Goal: Task Accomplishment & Management: Use online tool/utility

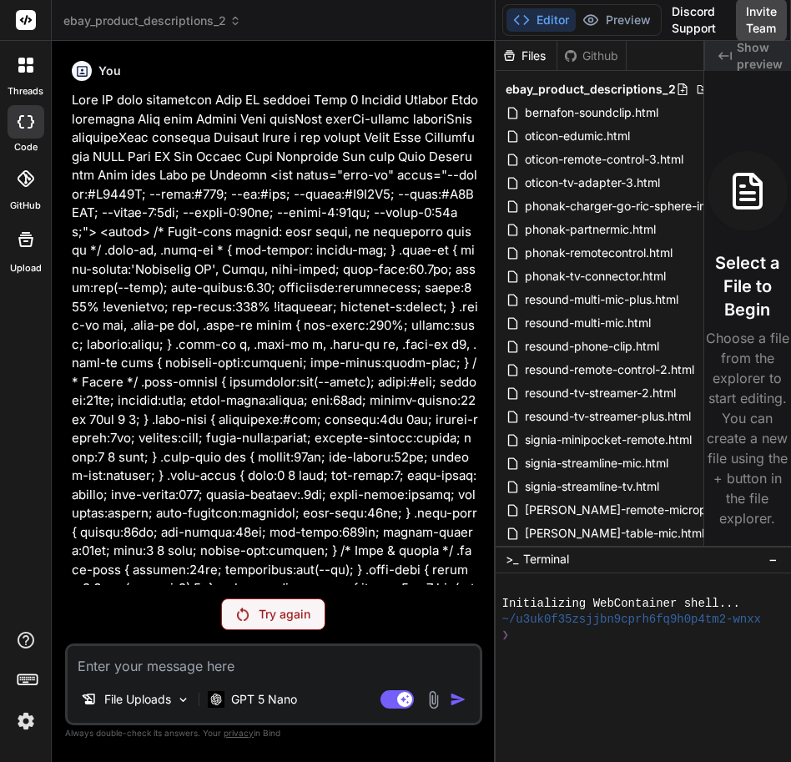
scroll to position [28887, 0]
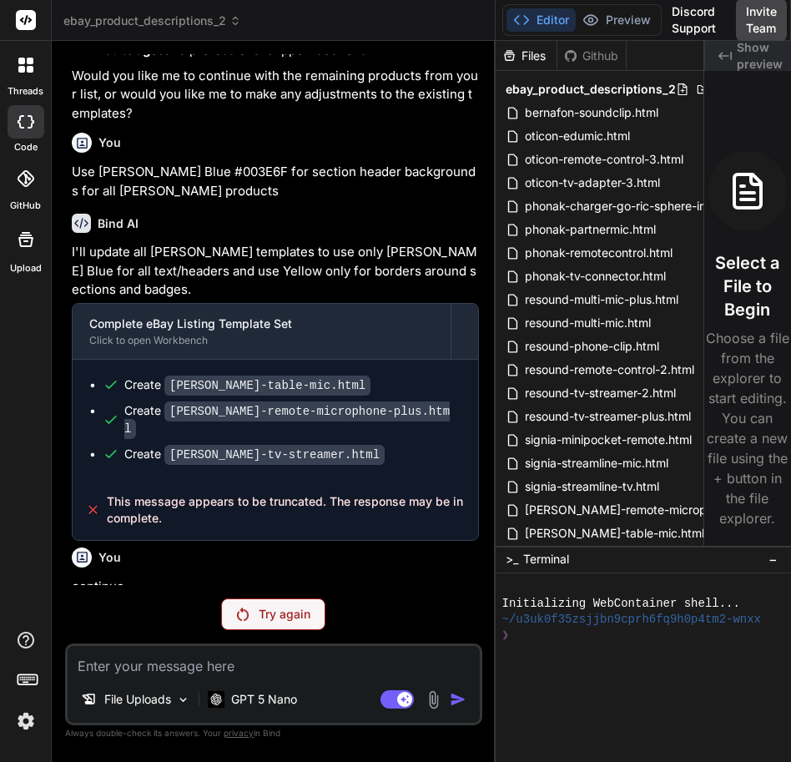
click at [289, 616] on p "Try again" at bounding box center [285, 614] width 52 height 17
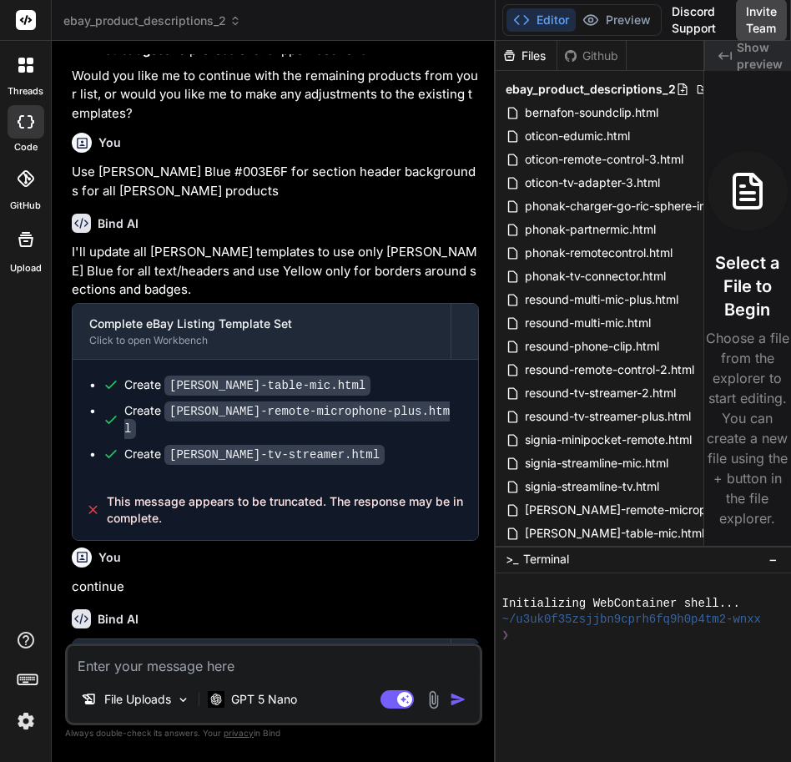
scroll to position [28946, 0]
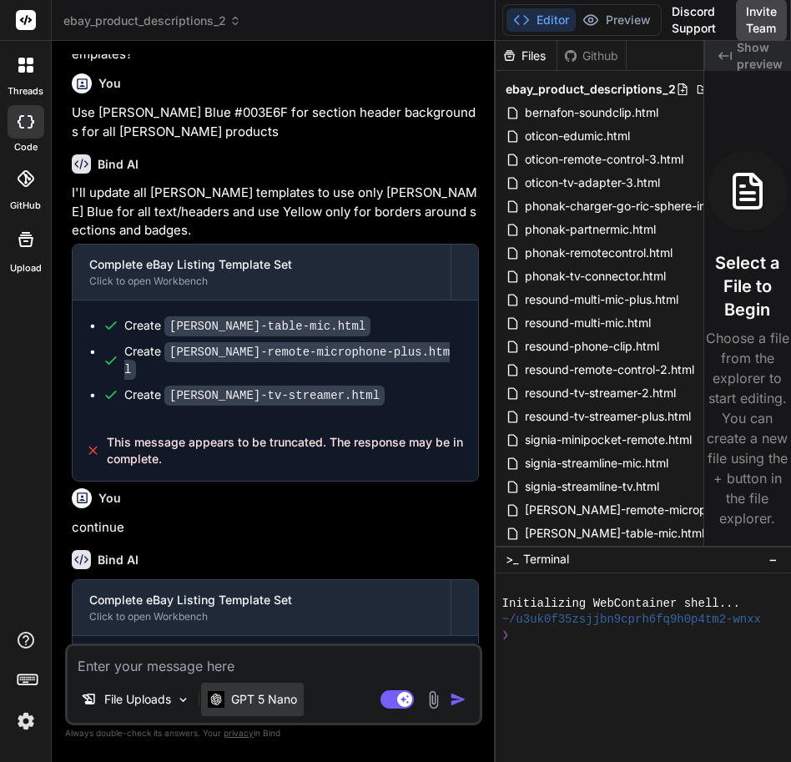
click at [282, 699] on p "GPT 5 Nano" at bounding box center [264, 699] width 66 height 17
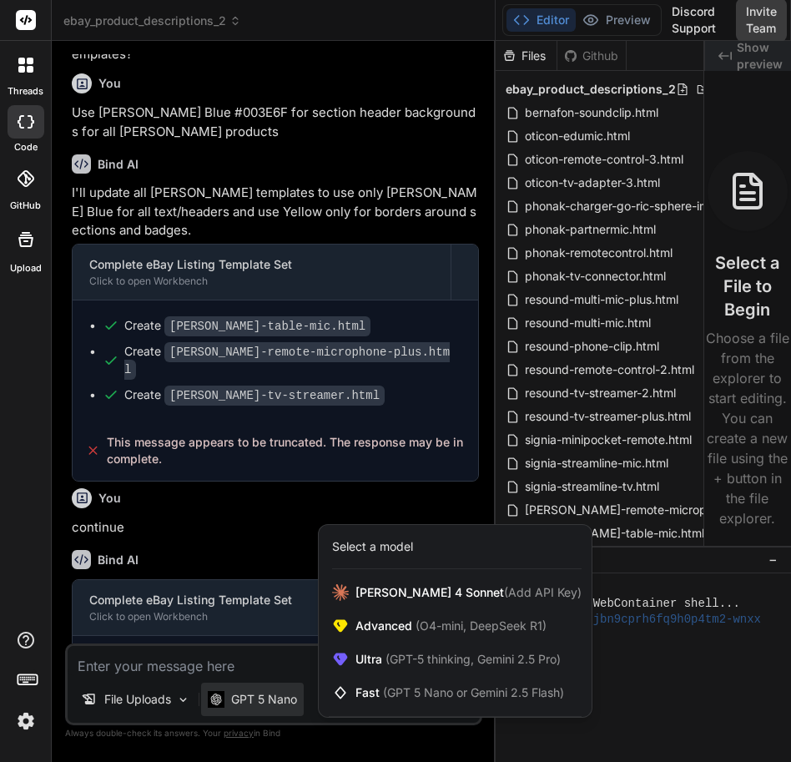
scroll to position [28887, 0]
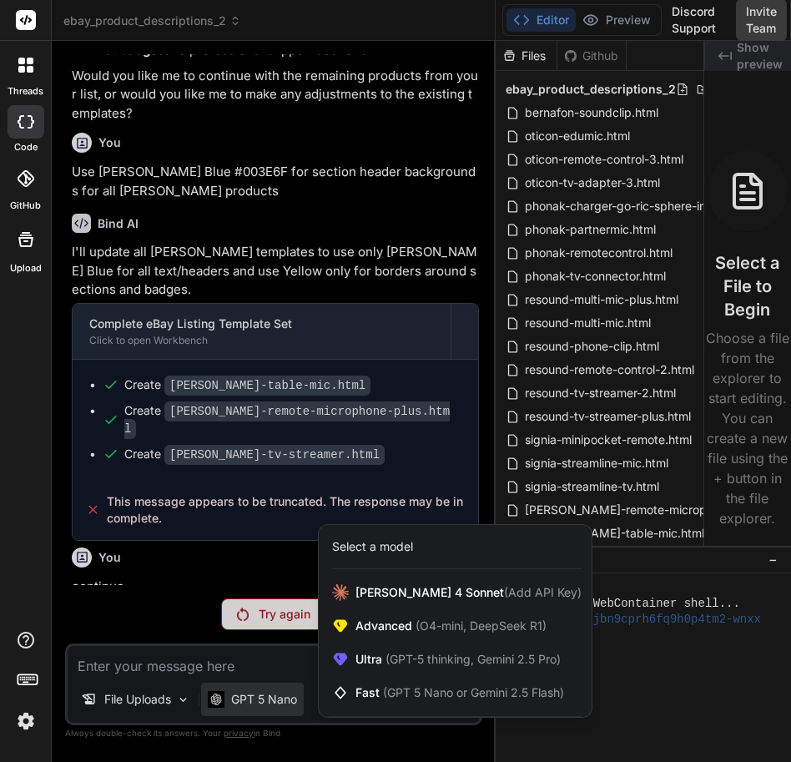
click at [249, 591] on div at bounding box center [395, 381] width 791 height 762
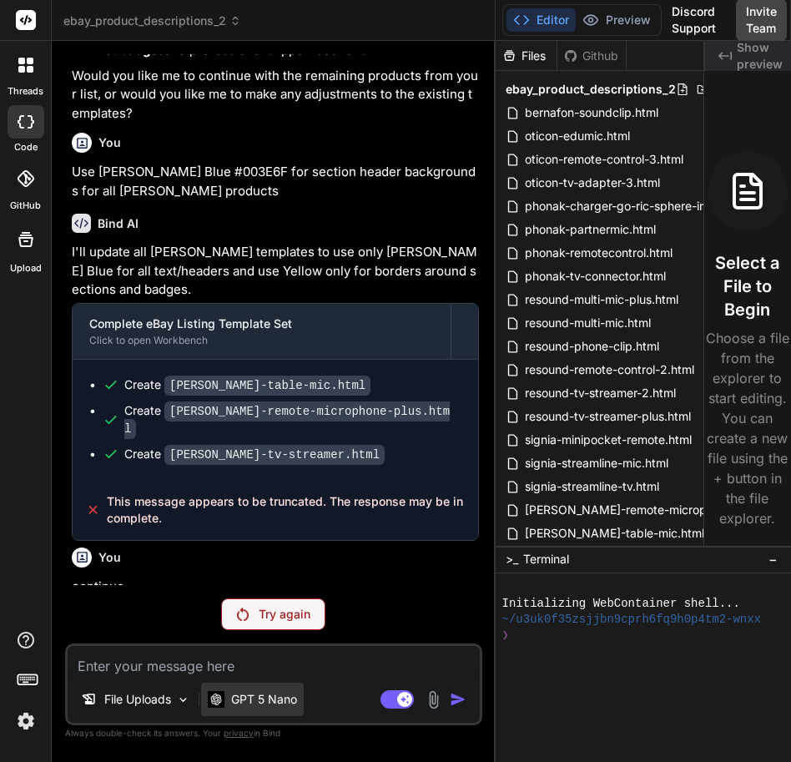
click at [270, 691] on div "GPT 5 Nano" at bounding box center [252, 698] width 103 height 33
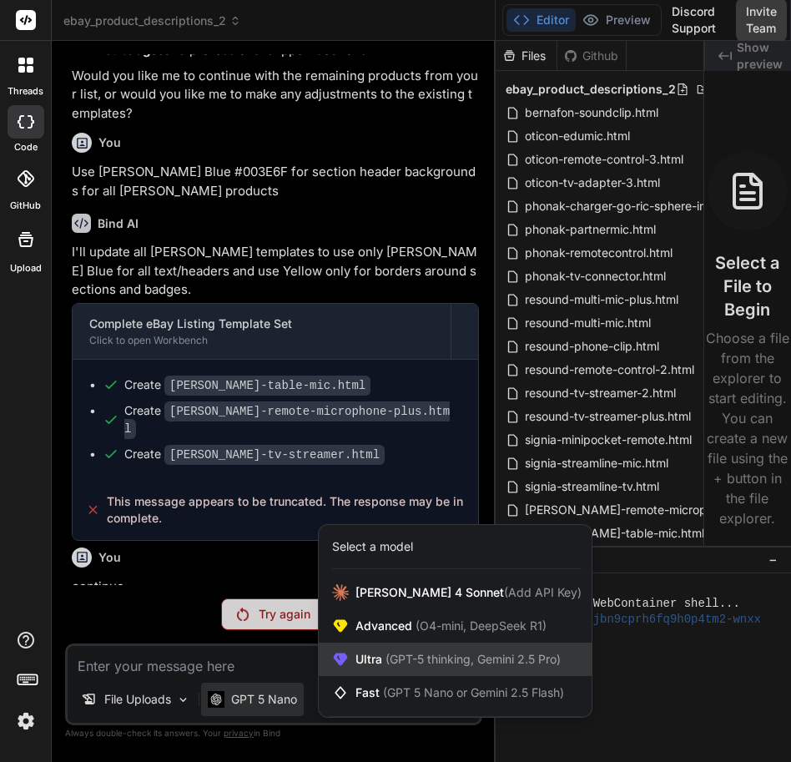
click at [364, 653] on span "Ultra (GPT-5 thinking, Gemini 2.5 Pro)" at bounding box center [457, 659] width 205 height 17
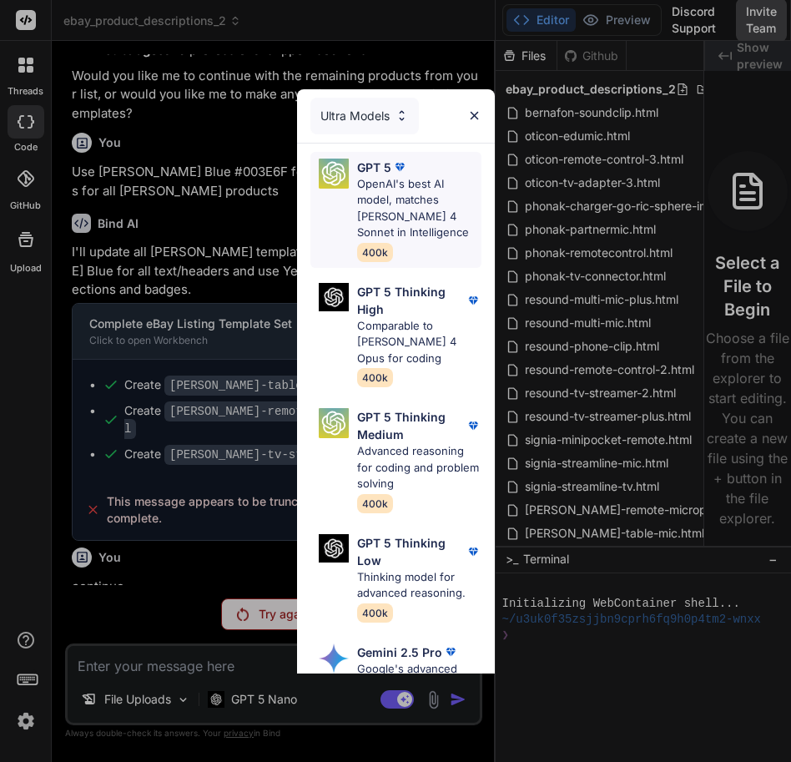
click at [409, 219] on p "OpenAI's best AI model, matches [PERSON_NAME] 4 Sonnet in Intelligence" at bounding box center [419, 208] width 124 height 65
type textarea "x"
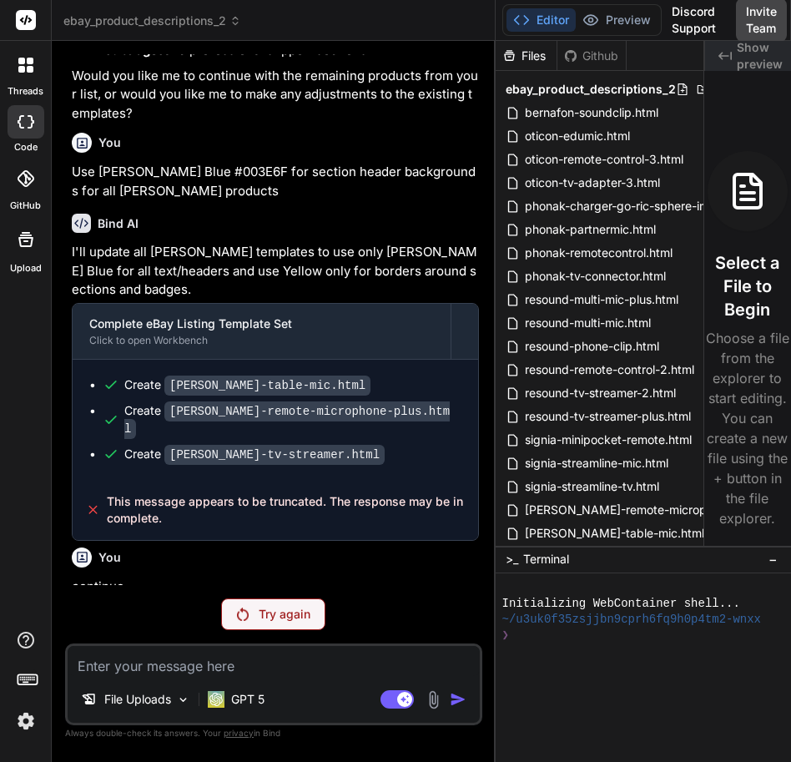
drag, startPoint x: 226, startPoint y: 568, endPoint x: 60, endPoint y: 540, distance: 168.3
click at [60, 540] on div "Bind AI Web Search Created with Pixso. Code Generator You Bind AI Complete eBay…" at bounding box center [274, 401] width 444 height 720
copy p "continue generating the remaining eBay listing templates from where the last on…"
paste textarea "continue generating the remaining eBay listing templates from where the last on…"
type textarea "continue generating the remaining eBay listing templates from where the last on…"
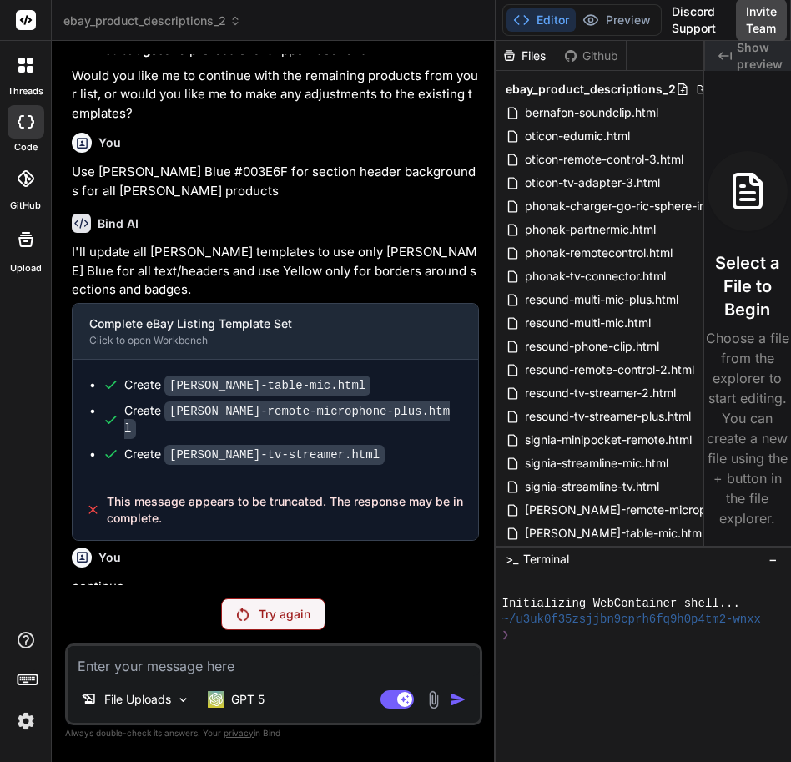
type textarea "x"
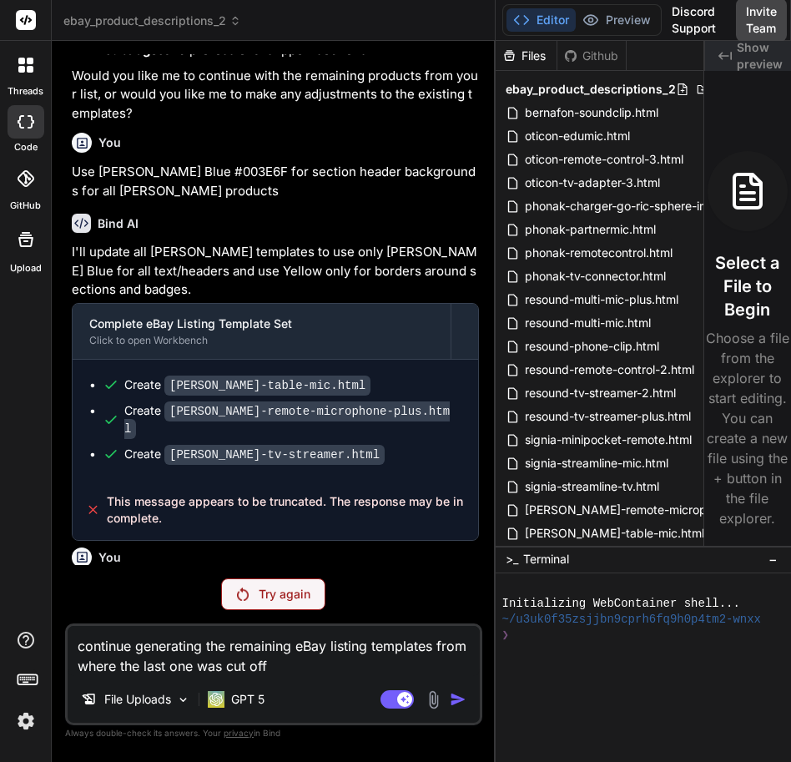
scroll to position [28907, 0]
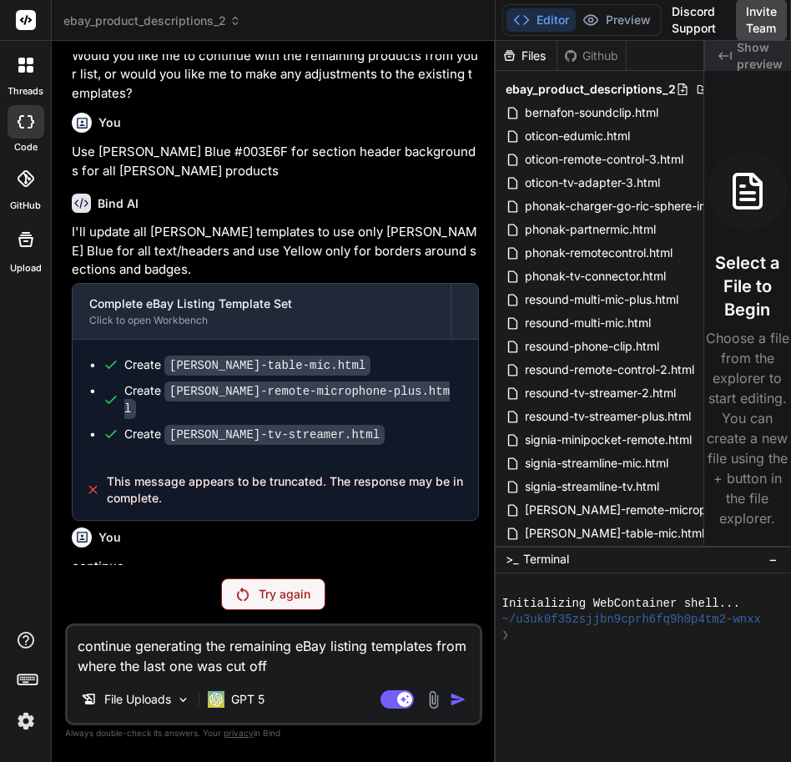
type textarea "continue generating the remaining eBay listing templates from where the last on…"
click at [45, 718] on div at bounding box center [25, 682] width 51 height 105
click at [36, 722] on img at bounding box center [26, 720] width 28 height 28
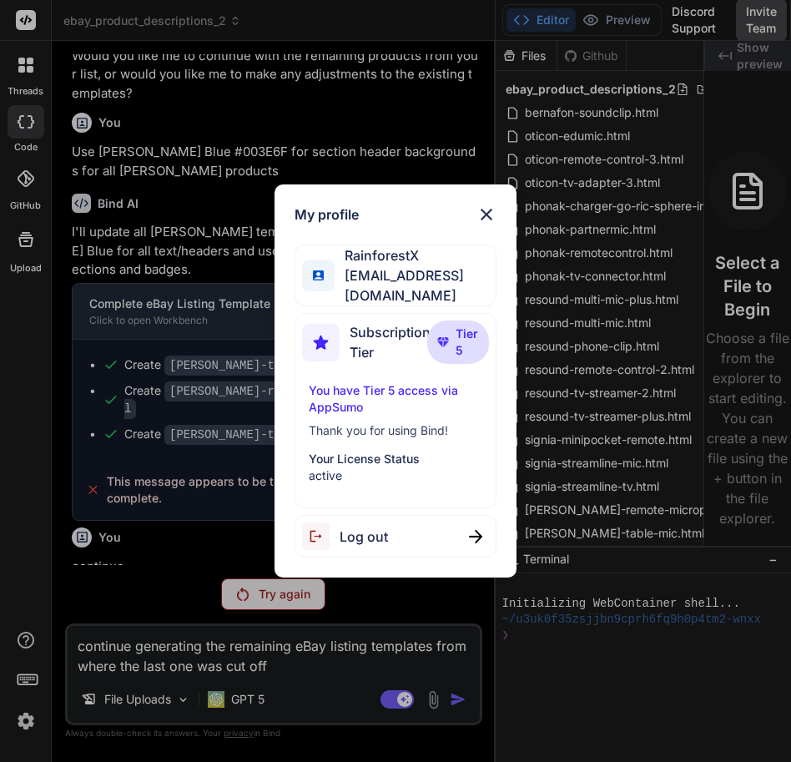
click at [339, 542] on img at bounding box center [321, 536] width 38 height 28
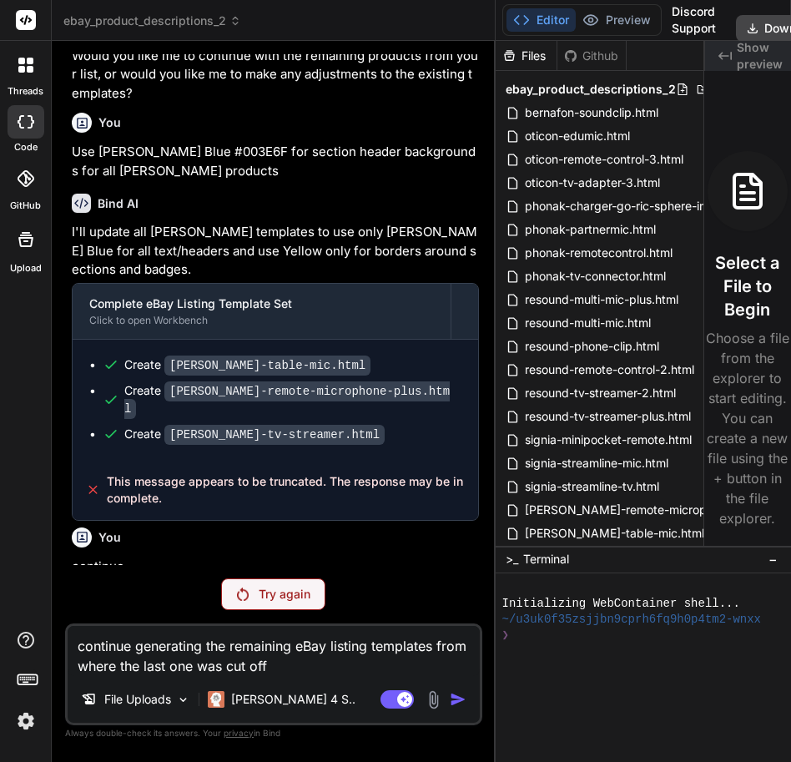
type textarea "x"
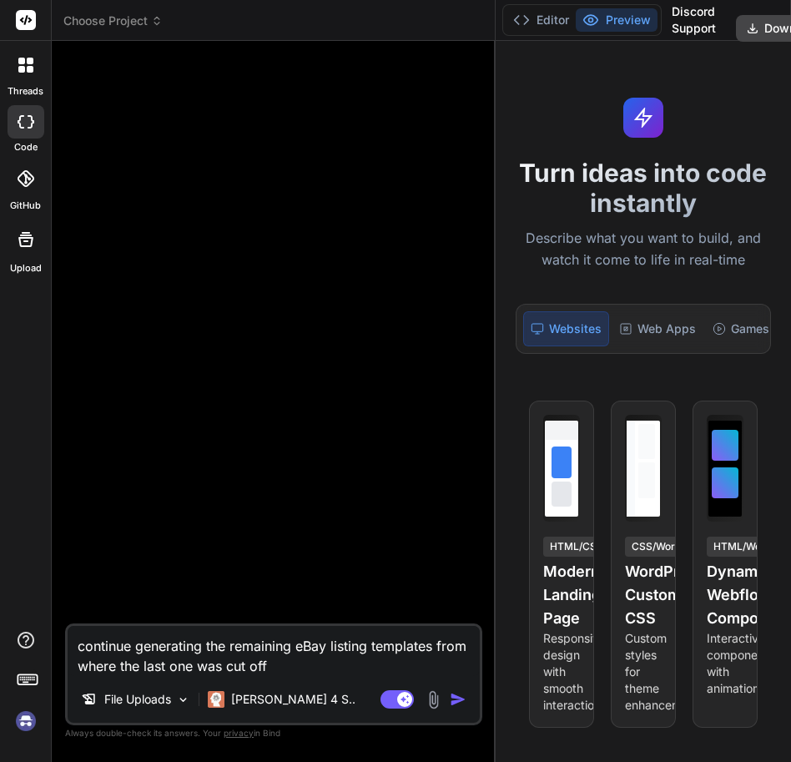
click at [32, 721] on img at bounding box center [26, 720] width 28 height 28
click at [80, 37] on header "Choose Project Created with Pixso." at bounding box center [274, 20] width 444 height 41
click at [98, 29] on header "Choose Project Created with Pixso." at bounding box center [274, 20] width 444 height 41
click at [99, 28] on span "Choose Project" at bounding box center [112, 21] width 99 height 17
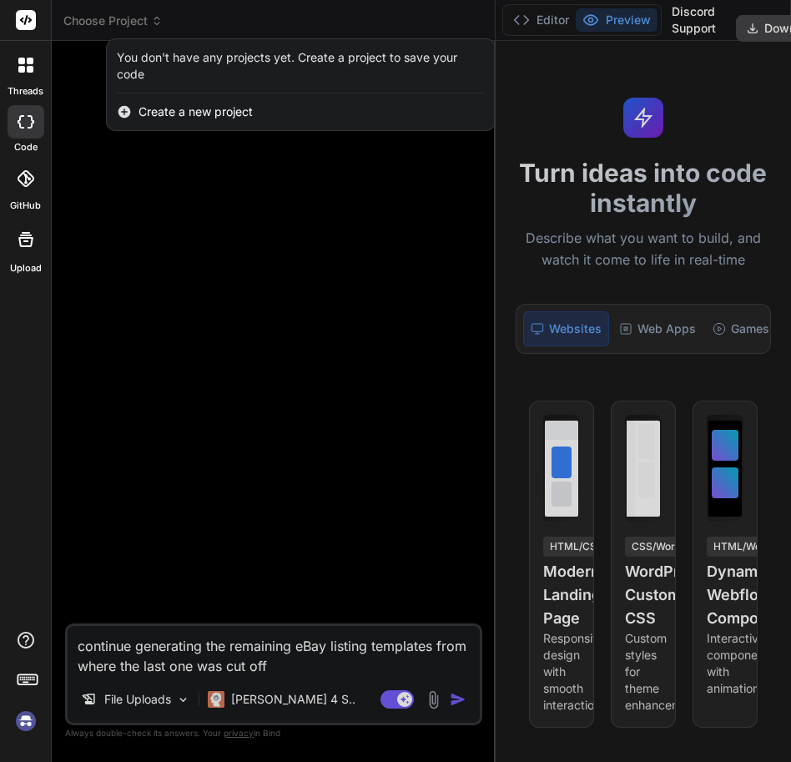
click at [105, 23] on div at bounding box center [395, 381] width 791 height 762
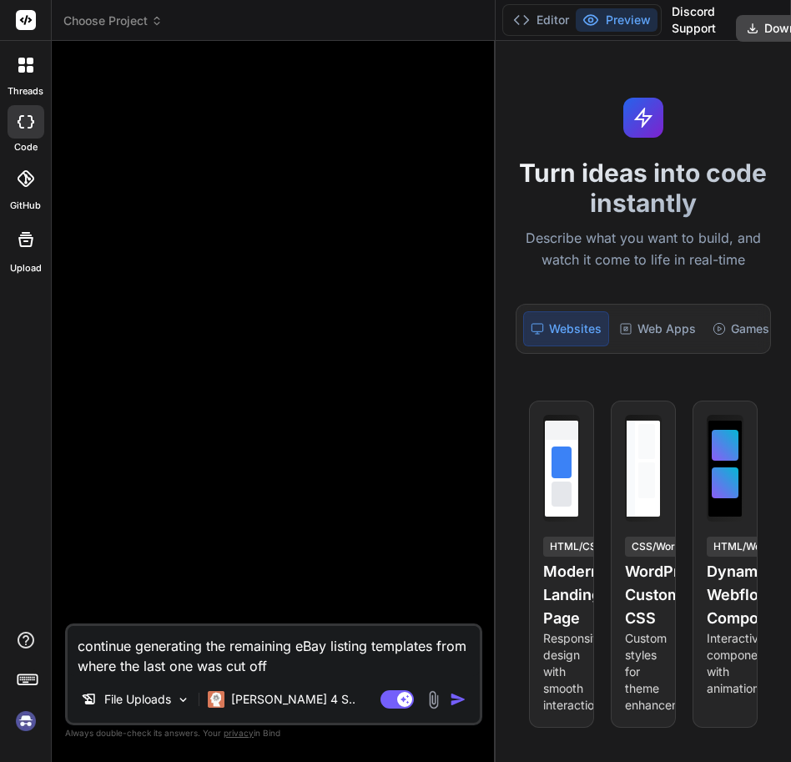
click at [29, 718] on img at bounding box center [26, 720] width 28 height 28
click at [184, 28] on div "Choose Project" at bounding box center [273, 21] width 420 height 17
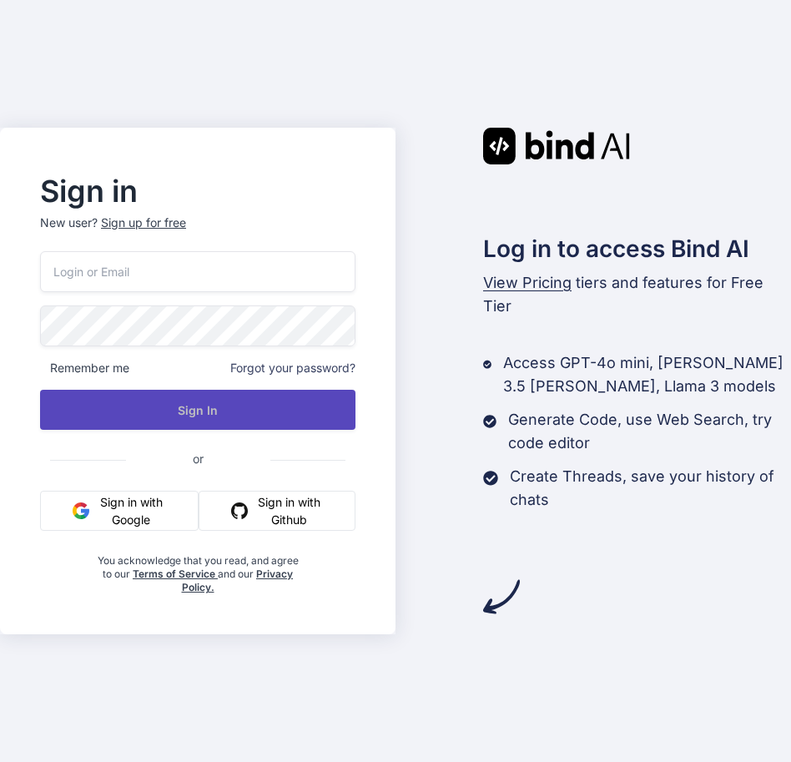
type input "[EMAIL_ADDRESS][DOMAIN_NAME]"
click at [169, 396] on button "Sign In" at bounding box center [197, 410] width 315 height 40
type input "[EMAIL_ADDRESS][DOMAIN_NAME]"
click at [240, 400] on button "Sign In" at bounding box center [197, 410] width 315 height 40
click at [272, 424] on button "Sign In" at bounding box center [197, 410] width 315 height 40
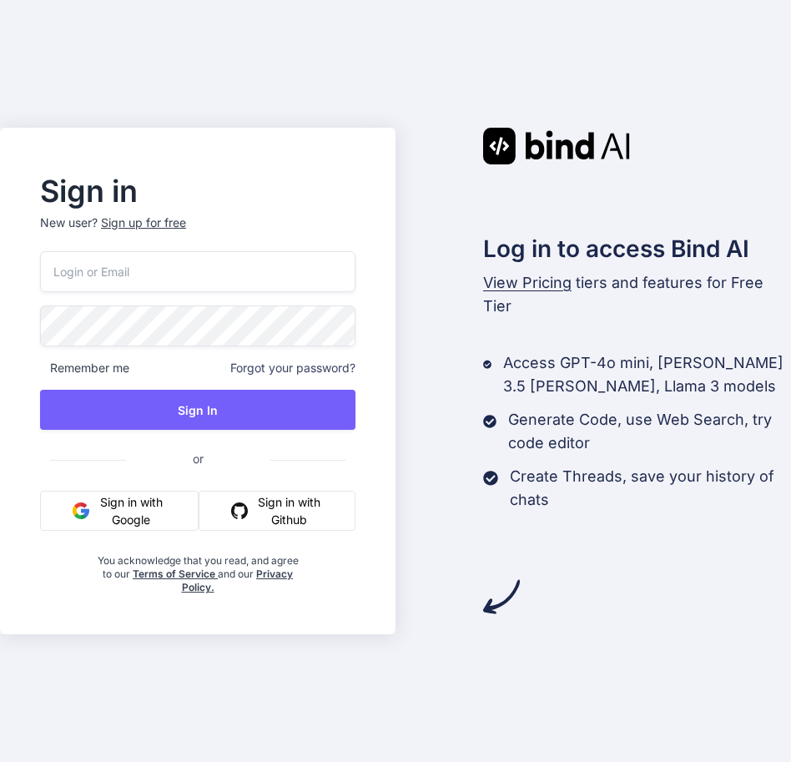
type input "[EMAIL_ADDRESS][DOMAIN_NAME]"
click at [231, 275] on input "[EMAIL_ADDRESS][DOMAIN_NAME]" at bounding box center [197, 271] width 315 height 41
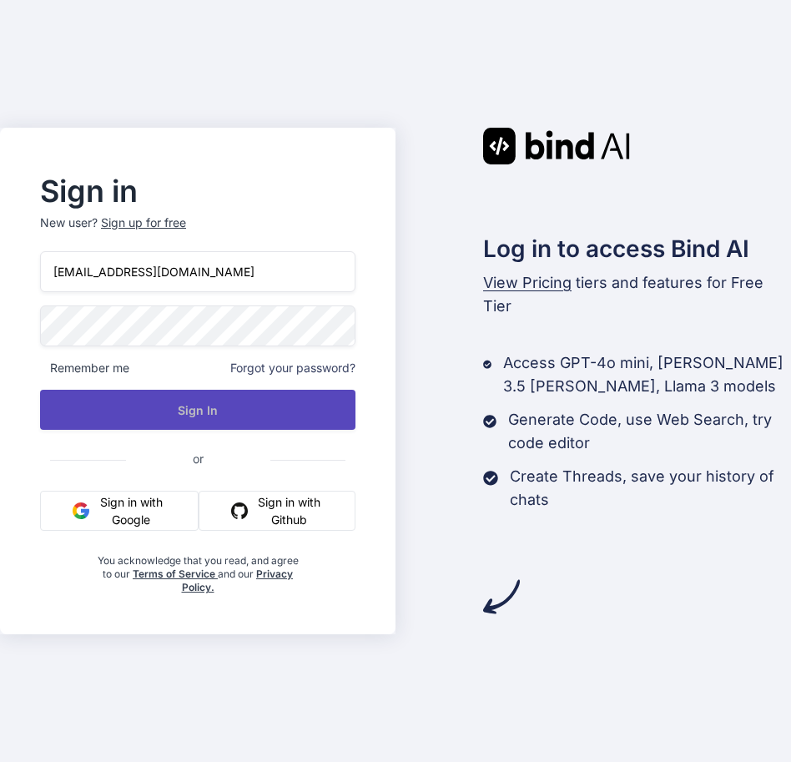
click at [322, 420] on button "Sign In" at bounding box center [197, 410] width 315 height 40
click at [141, 425] on button "Sign In" at bounding box center [197, 410] width 315 height 40
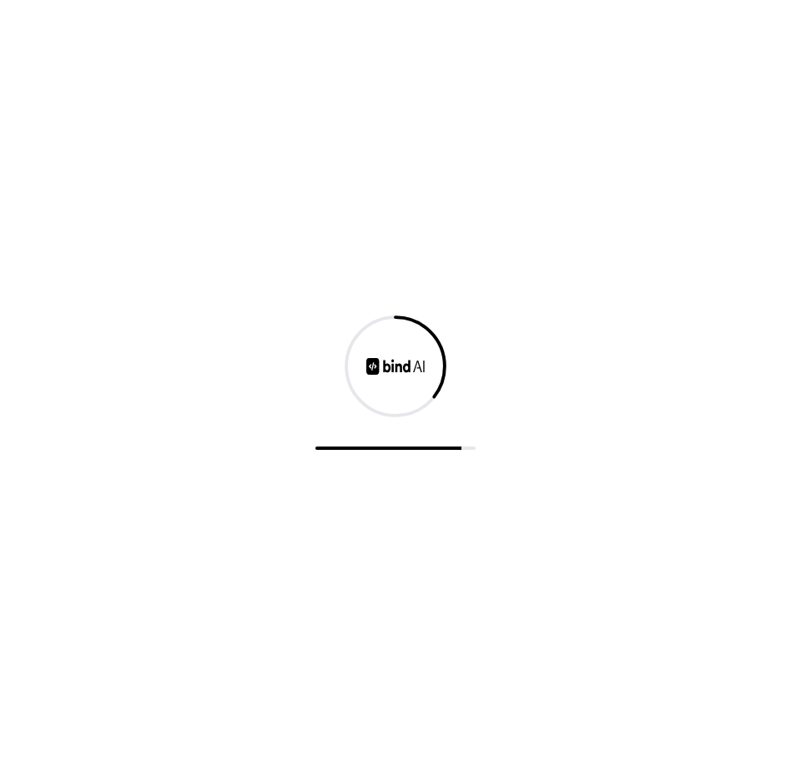
click at [349, 405] on div at bounding box center [395, 366] width 107 height 107
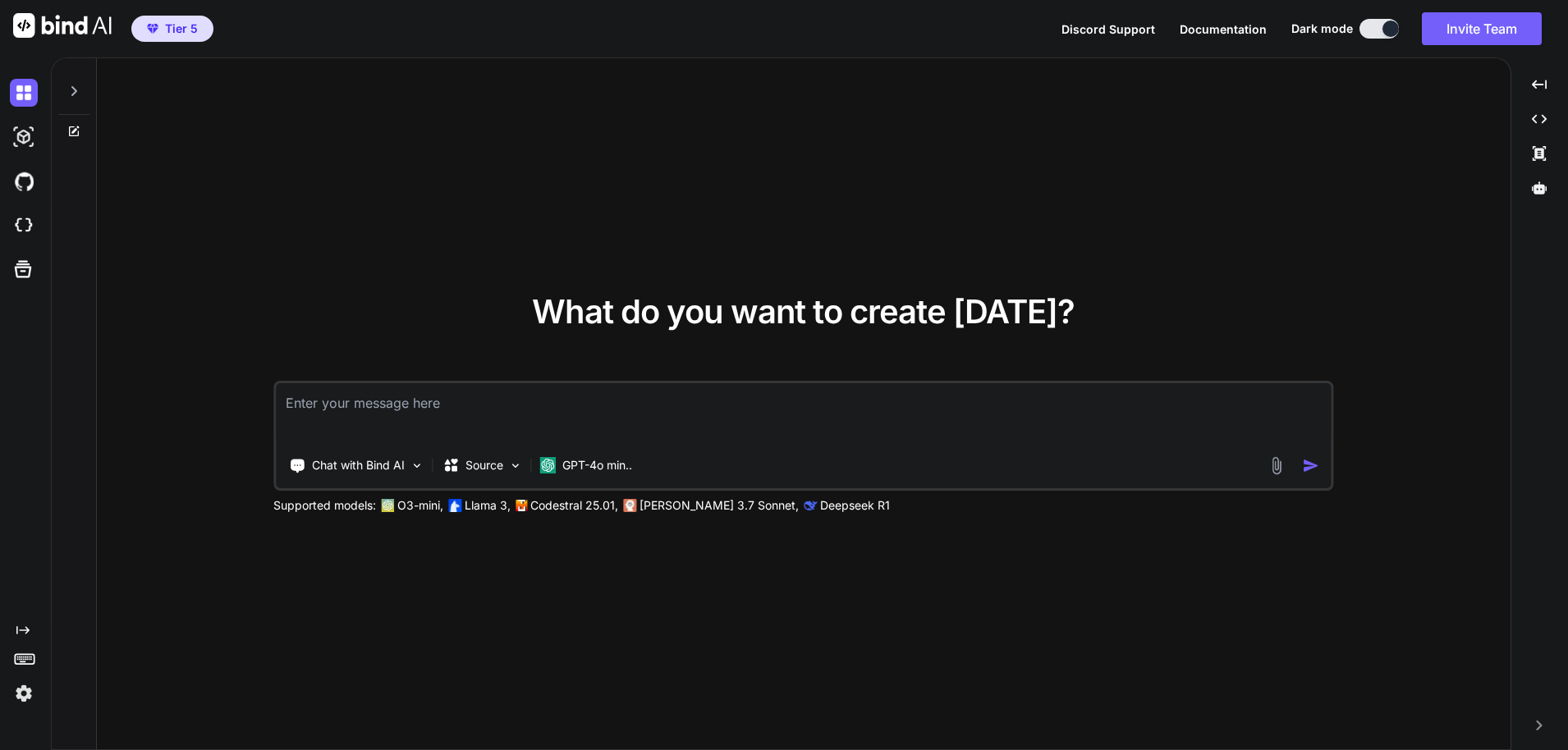
click at [19, 687] on img at bounding box center [24, 694] width 28 height 28
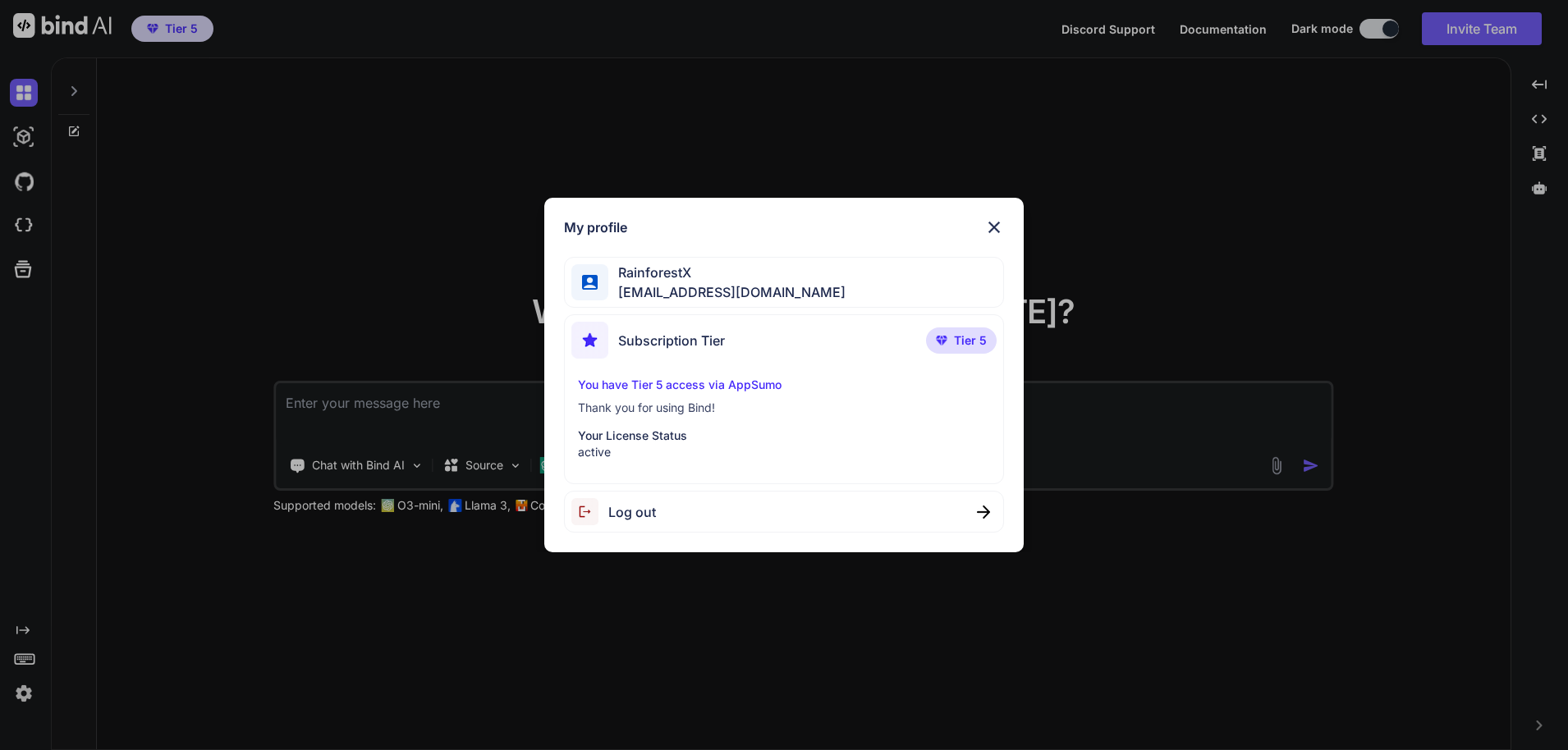
click at [22, 696] on div "My profile RainforestX team@rainforestx.com Subscription Tier Tier 5 You have T…" at bounding box center [784, 375] width 1568 height 750
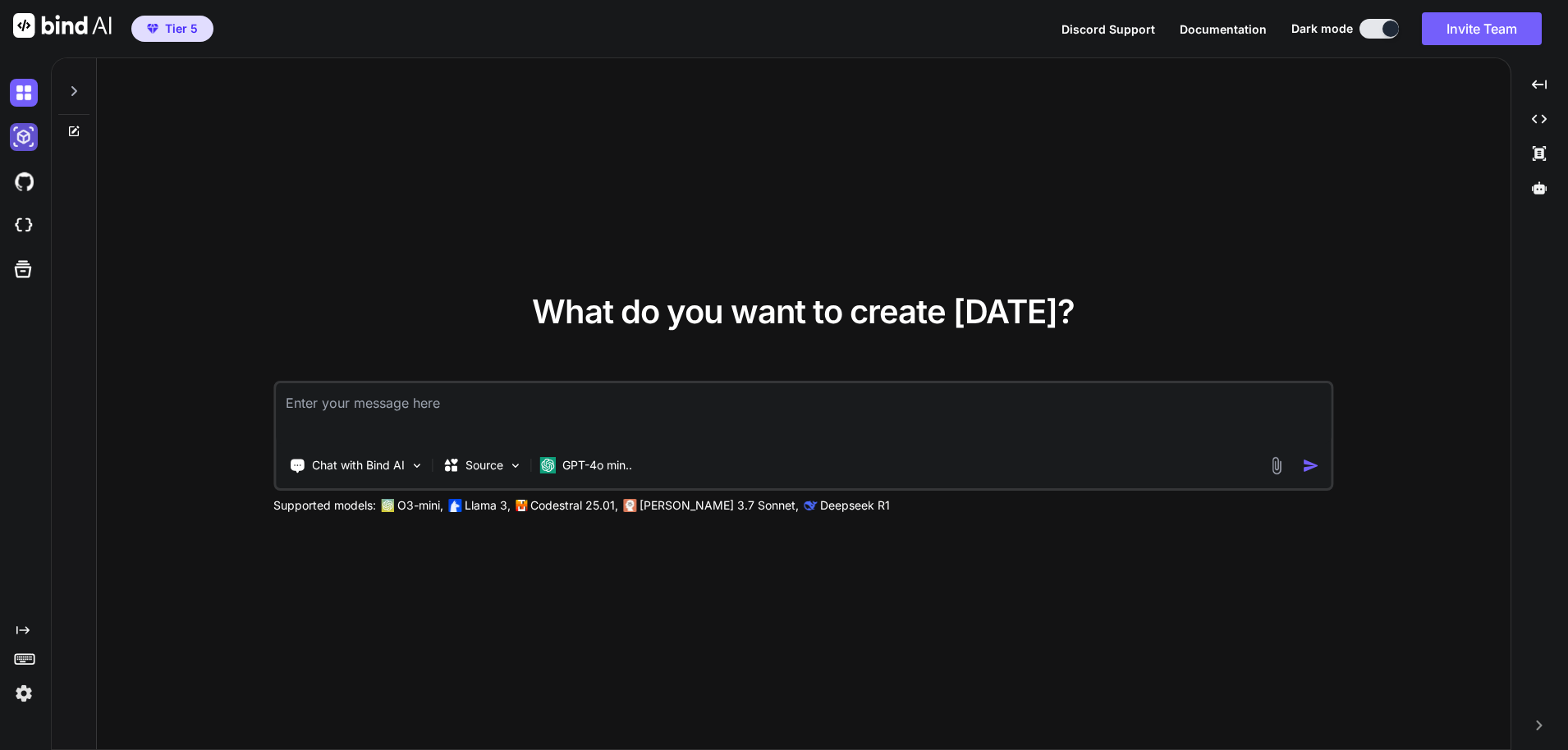
click at [23, 146] on img at bounding box center [24, 137] width 28 height 28
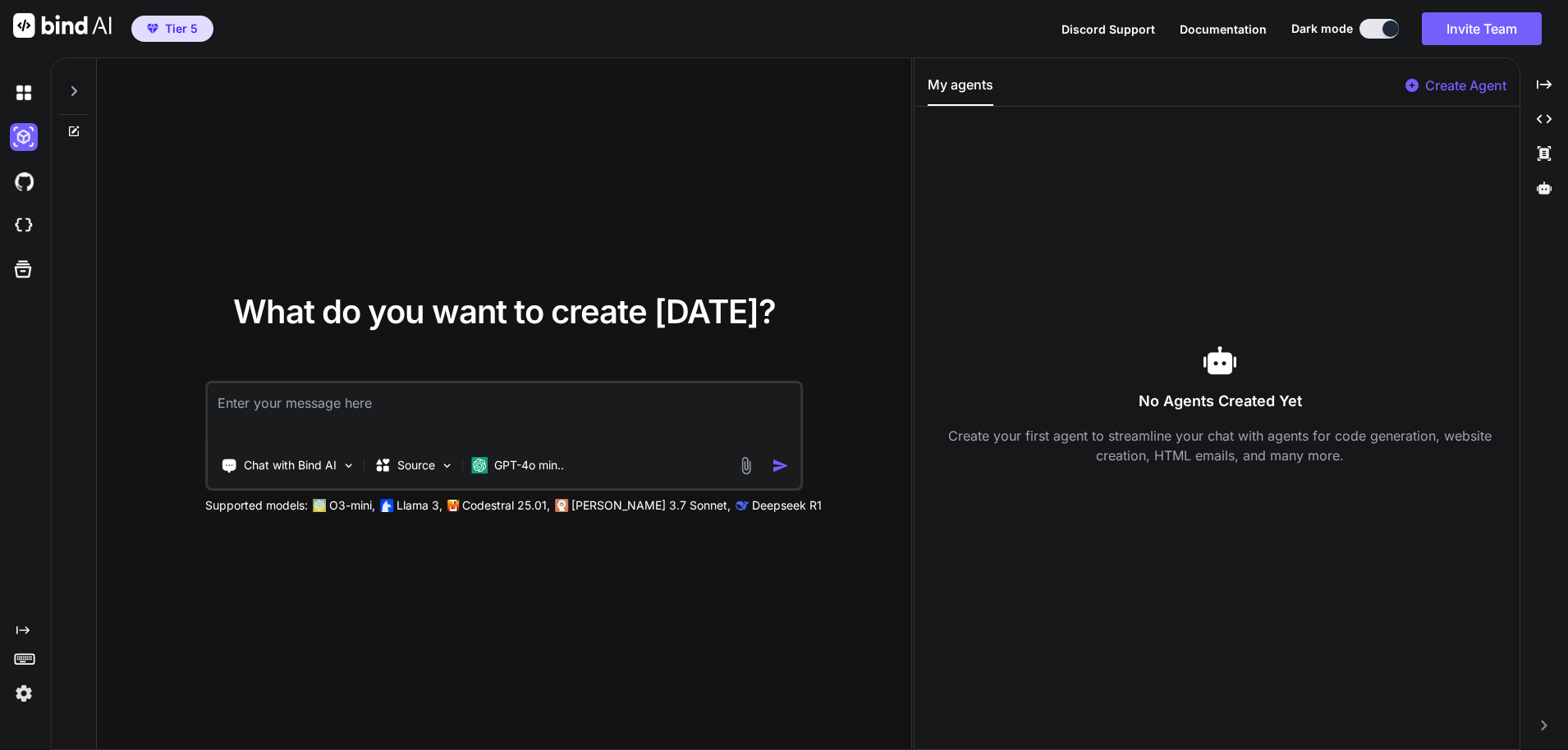
click at [57, 92] on div at bounding box center [74, 97] width 44 height 80
click at [64, 92] on div at bounding box center [74, 87] width 31 height 57
type textarea "x"
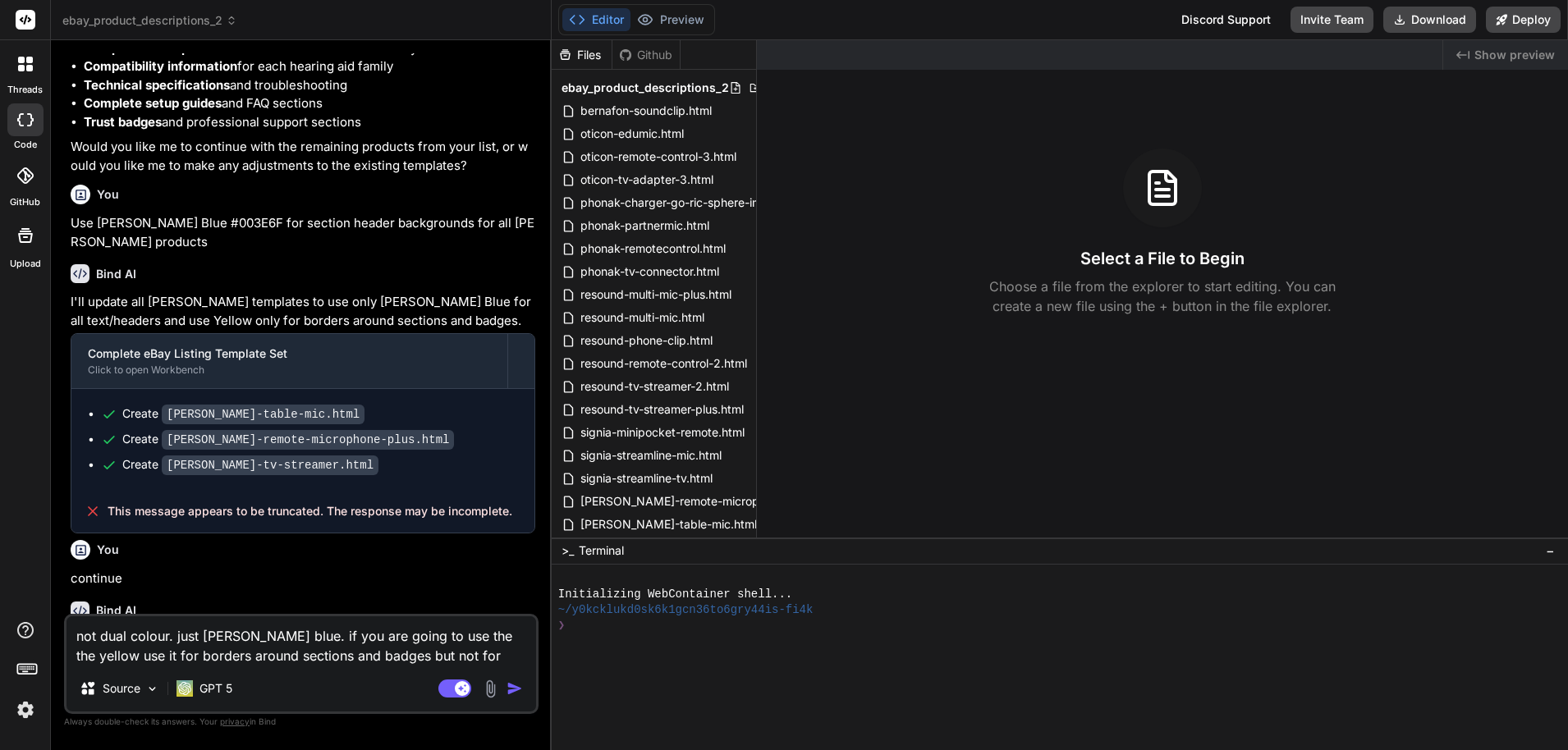
scroll to position [24468, 0]
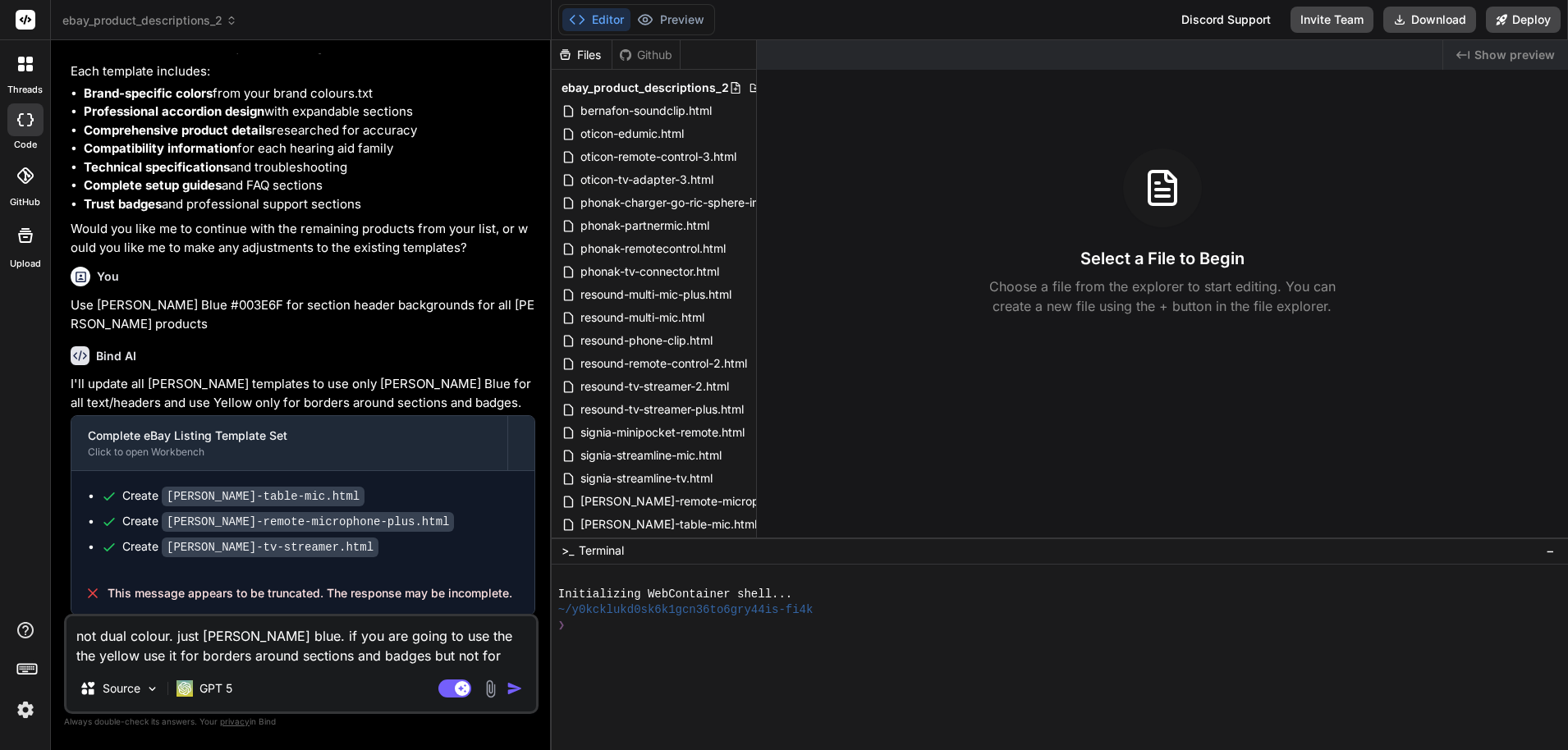
drag, startPoint x: 455, startPoint y: 594, endPoint x: 374, endPoint y: 309, distance: 296.3
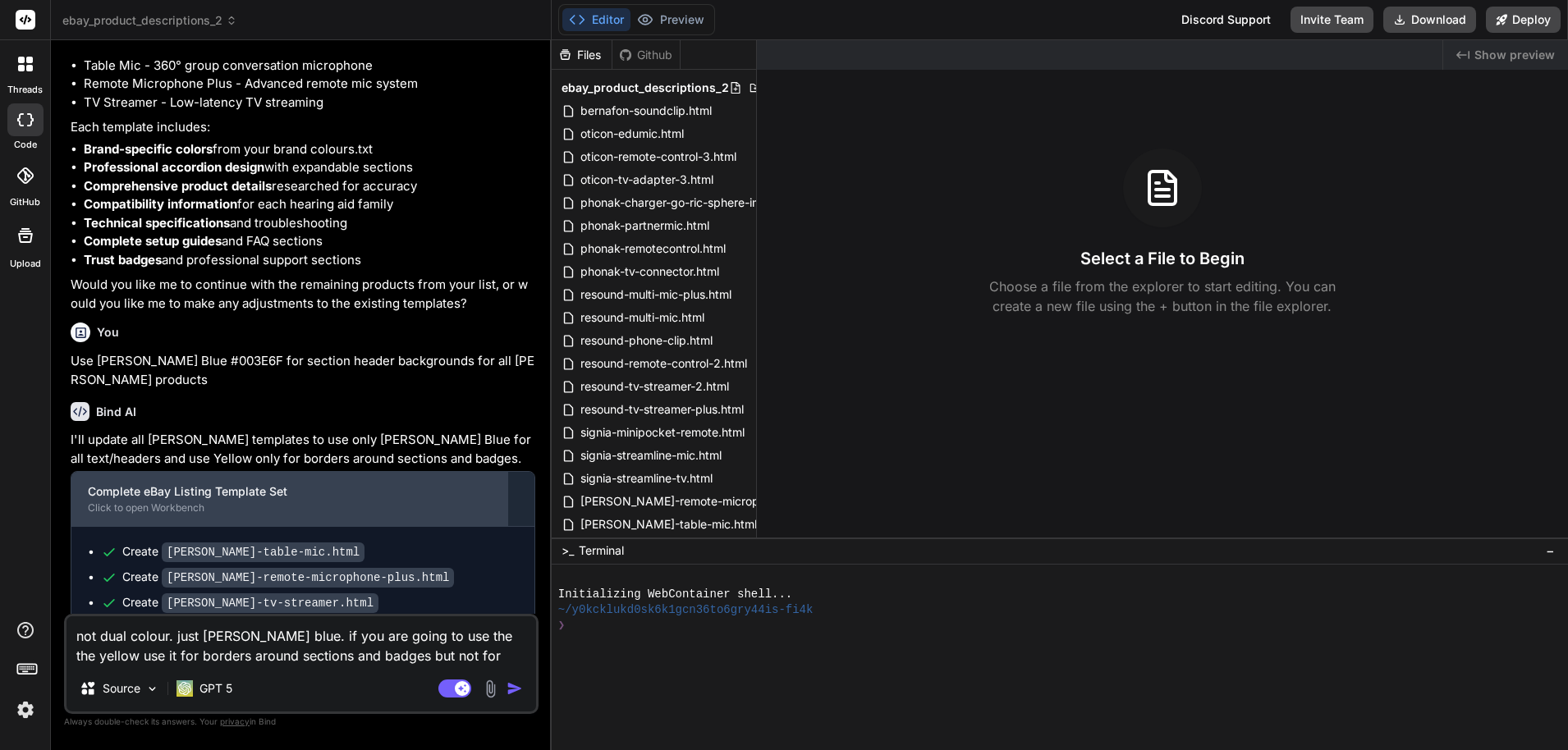
scroll to position [24385, 0]
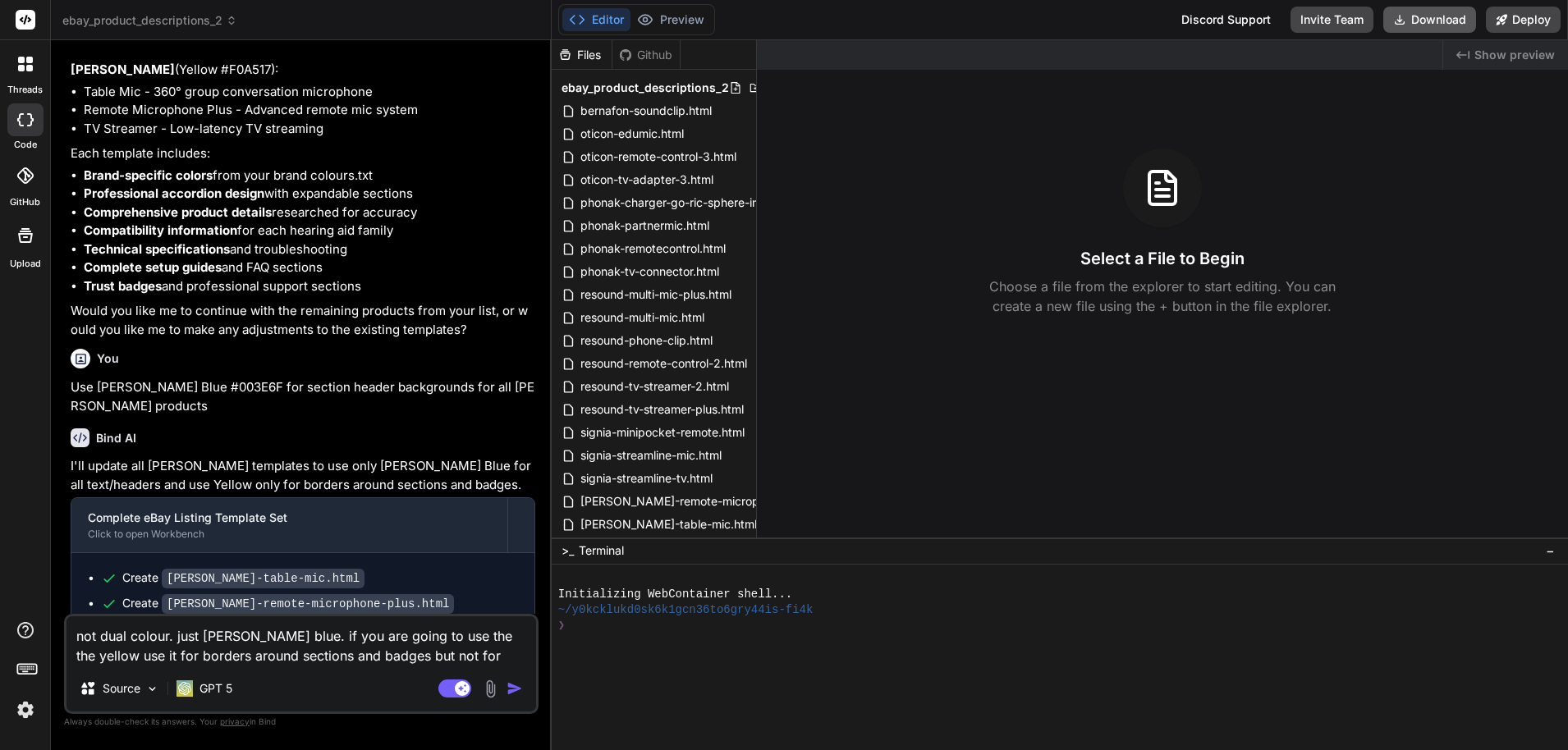
click at [1441, 11] on button "Download" at bounding box center [1429, 20] width 93 height 27
drag, startPoint x: 477, startPoint y: 652, endPoint x: 61, endPoint y: 640, distance: 416.2
click at [61, 640] on div "Bind AI Web Search Created with Pixso. Code Generator You Bind AI Complete eBay…" at bounding box center [301, 395] width 501 height 710
type textarea "x"
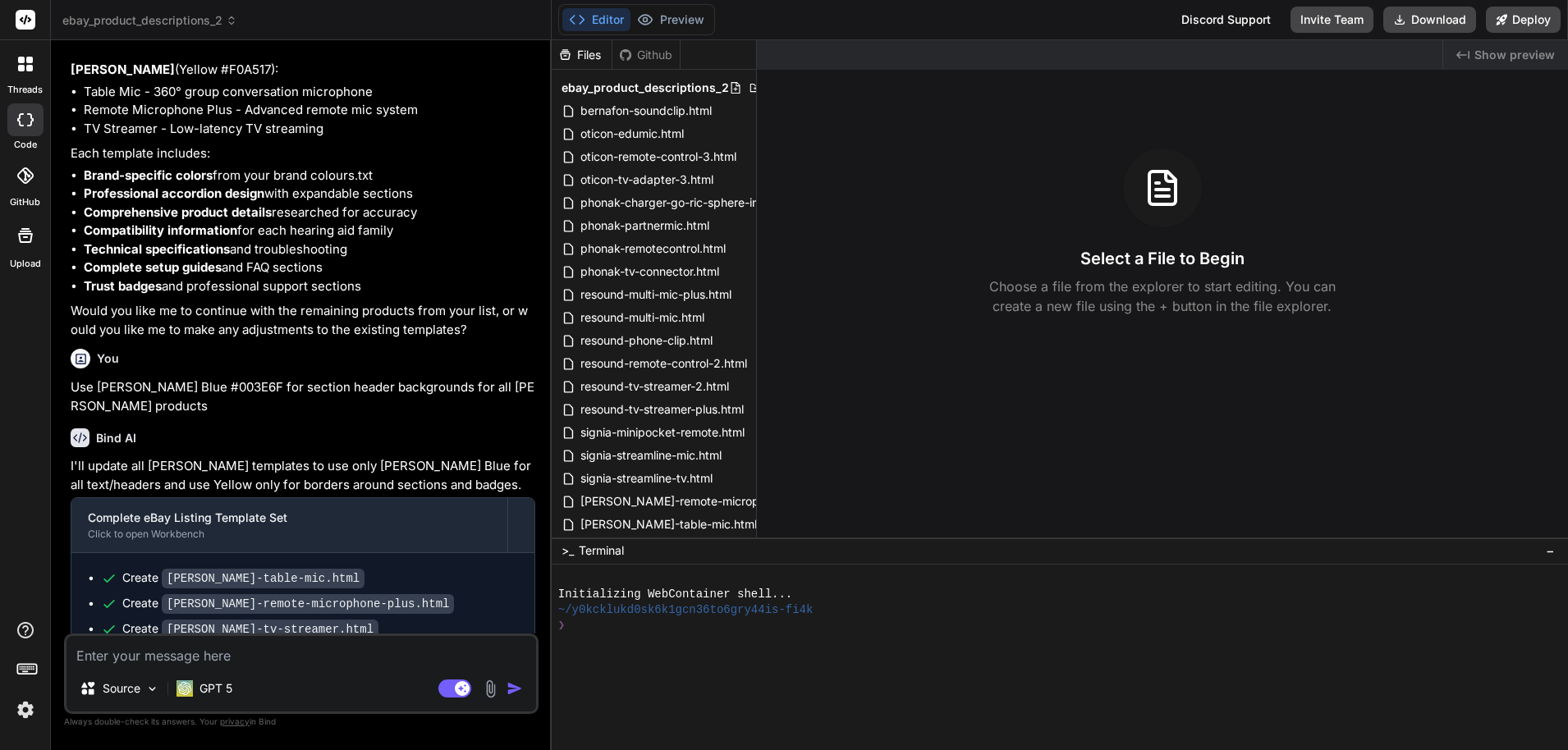
type textarea "x"
type textarea "c"
type textarea "x"
type textarea "co"
type textarea "x"
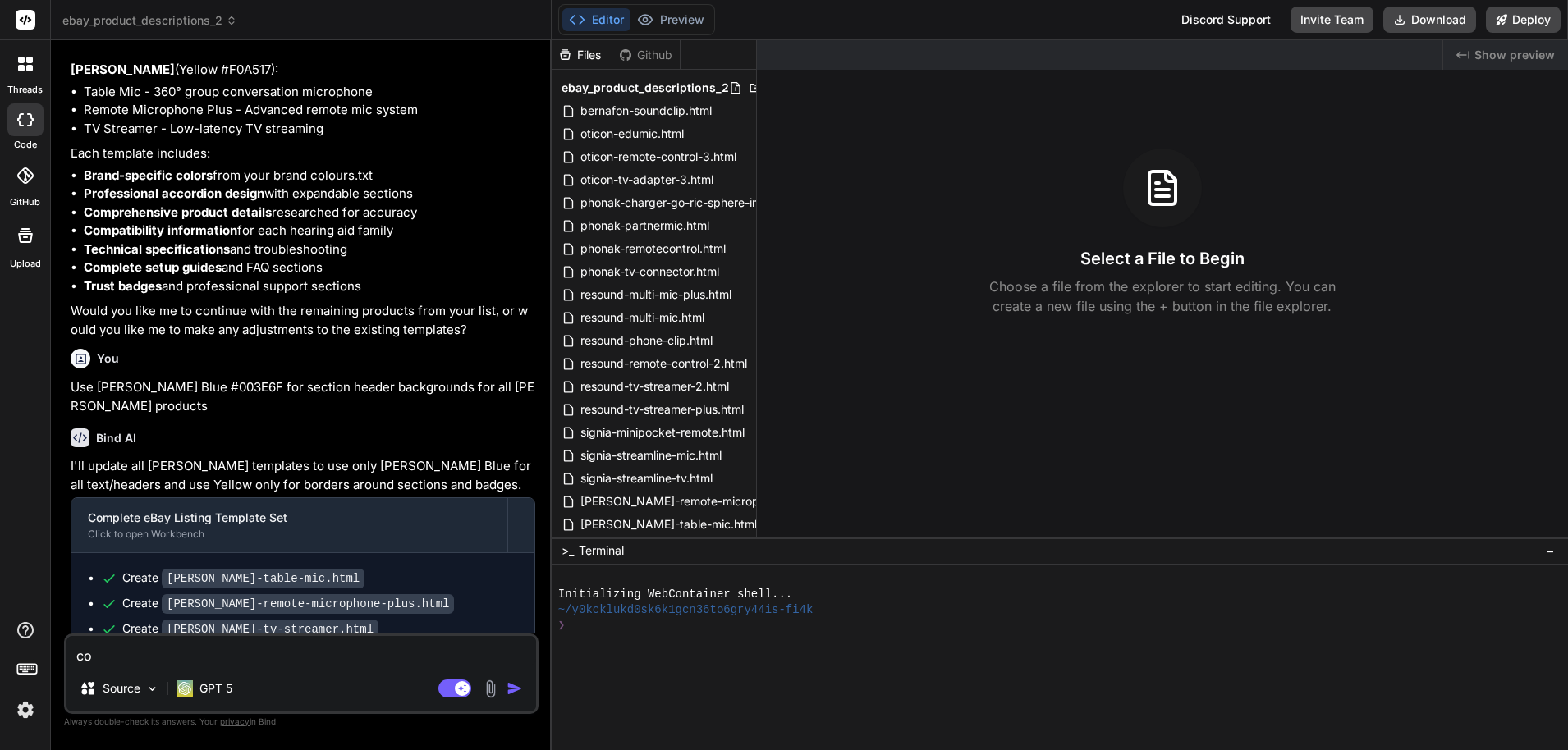
type textarea "con"
type textarea "x"
type textarea "cont"
type textarea "x"
type textarea "conti"
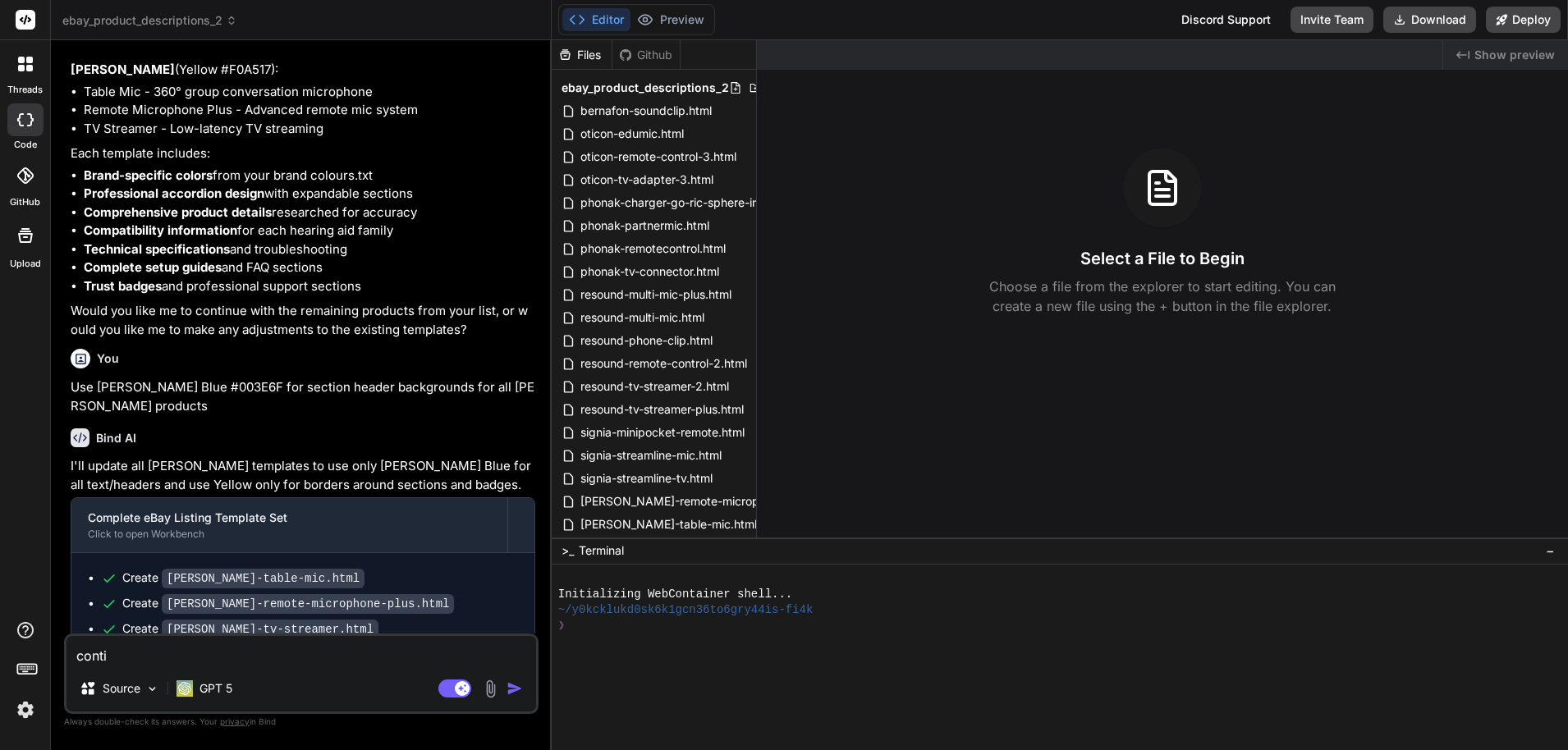
type textarea "x"
type textarea "contin"
type textarea "x"
type textarea "continu"
type textarea "x"
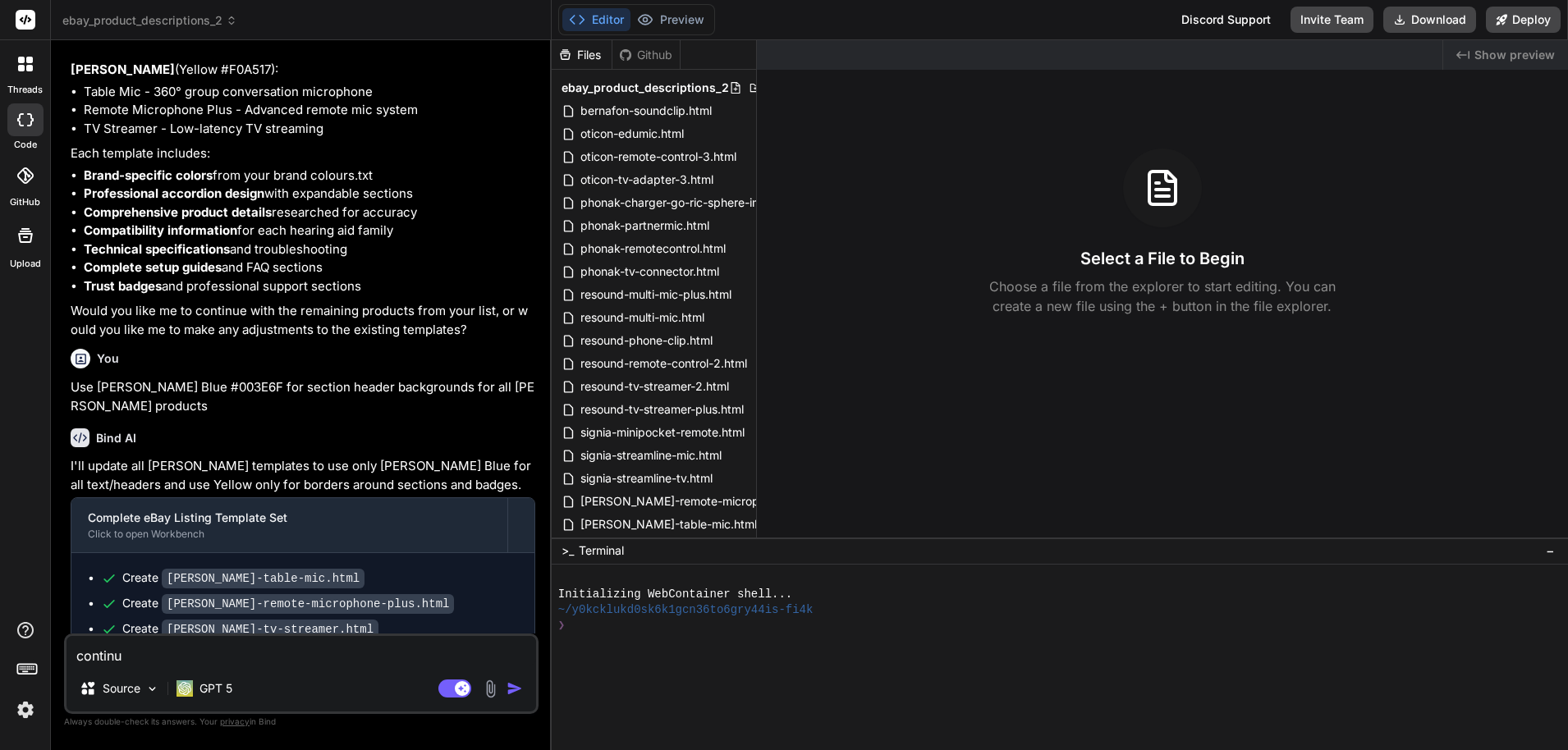
type textarea "continue"
type textarea "x"
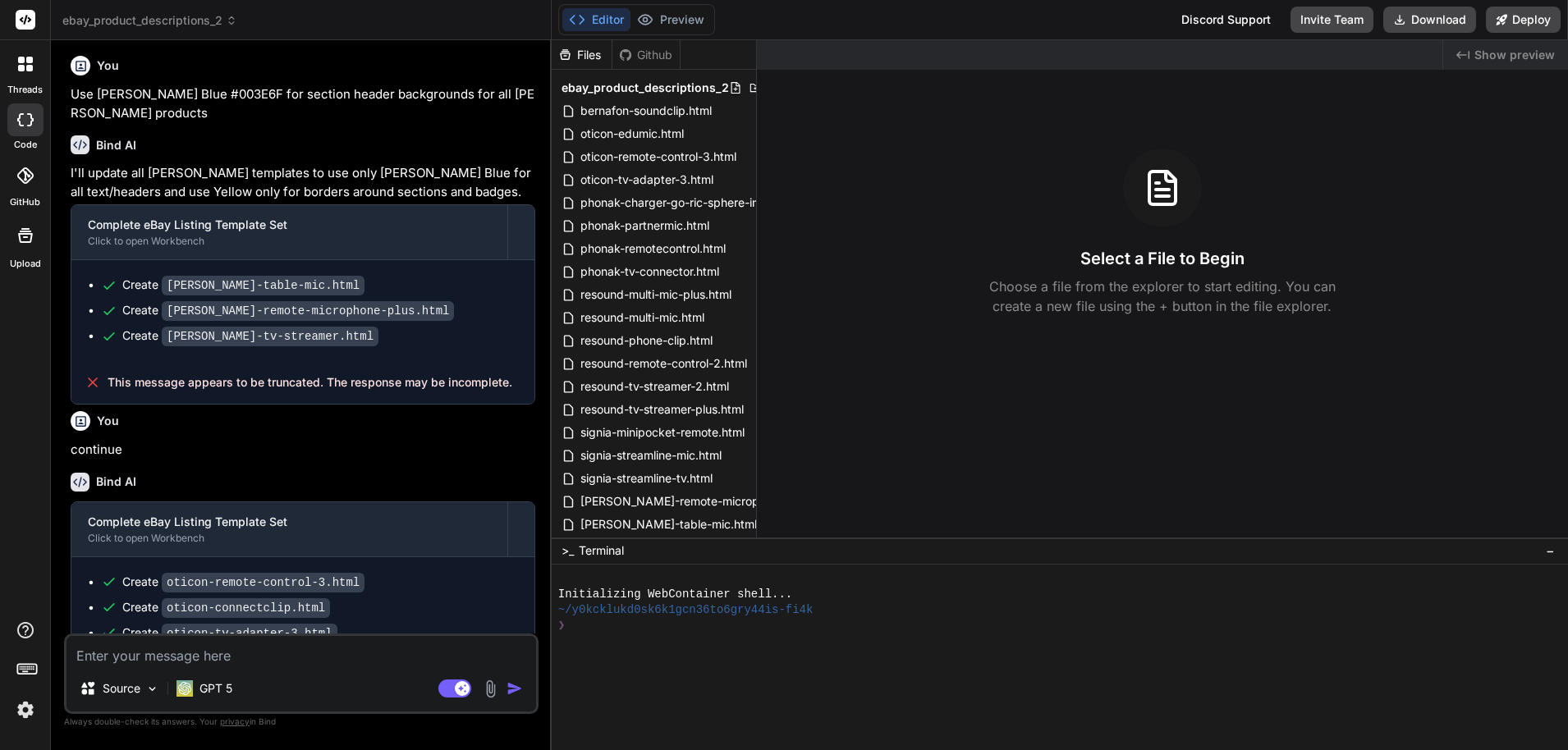
scroll to position [24700, 0]
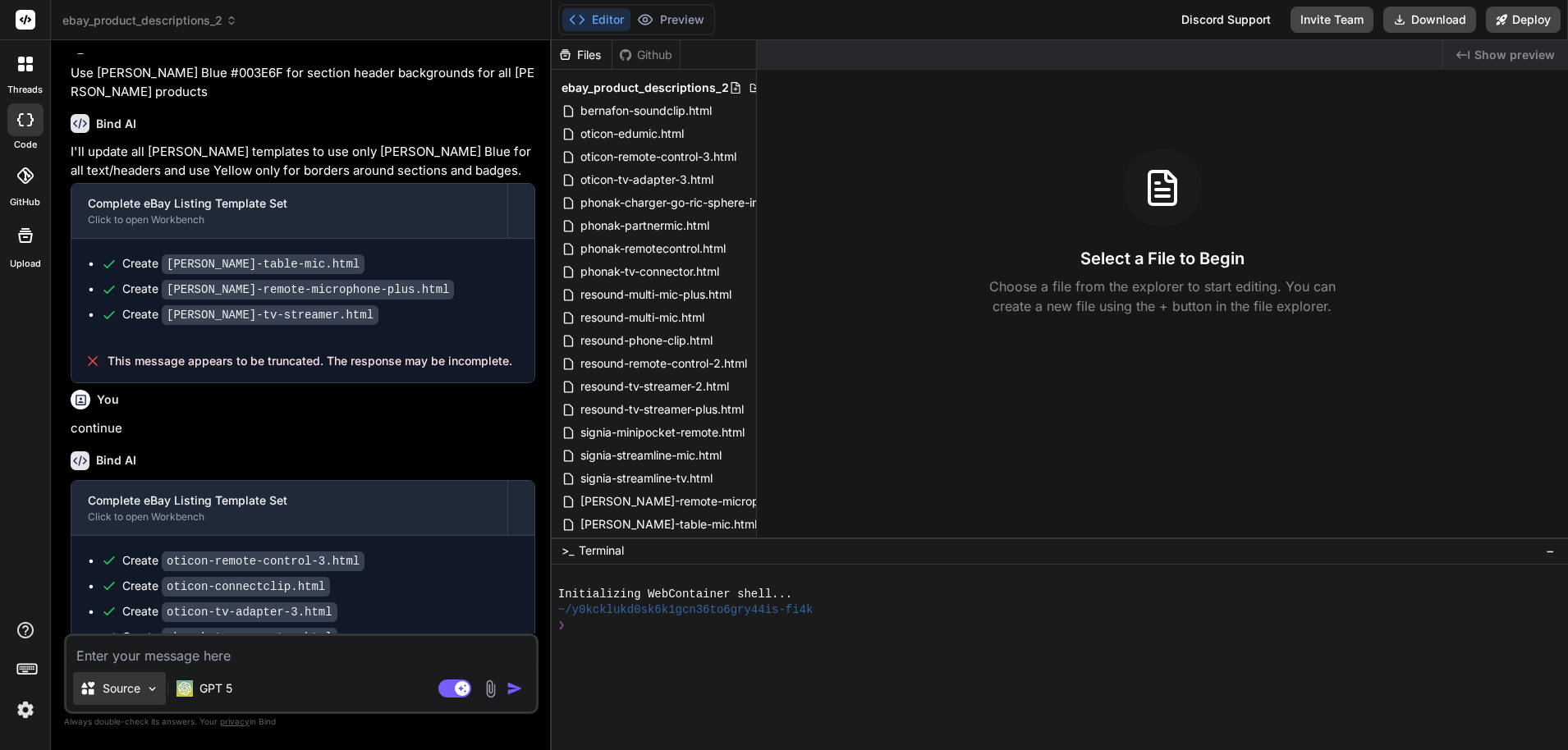
click at [91, 693] on icon at bounding box center [88, 688] width 13 height 13
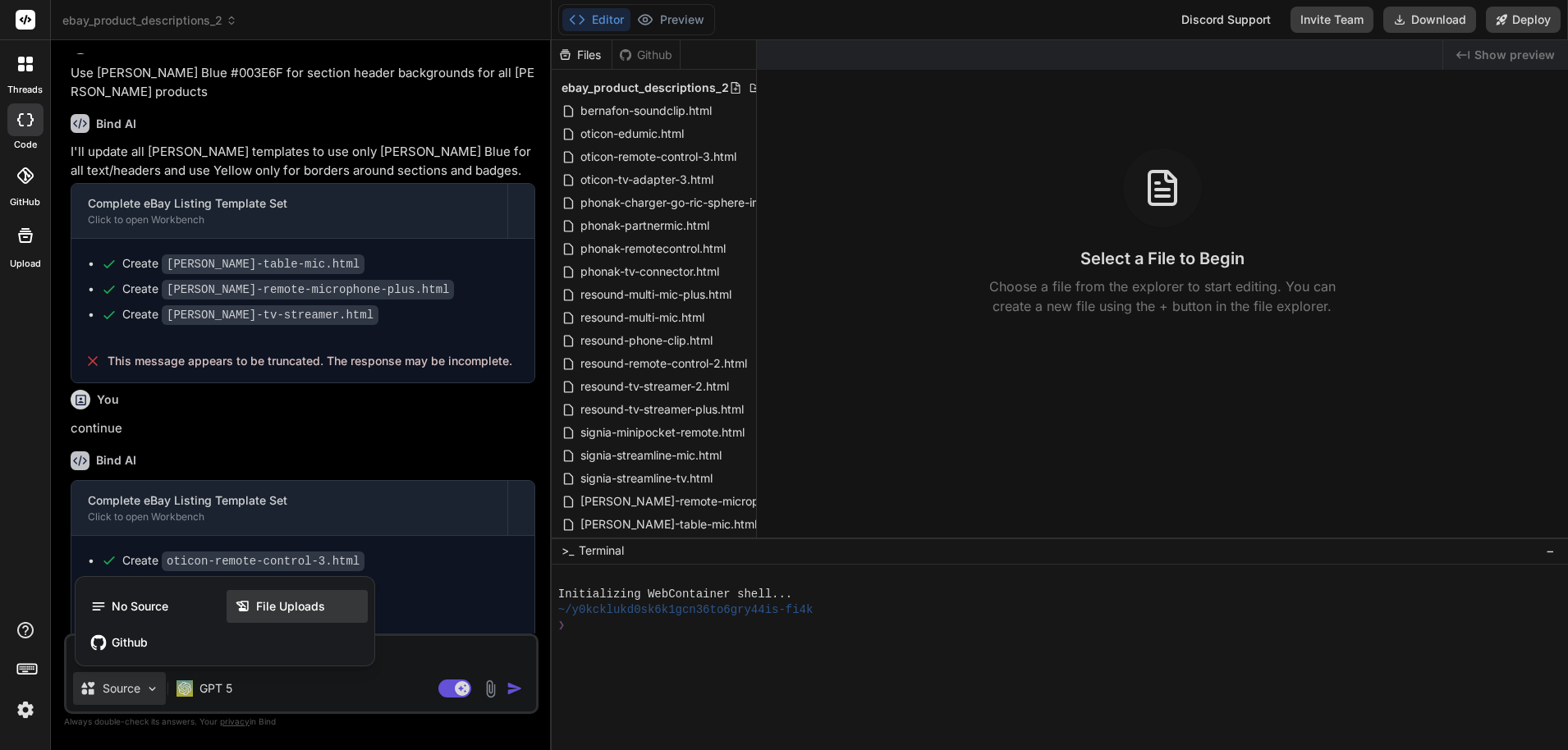
click at [255, 611] on icon at bounding box center [246, 606] width 22 height 17
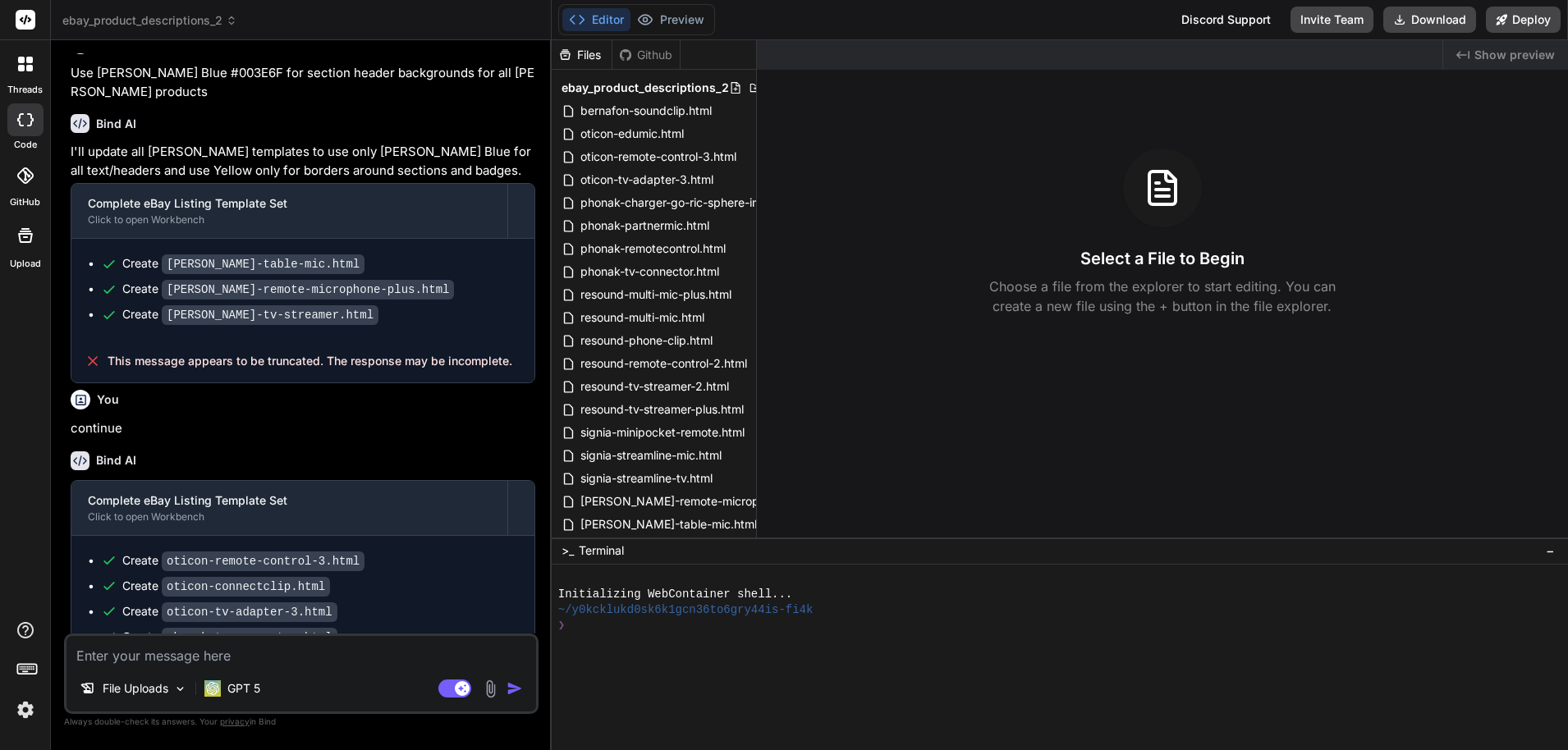
scroll to position [24641, 0]
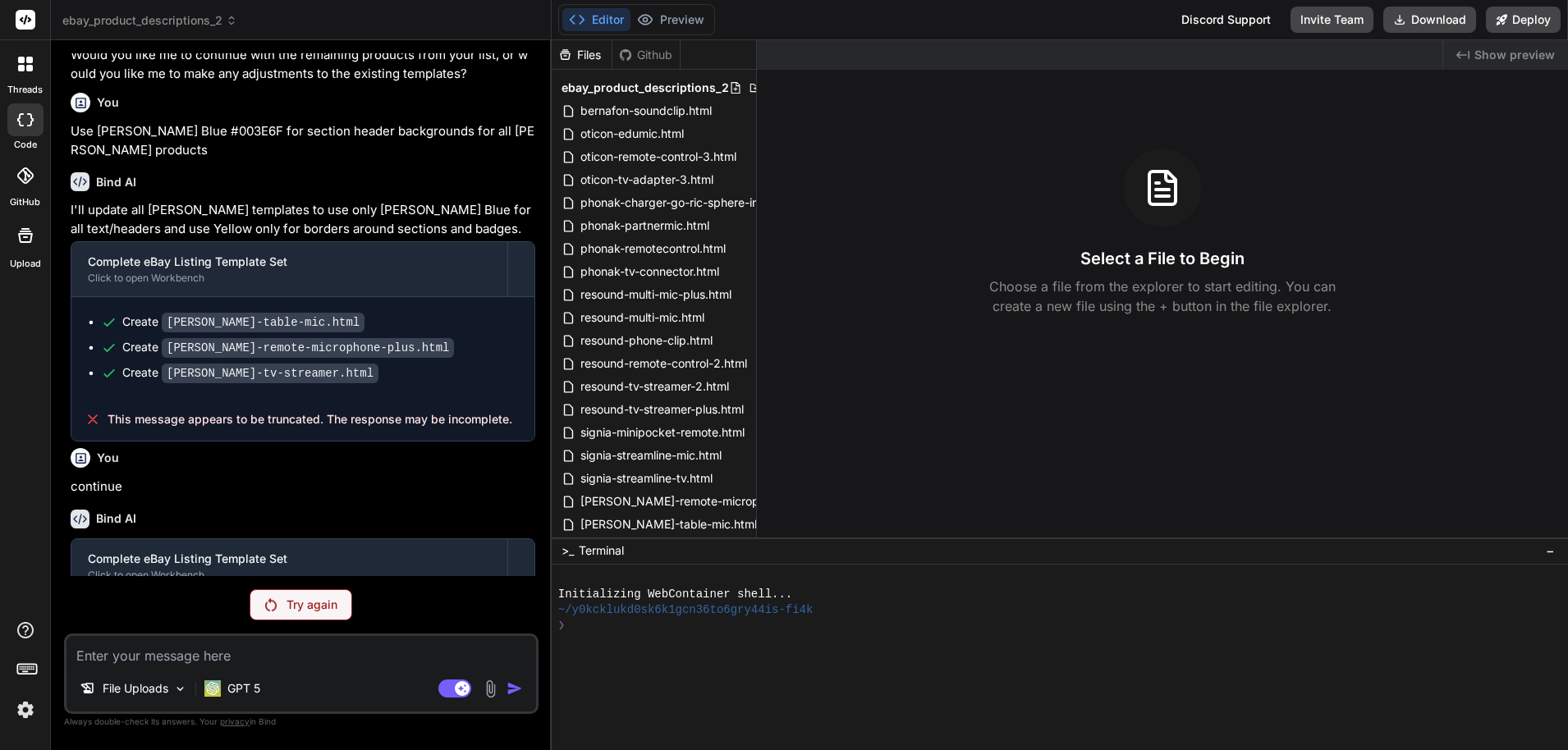
click at [303, 612] on p "Try again" at bounding box center [312, 604] width 51 height 17
click at [219, 649] on textarea at bounding box center [301, 651] width 470 height 30
click at [287, 601] on p "Try again" at bounding box center [312, 604] width 51 height 17
click at [39, 235] on div at bounding box center [26, 235] width 39 height 39
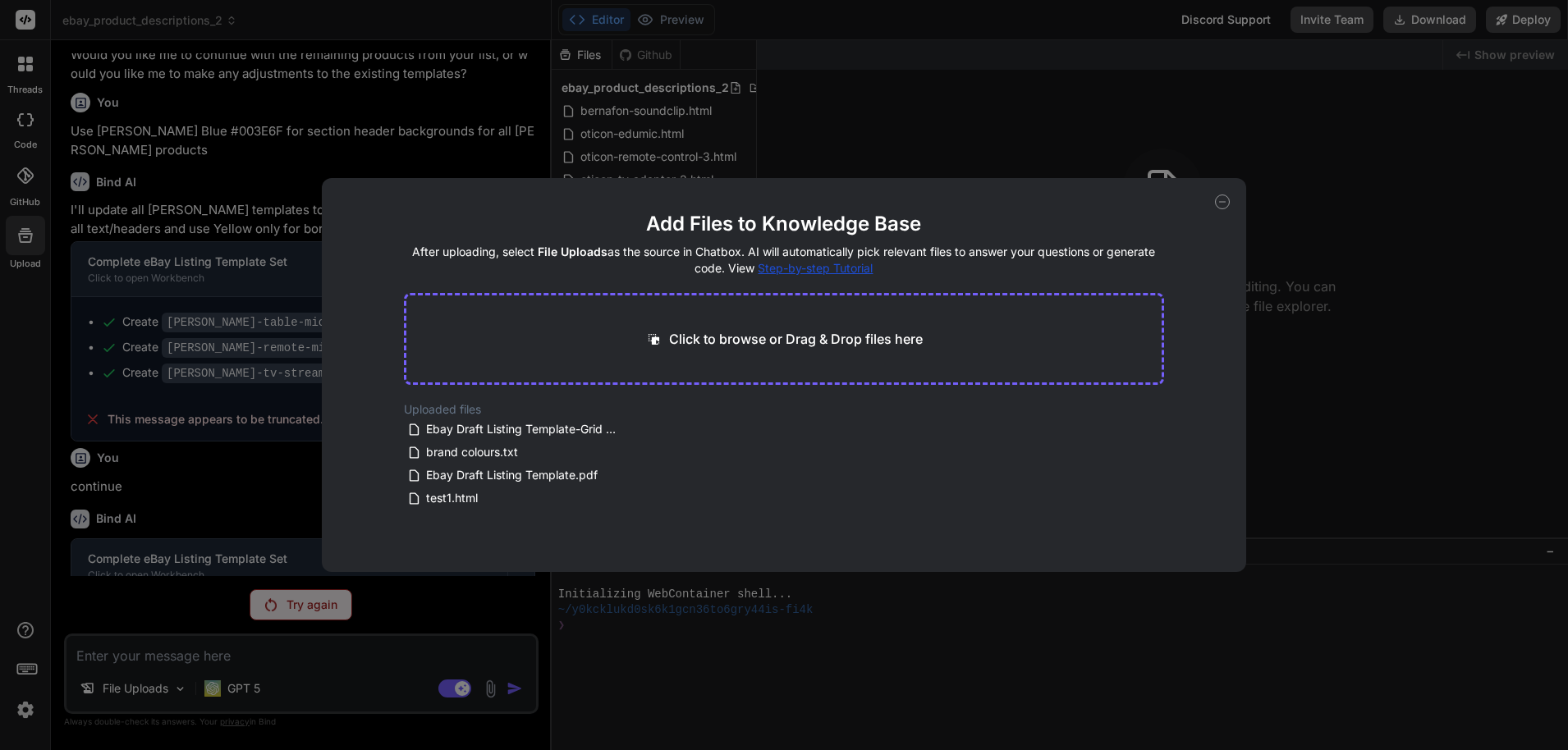
click at [39, 235] on div "Add Files to Knowledge Base After uploading, select File Uploads as the source …" at bounding box center [784, 375] width 1568 height 750
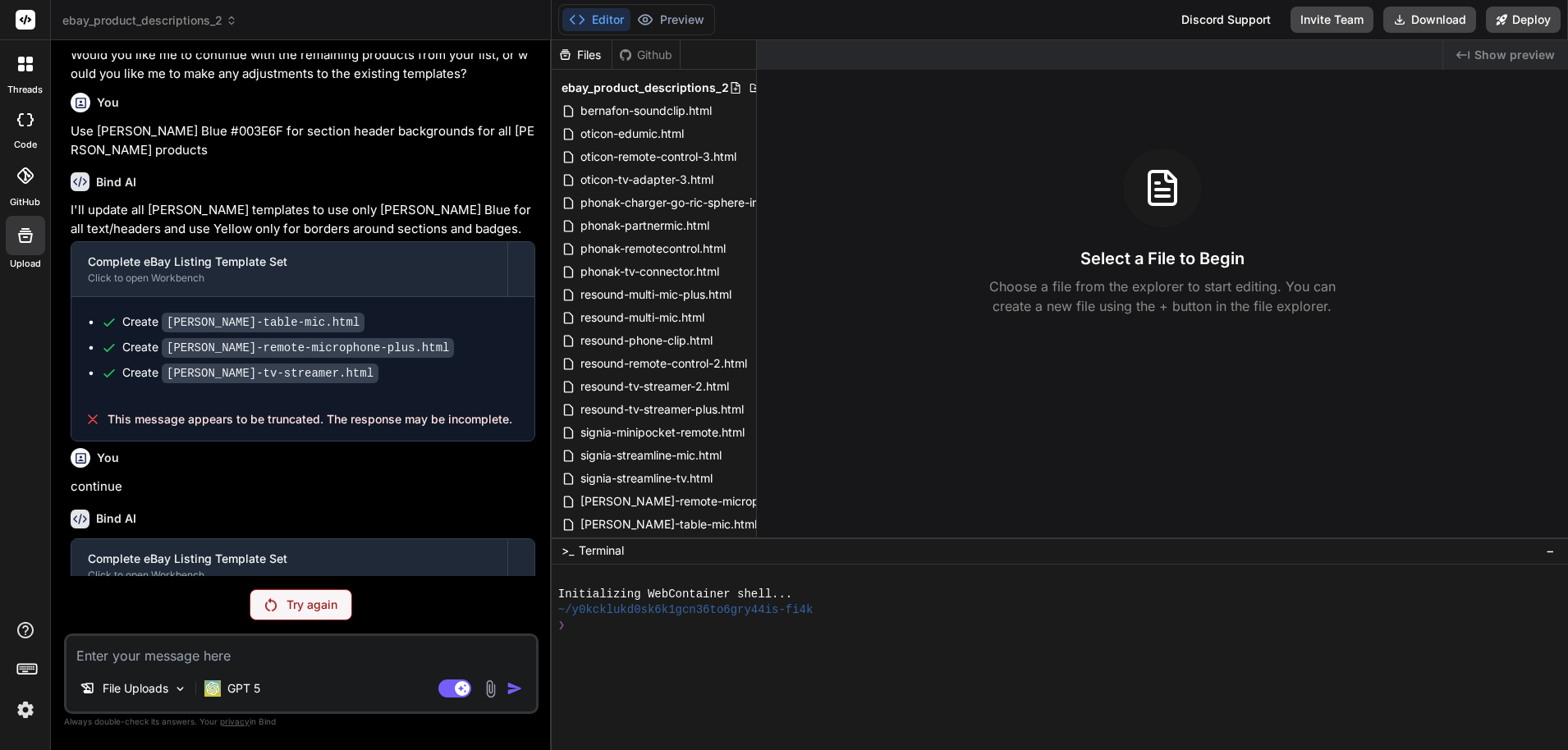
click at [39, 235] on div at bounding box center [26, 235] width 39 height 39
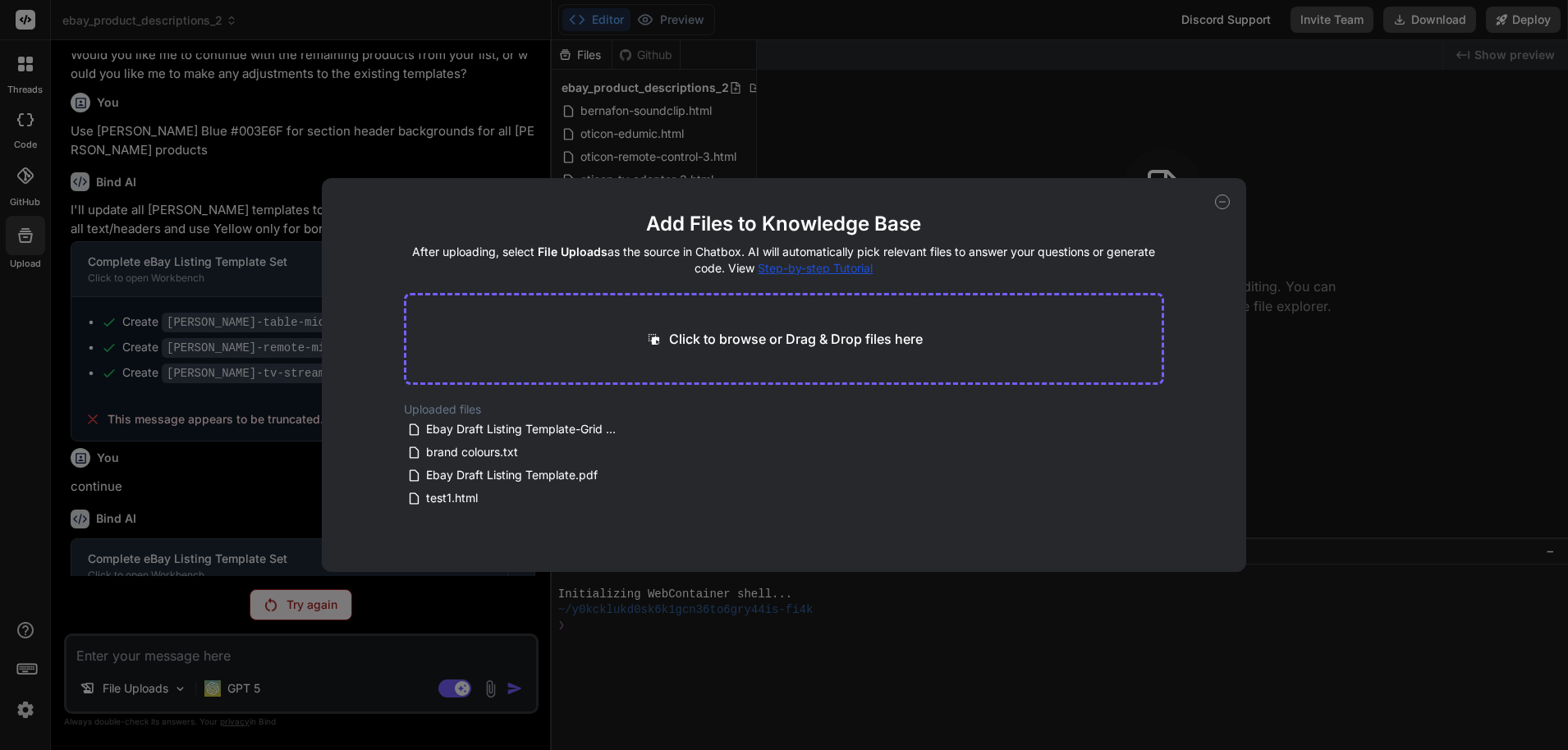
click at [39, 235] on div "Add Files to Knowledge Base After uploading, select File Uploads as the source …" at bounding box center [784, 375] width 1568 height 750
type textarea "x"
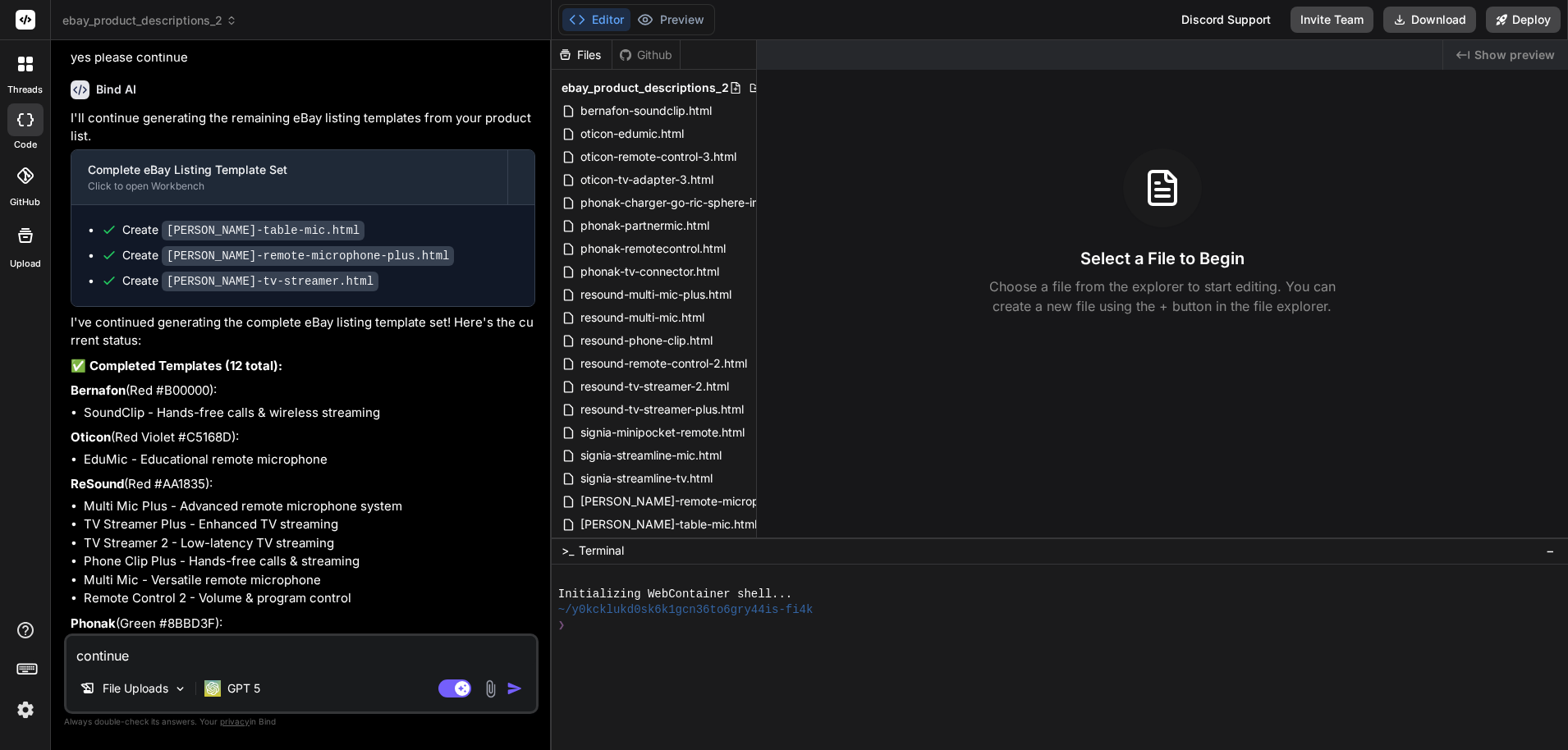
click at [520, 692] on img "button" at bounding box center [515, 688] width 17 height 17
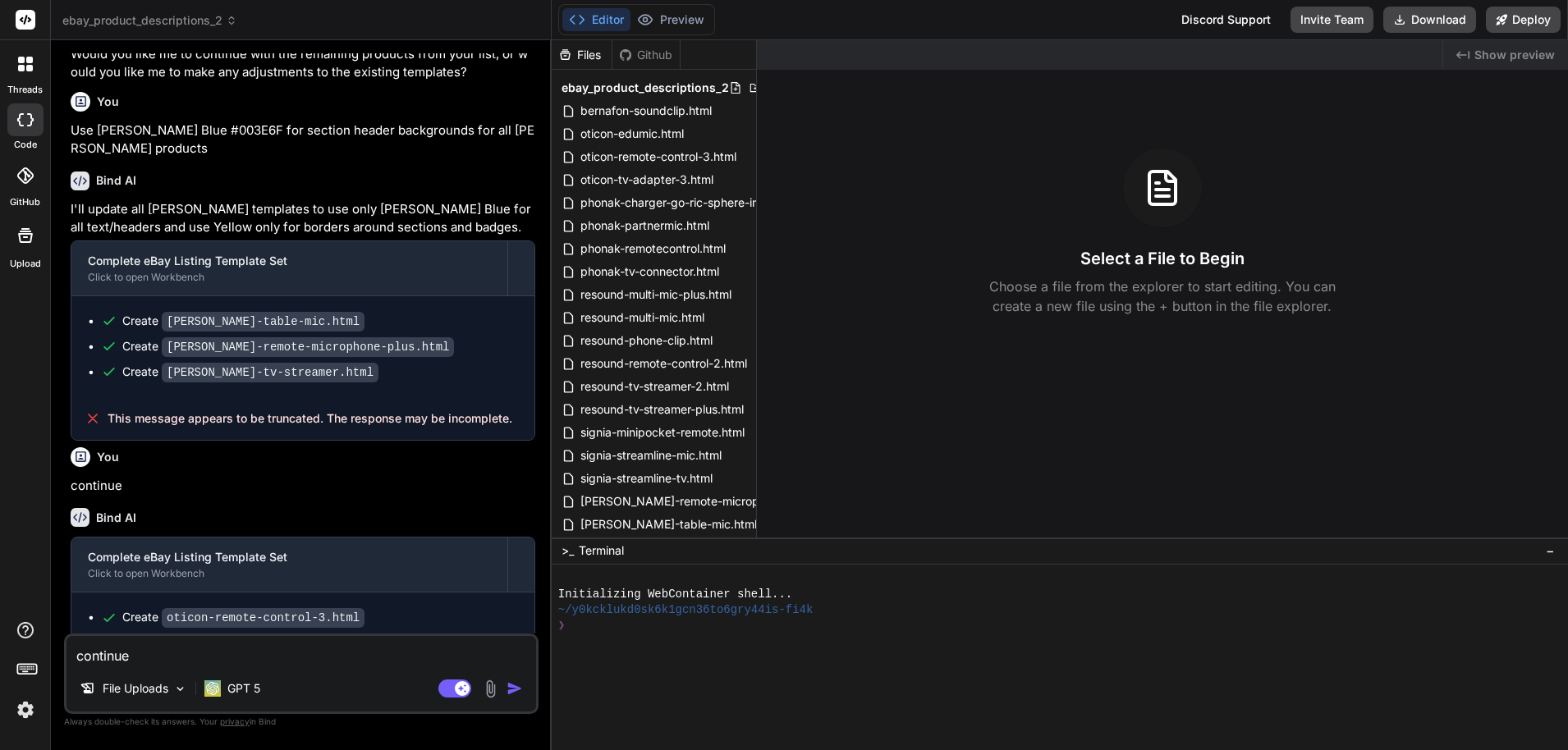
scroll to position [24700, 0]
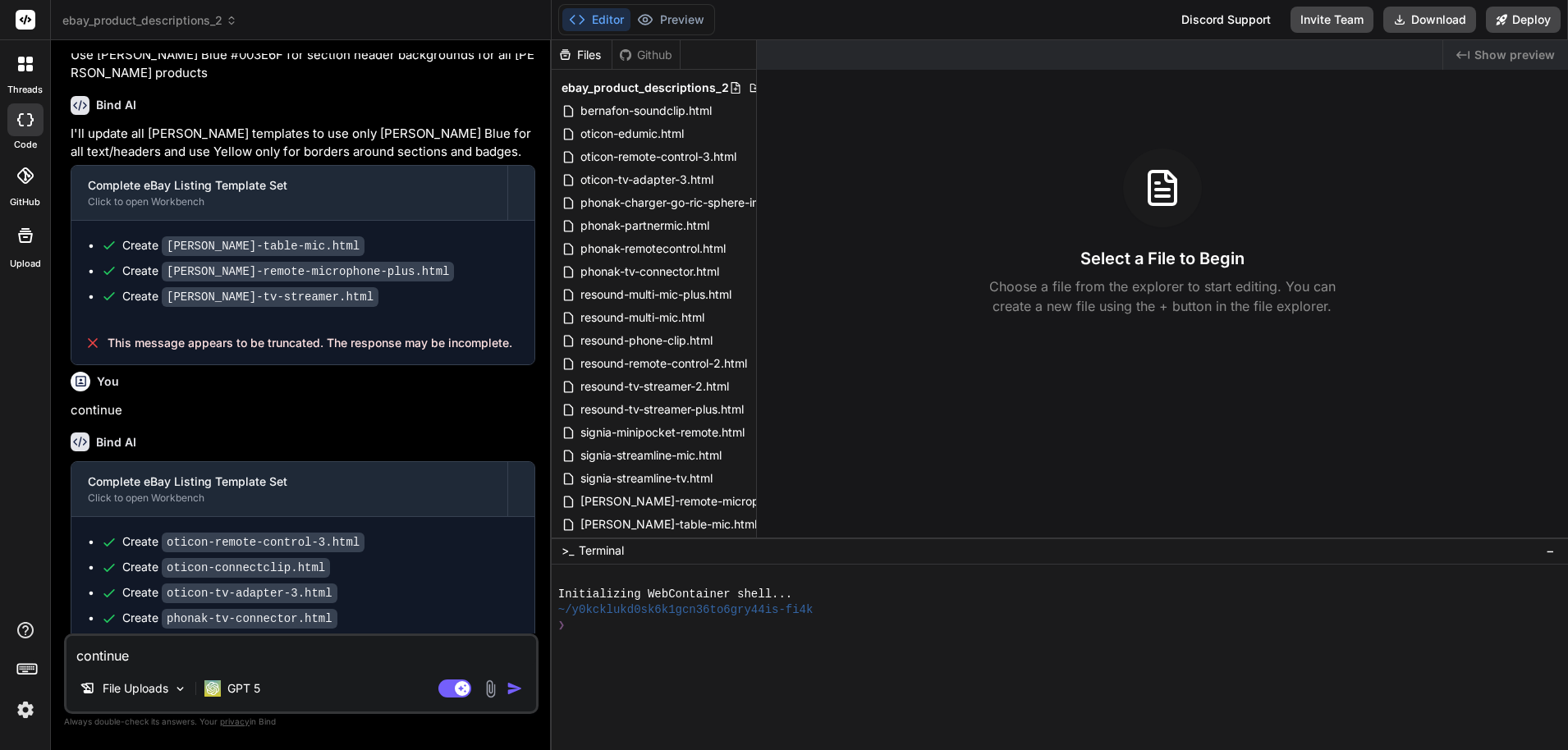
type textarea "x"
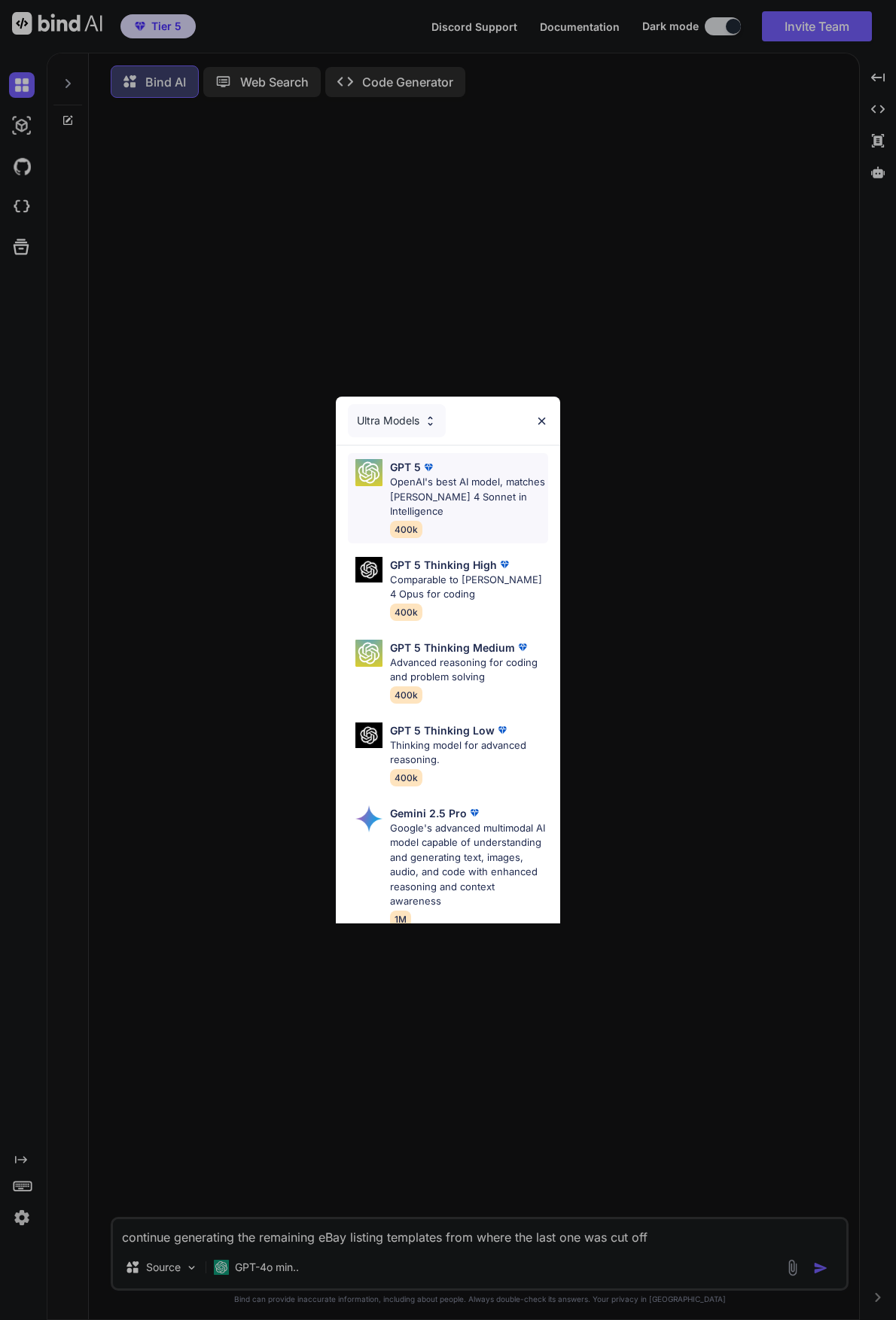
click at [410, 492] on p "OpenAI's best AI model, matches [PERSON_NAME] 4 Sonnet in Intelligence" at bounding box center [468, 496] width 158 height 44
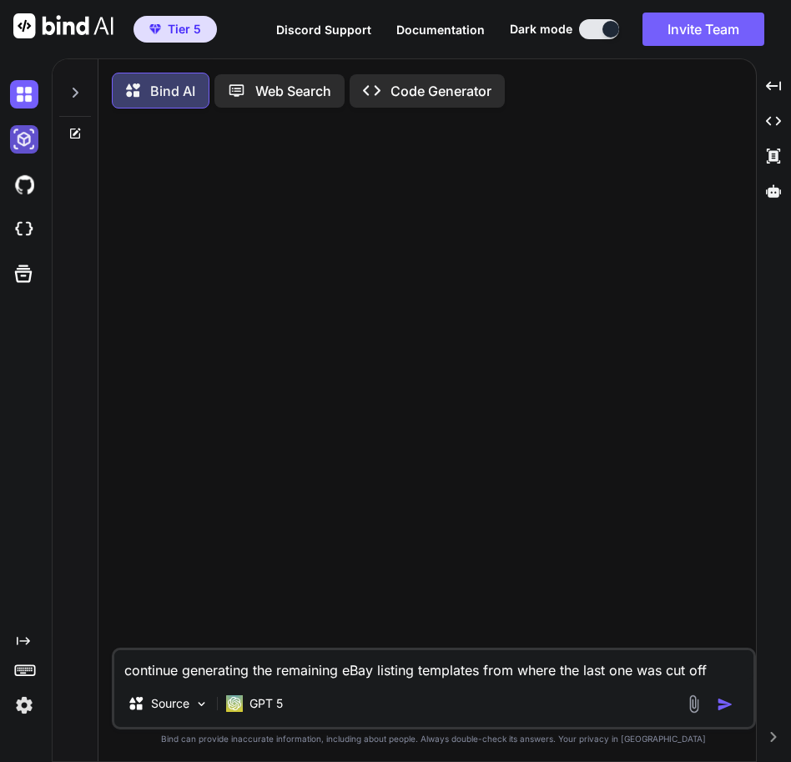
click at [23, 144] on img at bounding box center [24, 139] width 28 height 28
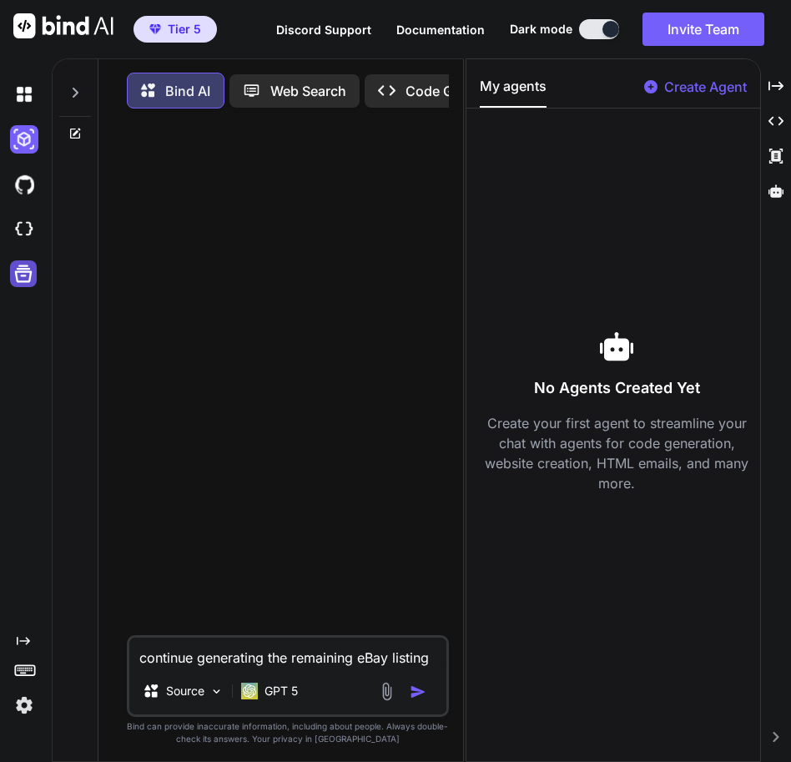
click at [15, 282] on icon at bounding box center [23, 273] width 23 height 23
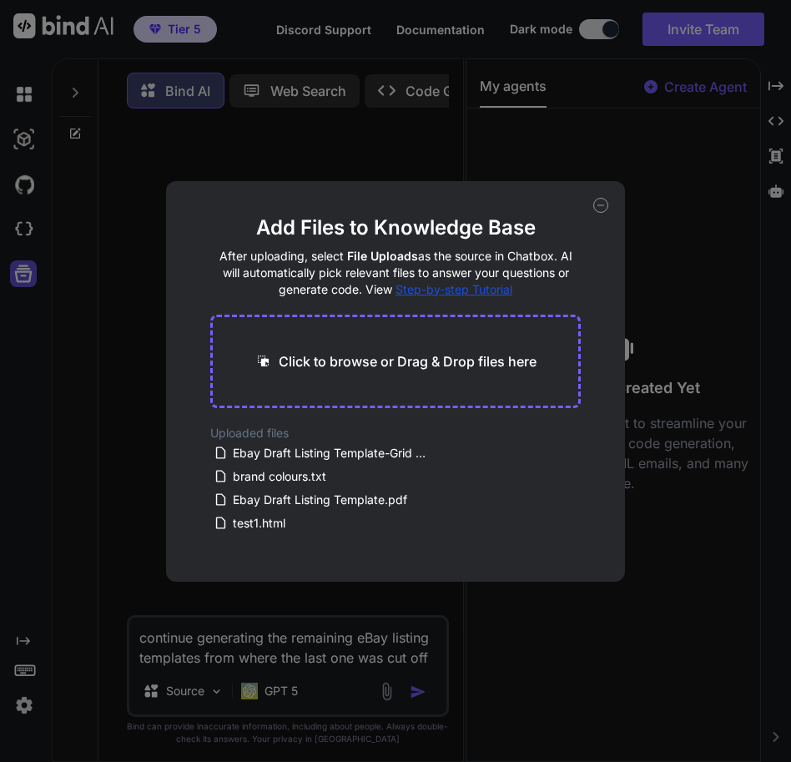
click at [15, 282] on div "Add Files to Knowledge Base After uploading, select File Uploads as the source …" at bounding box center [395, 381] width 791 height 762
type textarea "x"
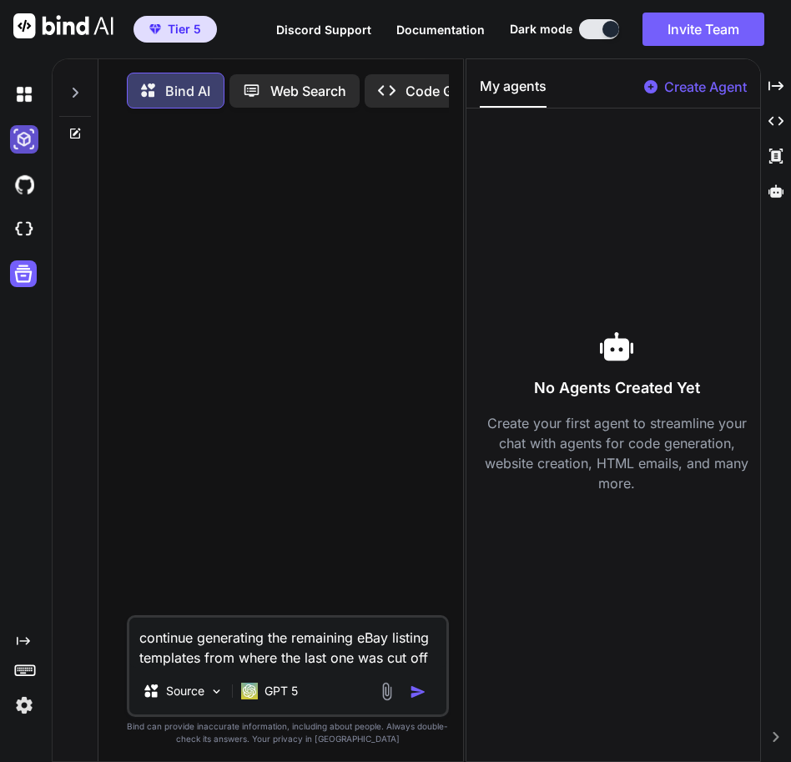
click at [18, 149] on img at bounding box center [24, 139] width 28 height 28
click at [38, 166] on div at bounding box center [27, 184] width 35 height 45
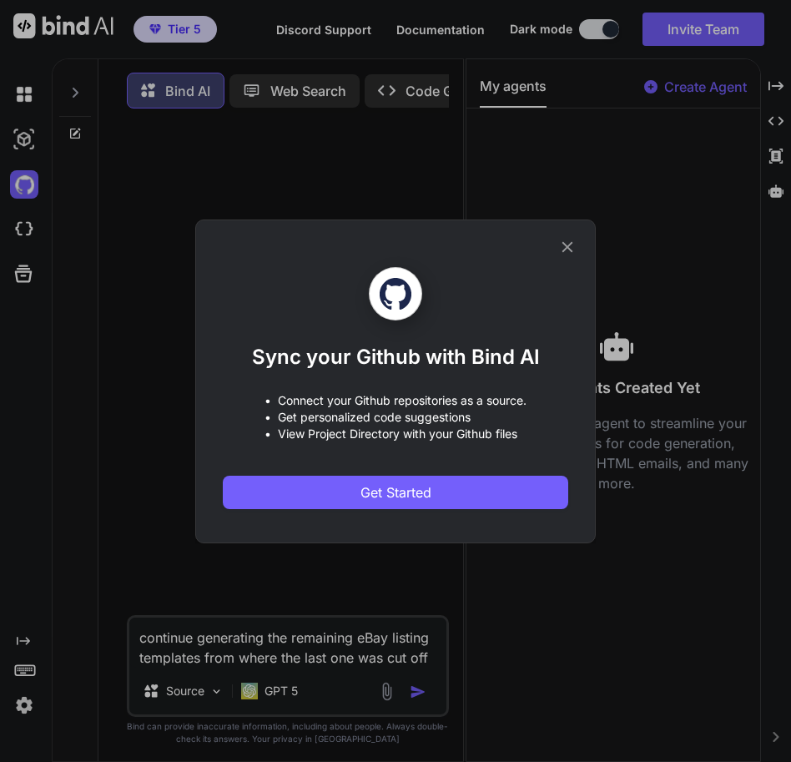
click at [26, 214] on div "Sync your Github with Bind AI • Connect your Github repositories as a source. •…" at bounding box center [395, 381] width 791 height 762
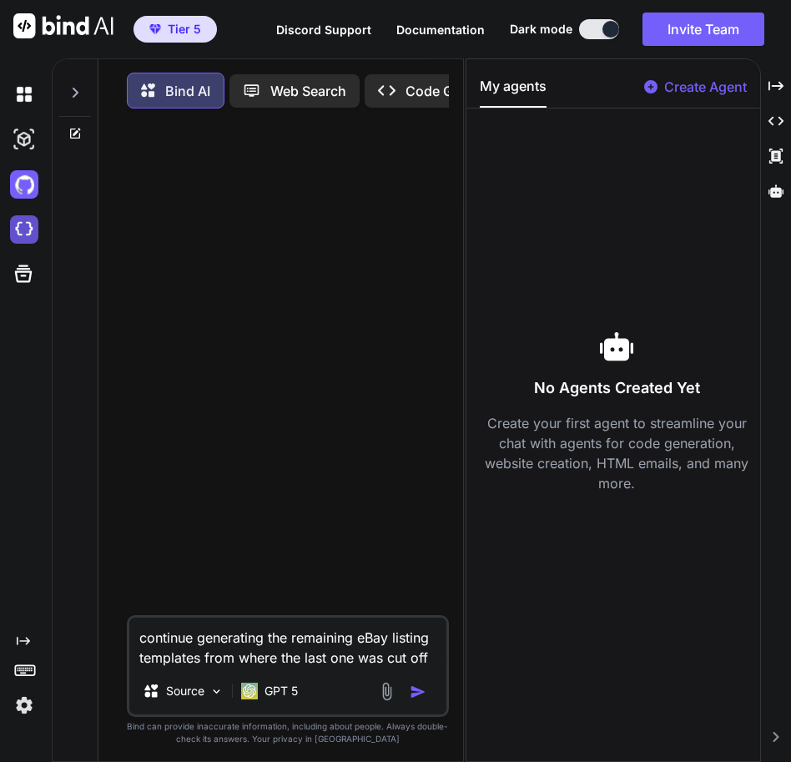
click at [26, 224] on img at bounding box center [24, 229] width 28 height 28
click at [148, 30] on span "Tier 5" at bounding box center [175, 29] width 65 height 17
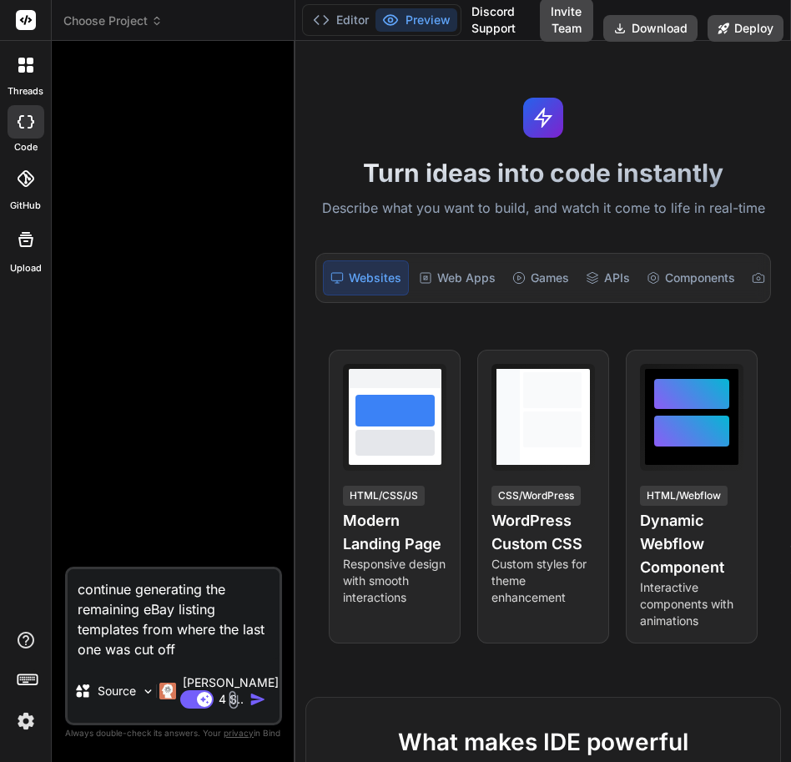
click at [118, 17] on span "Choose Project" at bounding box center [112, 21] width 99 height 17
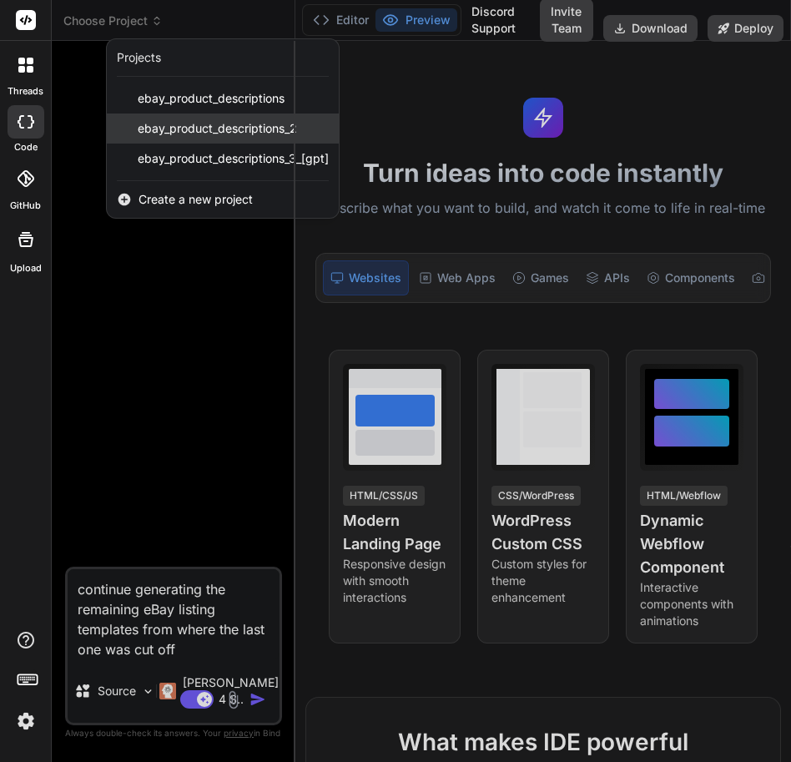
click at [196, 120] on span "ebay_product_descriptions_2" at bounding box center [217, 128] width 159 height 17
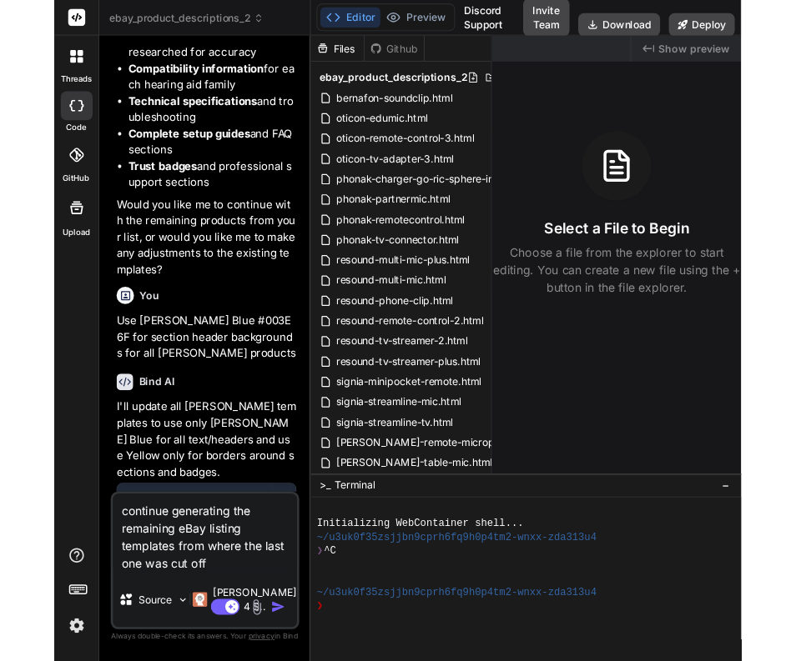
scroll to position [56070, 0]
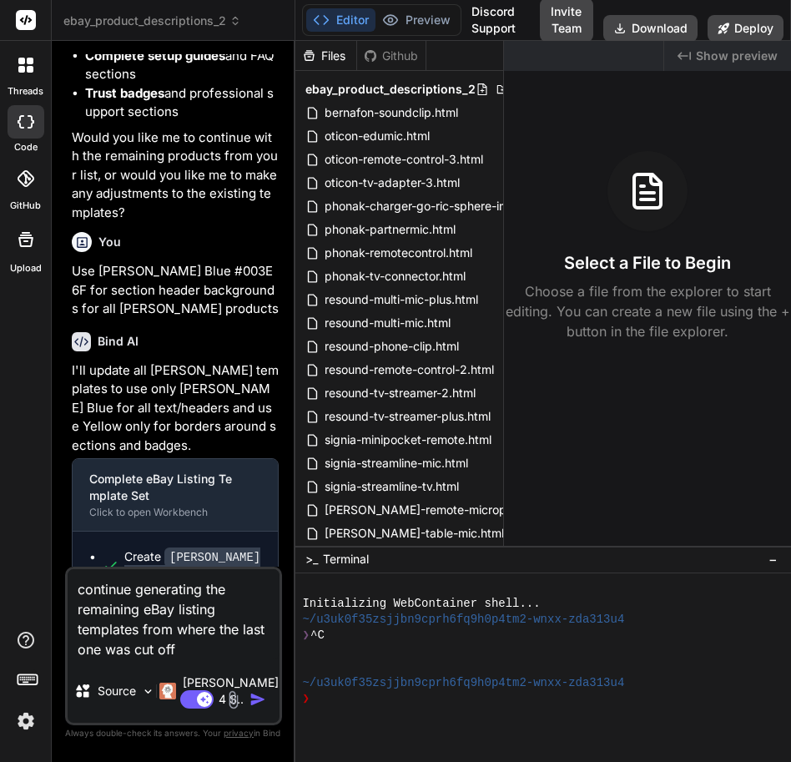
click at [229, 707] on img at bounding box center [233, 699] width 19 height 19
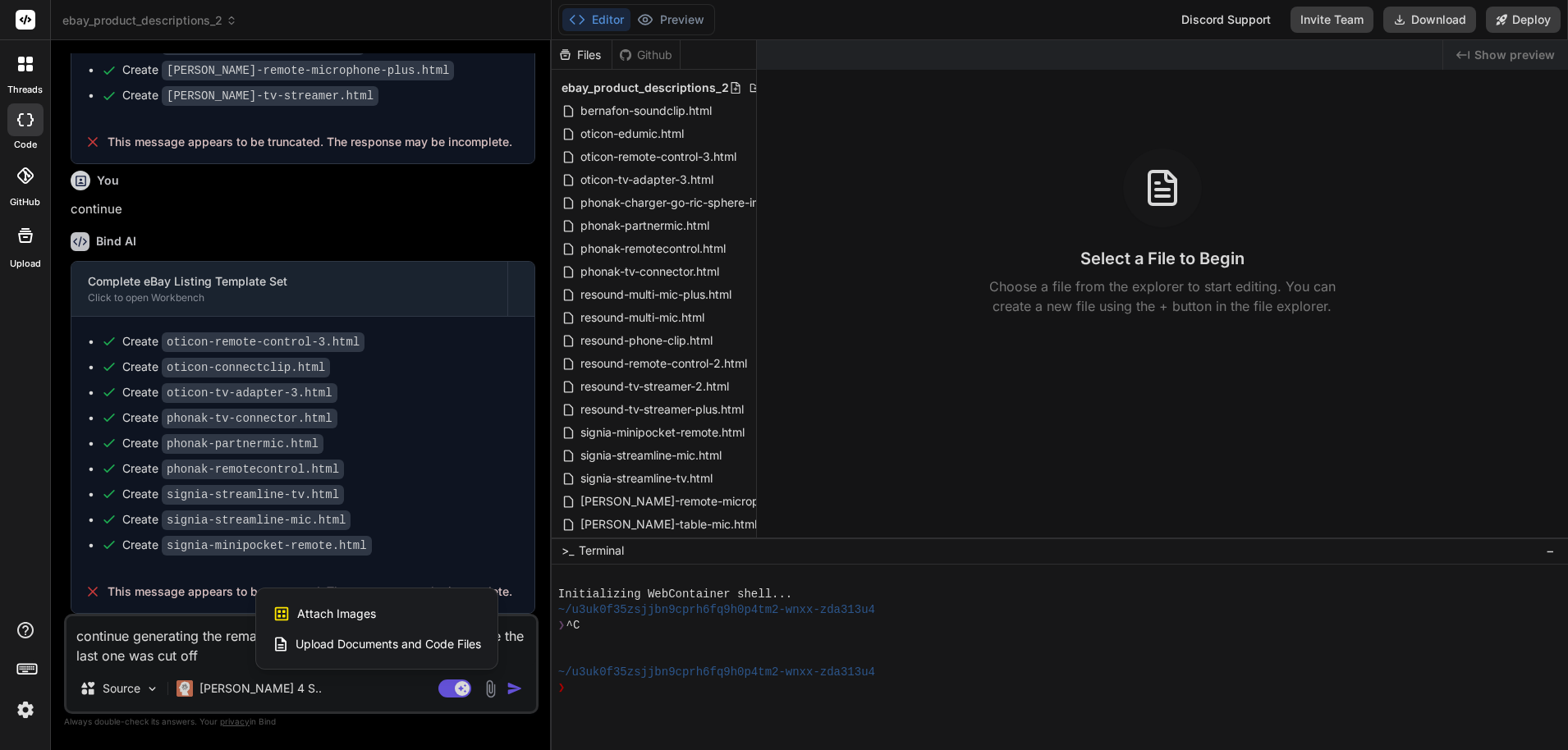
scroll to position [24549, 0]
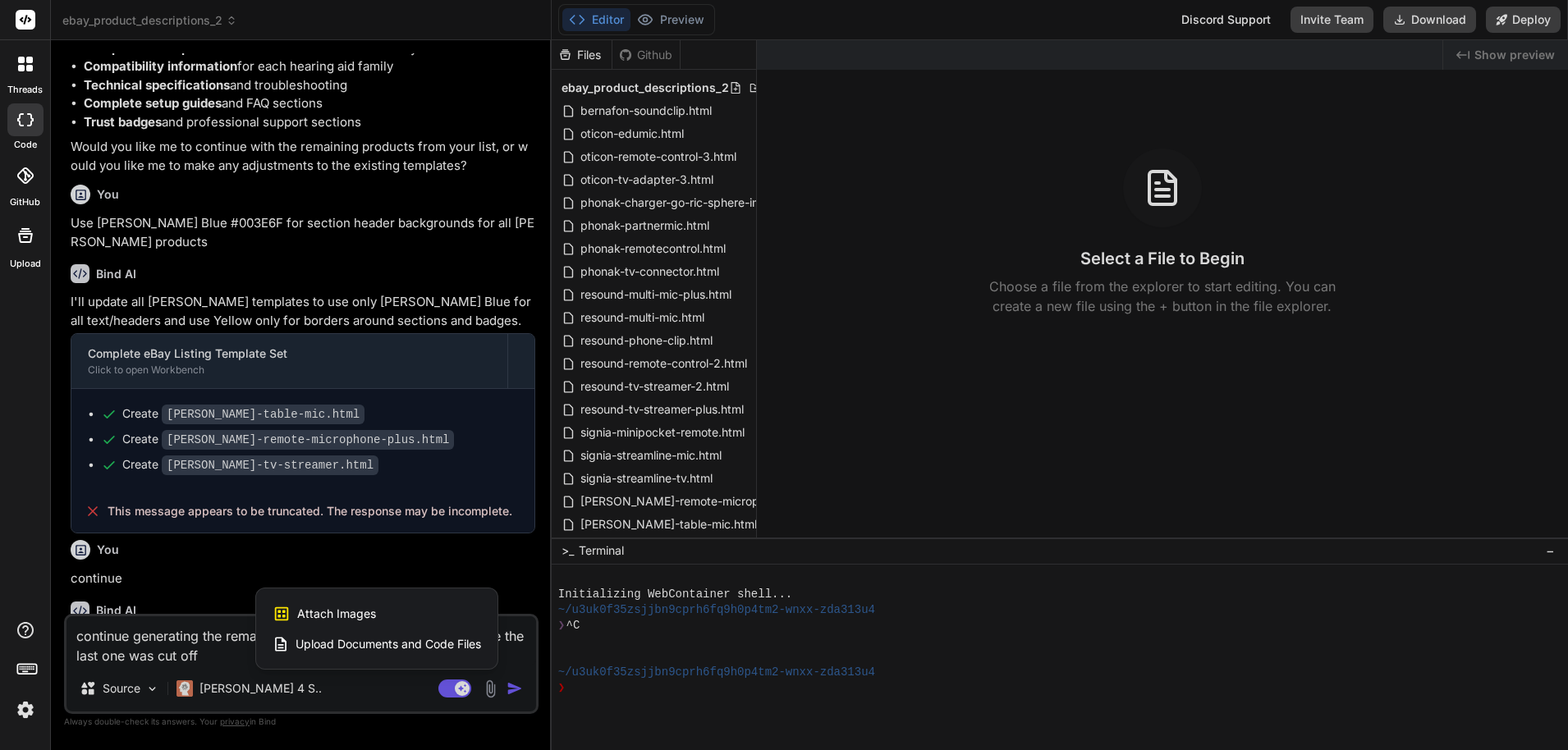
click at [141, 690] on div at bounding box center [784, 375] width 1568 height 750
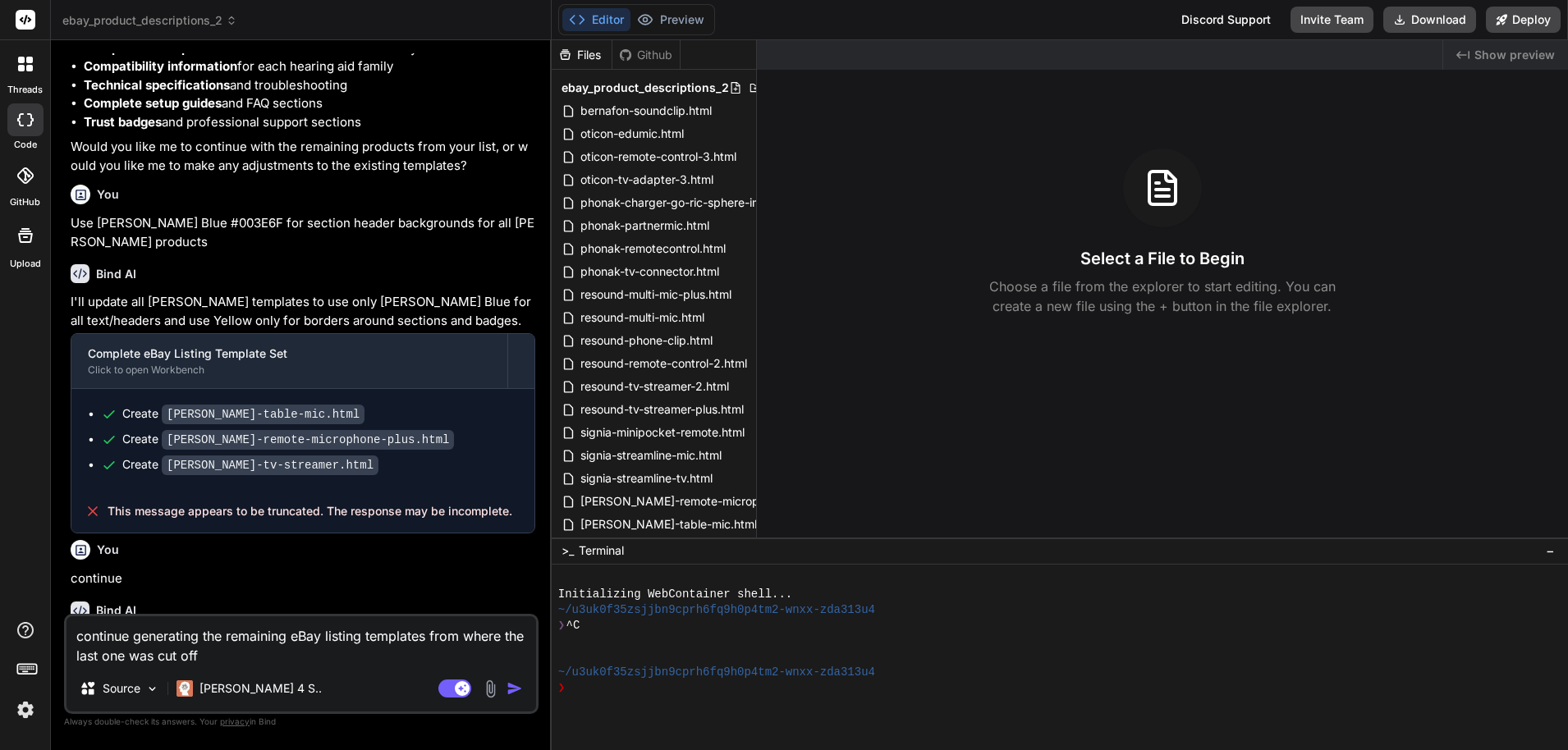
click at [141, 690] on p "Source" at bounding box center [121, 688] width 37 height 17
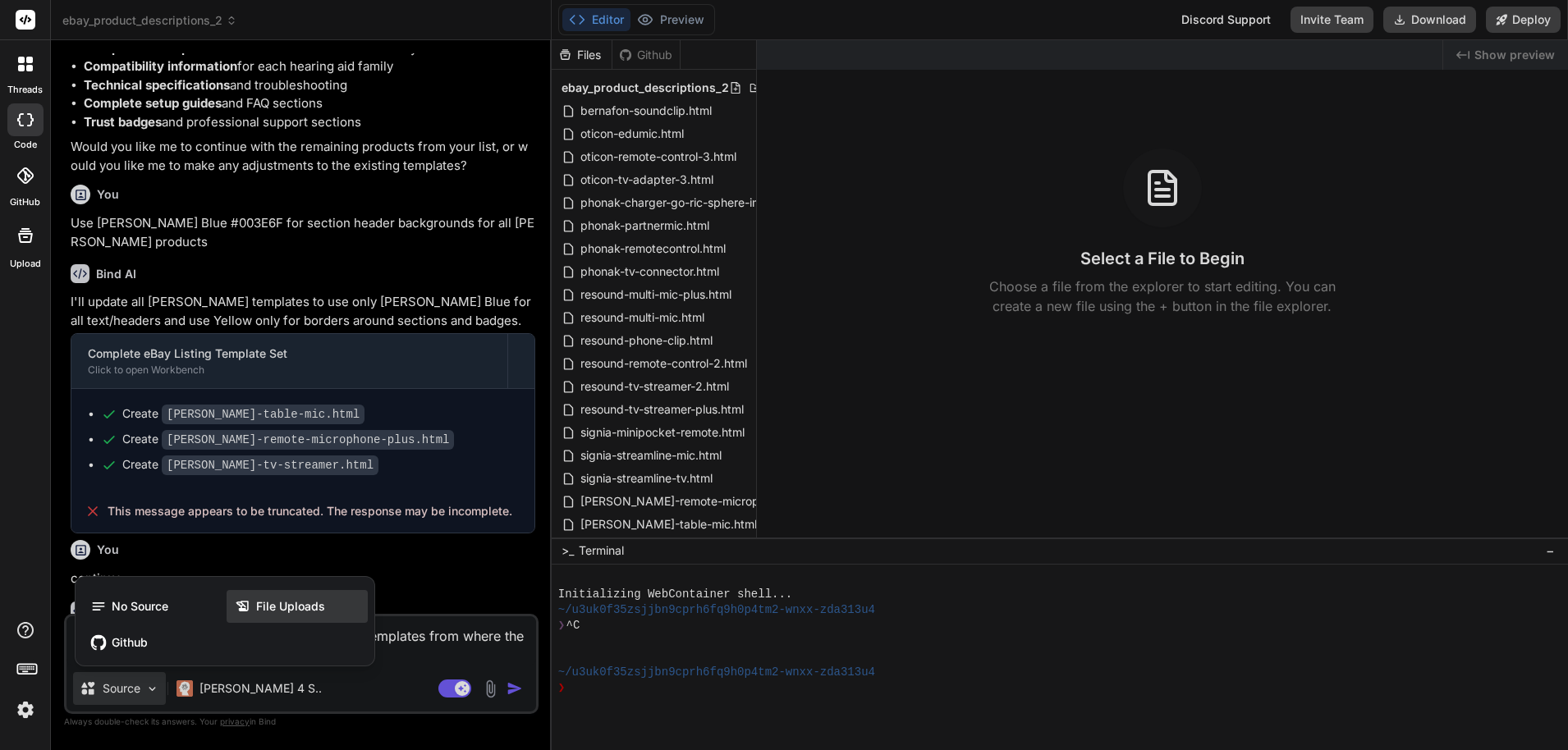
click at [252, 606] on icon at bounding box center [246, 606] width 22 height 17
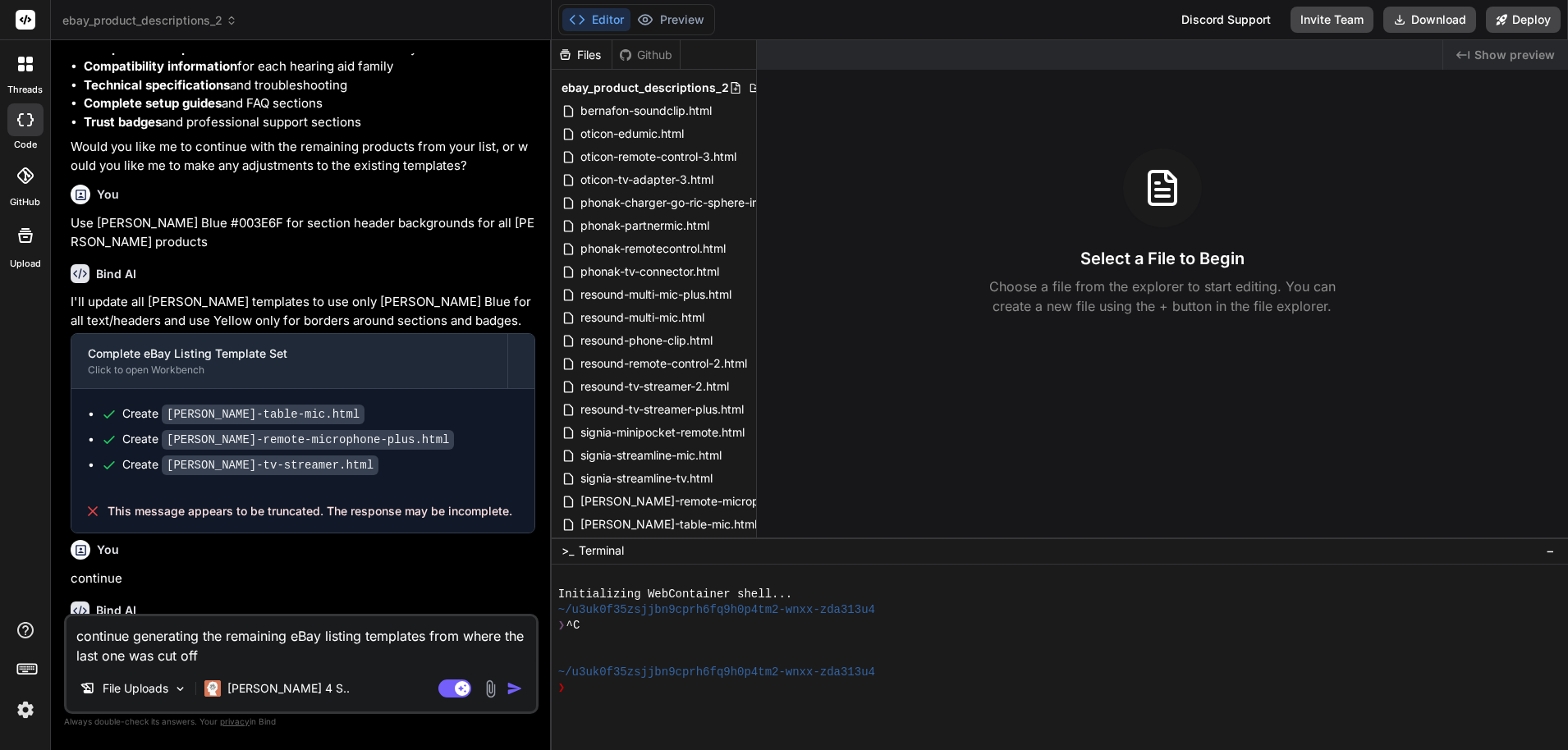
click at [494, 689] on img at bounding box center [490, 689] width 19 height 19
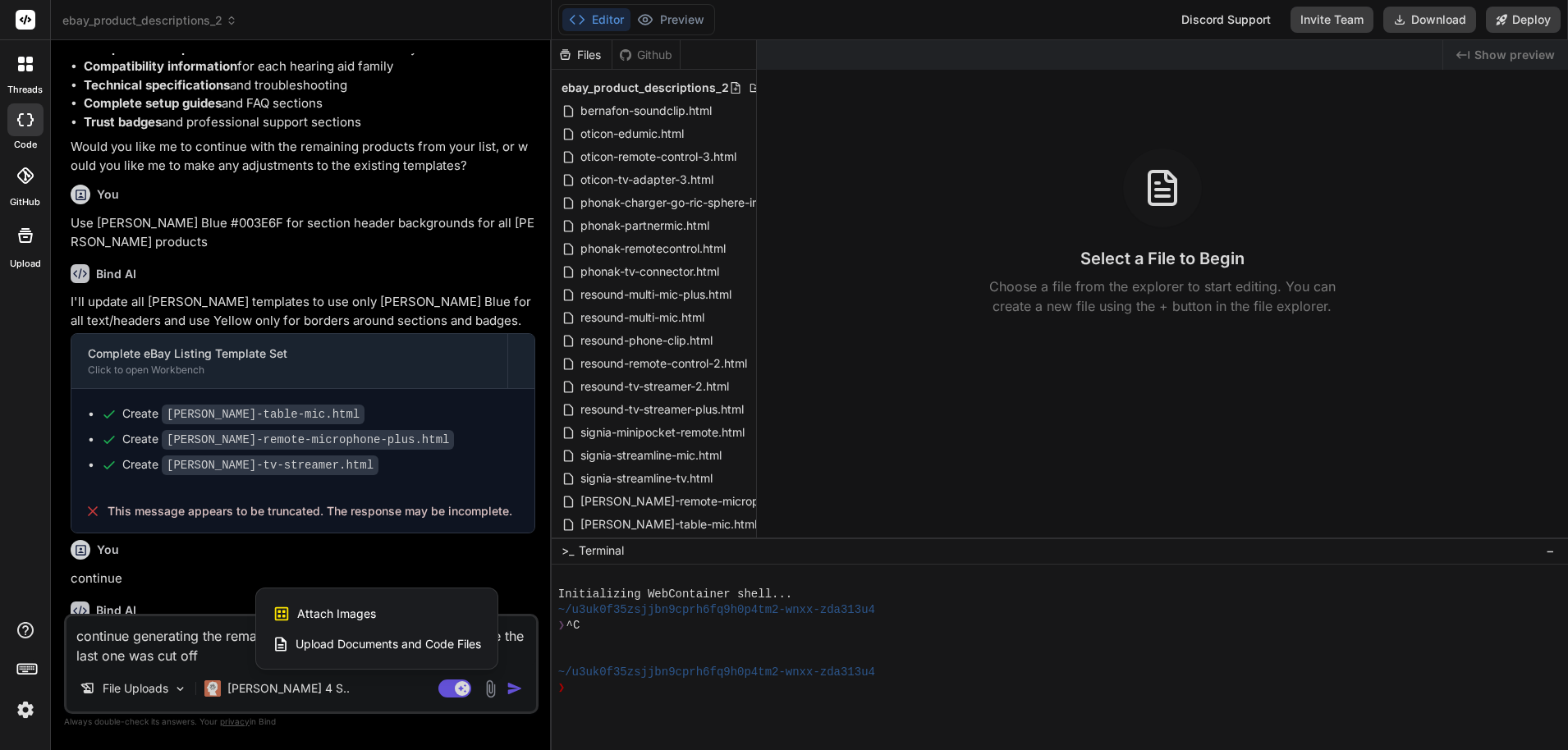
click at [454, 639] on span "Upload Documents and Code Files" at bounding box center [388, 644] width 186 height 17
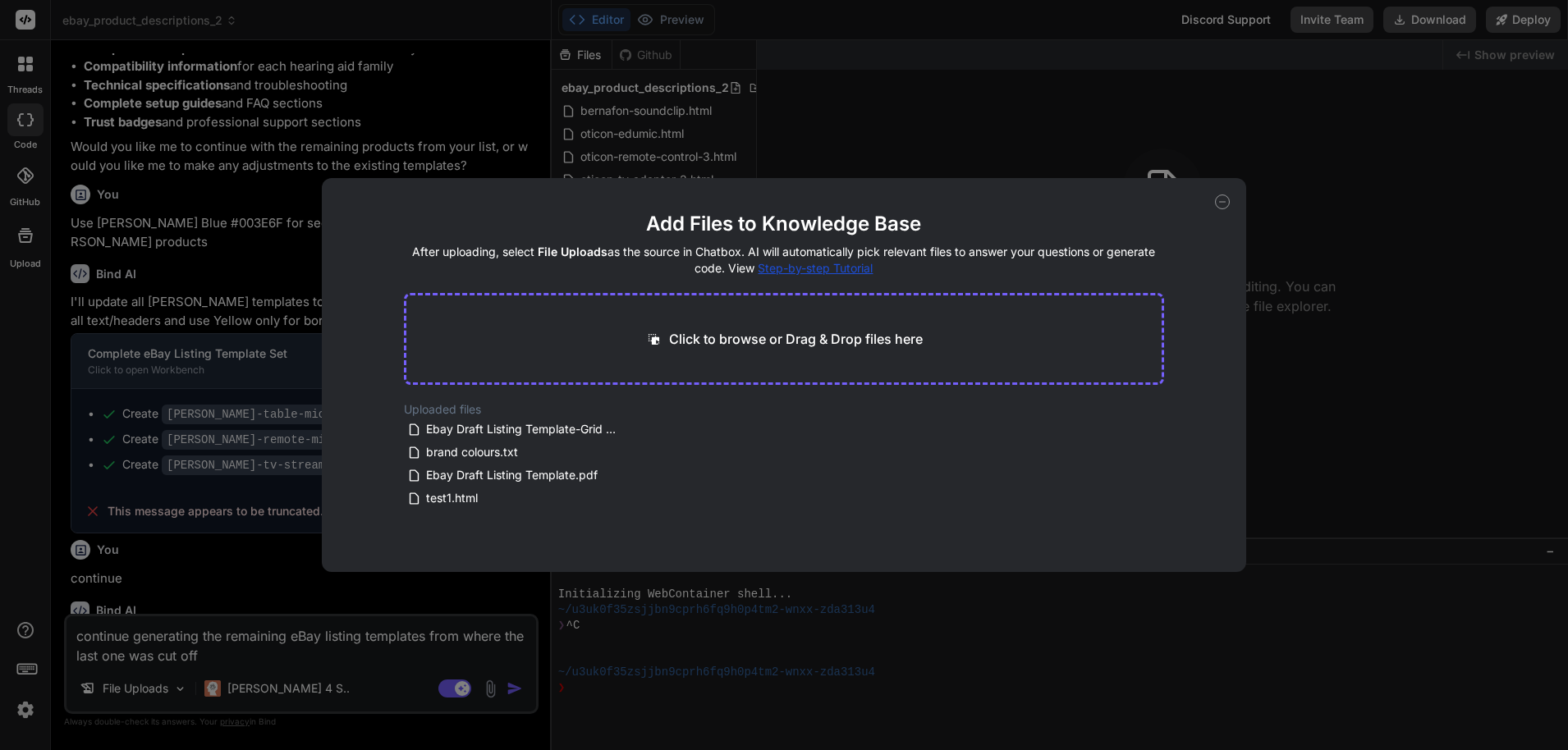
click at [428, 646] on div "Add Files to Knowledge Base After uploading, select File Uploads as the source …" at bounding box center [784, 375] width 1568 height 750
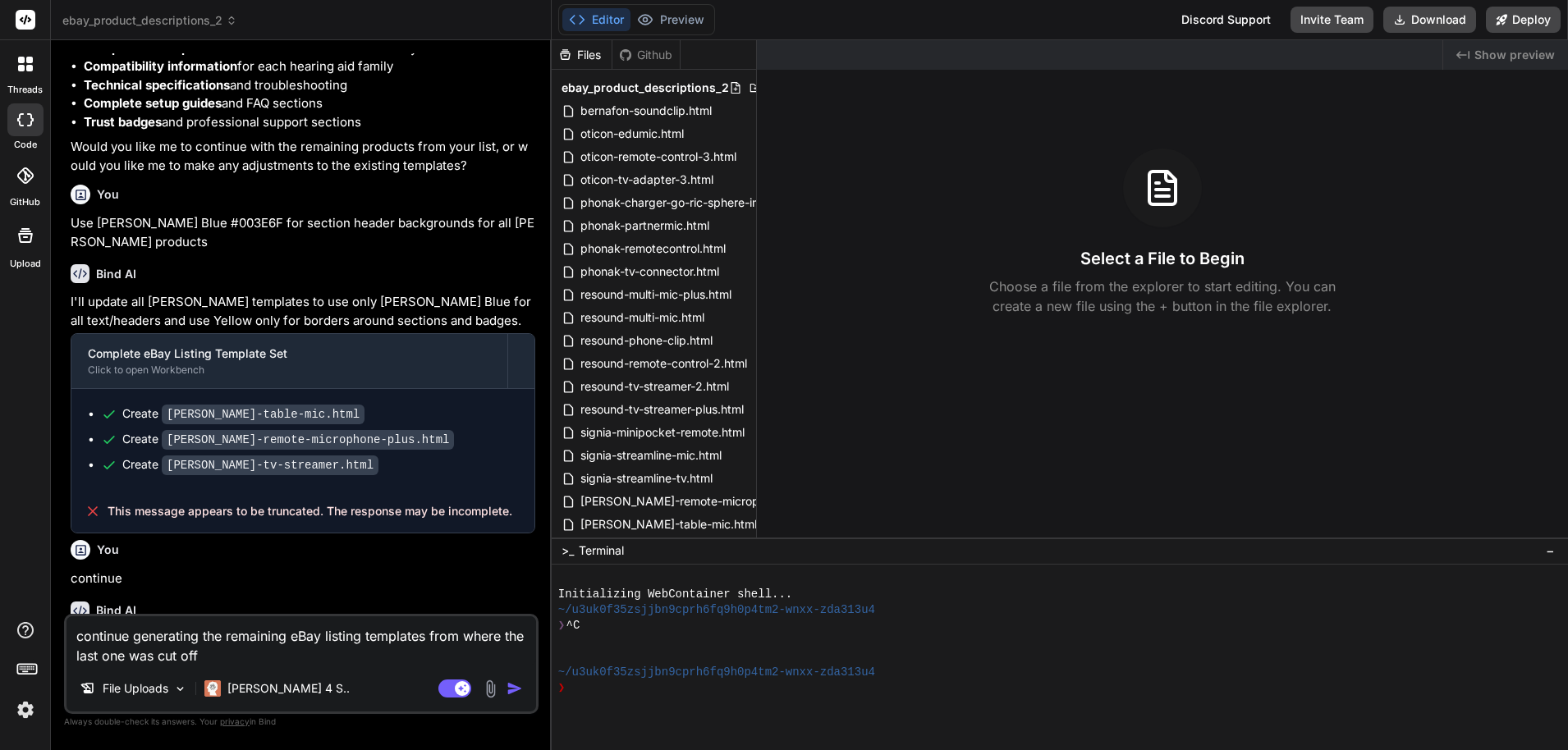
click at [490, 696] on img at bounding box center [490, 689] width 19 height 19
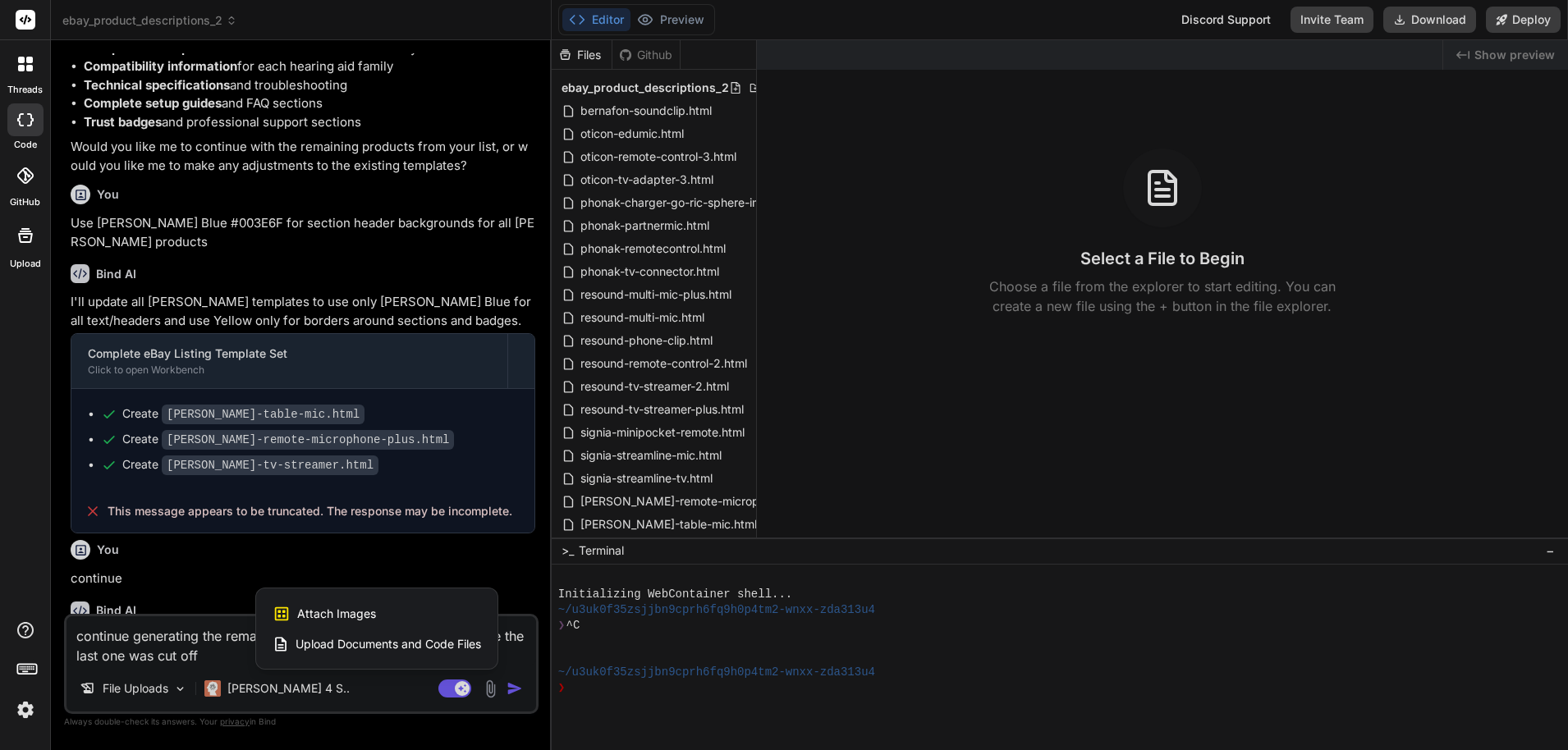
click at [413, 605] on div "Attach Images Image attachments are only supported in Claude and Gemini models." at bounding box center [377, 614] width 209 height 31
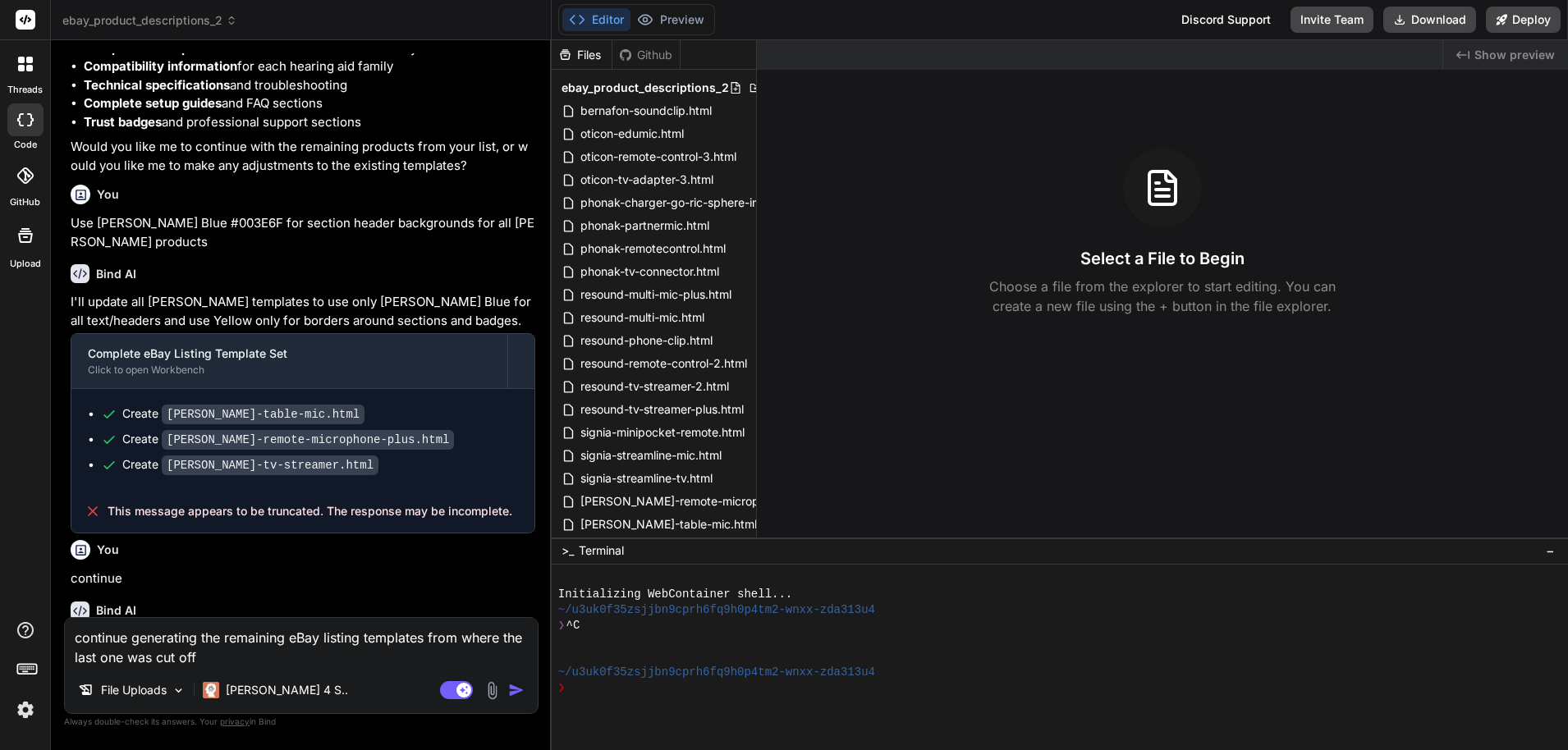
scroll to position [24546, 0]
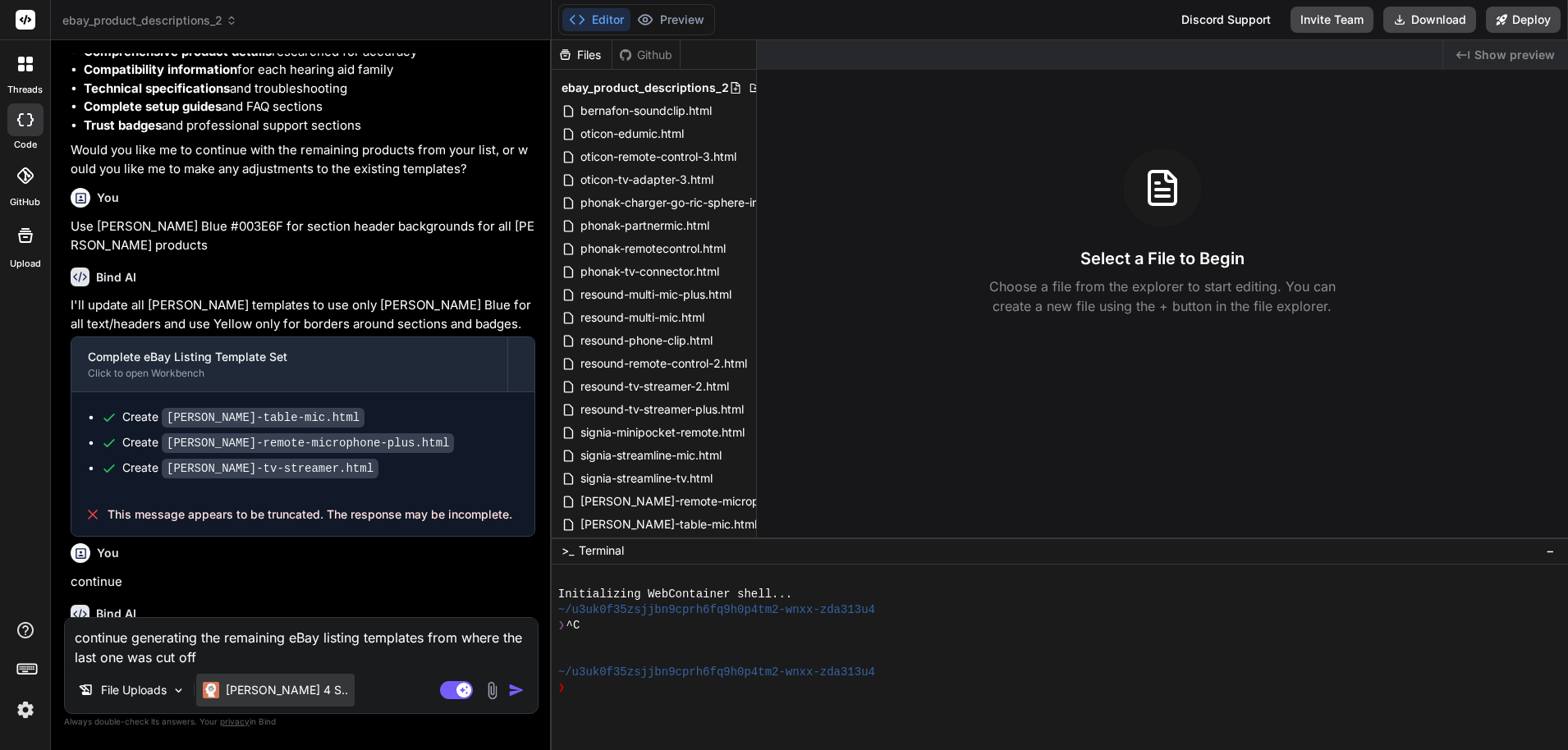
click at [228, 695] on p "Claude 4 S.." at bounding box center [286, 690] width 122 height 17
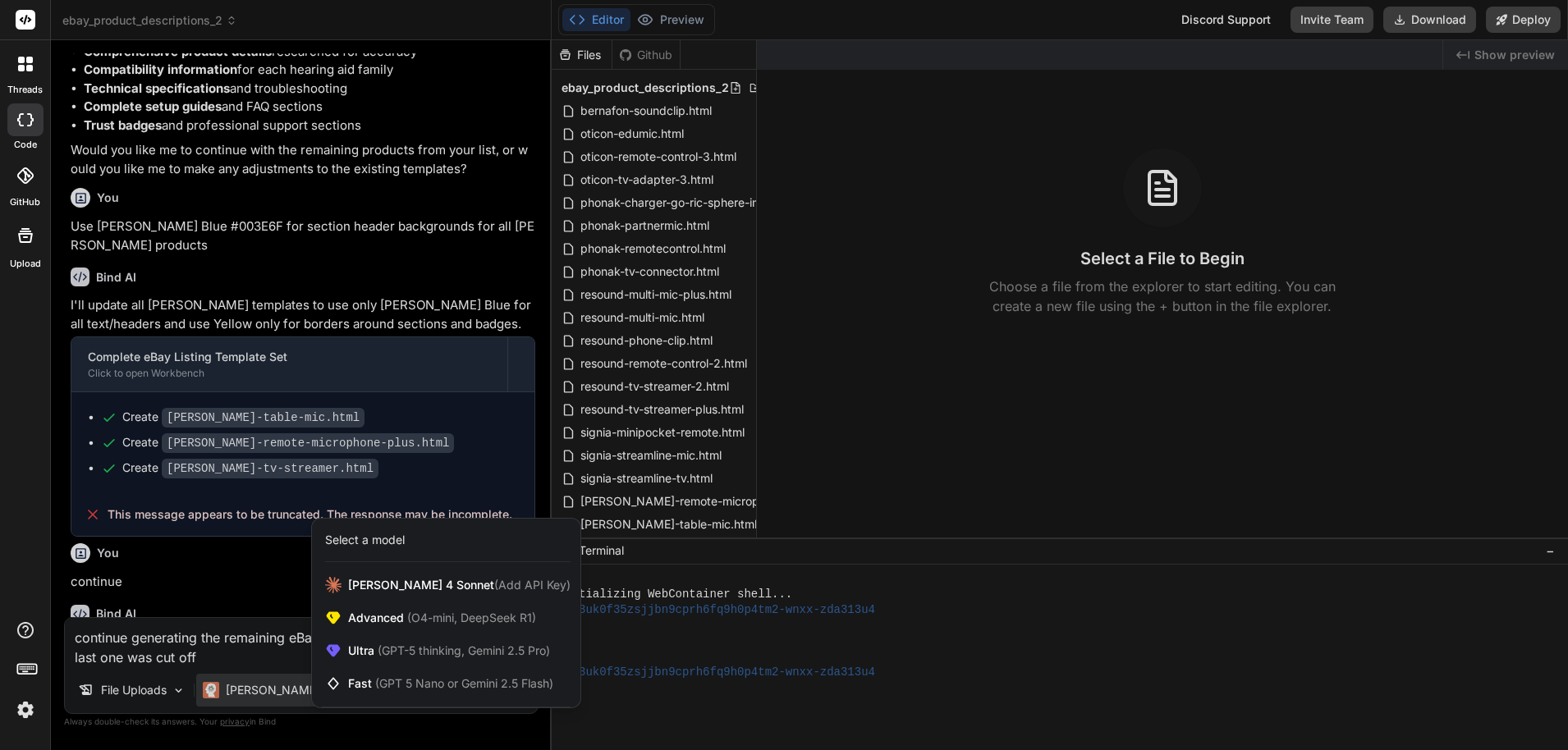
click at [240, 631] on div at bounding box center [784, 375] width 1568 height 750
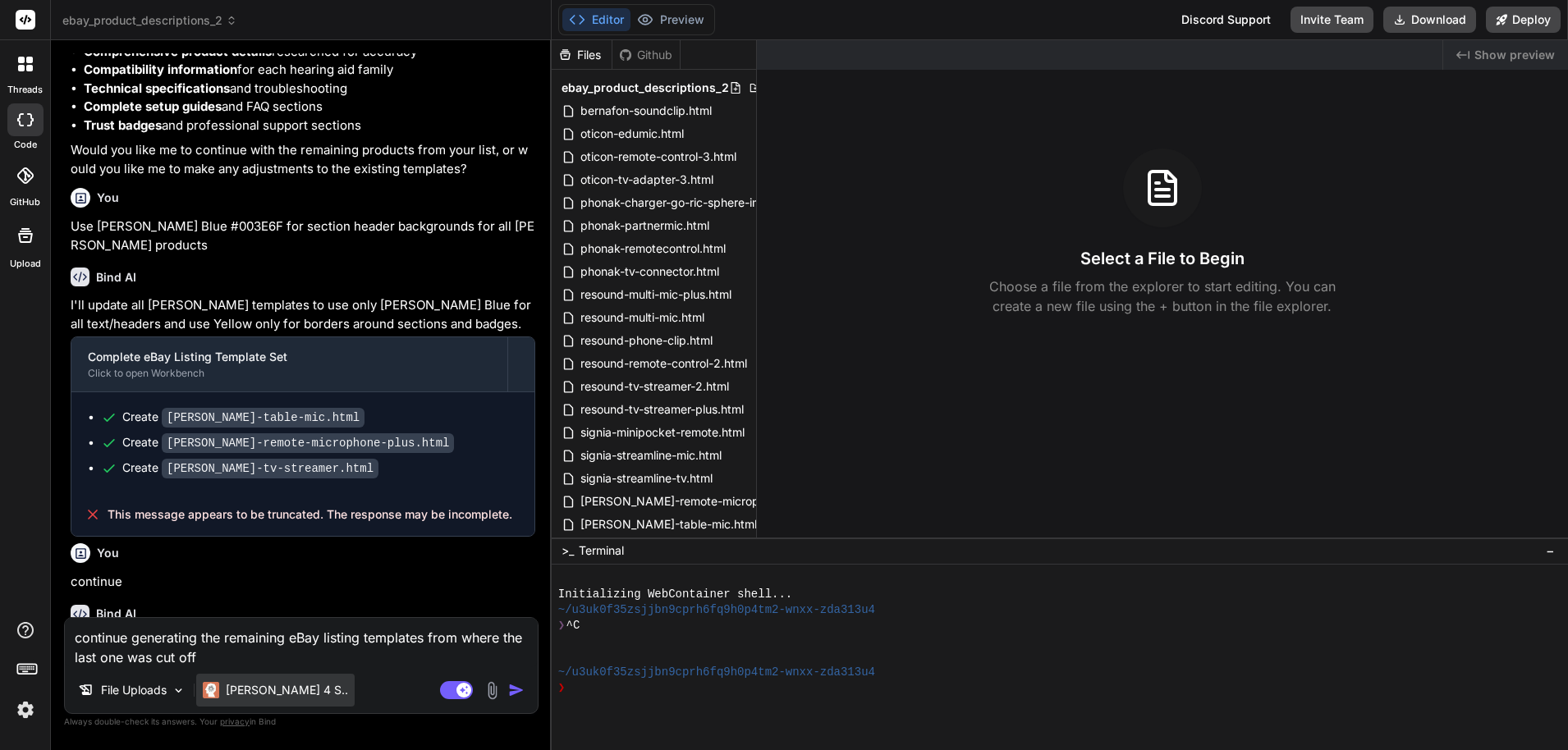
click at [267, 684] on p "Claude 4 S.." at bounding box center [286, 690] width 122 height 17
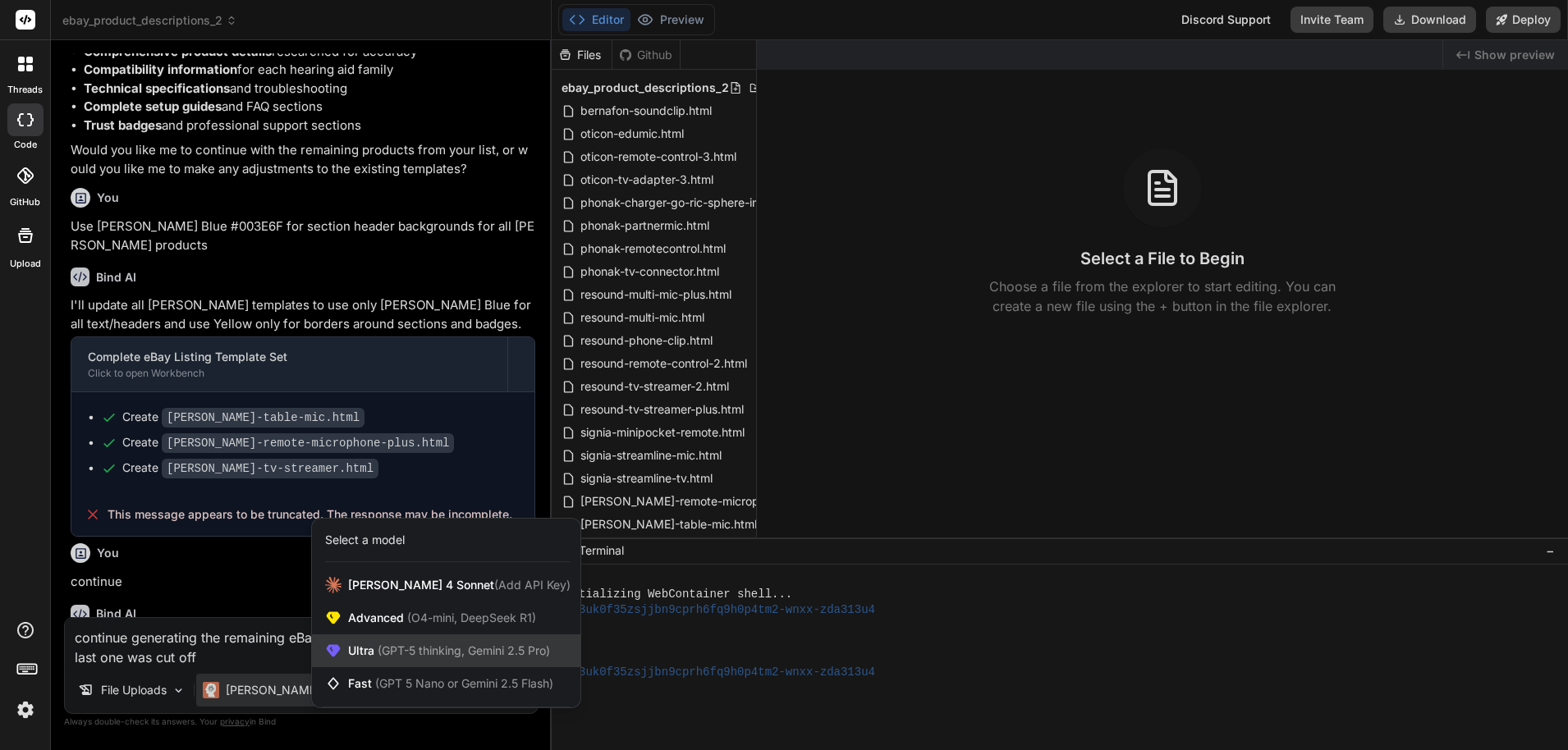
click at [384, 656] on span "(GPT-5 thinking, Gemini 2.5 Pro)" at bounding box center [462, 651] width 175 height 14
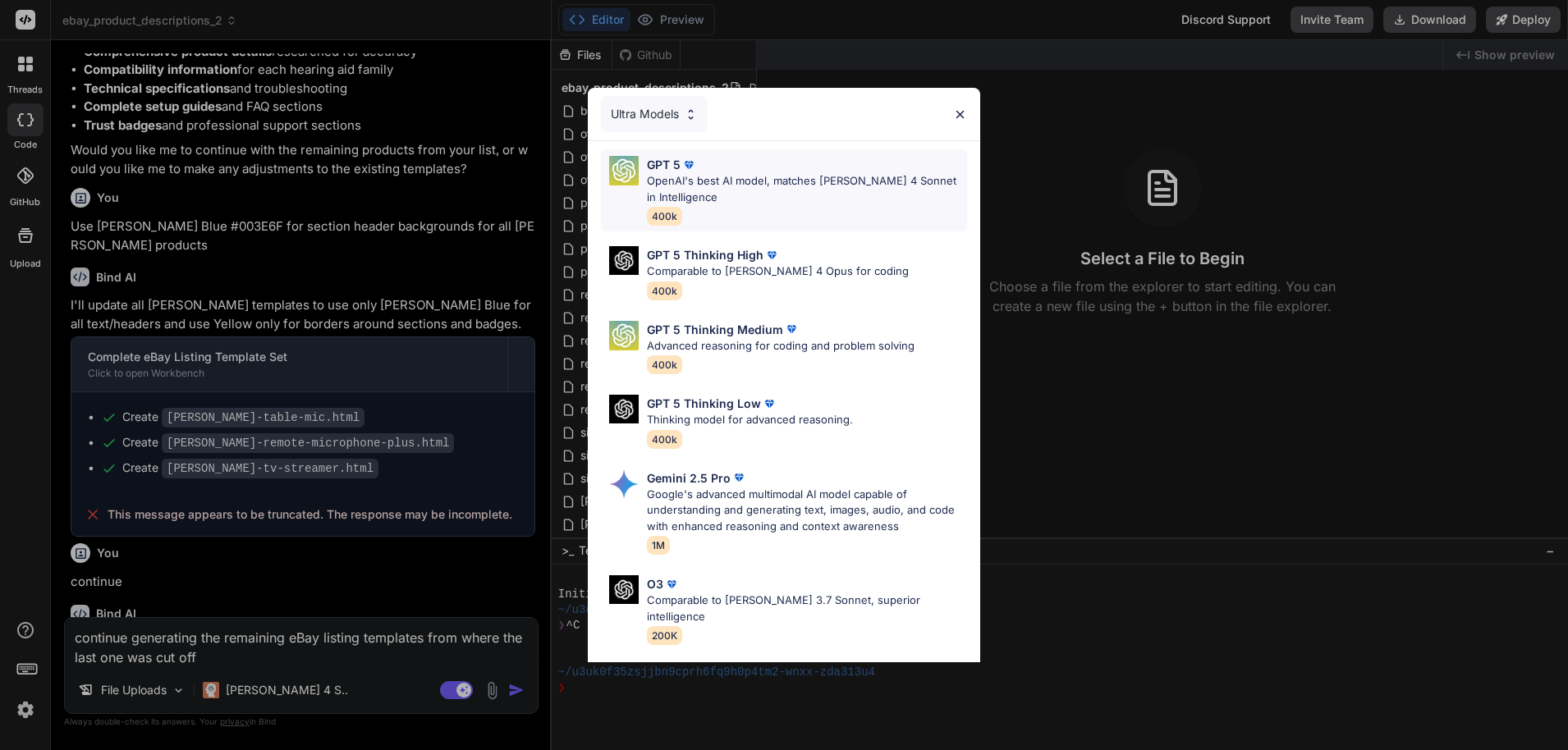
click at [705, 191] on p "OpenAI's best AI model, matches Claude 4 Sonnet in Intelligence" at bounding box center [806, 189] width 320 height 32
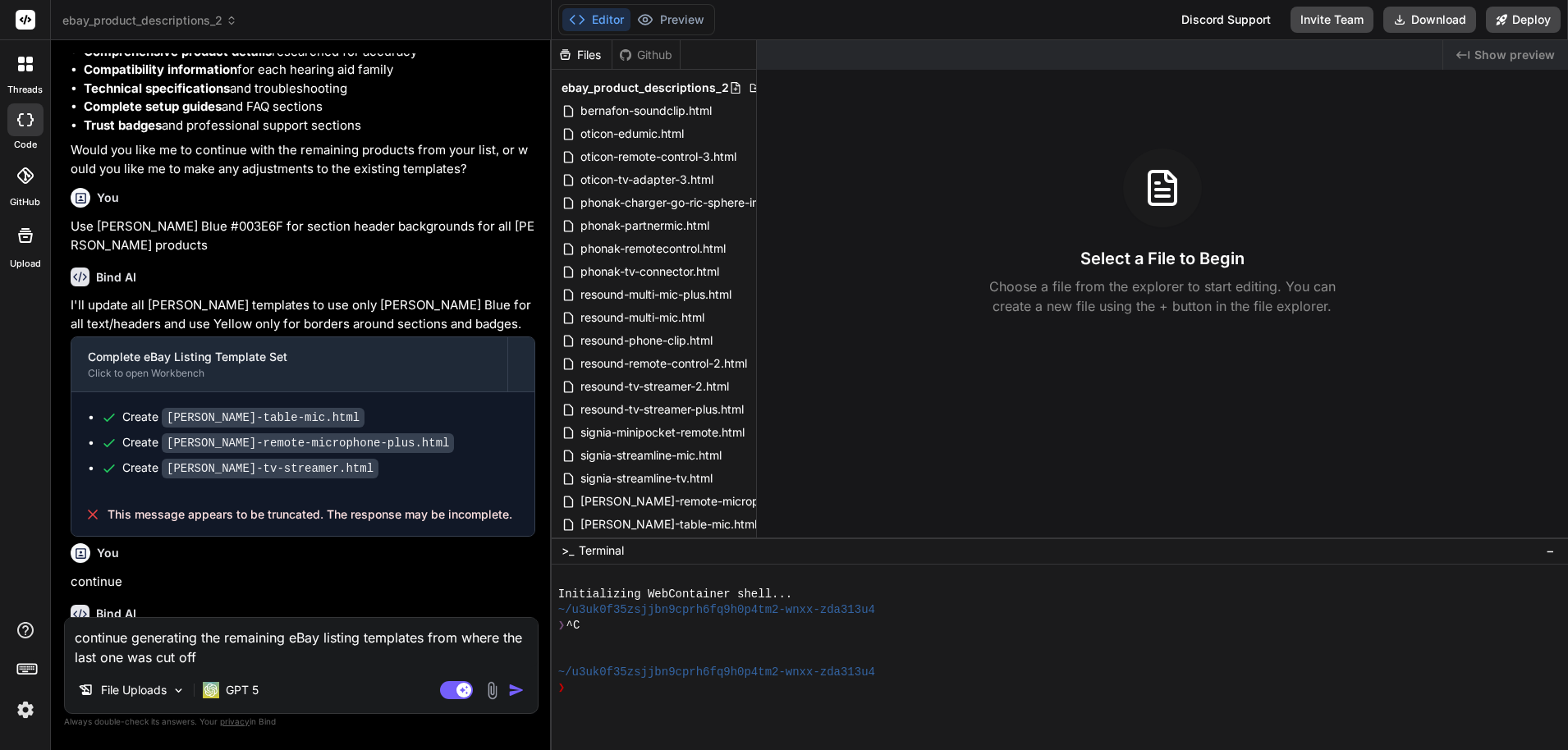
click at [519, 694] on img "button" at bounding box center [516, 690] width 17 height 17
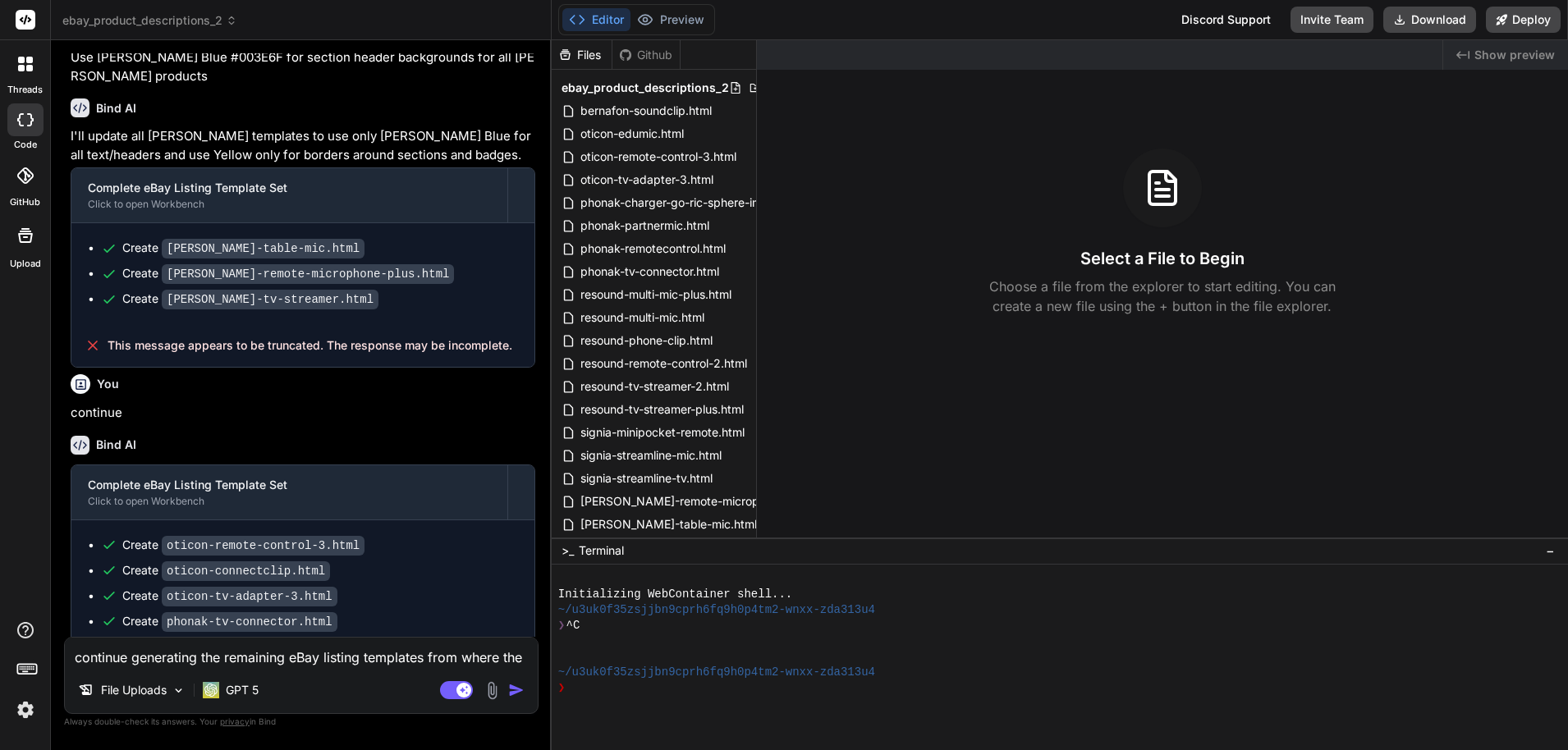
scroll to position [24656, 0]
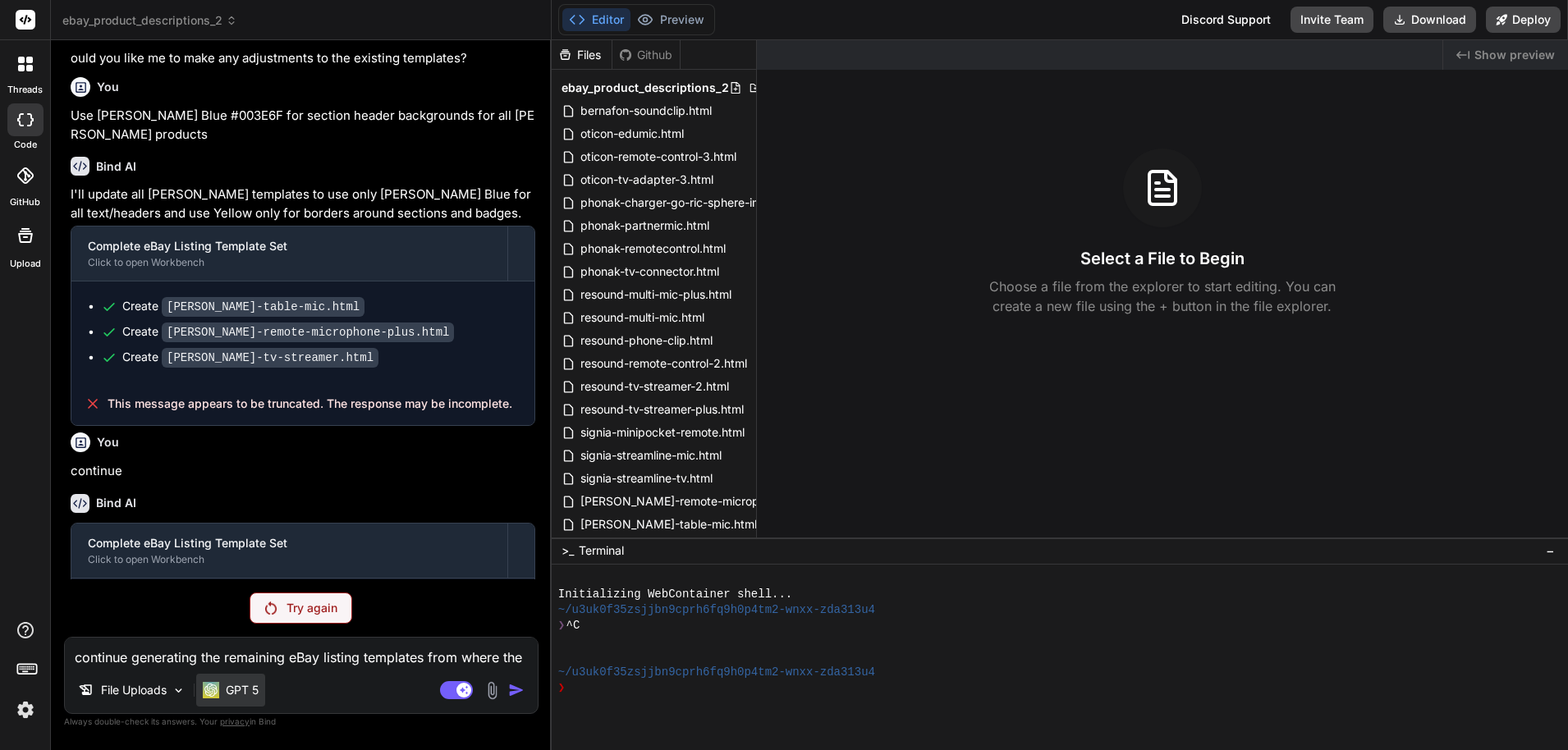
click at [255, 681] on div "GPT 5" at bounding box center [230, 690] width 69 height 32
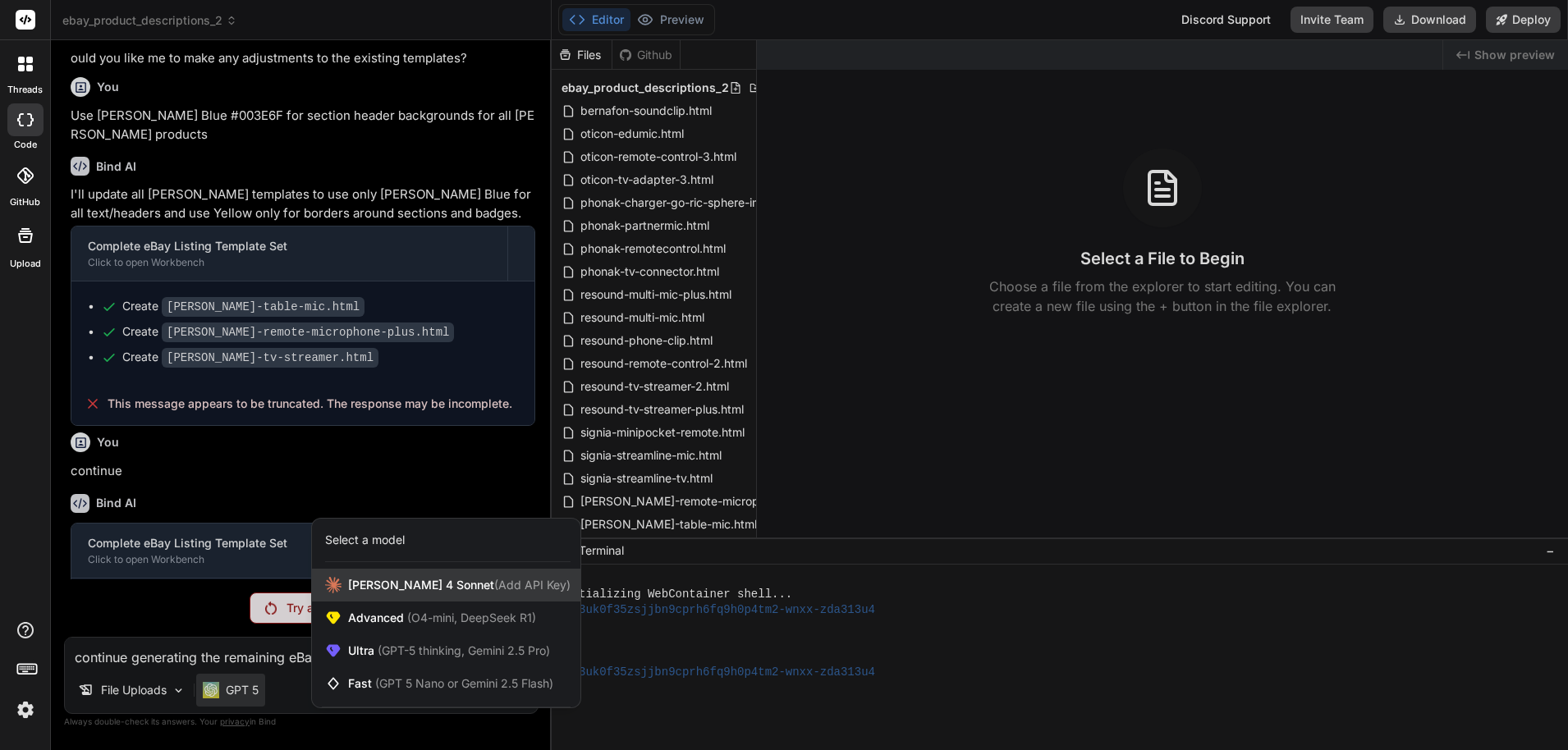
click at [497, 569] on div "Claude 4 Sonnet (Add API Key)" at bounding box center [446, 585] width 269 height 32
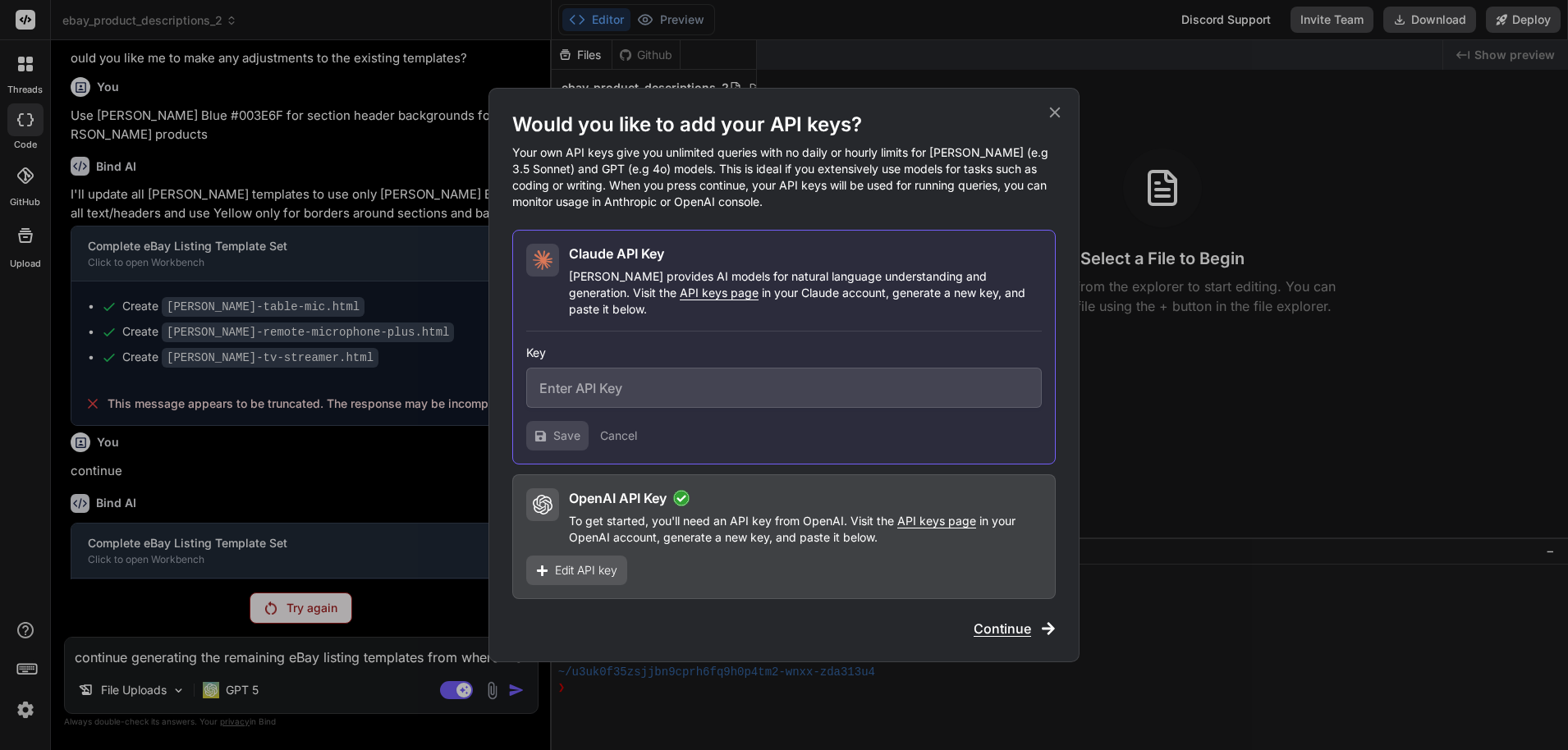
click at [778, 619] on span "Continue" at bounding box center [1002, 629] width 57 height 20
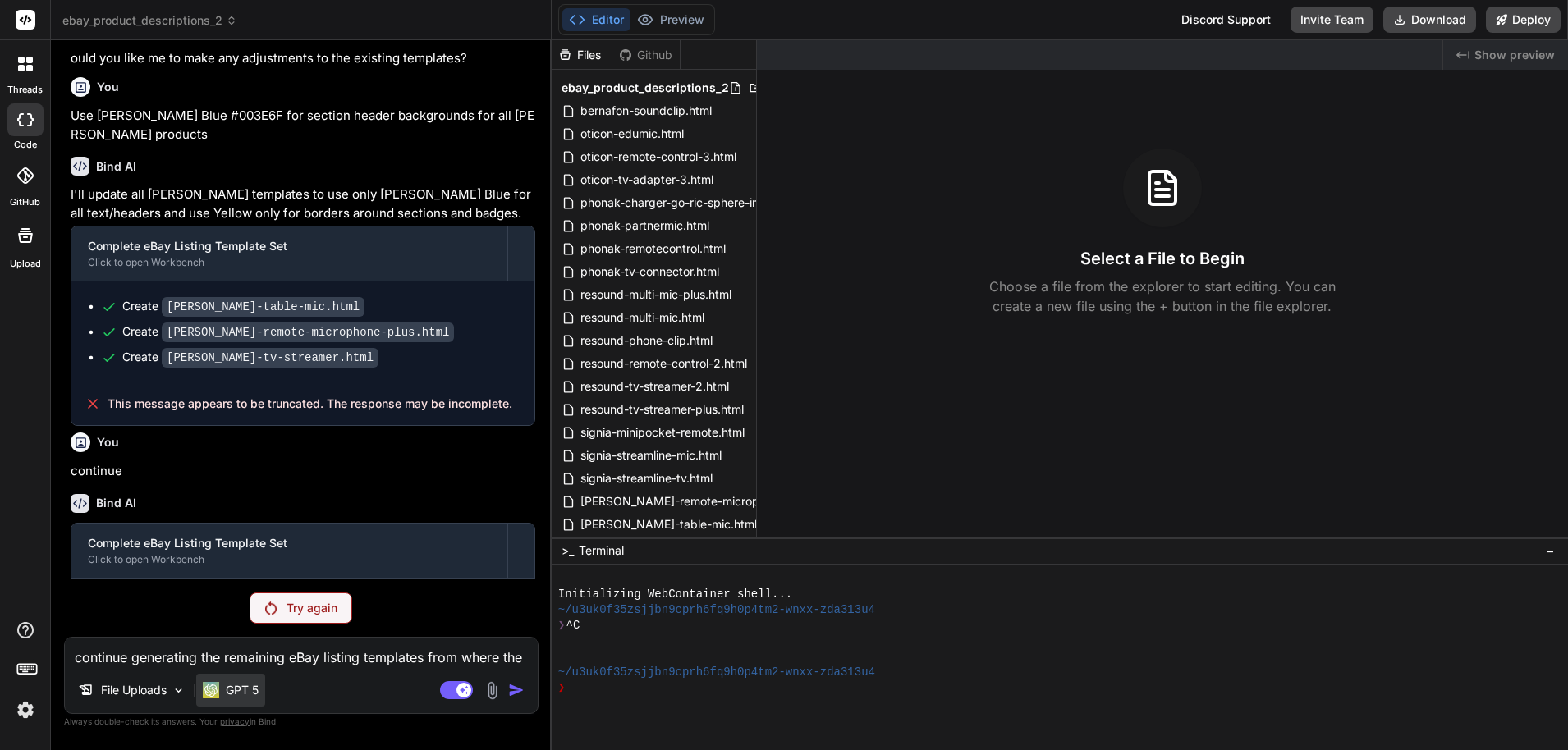
click at [261, 687] on div "GPT 5" at bounding box center [230, 690] width 69 height 32
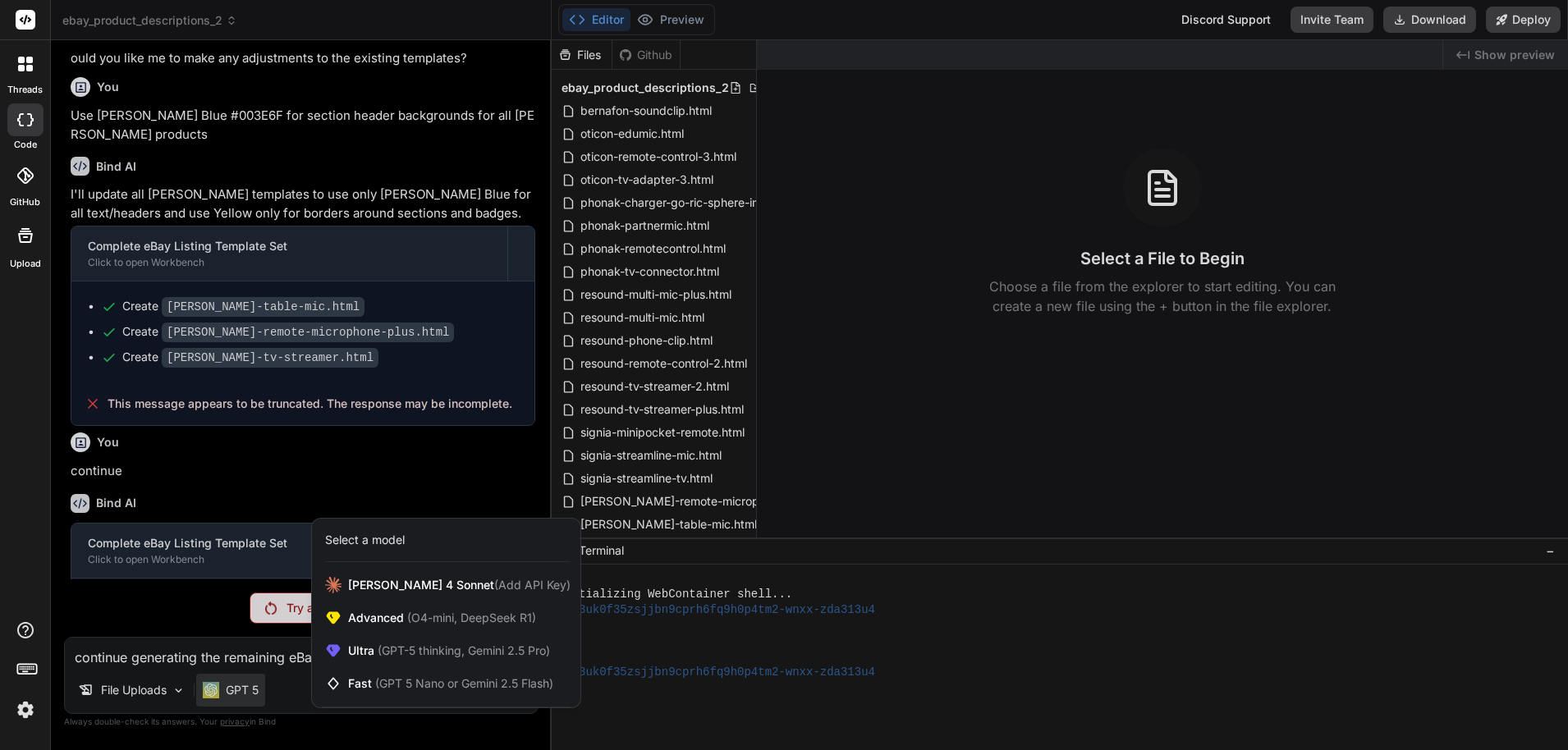
click at [255, 675] on div at bounding box center [784, 375] width 1568 height 750
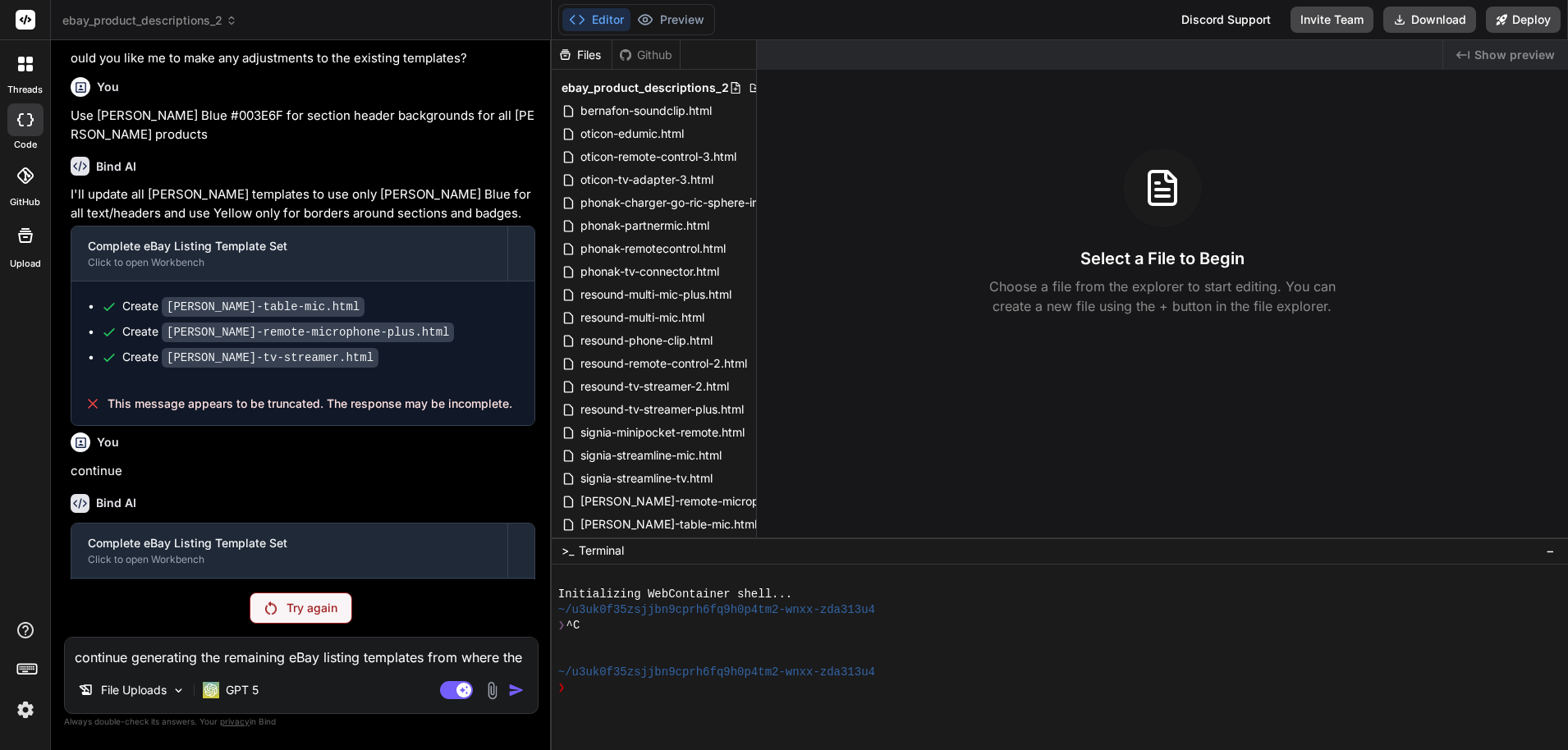
click at [228, 652] on textarea "continue generating the remaining eBay listing templates from where the last on…" at bounding box center [301, 653] width 472 height 30
copy p "continue generating the remaining eBay listing templates from where the last on…"
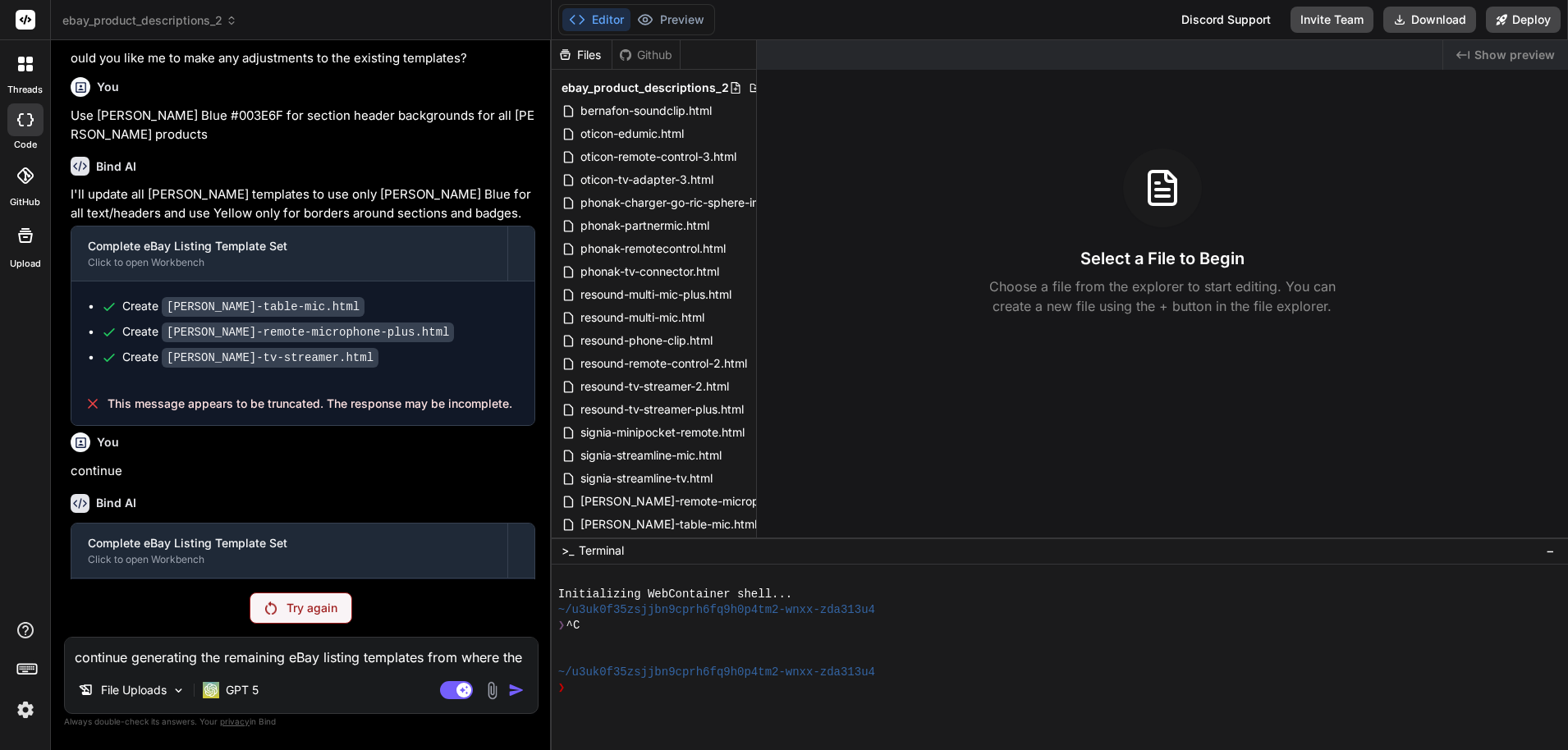
paste textarea
type textarea "x"
type textarea "continue generating the remaining eBay listing templates from where the last on…"
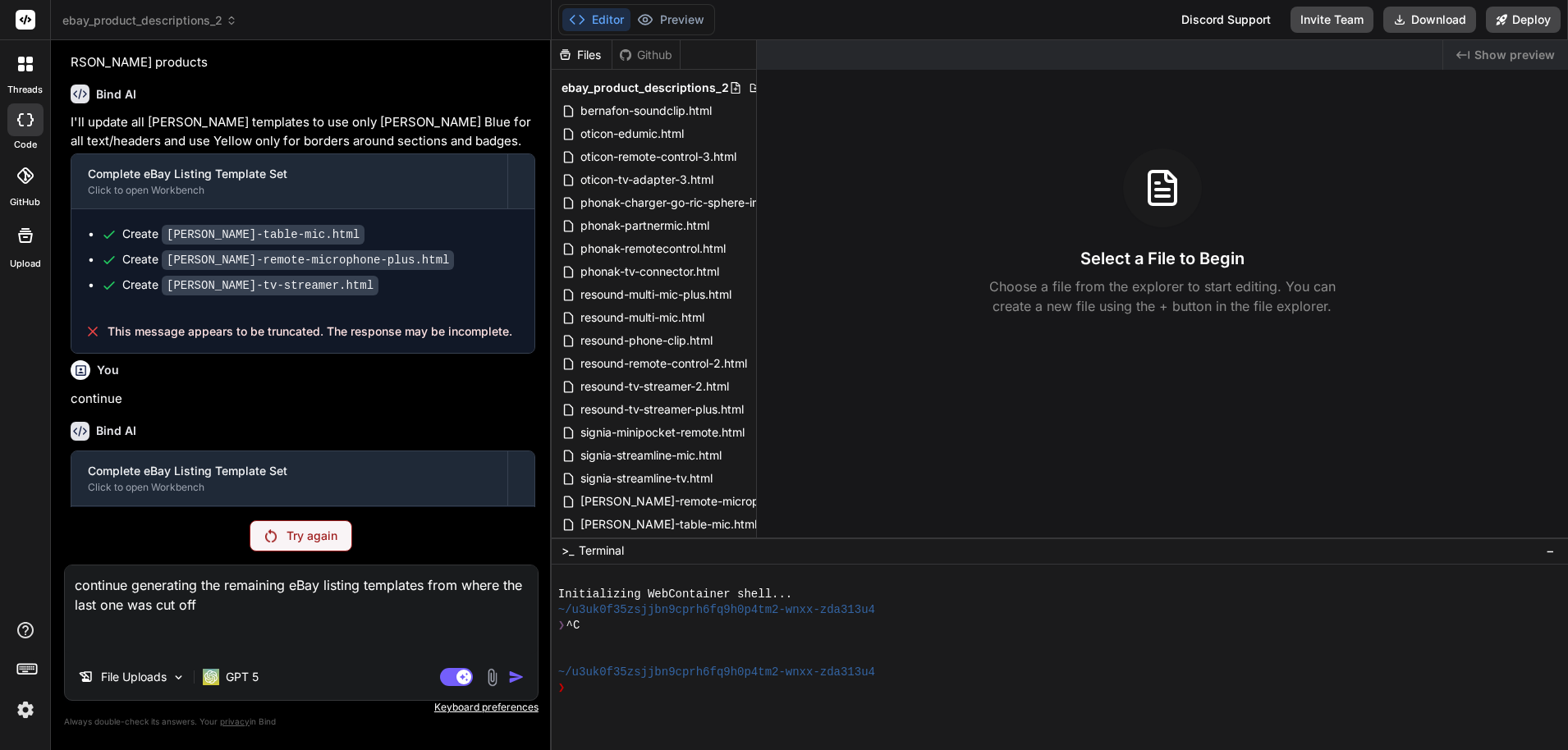
type textarea "x"
type textarea "continue generating the remaining eBay listing templates from where the last on…"
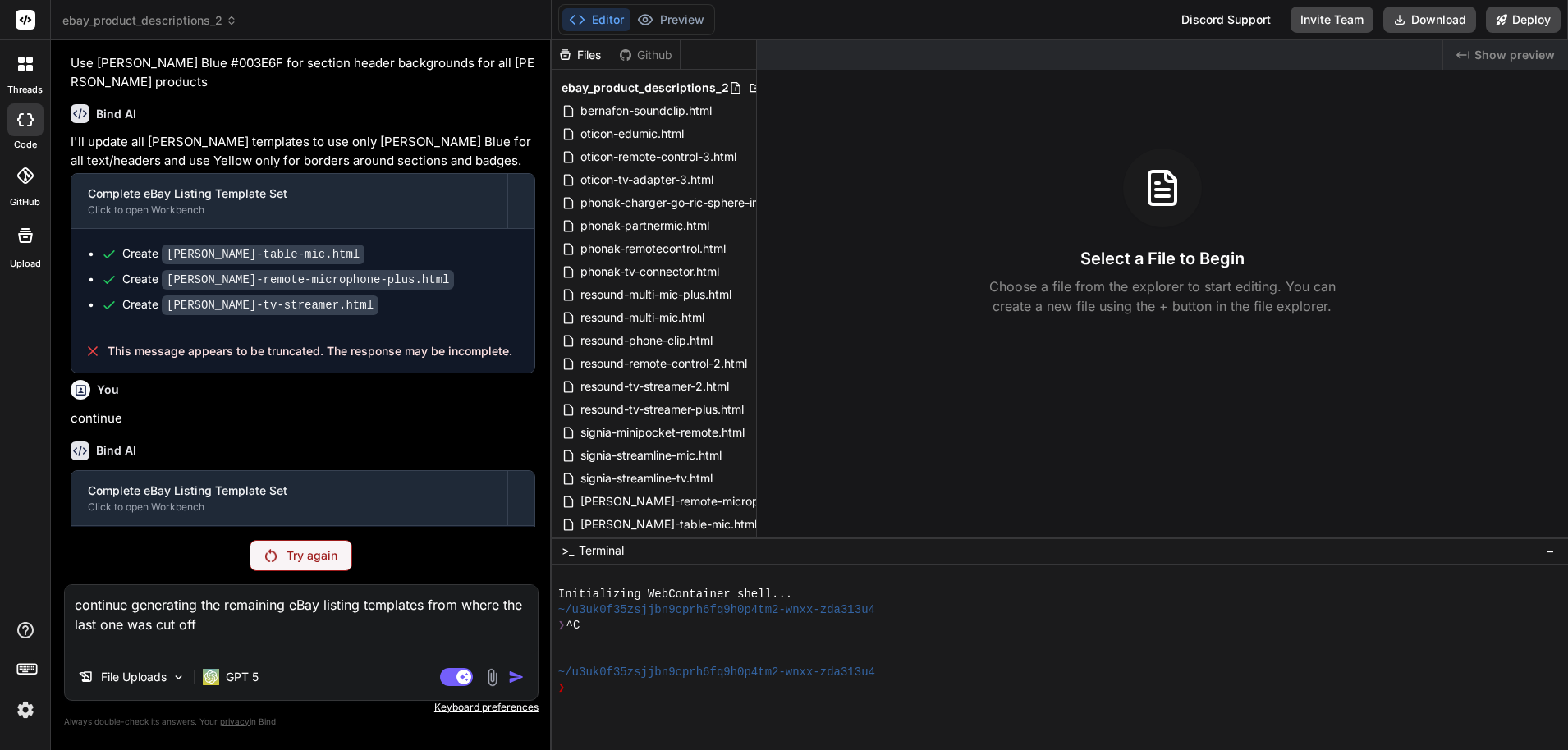
type textarea "x"
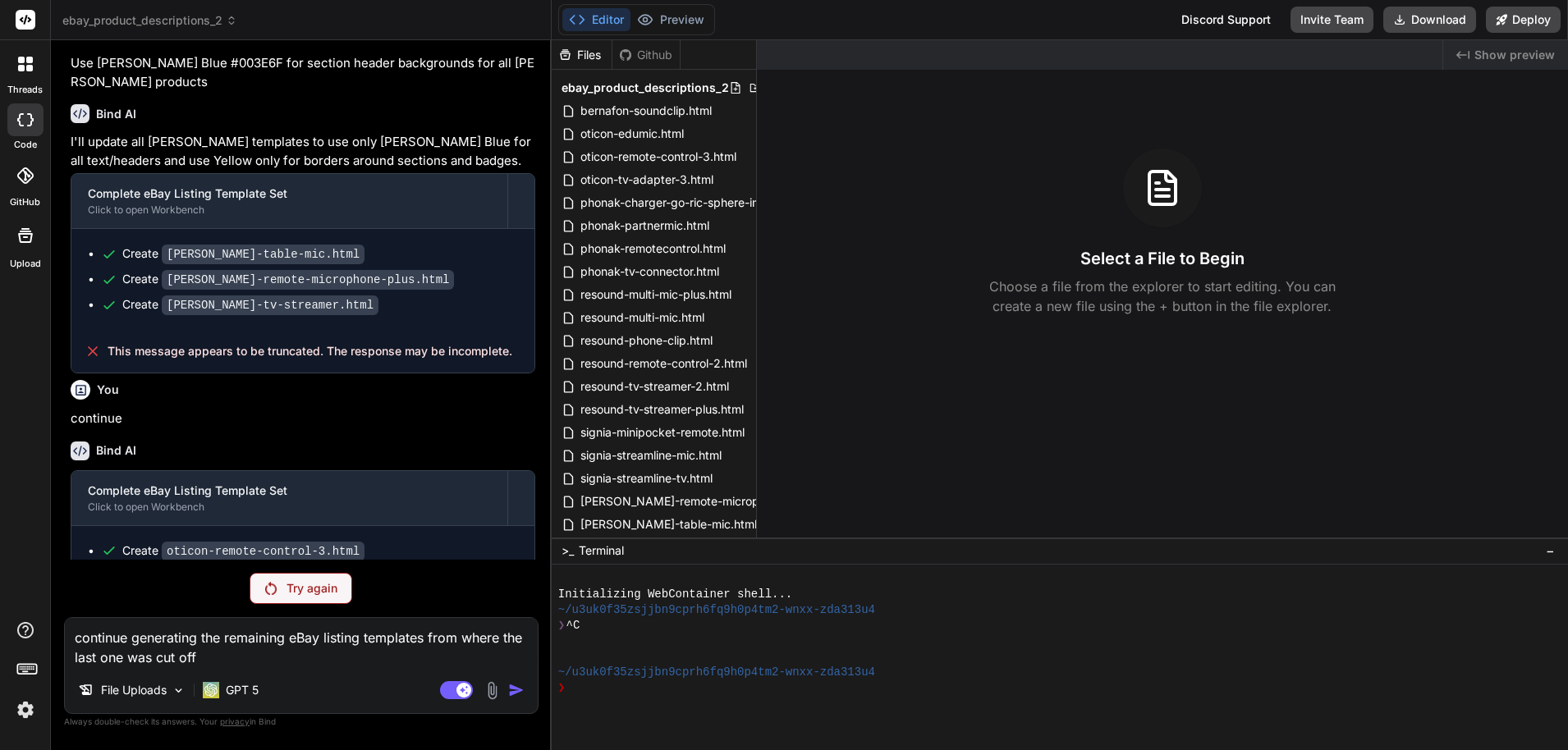
scroll to position [24676, 0]
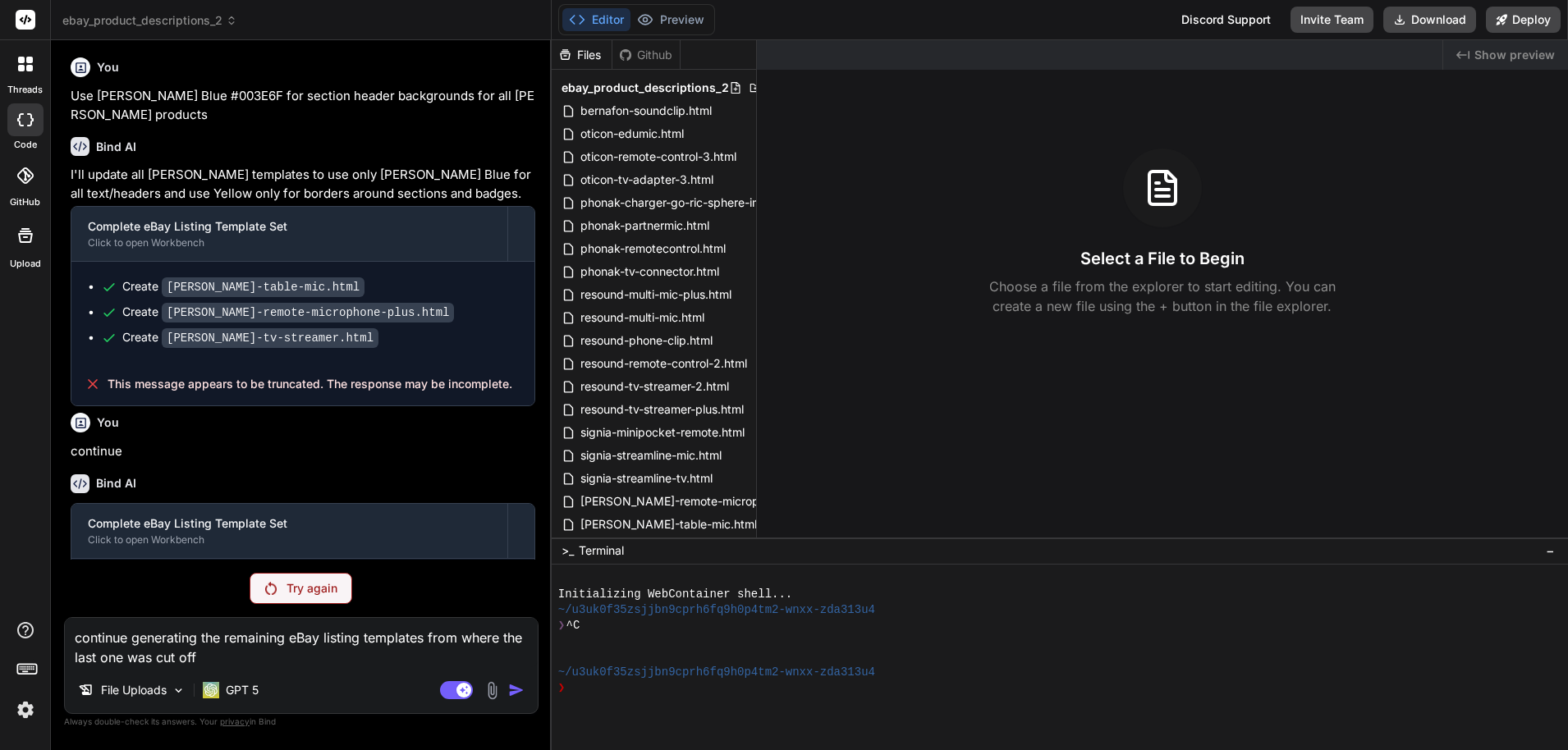
type textarea "continue generating the remaining eBay listing templates from where the last on…"
click at [494, 681] on img at bounding box center [491, 690] width 19 height 19
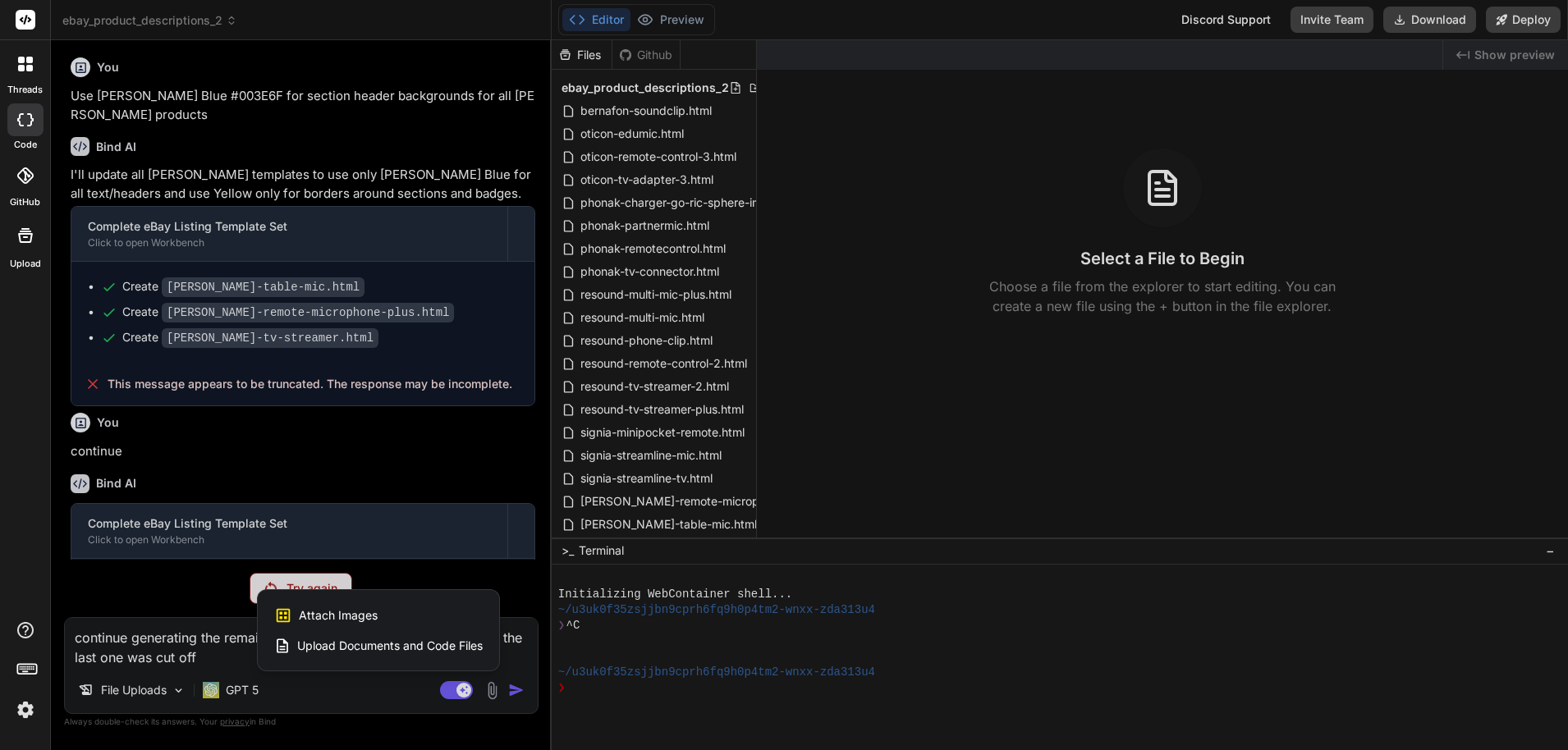
click at [494, 680] on div at bounding box center [784, 375] width 1568 height 750
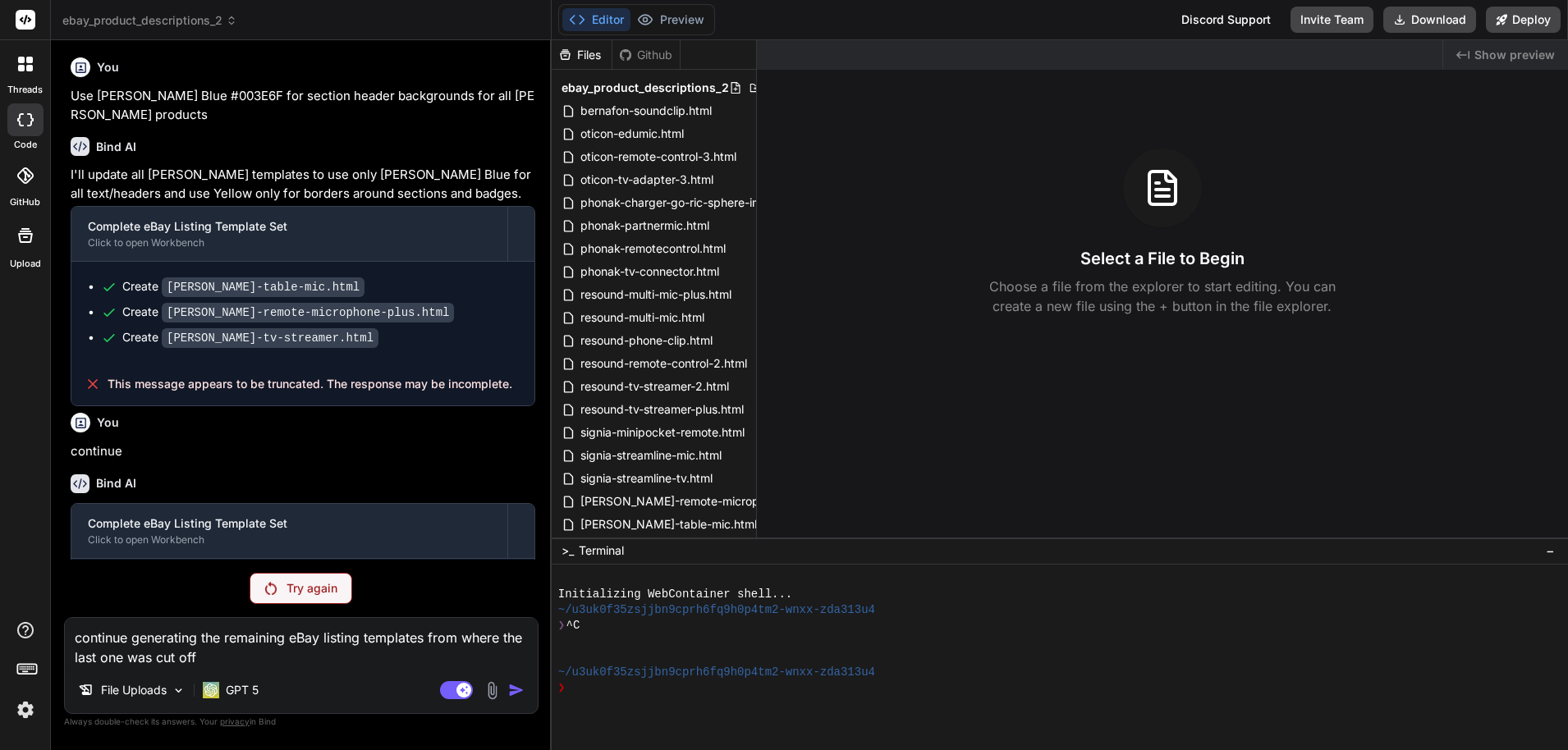
click at [494, 685] on img at bounding box center [491, 690] width 19 height 19
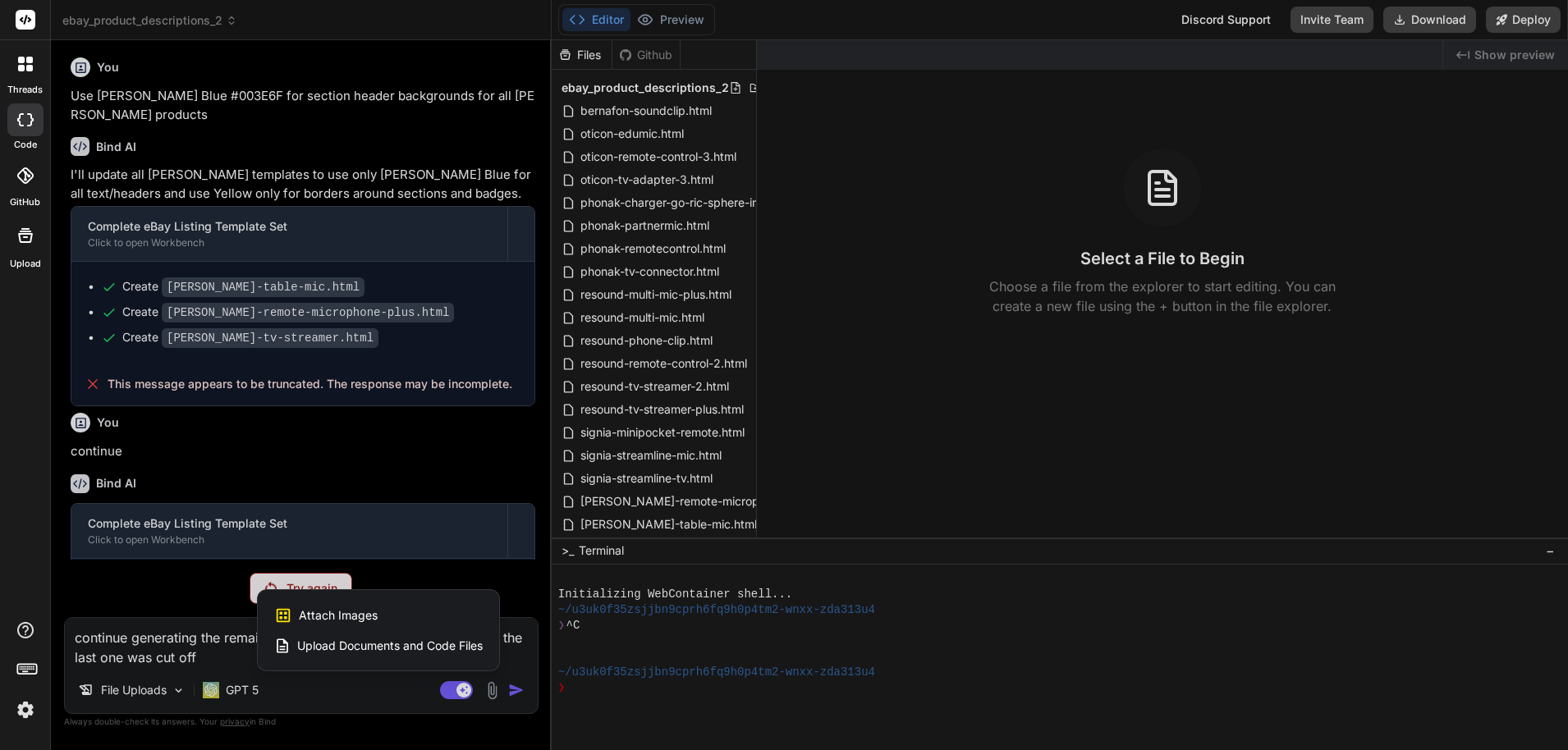
click at [524, 690] on div at bounding box center [784, 375] width 1568 height 750
type textarea "x"
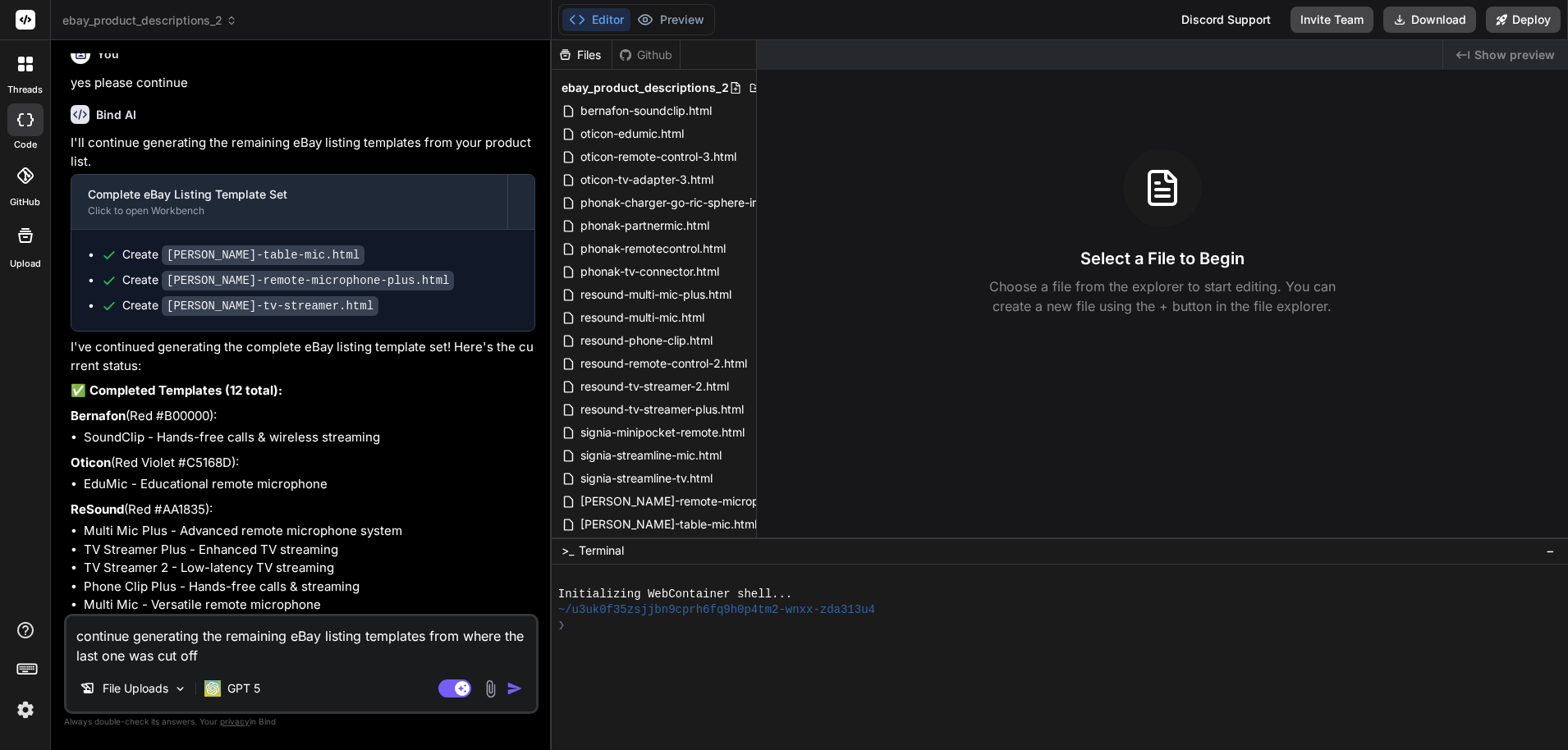
scroll to position [23785, 0]
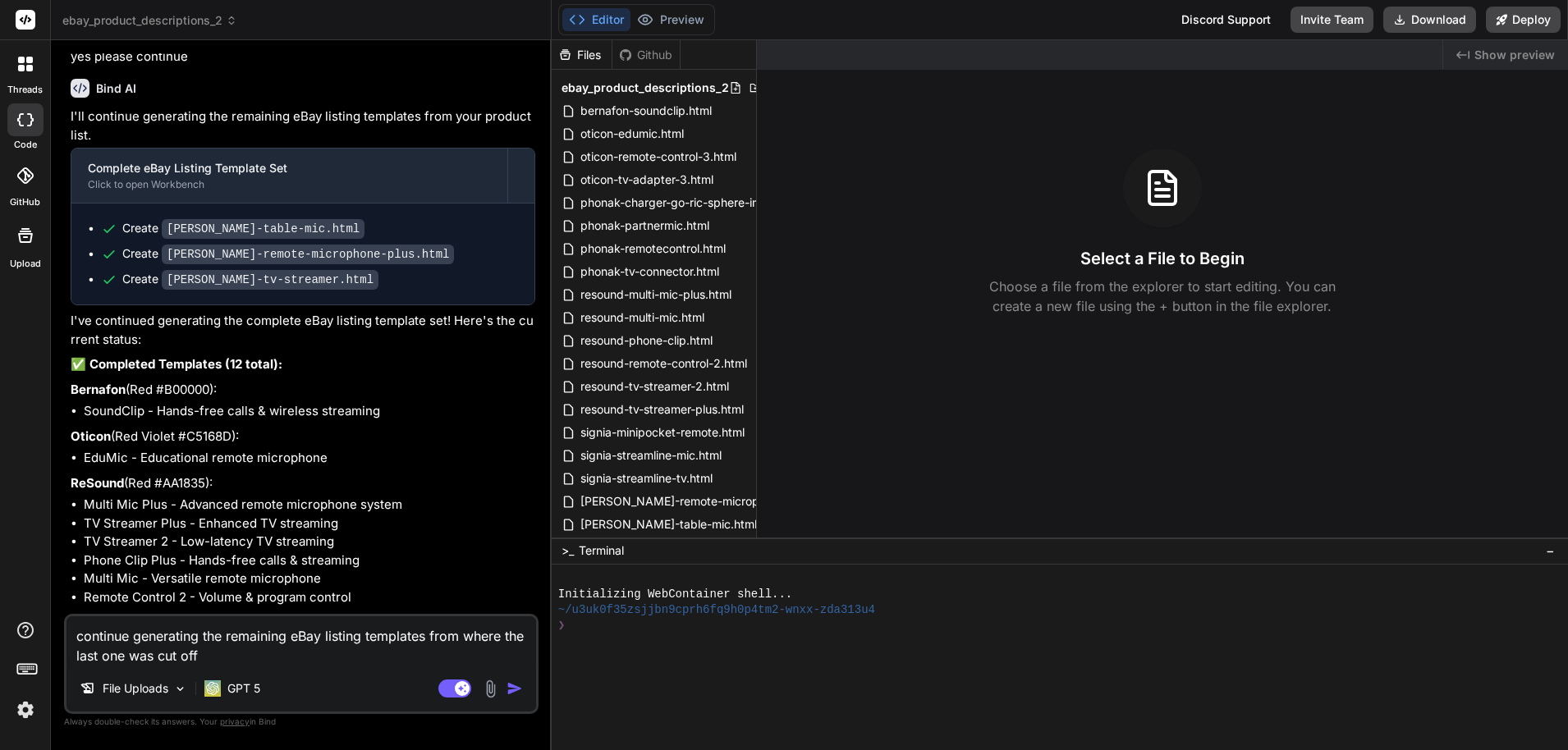
click at [512, 685] on img "button" at bounding box center [515, 688] width 17 height 17
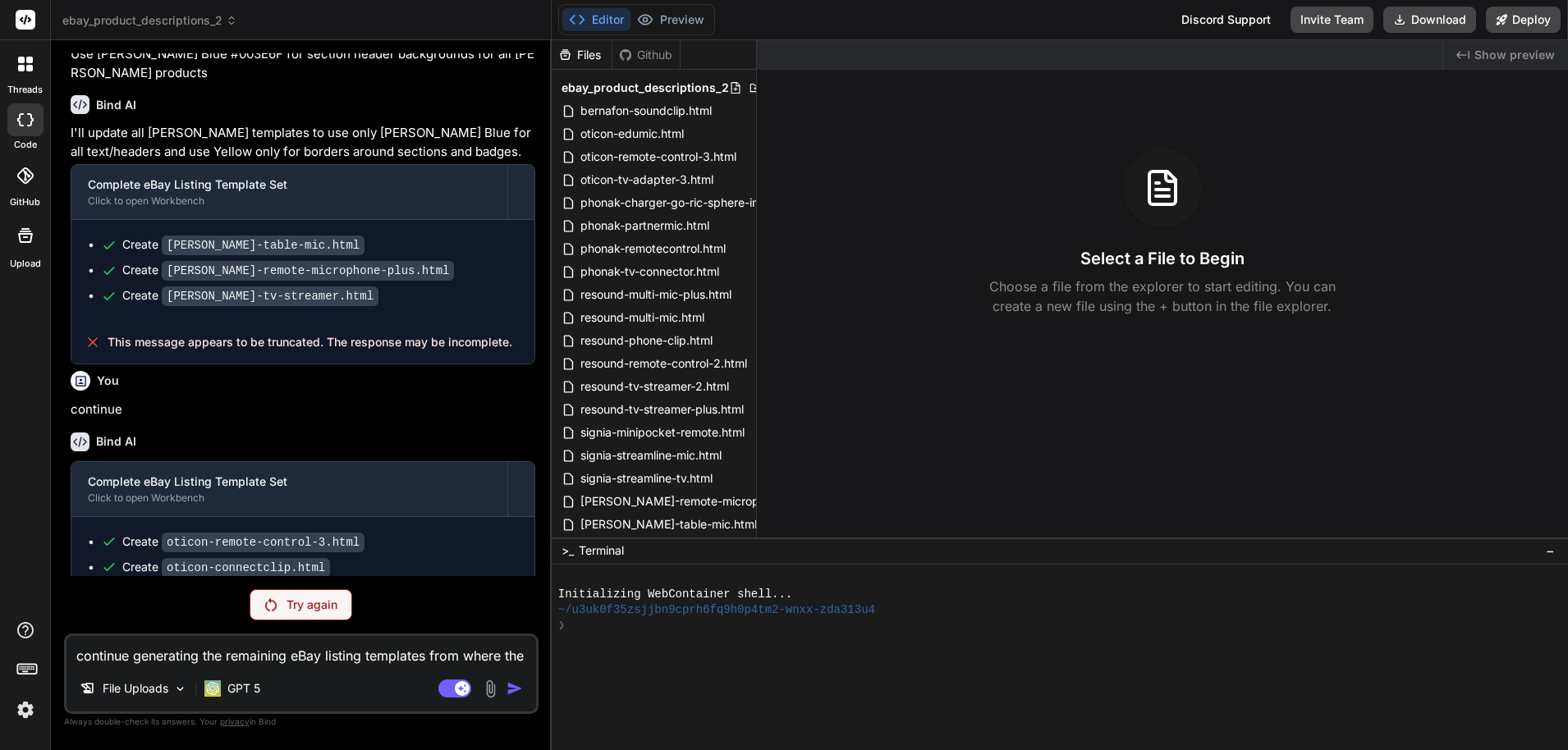
scroll to position [24660, 0]
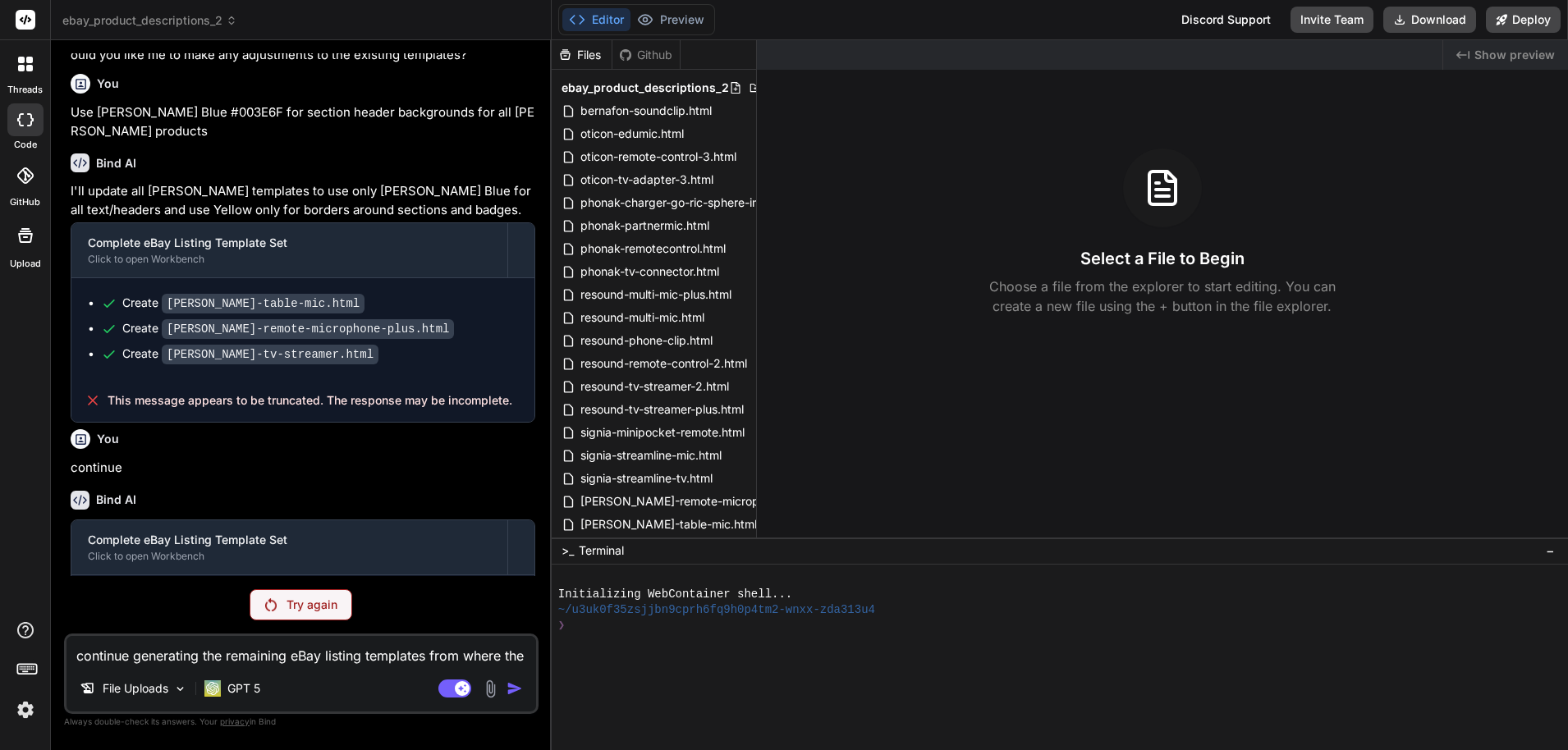
click at [341, 602] on div "Try again" at bounding box center [301, 605] width 102 height 31
click at [1326, 23] on button "Invite Team" at bounding box center [1332, 20] width 83 height 27
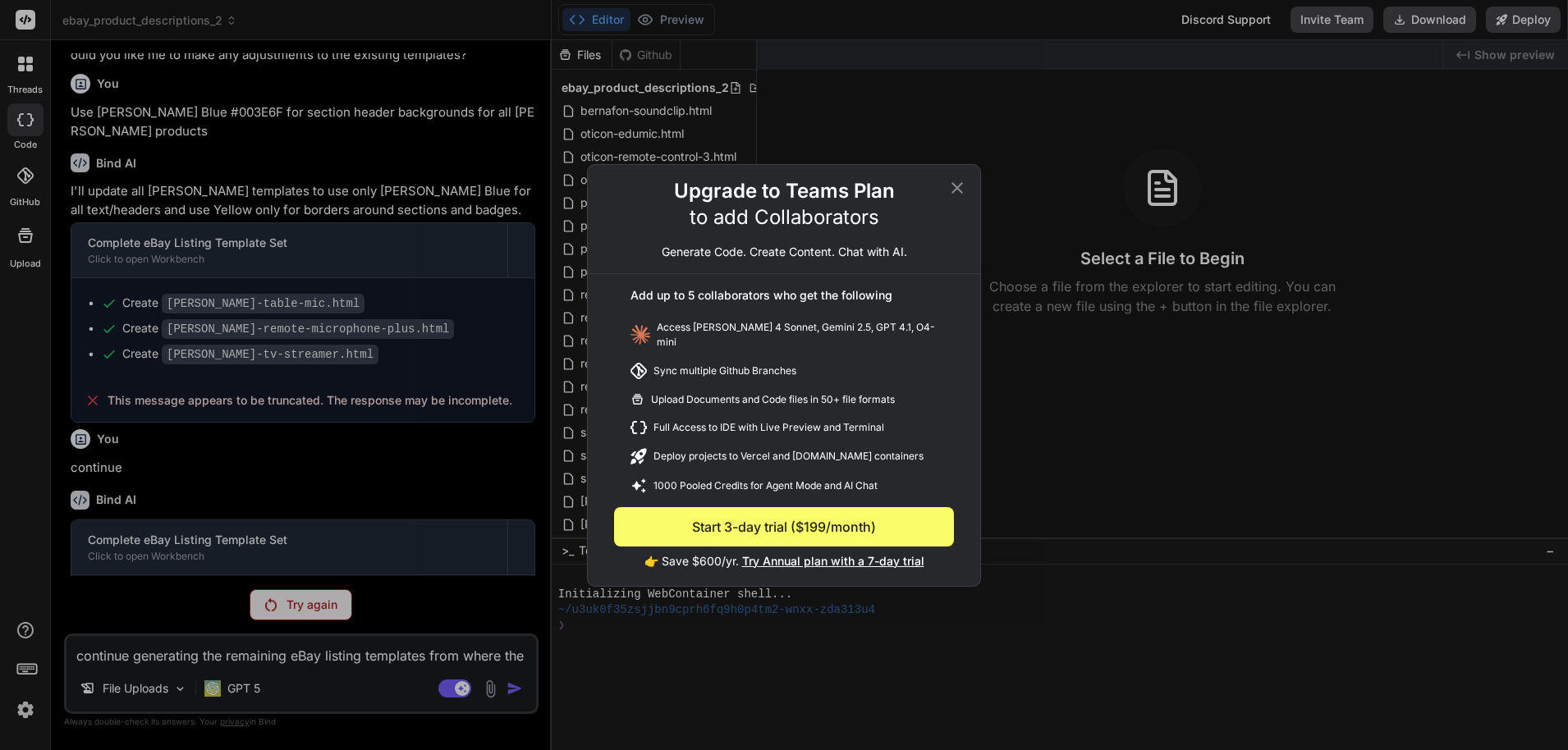
click at [1306, 81] on div "Upgrade to Teams Plan to add Collaborators Generate Code. Create Content. Chat …" at bounding box center [784, 375] width 1568 height 750
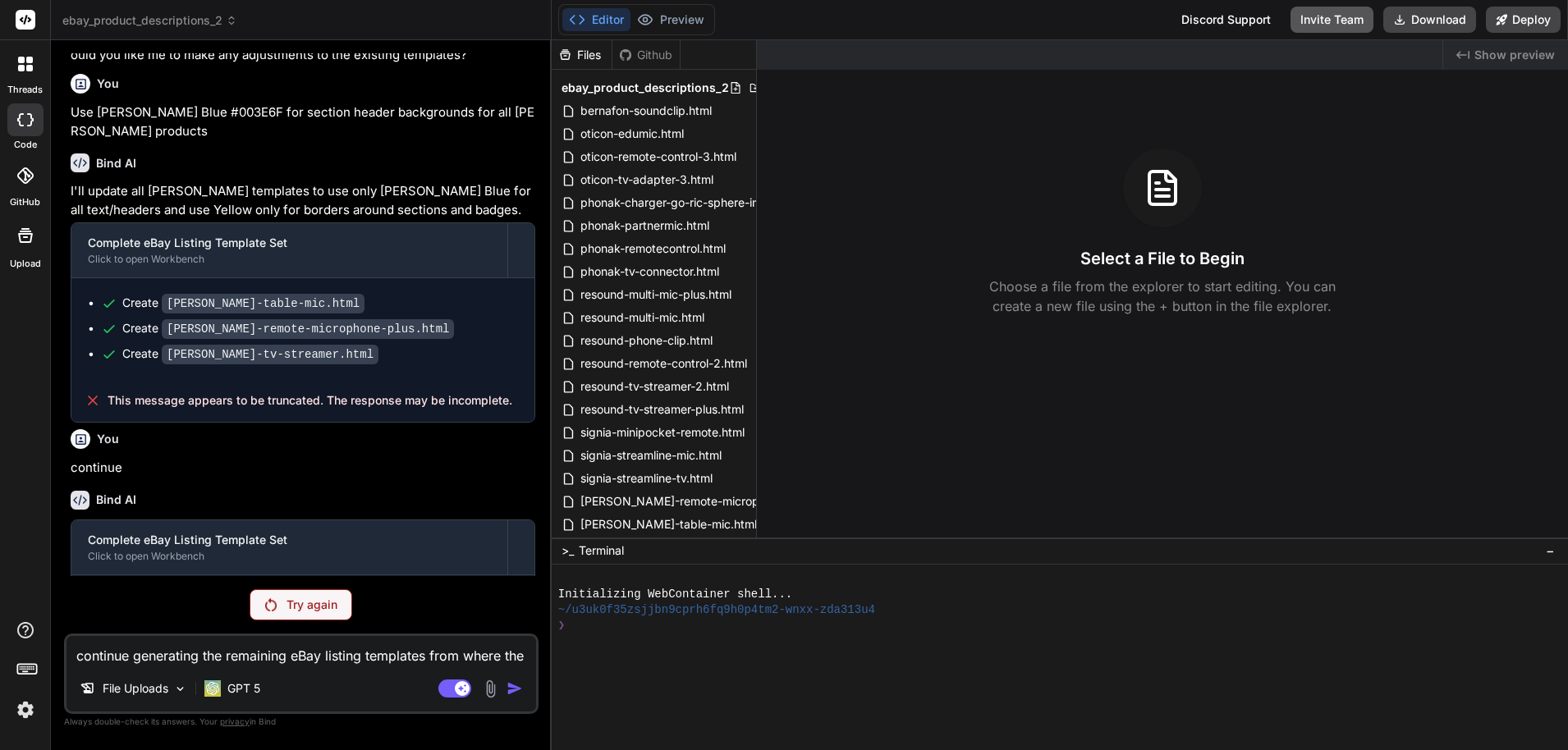
click at [1319, 23] on button "Invite Team" at bounding box center [1332, 20] width 83 height 27
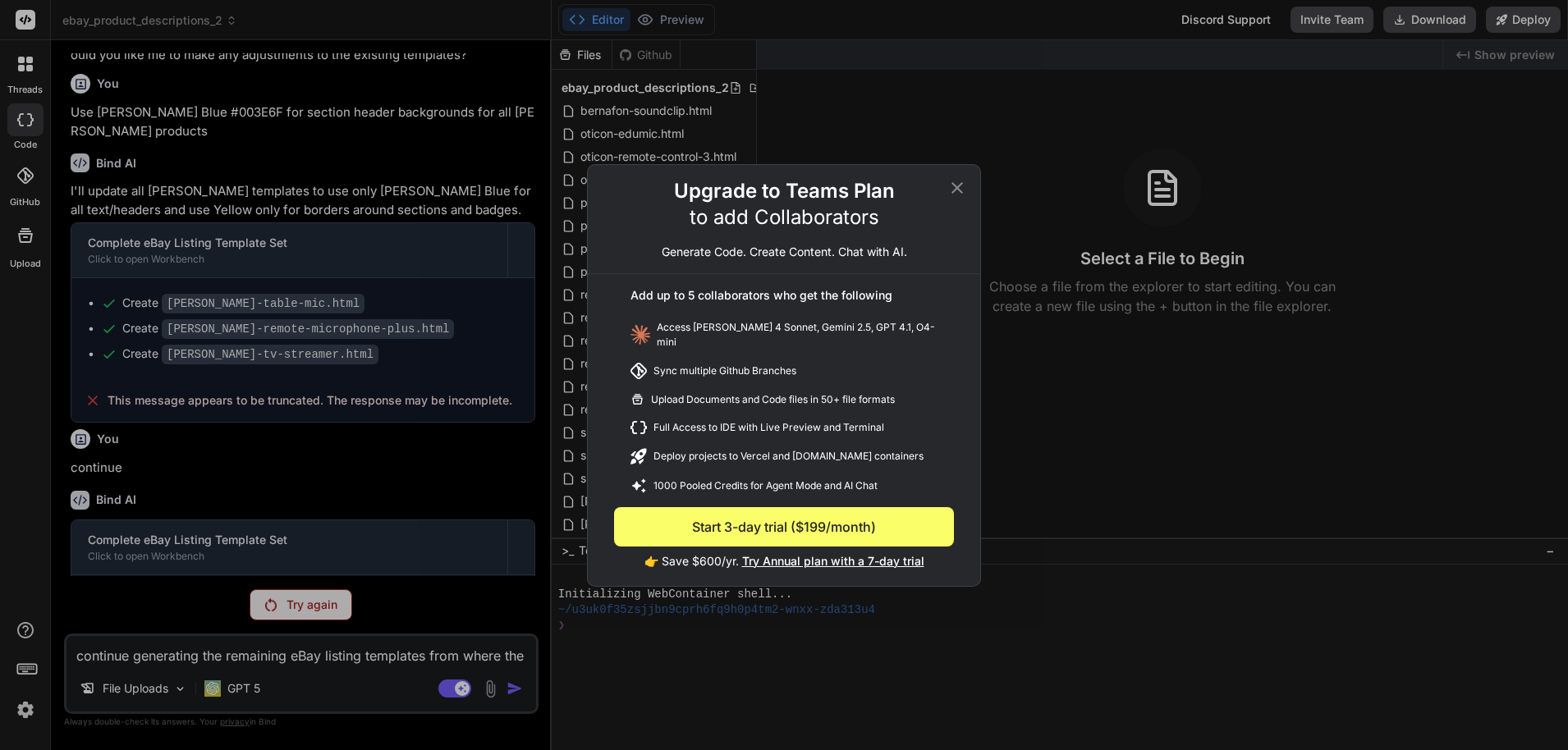
click at [1453, 34] on div "Upgrade to Teams Plan to add Collaborators Generate Code. Create Content. Chat …" at bounding box center [784, 375] width 1568 height 750
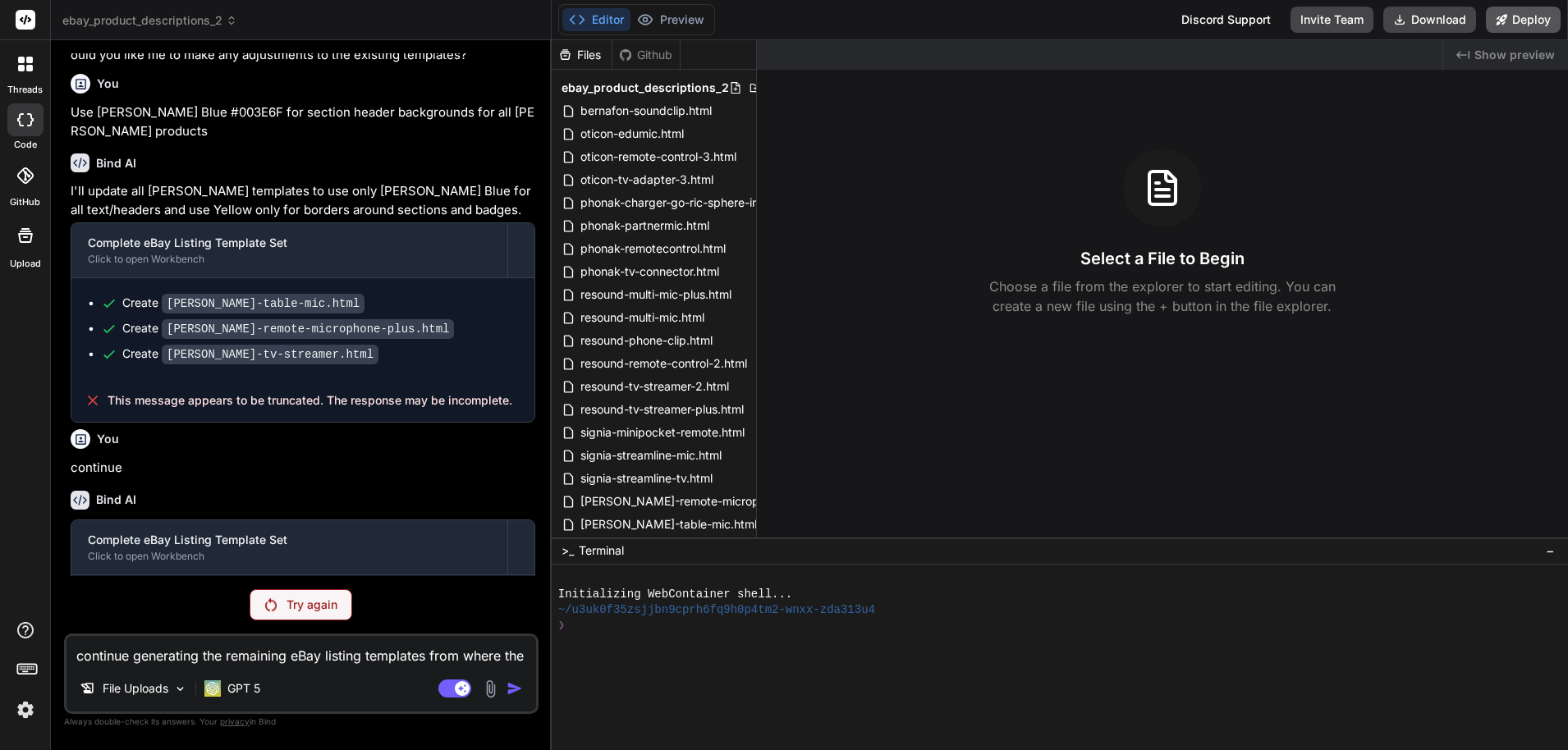
click at [1523, 26] on button "Deploy" at bounding box center [1524, 20] width 75 height 27
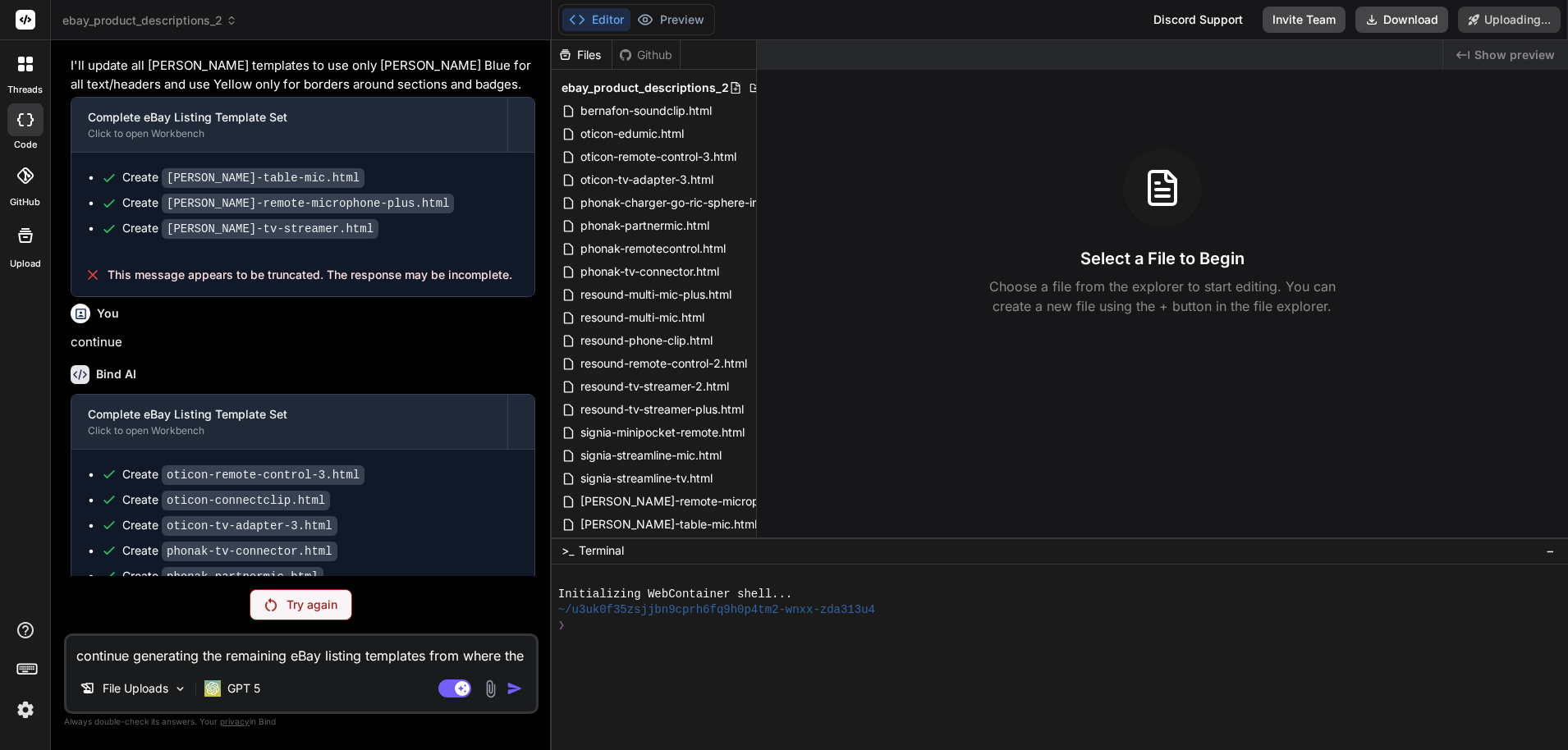
scroll to position [24803, 0]
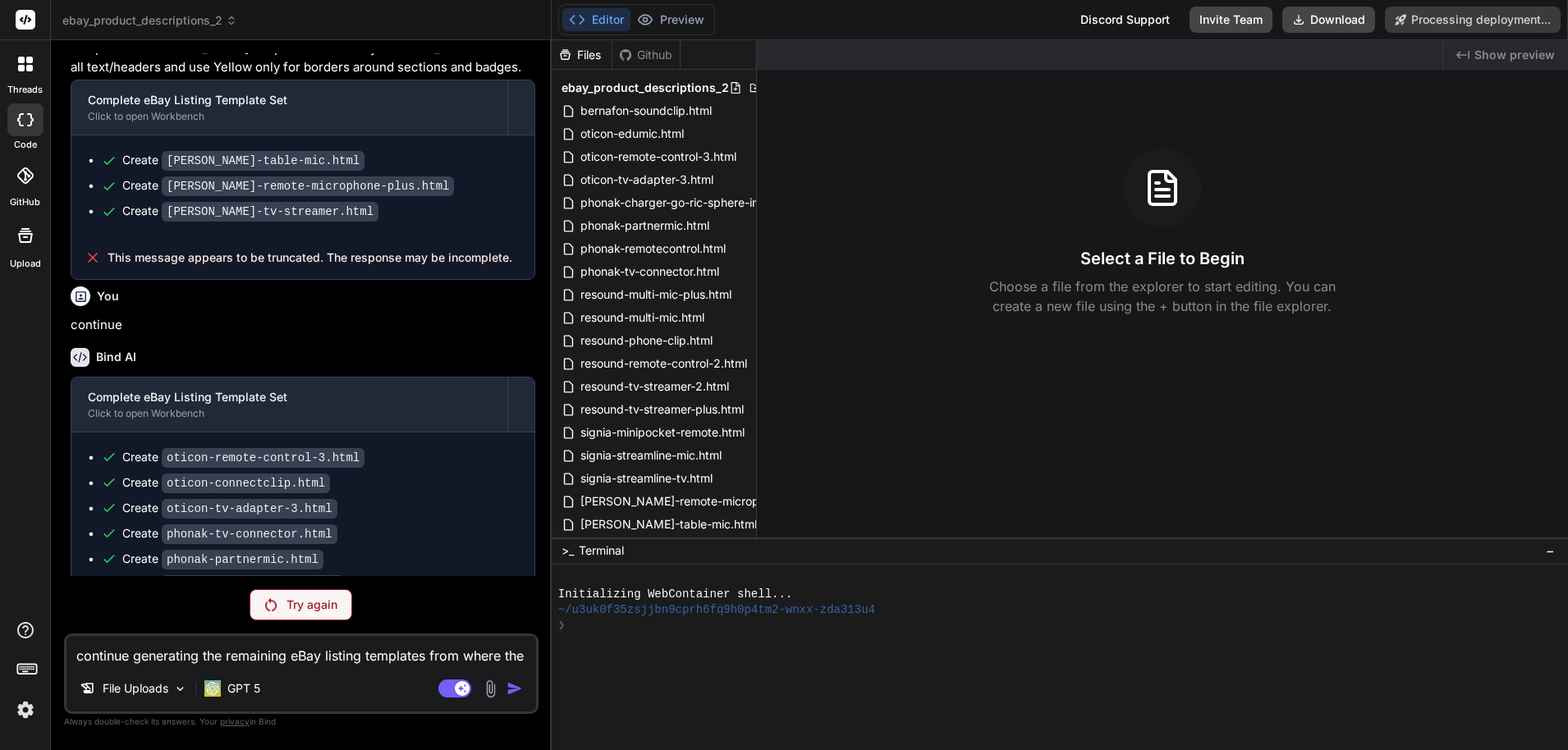
click at [344, 608] on div "Try again" at bounding box center [301, 605] width 102 height 31
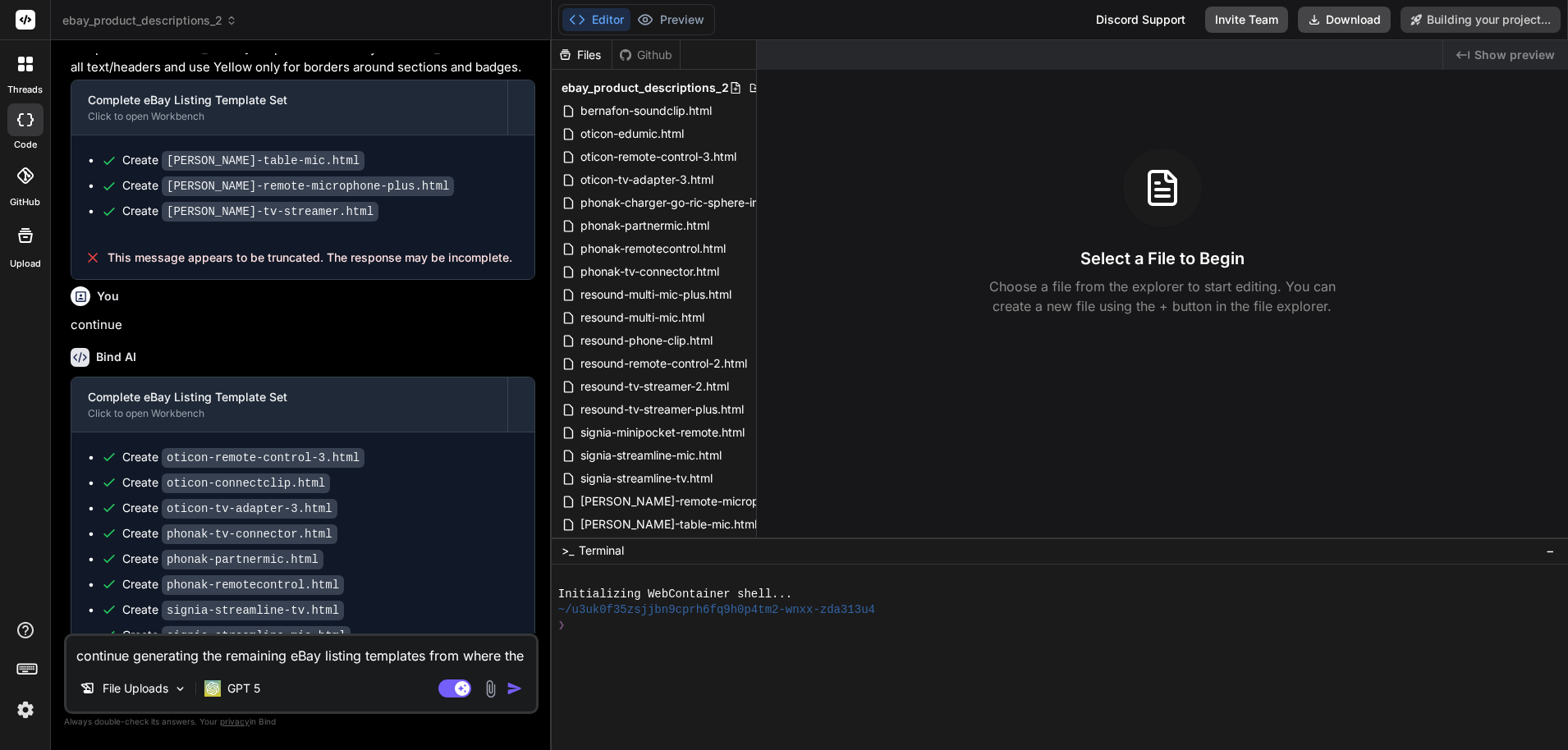
scroll to position [24861, 0]
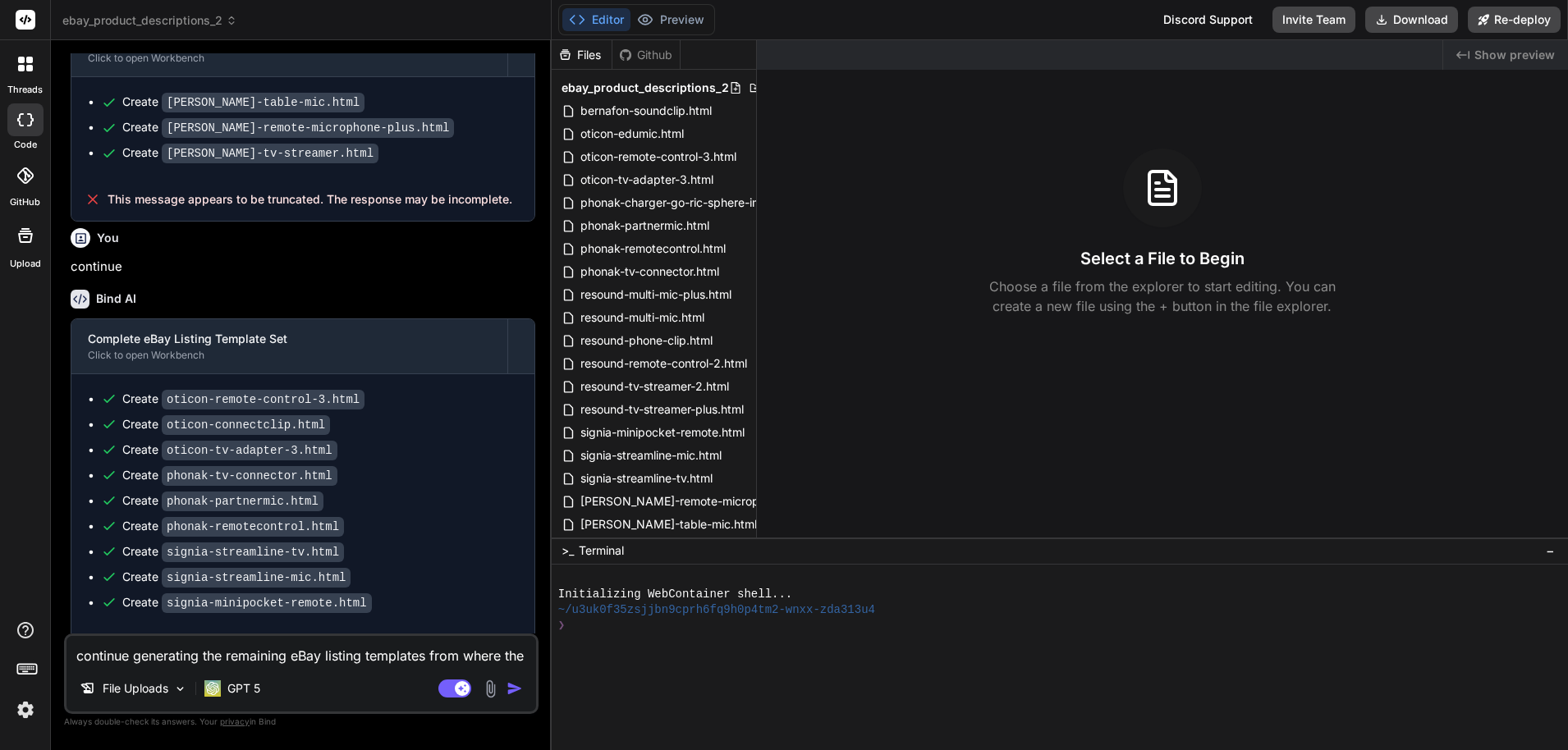
drag, startPoint x: 397, startPoint y: 518, endPoint x: 311, endPoint y: 525, distance: 86.3
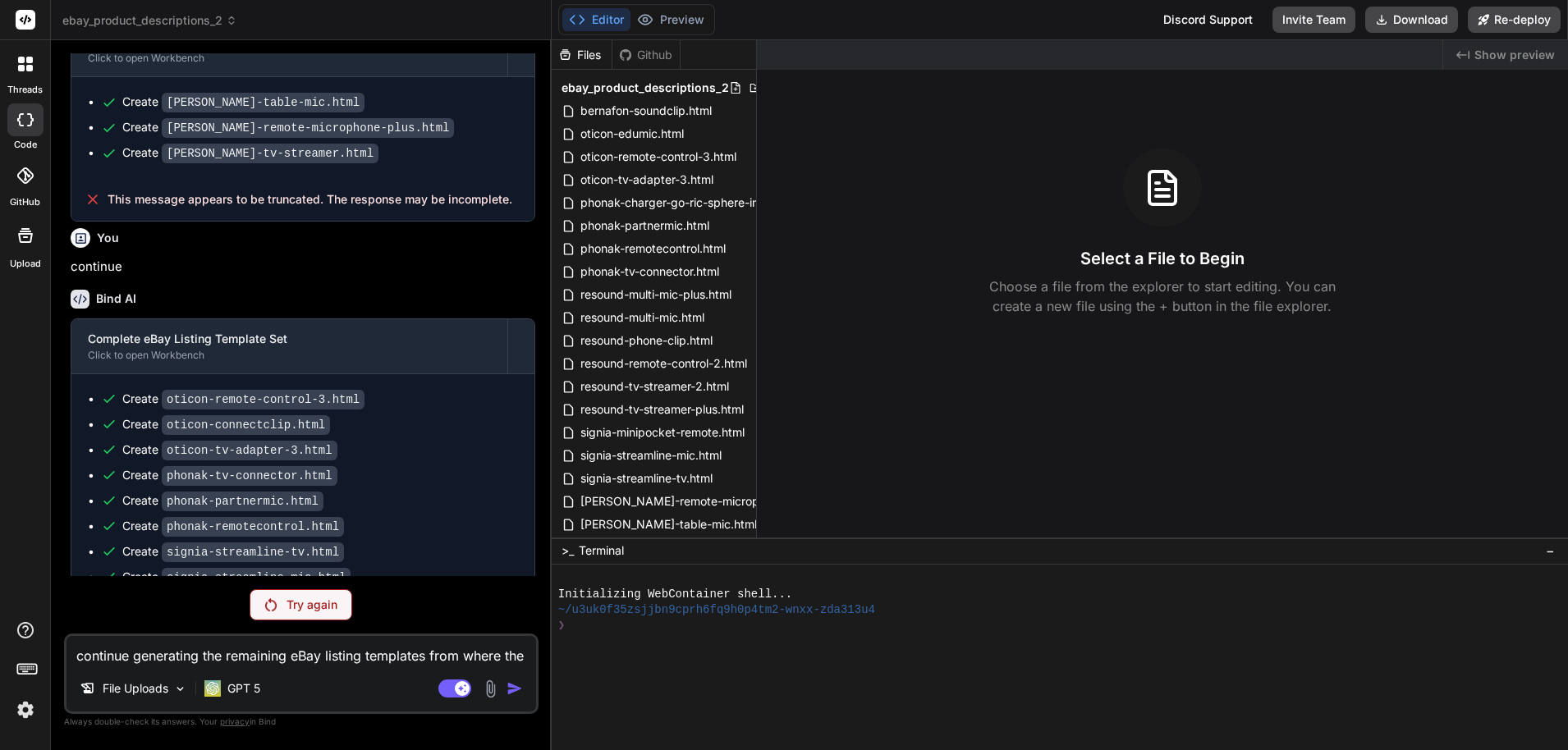
type textarea "x"
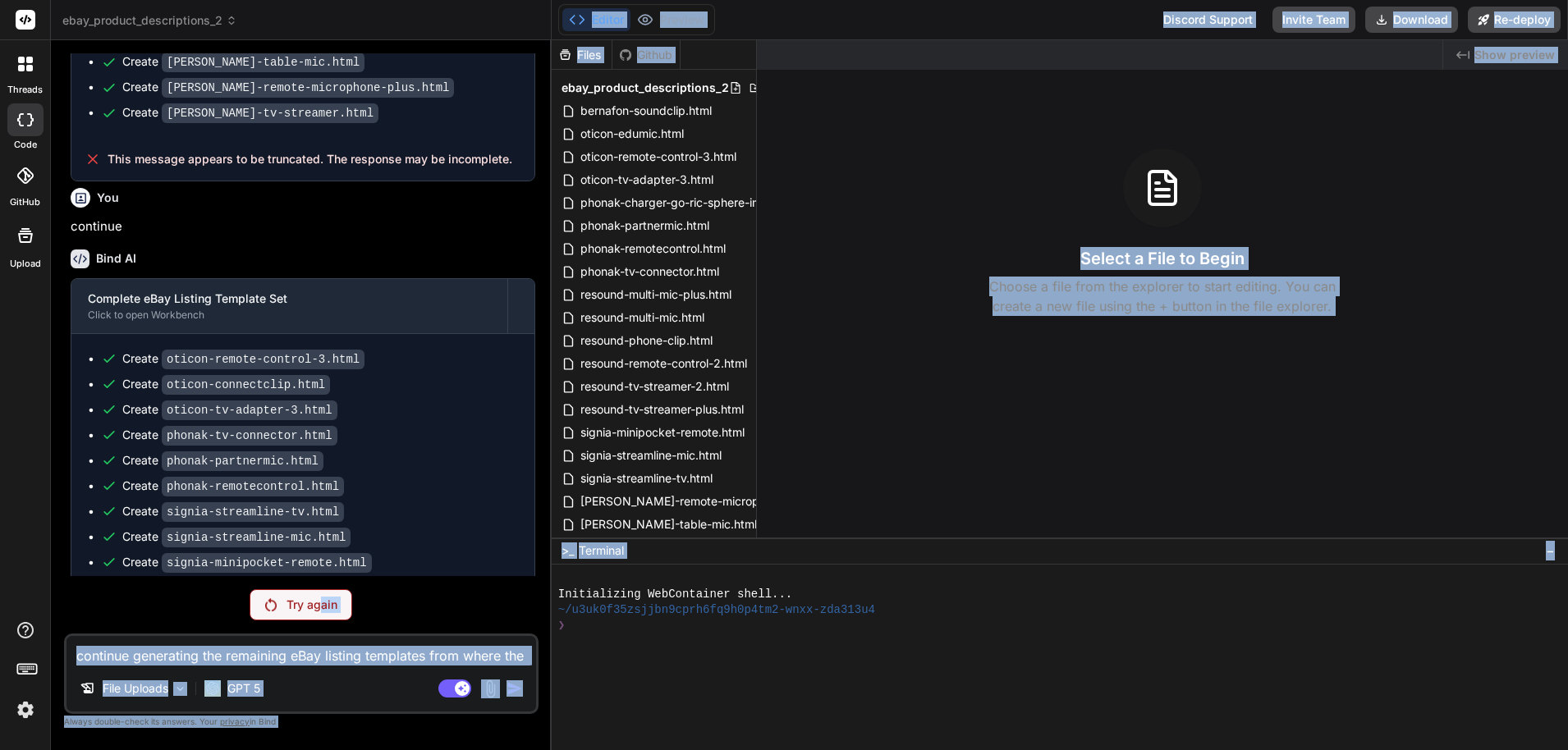
drag, startPoint x: 319, startPoint y: 615, endPoint x: 775, endPoint y: 512, distance: 467.5
click at [917, 586] on div "ebay_product_descriptions_2 Created with Pixso. Bind AI Web Search Created with…" at bounding box center [809, 375] width 1517 height 750
click at [733, 456] on icon at bounding box center [739, 455] width 13 height 13
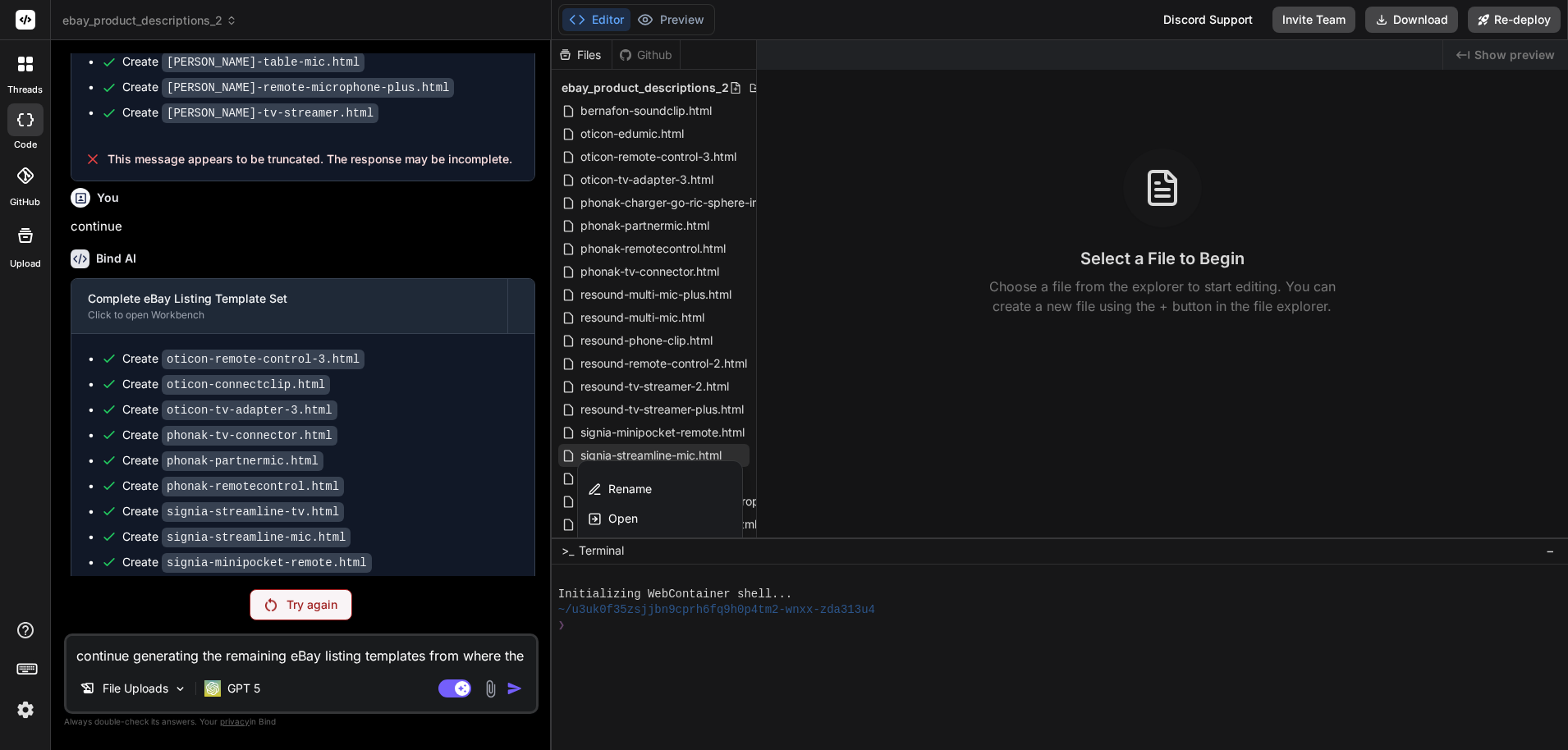
click at [419, 588] on div "This message appears to be truncated. The response may be incomplete." at bounding box center [303, 608] width 463 height 42
click at [417, 667] on p "continue generating the remaining eBay listing templates from where the last on…" at bounding box center [303, 686] width 465 height 37
copy div "continue generating the remaining eBay listing templates from where the last on…"
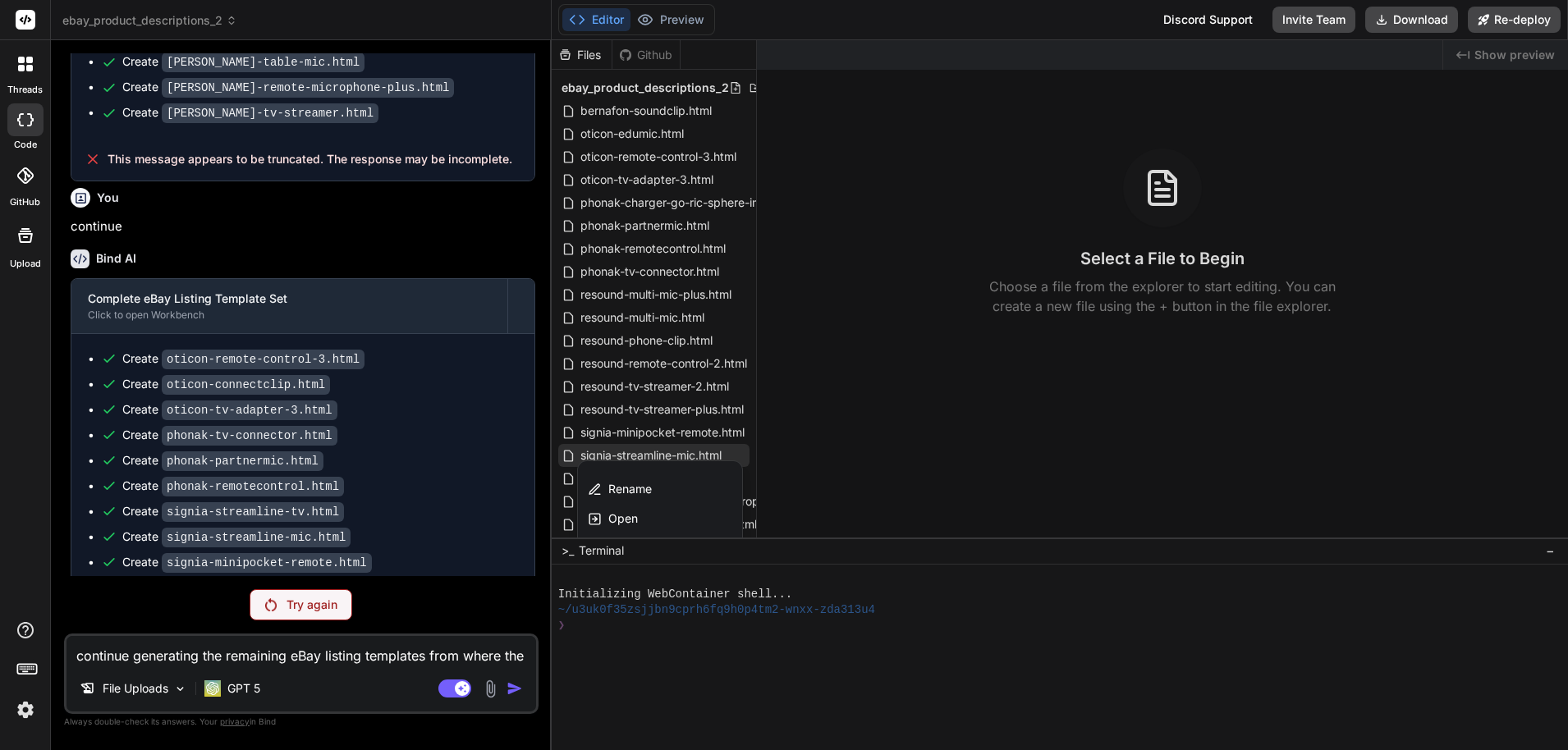
paste textarea
type textarea "continue generating the remaining eBay listing templates from where the last on…"
type textarea "x"
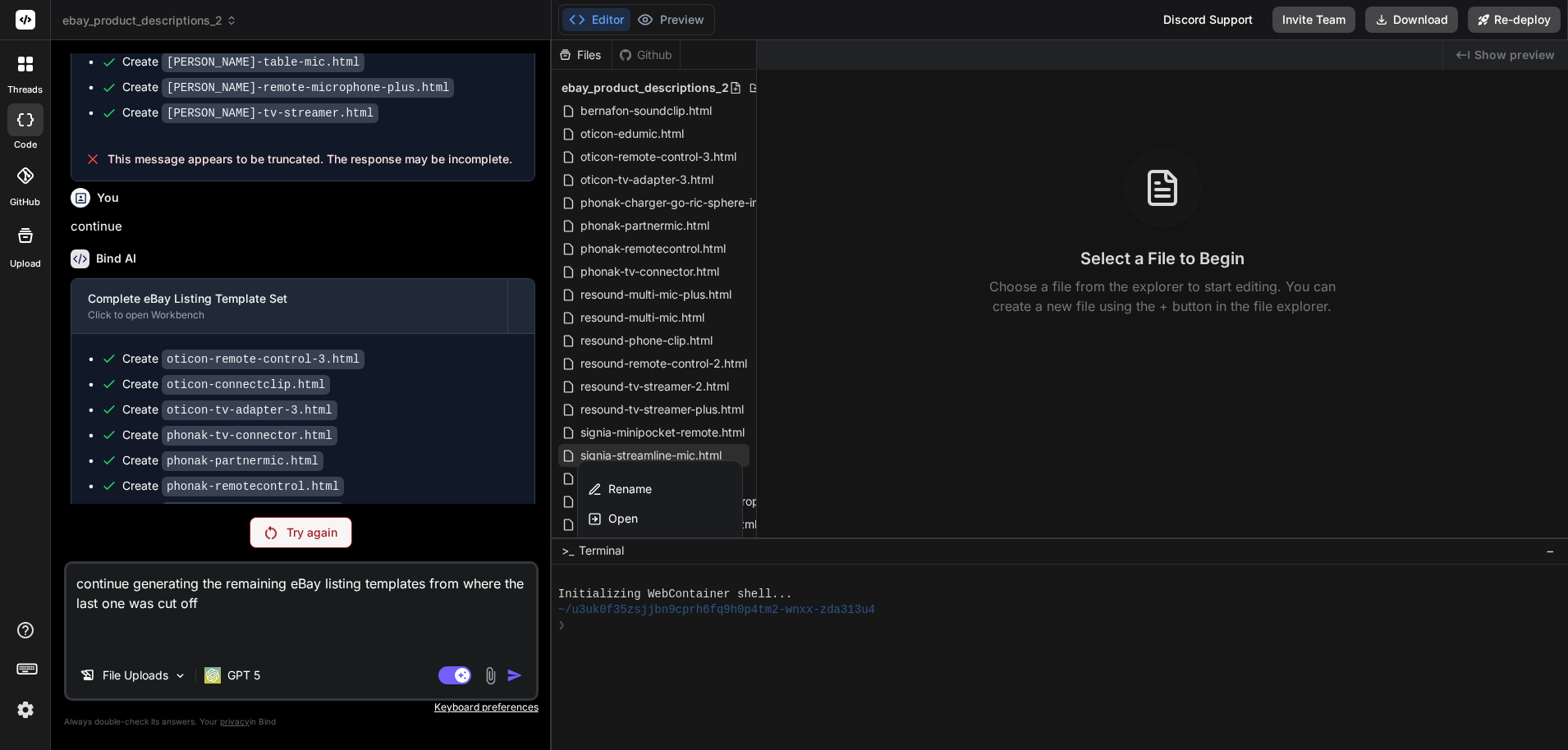
click at [337, 619] on textarea "continue generating the remaining eBay listing templates from where the last on…" at bounding box center [301, 608] width 470 height 89
type textarea "continue generating the remaining eBay listing templates from where the last on…"
type textarea "x"
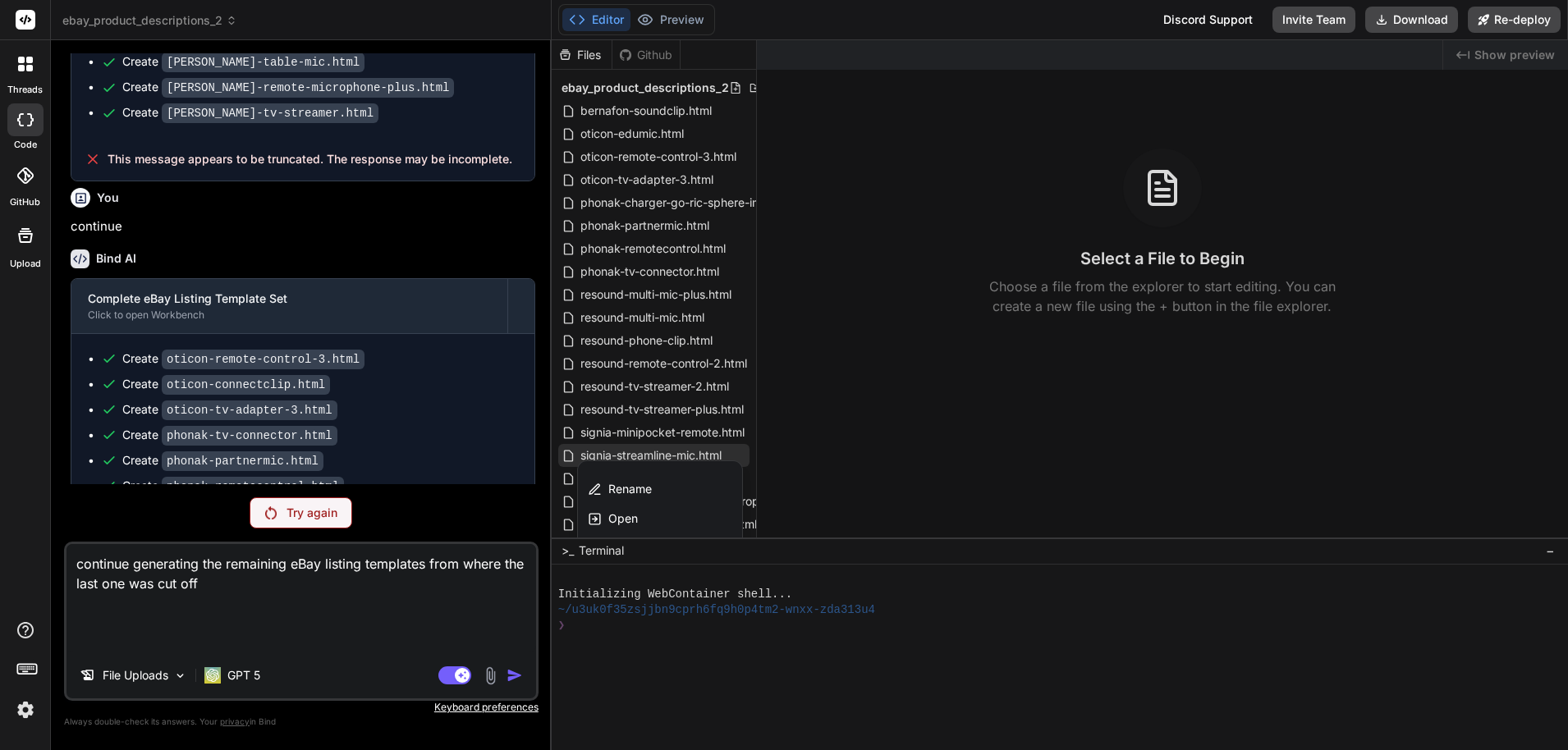
type textarea "continue generating the remaining eBay listing templates from where the last on…"
type textarea "x"
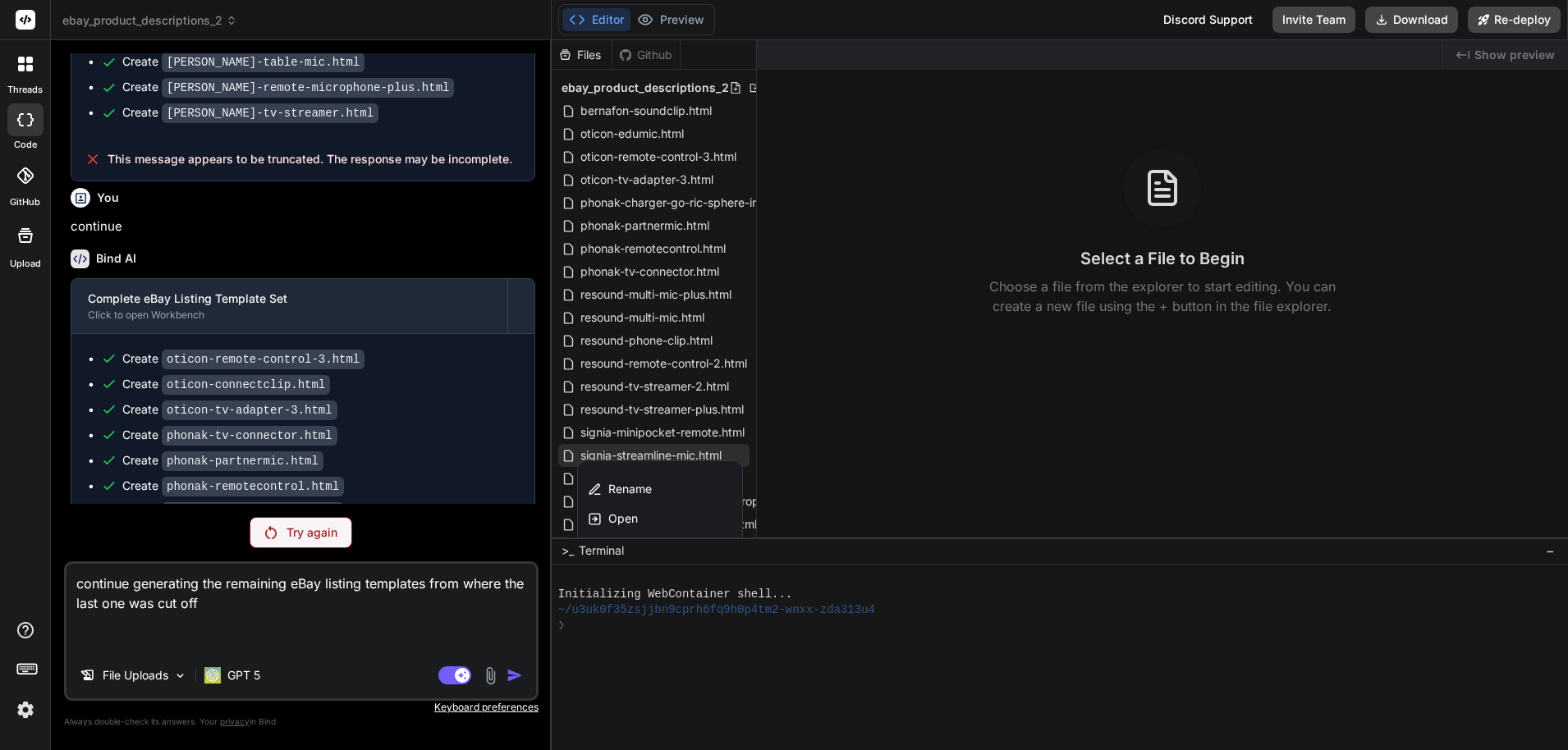
type textarea "continue generating the remaining eBay listing templates from where the last on…"
type textarea "x"
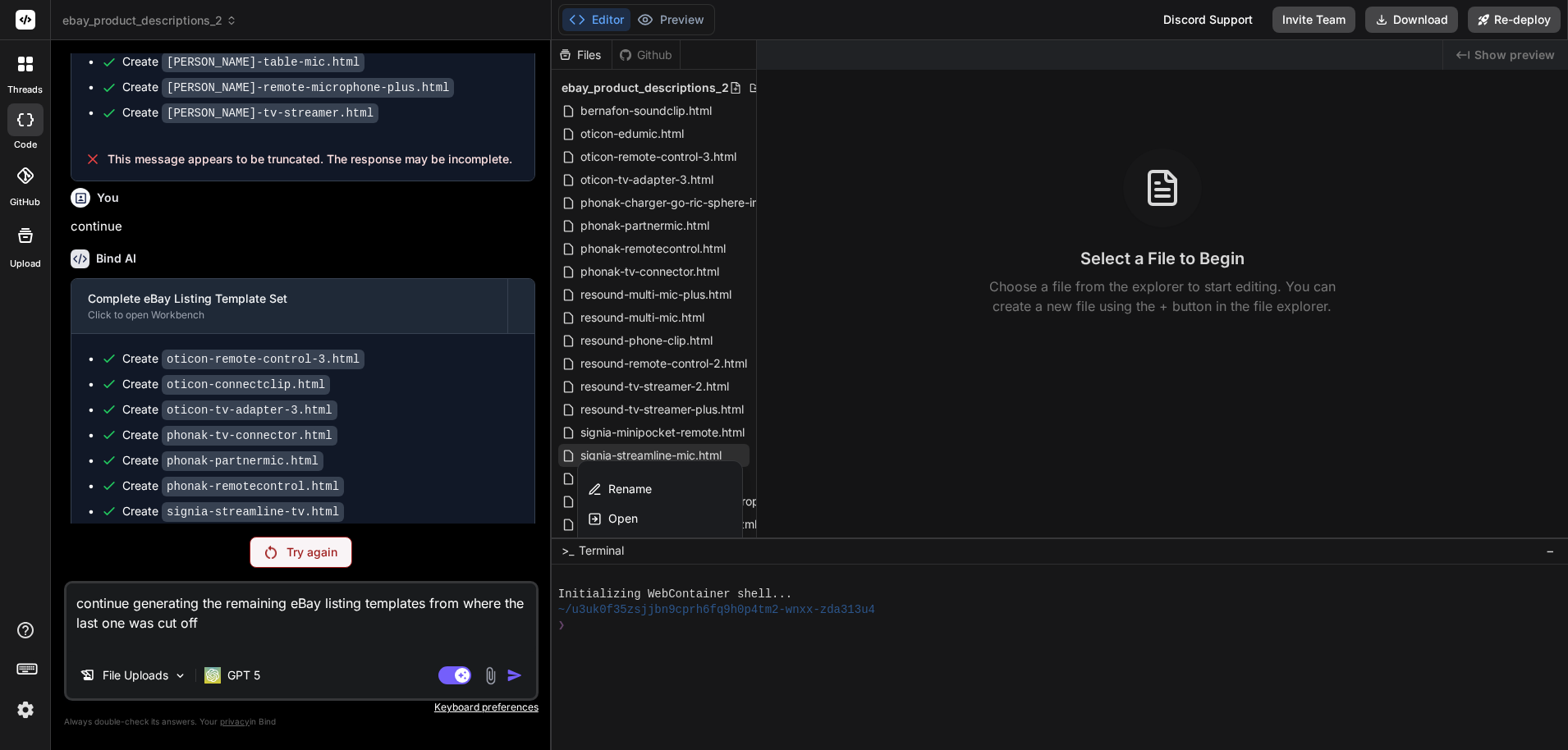
type textarea "continue generating the remaining eBay listing templates from where the last on…"
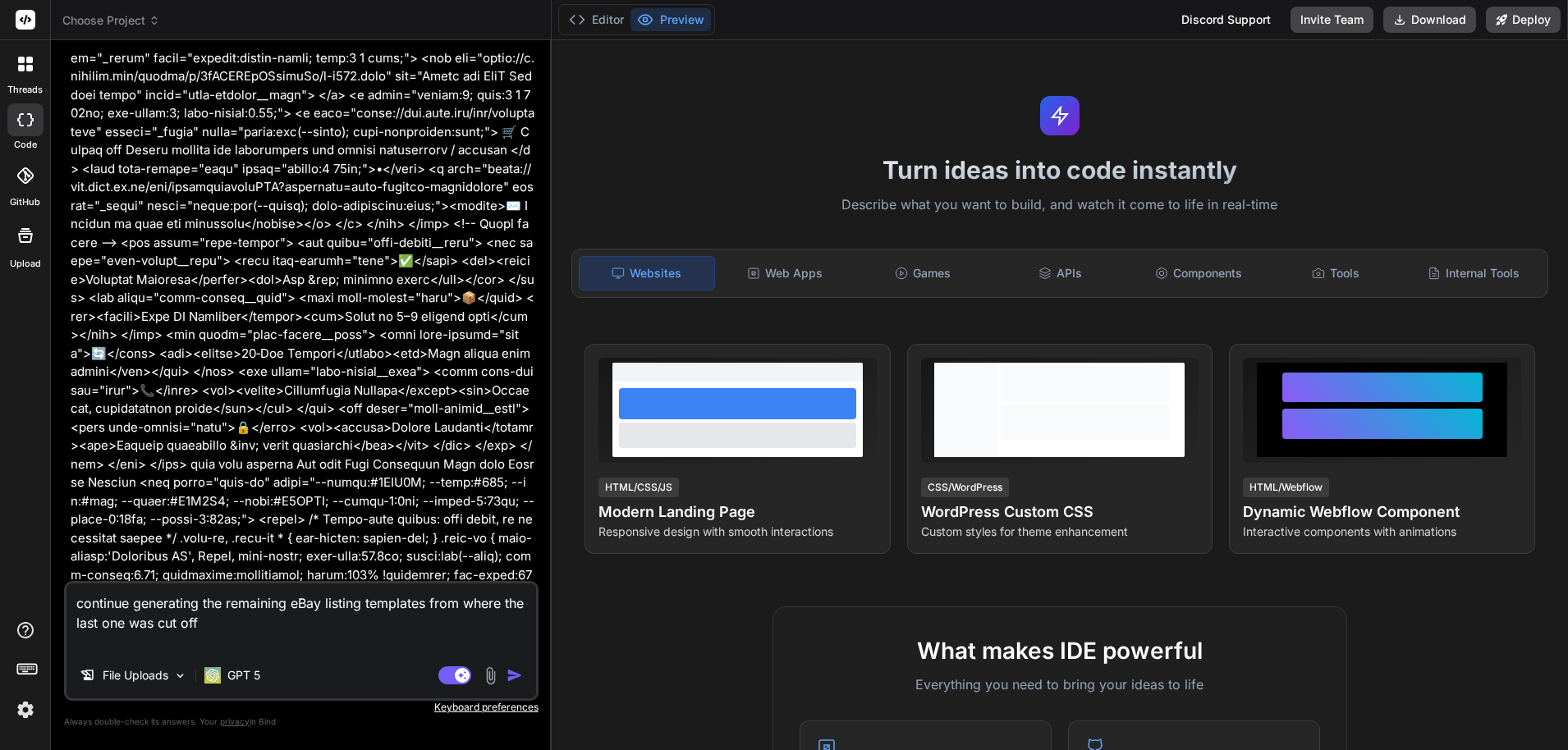
click at [513, 675] on img "button" at bounding box center [515, 675] width 17 height 17
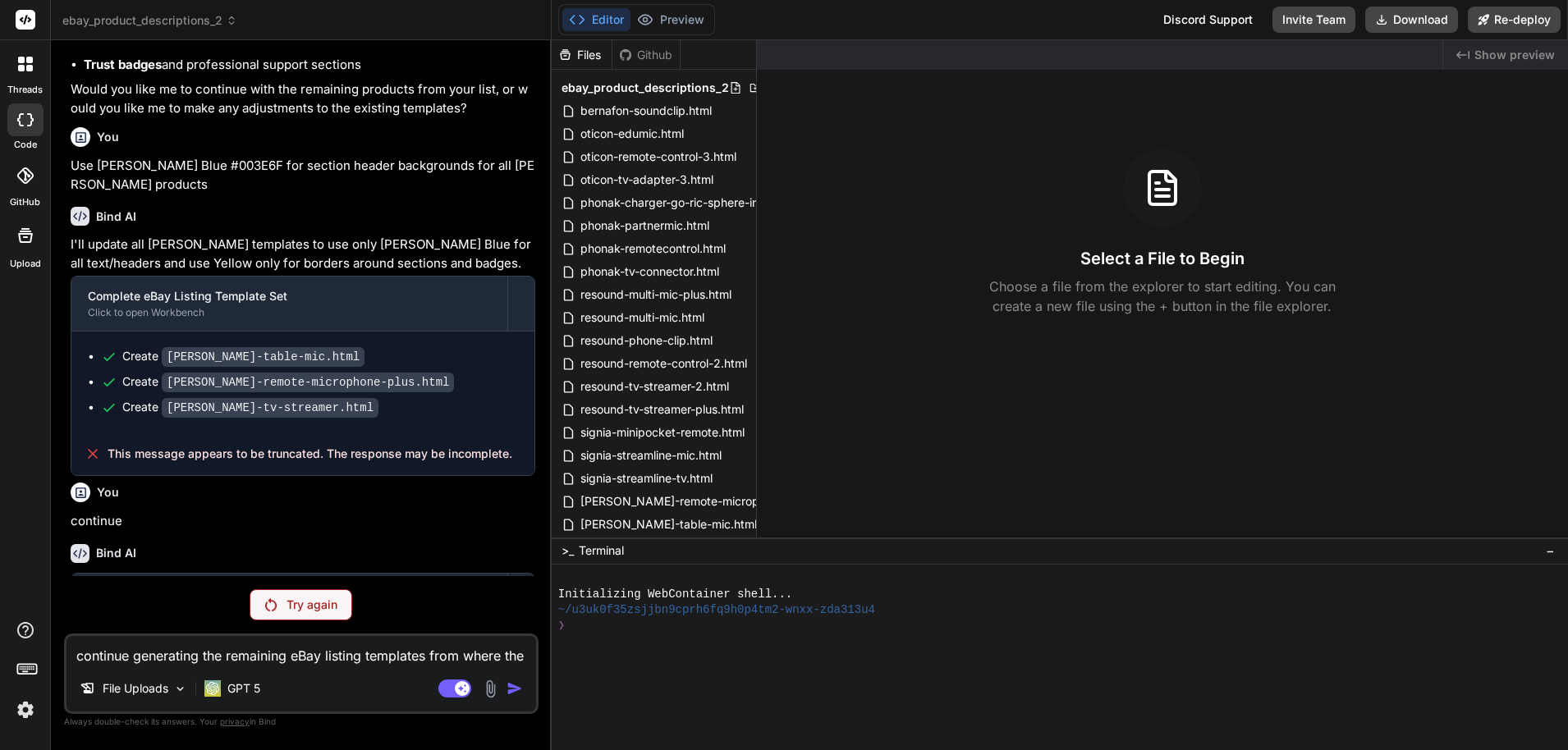
scroll to position [24578, 0]
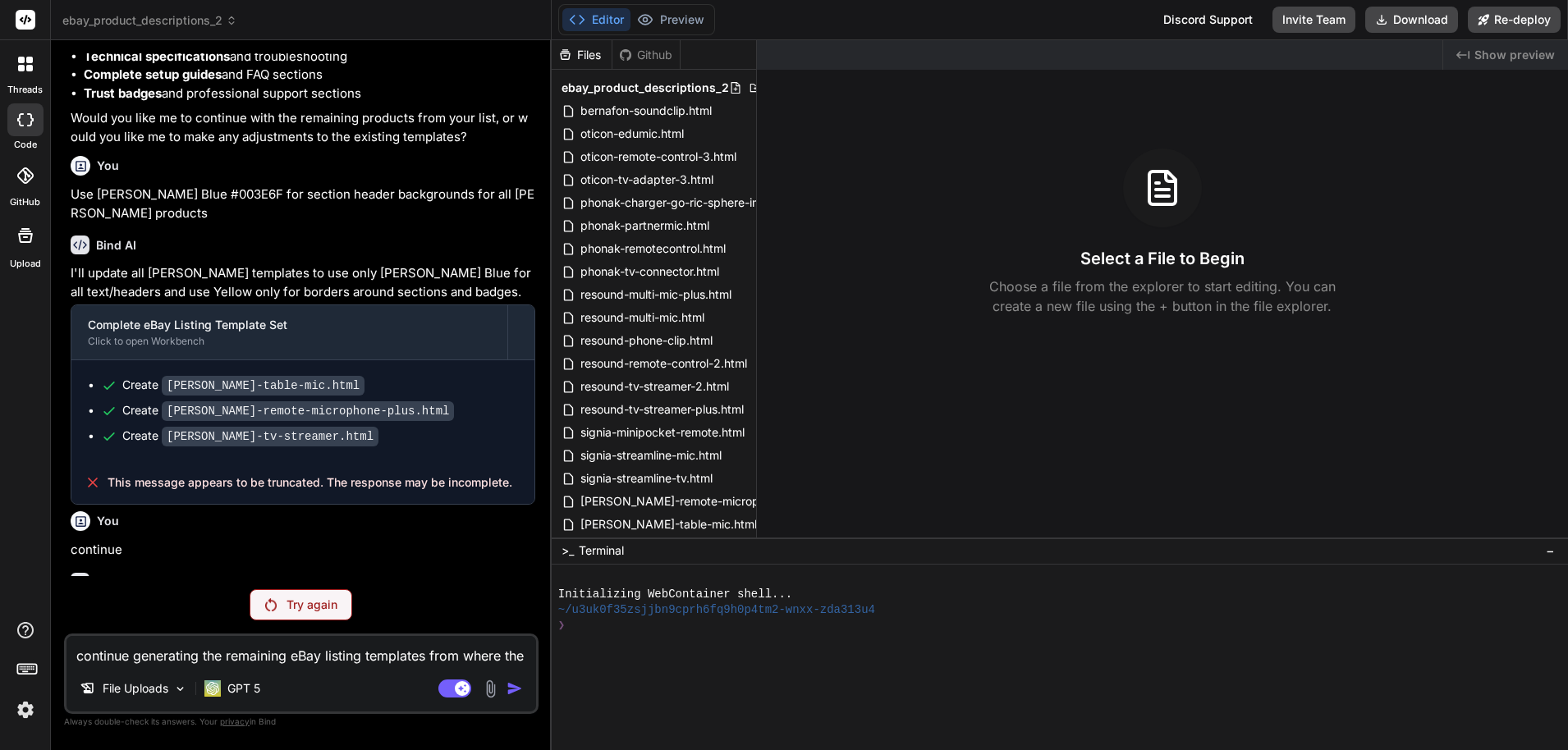
click at [327, 621] on div "You Bind AI Complete eBay Listing Template Set Click to open Workbench Create b…" at bounding box center [301, 401] width 474 height 696
click at [328, 611] on p "Try again" at bounding box center [312, 604] width 51 height 17
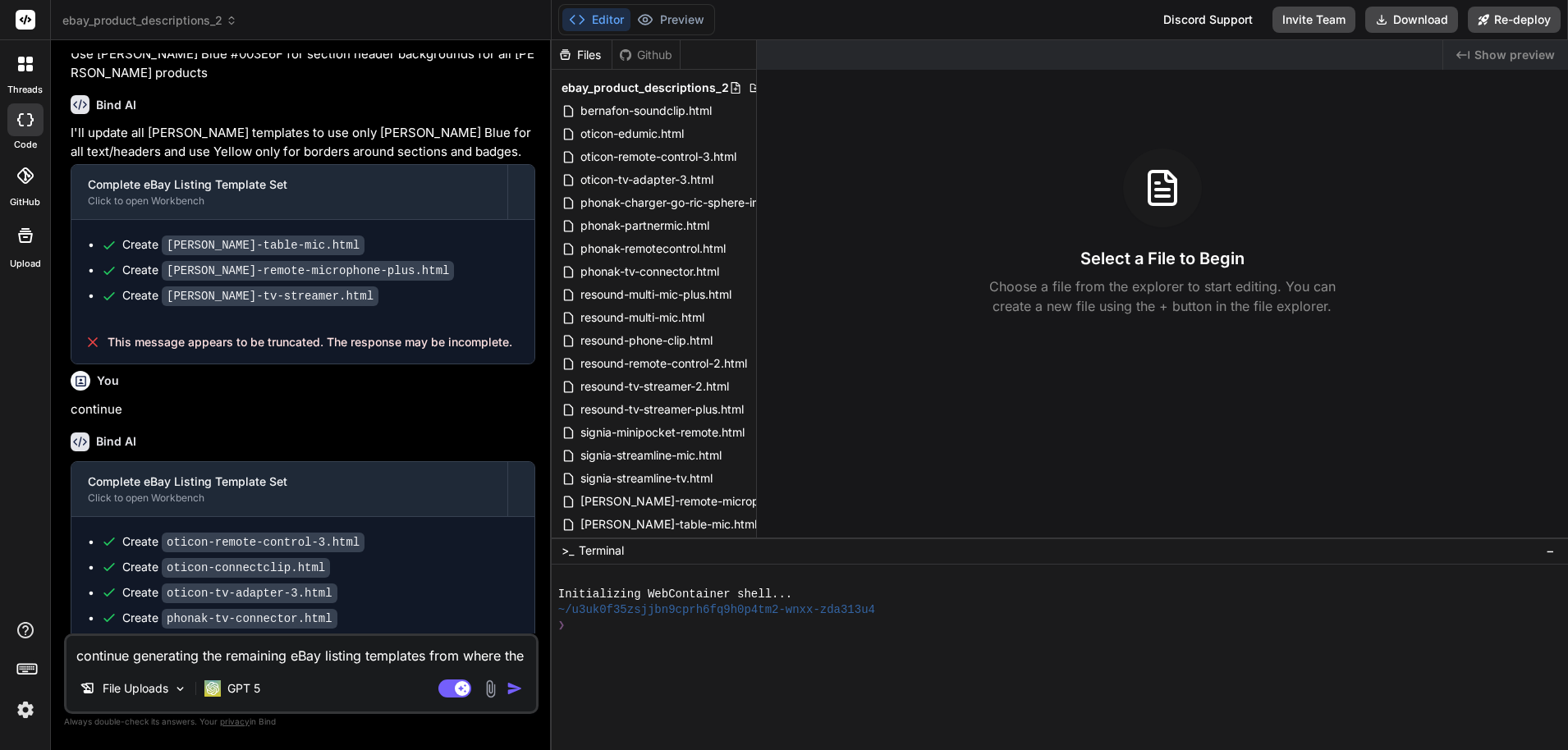
scroll to position [24660, 0]
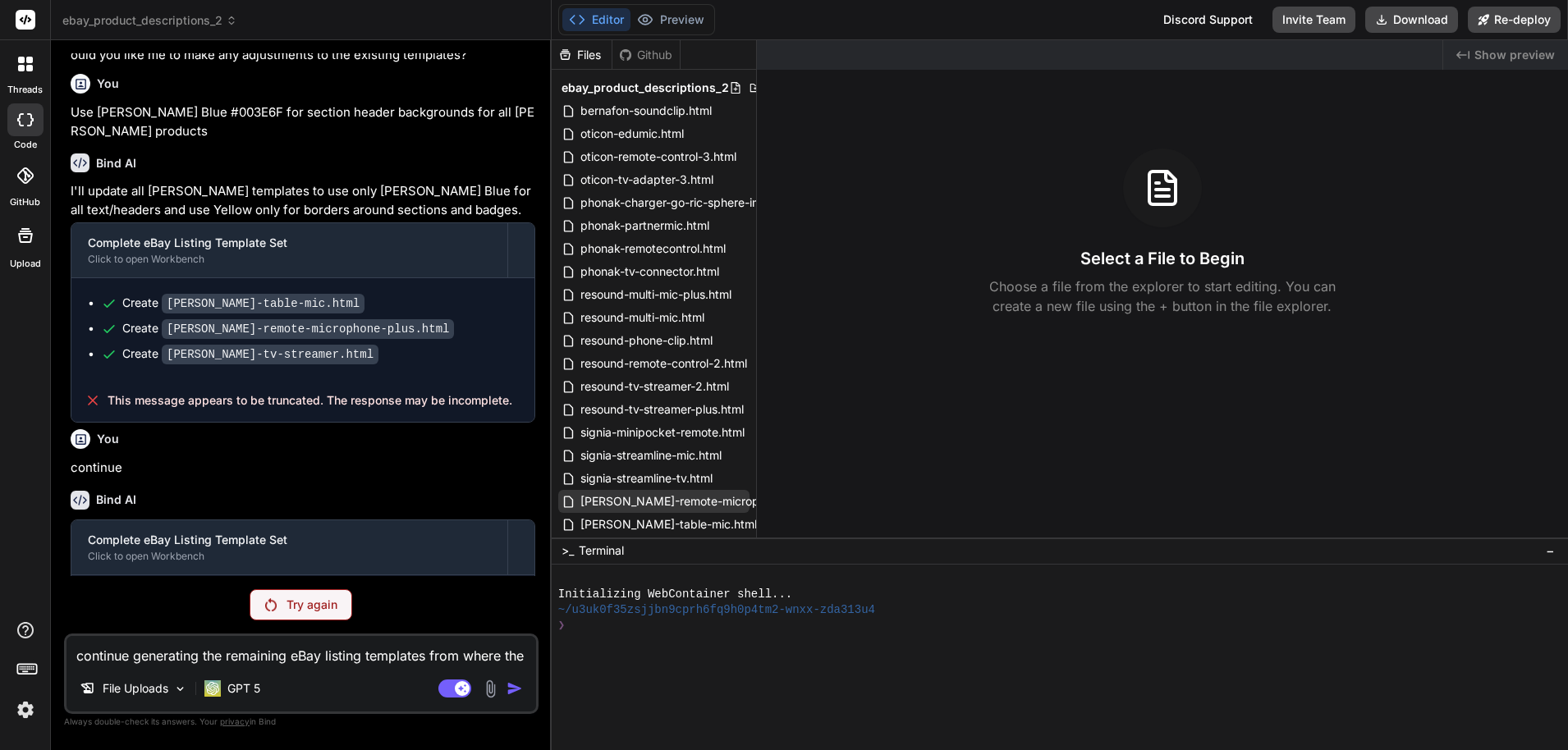
click at [644, 502] on span "[PERSON_NAME]-remote-microphone-plus.html" at bounding box center [710, 502] width 262 height 20
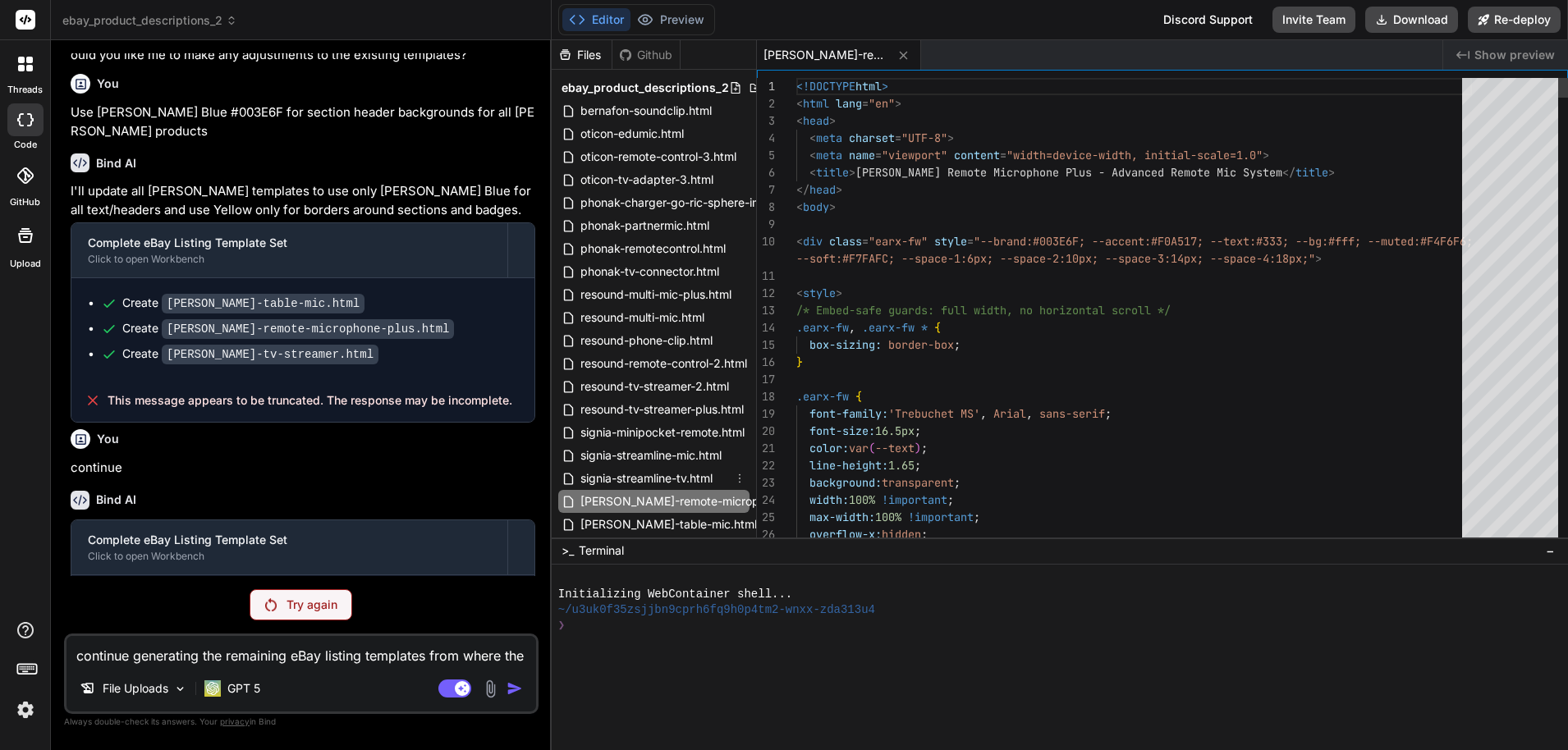
type textarea "x"
click at [640, 524] on span "[PERSON_NAME]-table-mic.html" at bounding box center [668, 525] width 180 height 20
type textarea "</div> </div> </div> </div> </body> </html>"
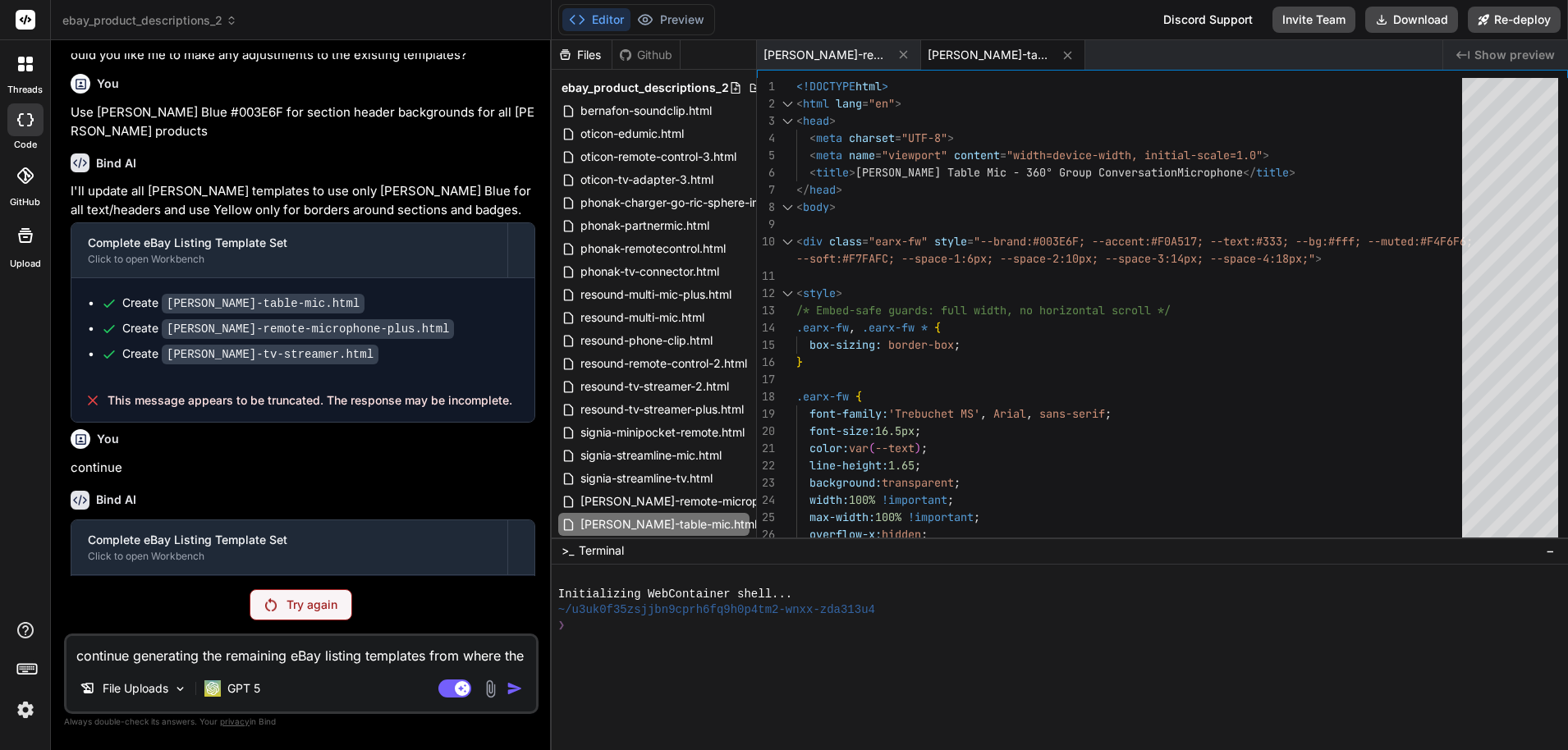
click at [261, 611] on div "Try again" at bounding box center [301, 605] width 102 height 31
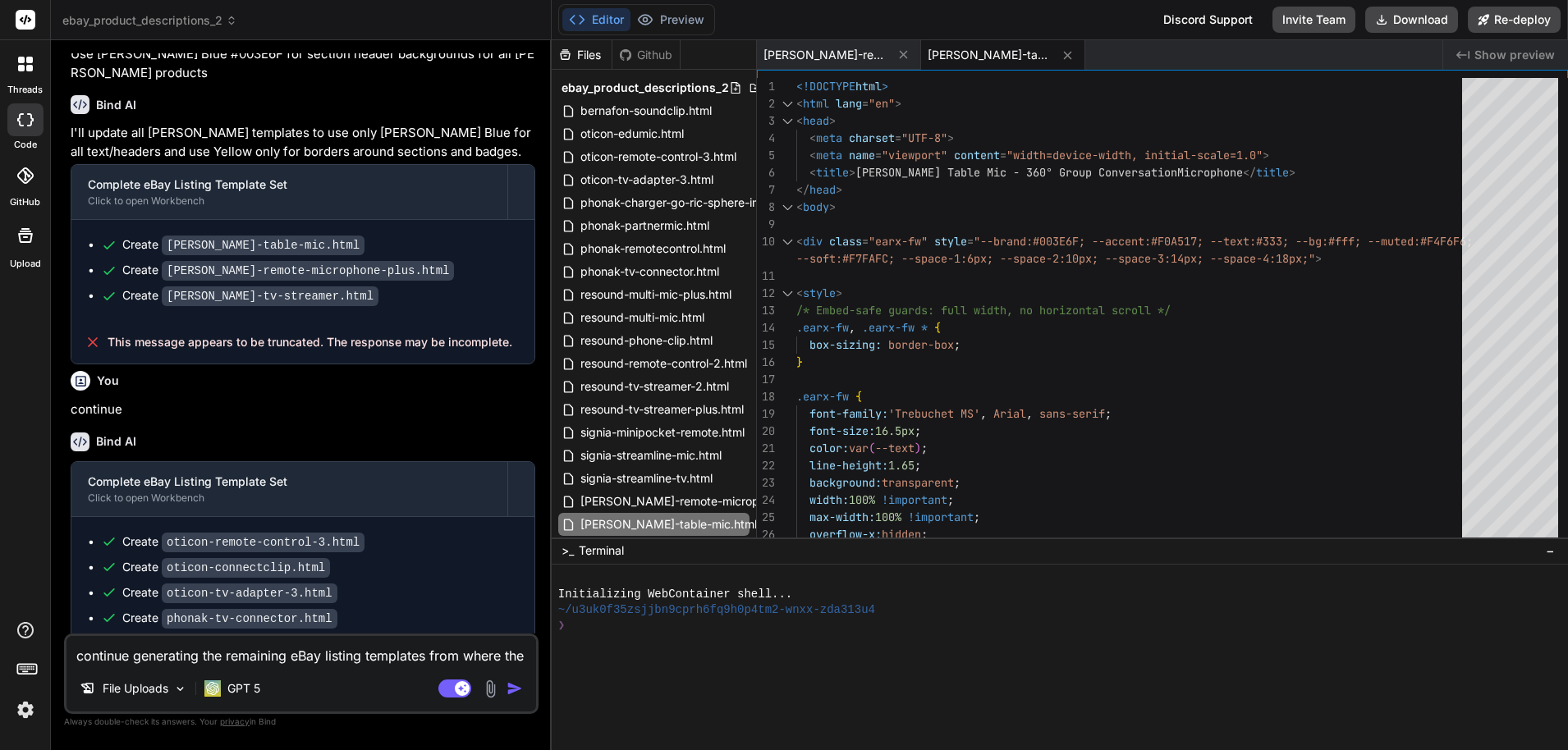
type textarea "x"
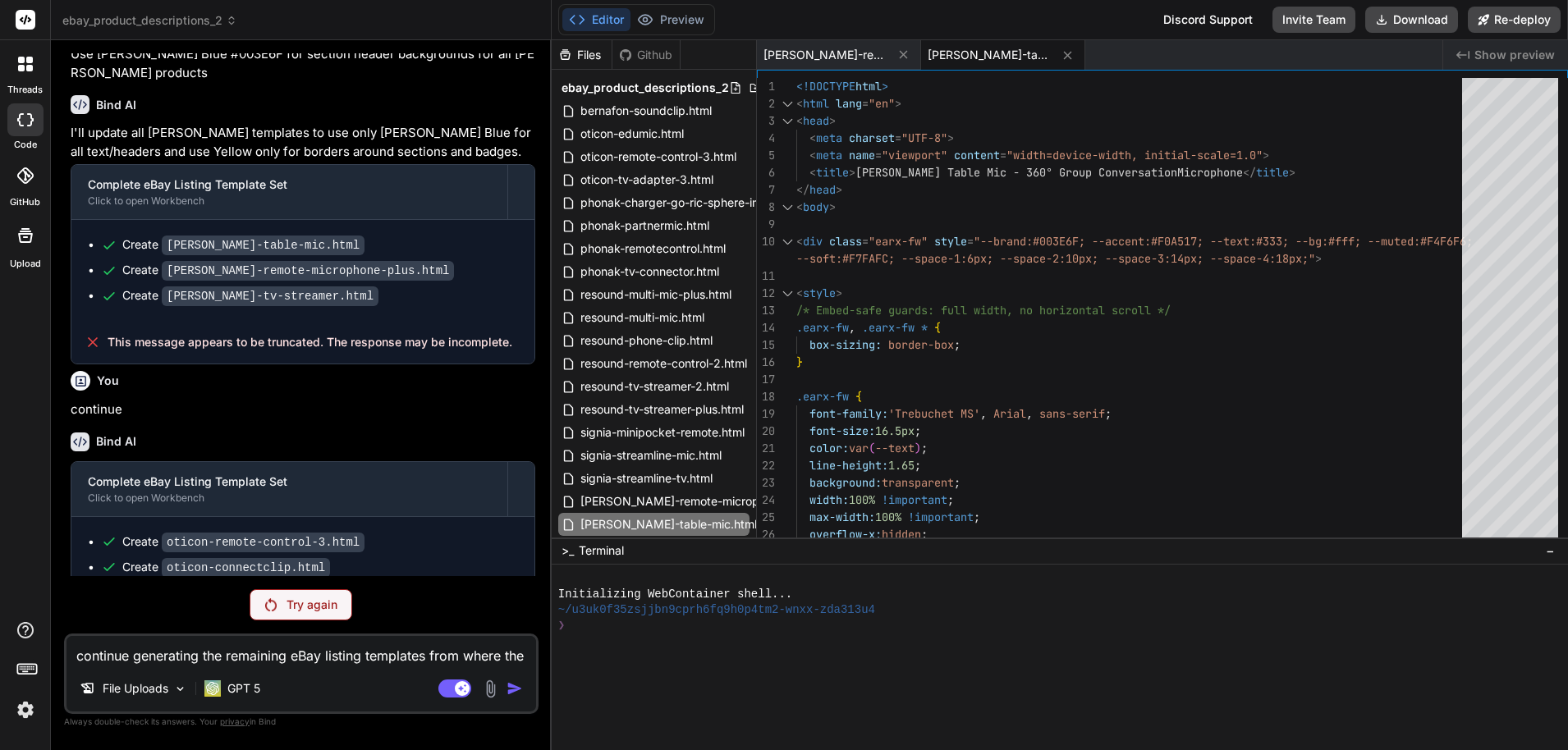
scroll to position [24660, 0]
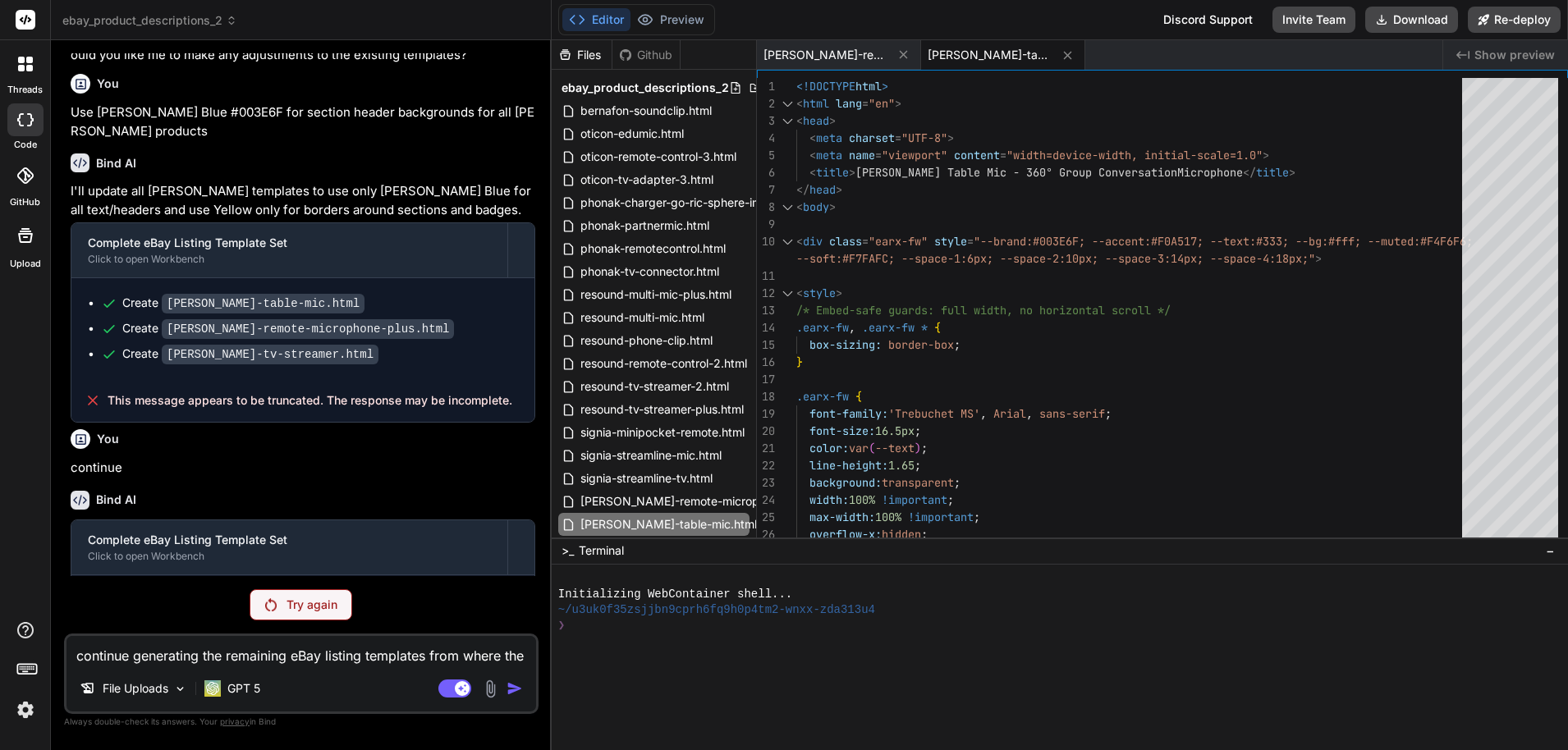
click at [22, 8] on div at bounding box center [25, 20] width 50 height 40
click at [32, 22] on rect at bounding box center [26, 20] width 20 height 20
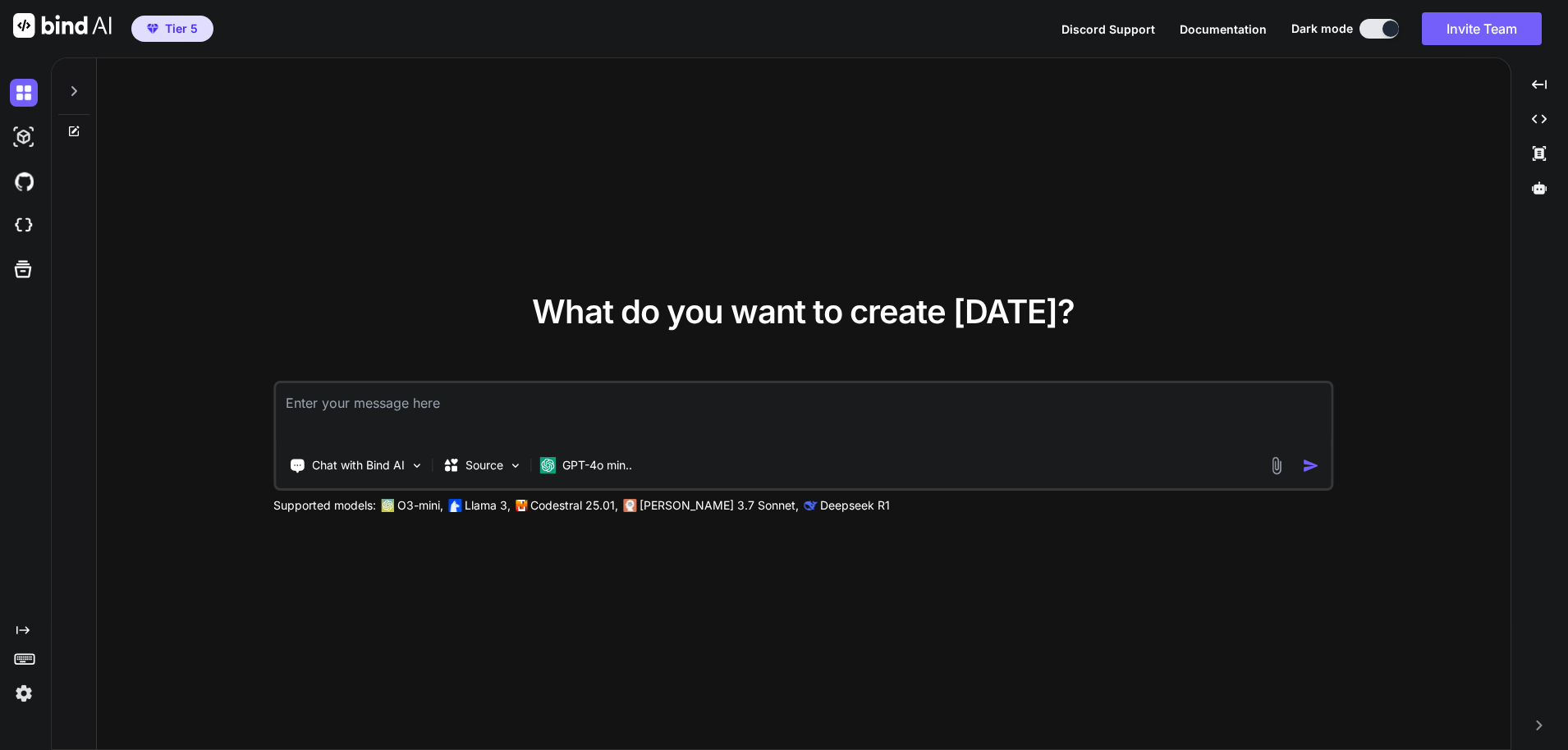
click at [586, 506] on p "Codestral 25.01," at bounding box center [574, 505] width 88 height 17
click at [612, 460] on p "GPT-4o min.." at bounding box center [596, 466] width 70 height 17
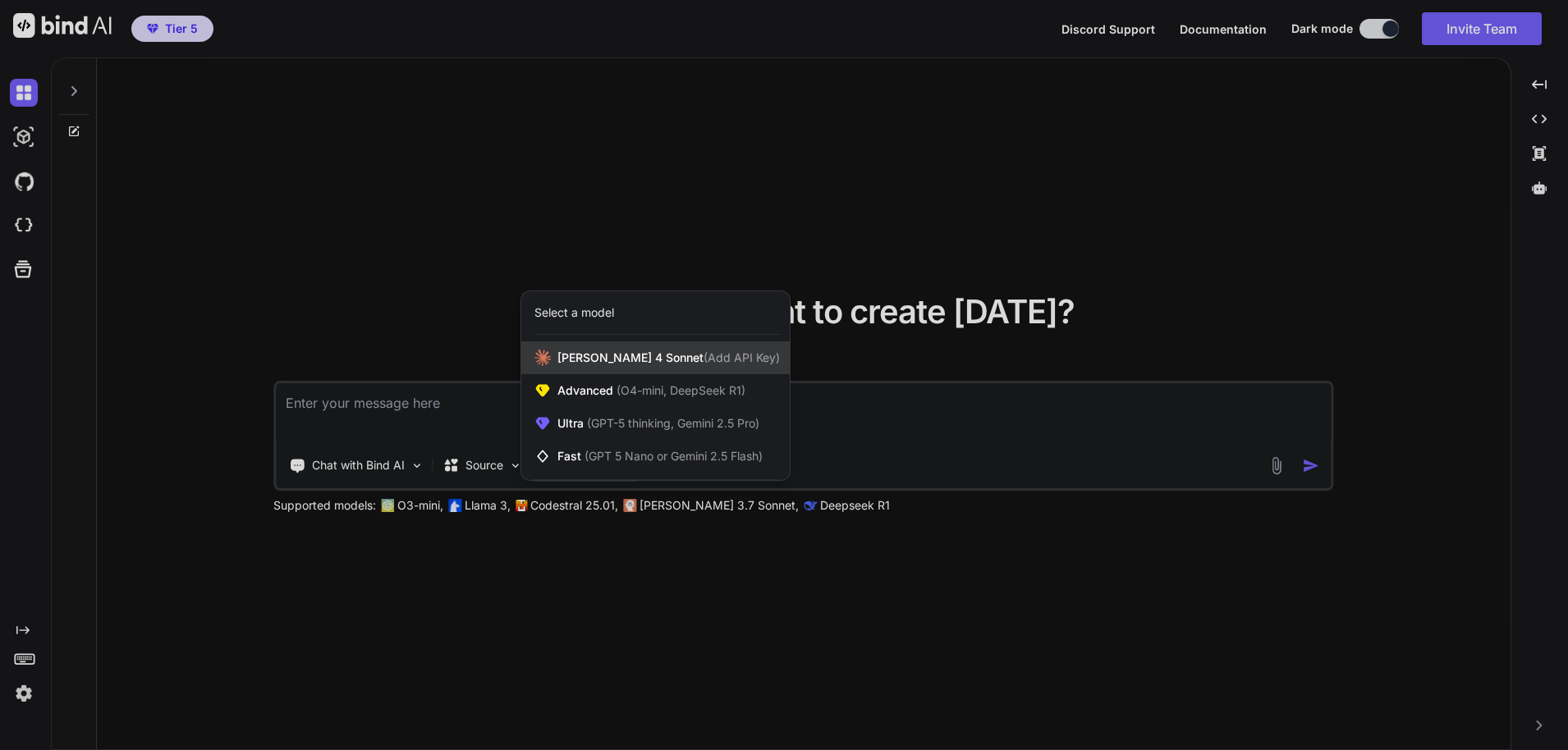
click at [606, 356] on span "Claude 4 Sonnet (Add API Key)" at bounding box center [668, 357] width 222 height 17
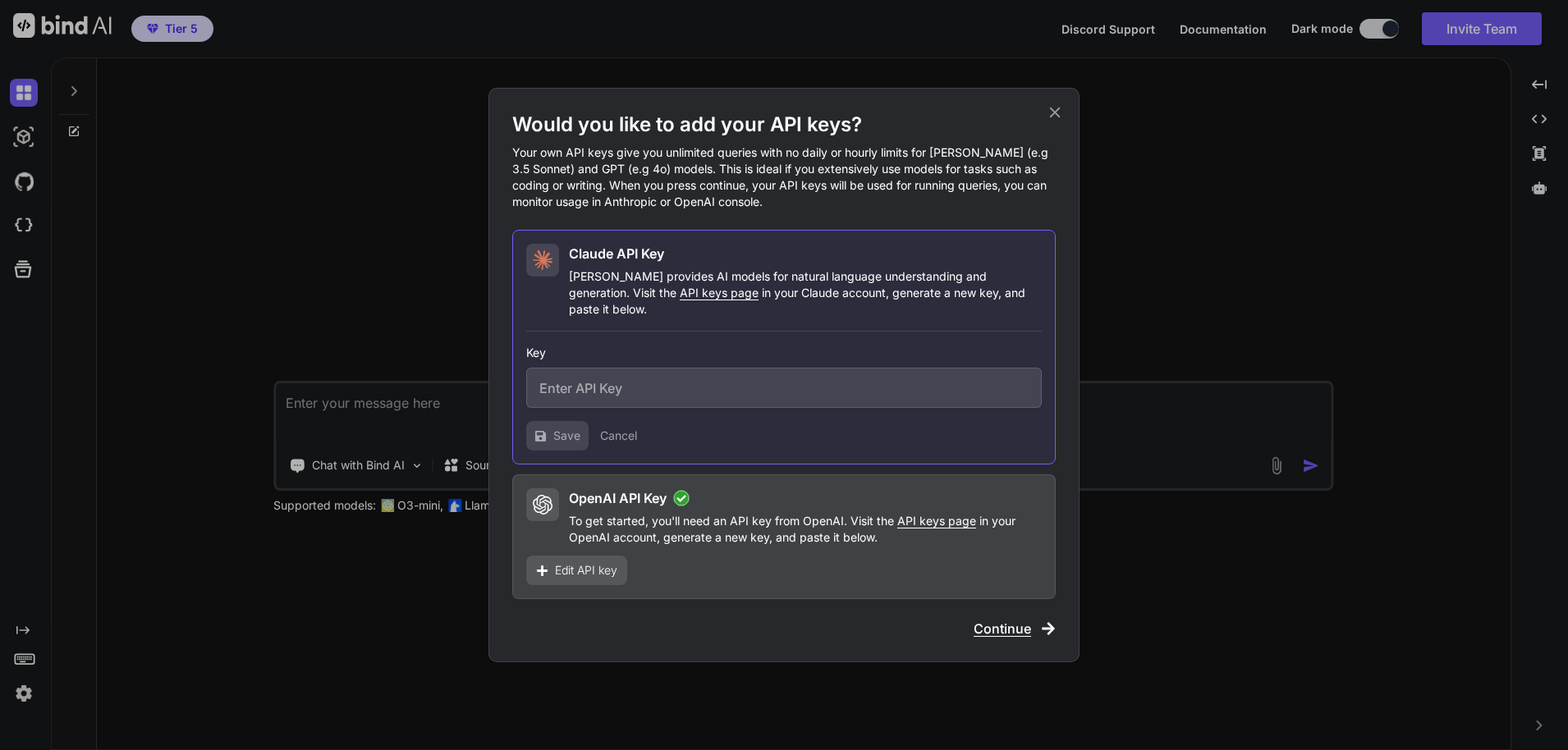
click at [938, 708] on div "Would you like to add your API keys? Your own API keys give you unlimited queri…" at bounding box center [784, 375] width 1568 height 750
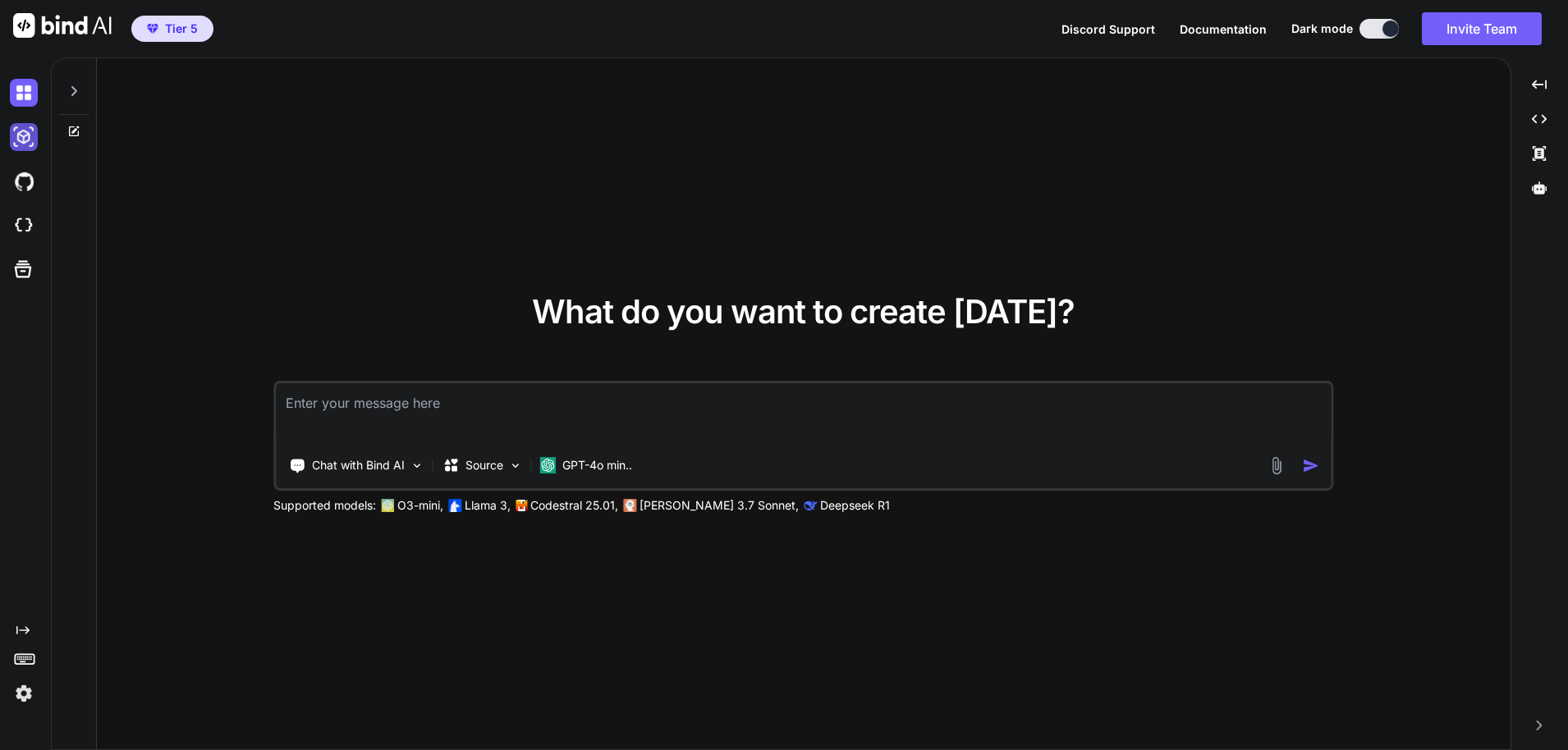
click at [28, 140] on img at bounding box center [24, 137] width 28 height 28
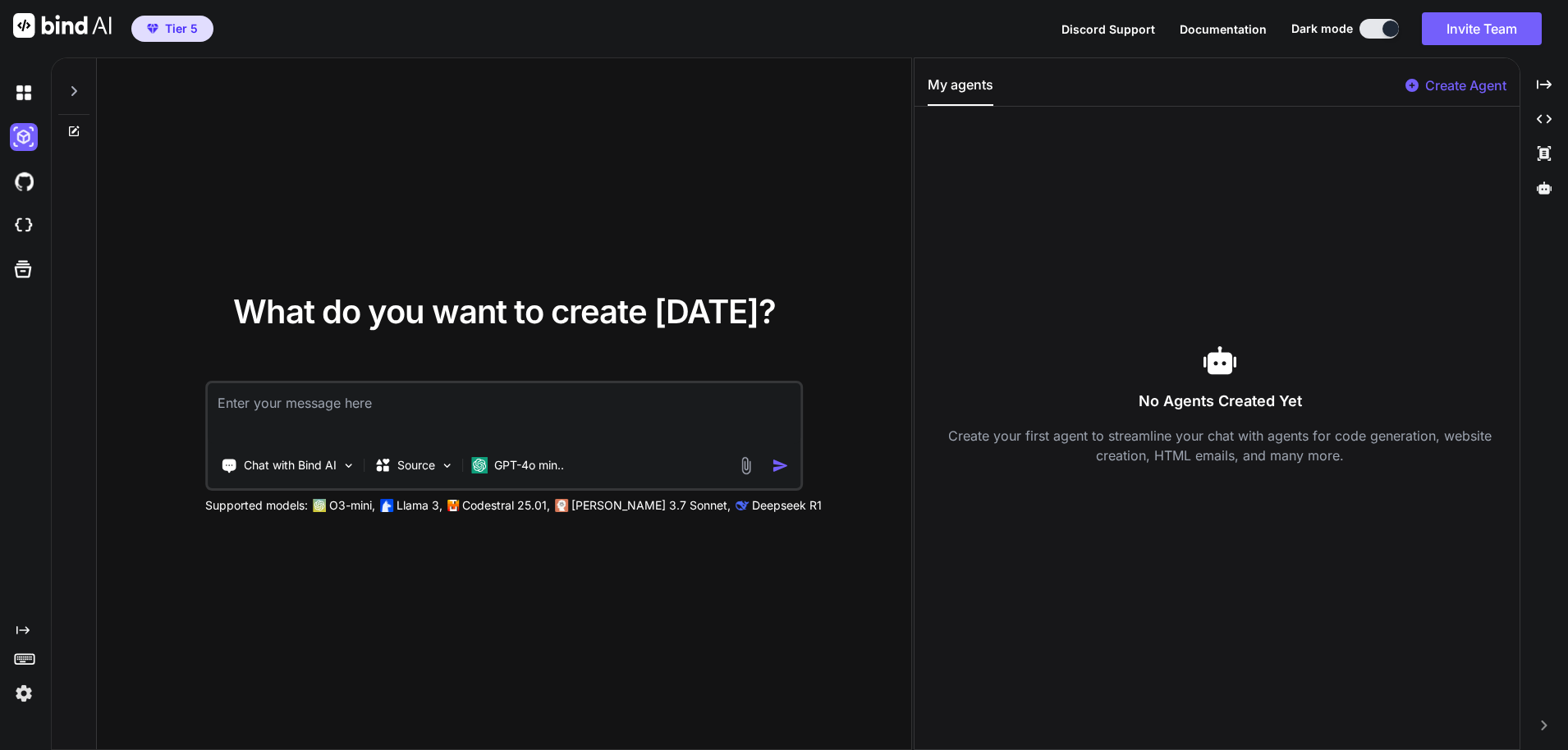
click at [441, 442] on textarea at bounding box center [504, 414] width 593 height 61
click at [442, 460] on img at bounding box center [447, 466] width 14 height 14
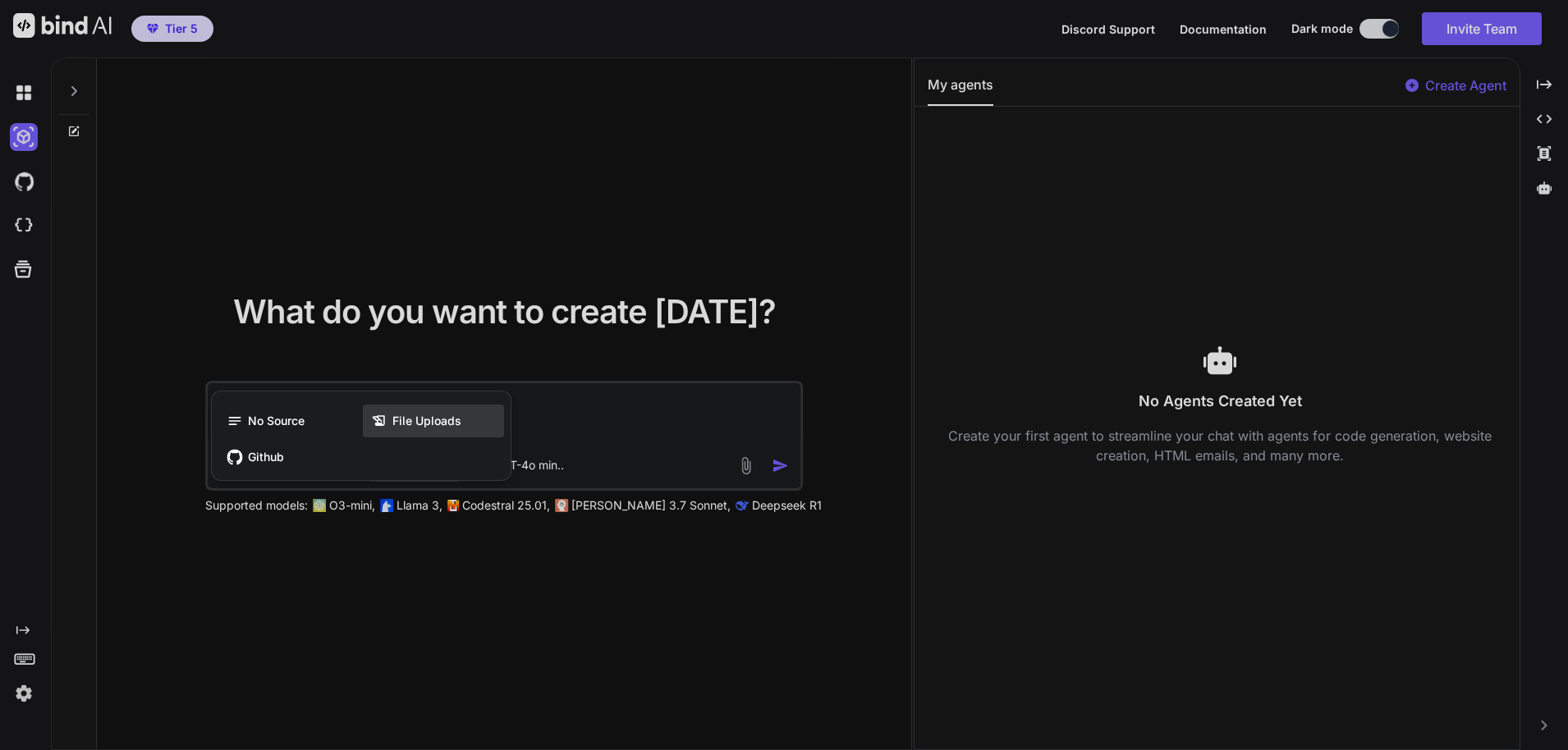
click at [438, 419] on span "File Uploads" at bounding box center [427, 421] width 69 height 17
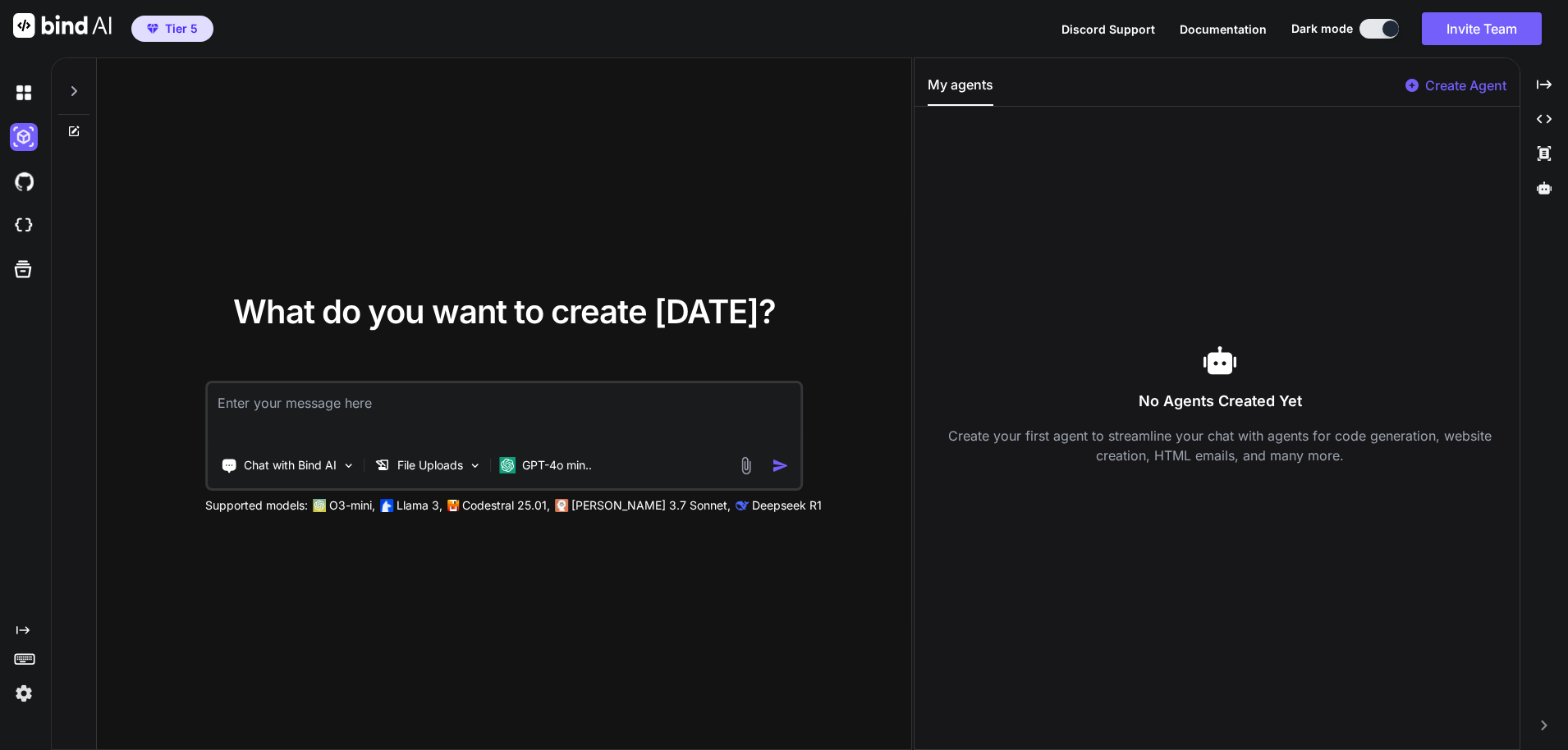
click at [738, 462] on img at bounding box center [745, 466] width 19 height 19
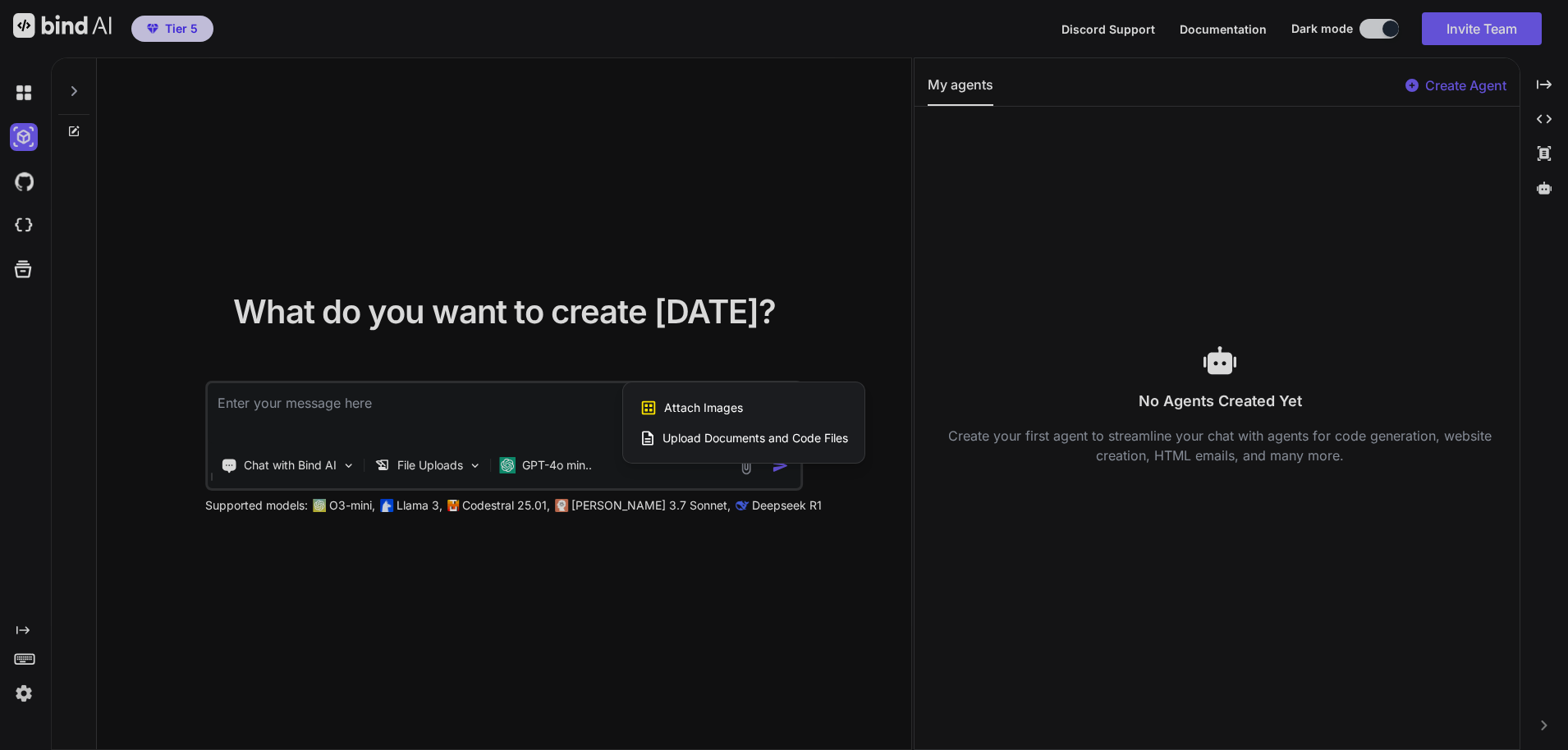
click at [717, 439] on span "Upload Documents and Code Files" at bounding box center [755, 438] width 186 height 17
type textarea "x"
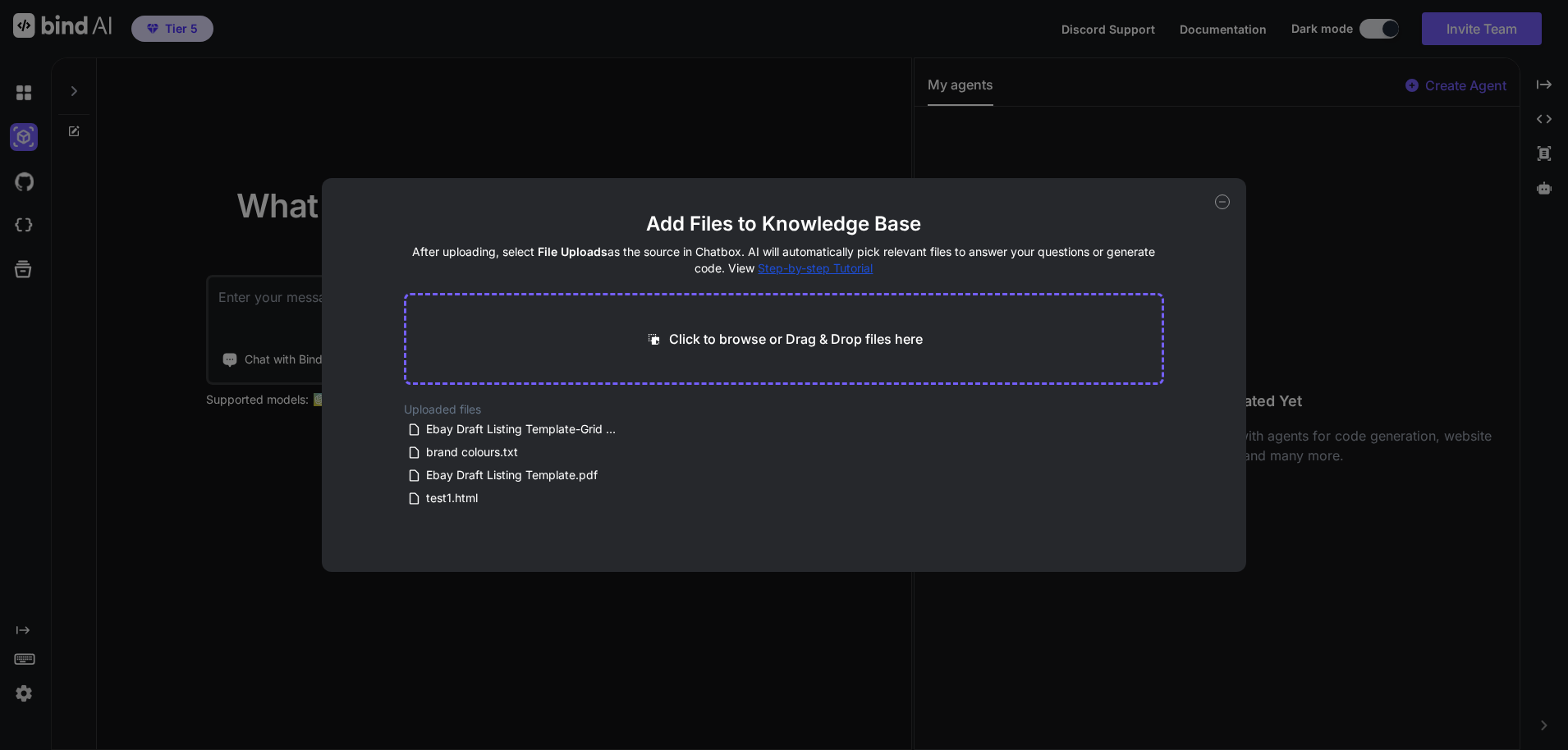
click at [791, 334] on p "Click to browse or Drag & Drop files here" at bounding box center [796, 339] width 254 height 20
type input "C:\fakepath\ebay_product_descriptions_2 (6).zip"
click at [1290, 106] on div "Add Files to Knowledge Base After uploading, select File Uploads as the source …" at bounding box center [784, 375] width 1568 height 750
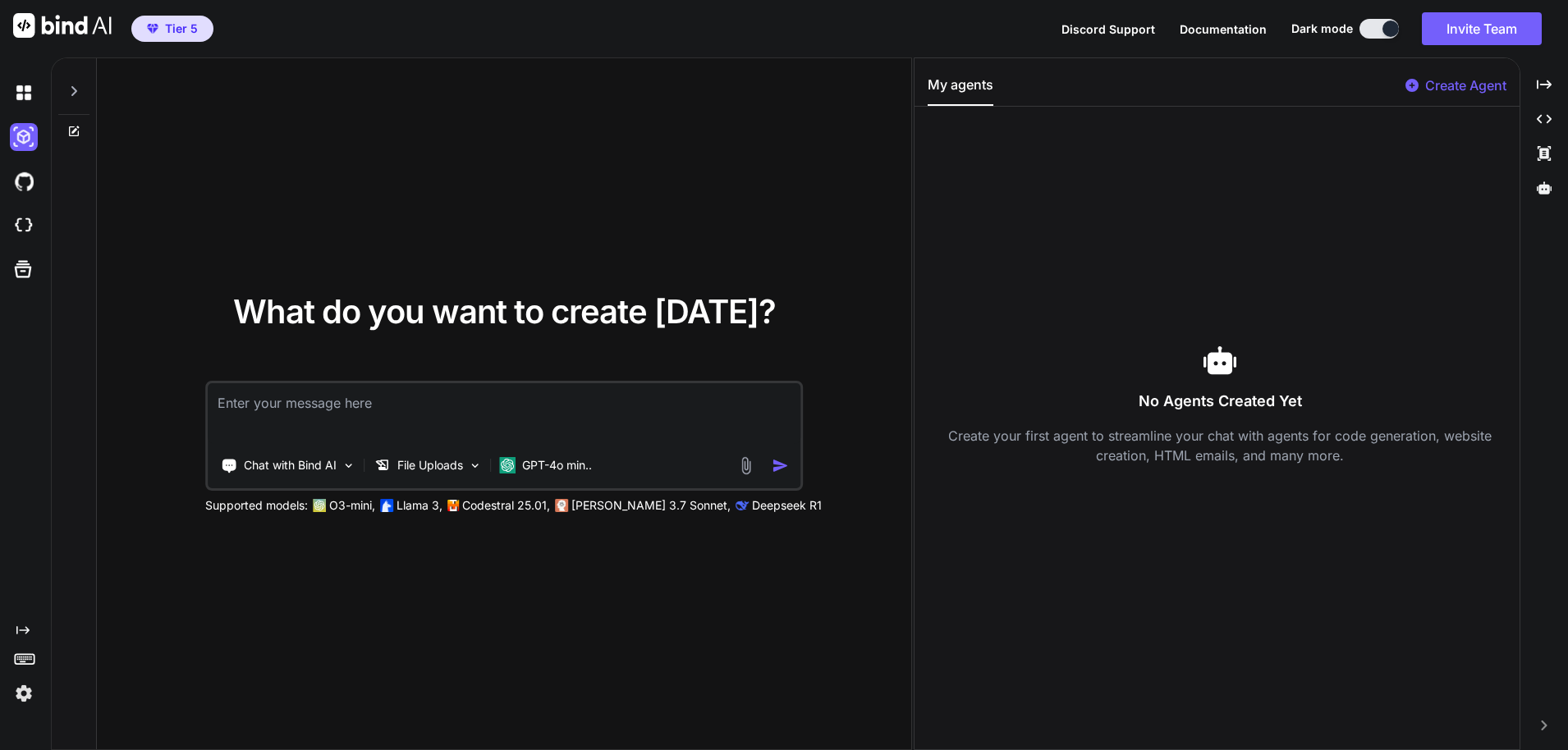
click at [765, 457] on div at bounding box center [766, 466] width 59 height 19
click at [749, 458] on img at bounding box center [745, 466] width 19 height 19
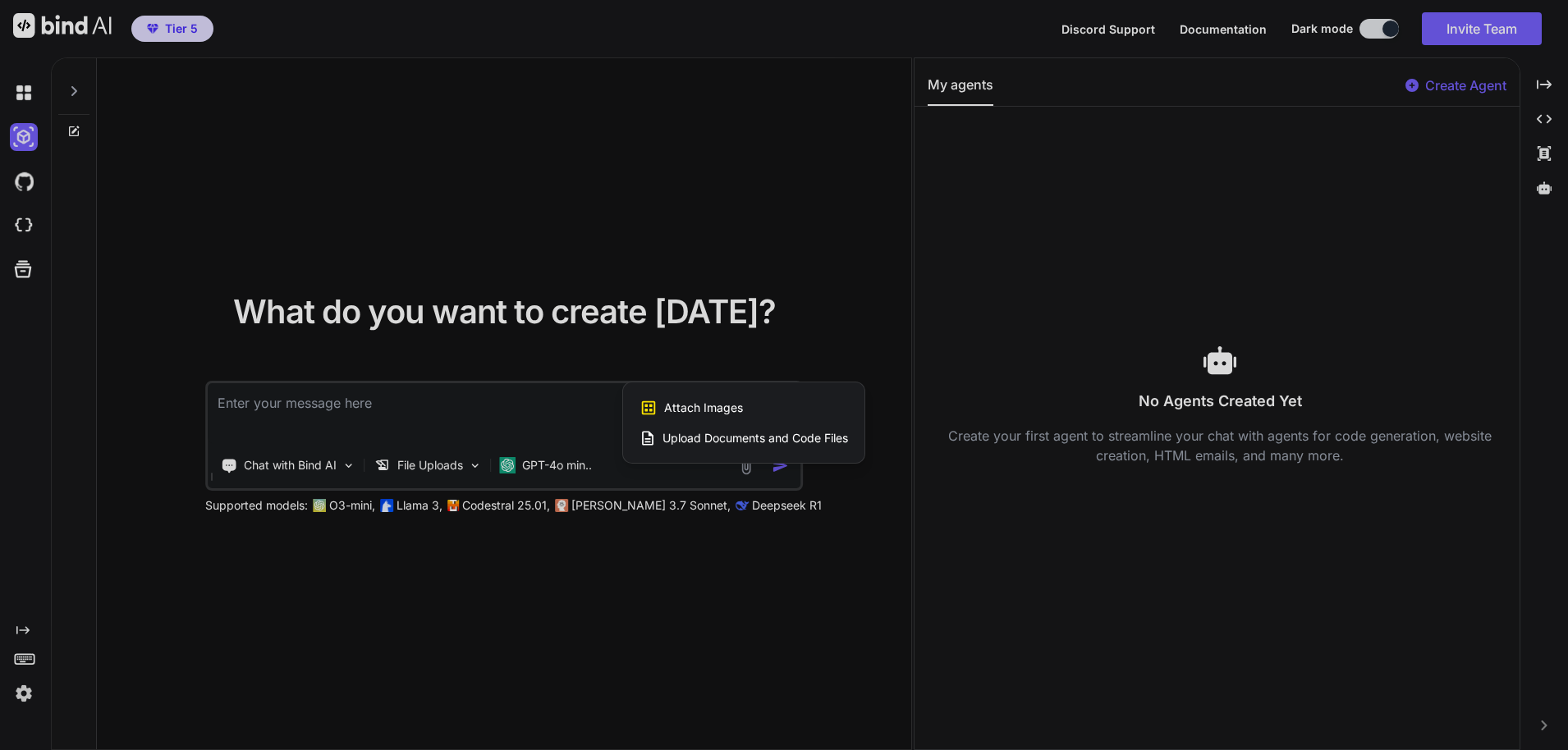
click at [745, 440] on span "Upload Documents and Code Files" at bounding box center [755, 438] width 186 height 17
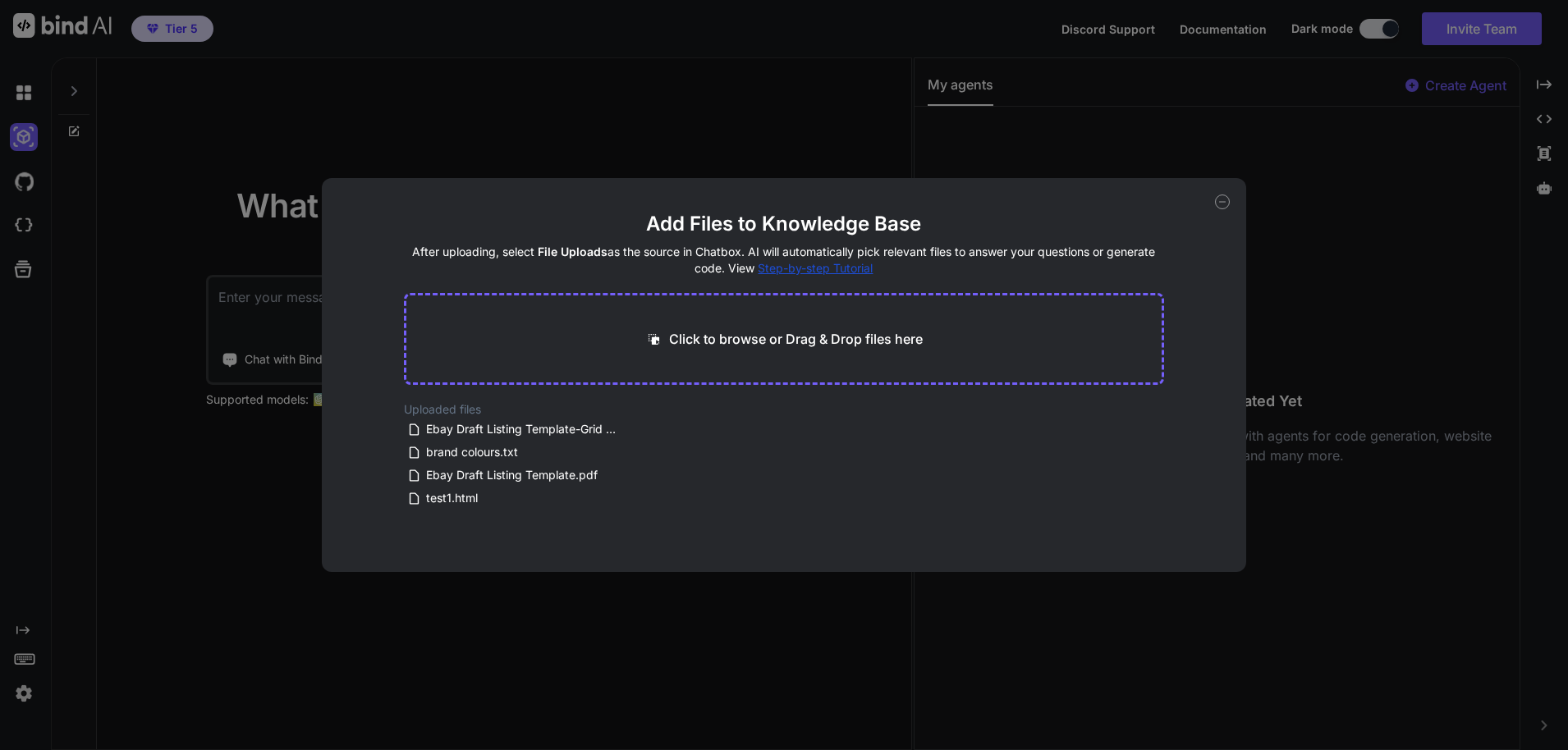
click at [861, 357] on div "Click to browse or Drag & Drop files here" at bounding box center [784, 339] width 760 height 92
click at [836, 344] on p "Click to browse or Drag & Drop files here" at bounding box center [796, 339] width 254 height 20
click at [535, 141] on div "Add Files to Knowledge Base After uploading, select File Uploads as the source …" at bounding box center [784, 375] width 1568 height 750
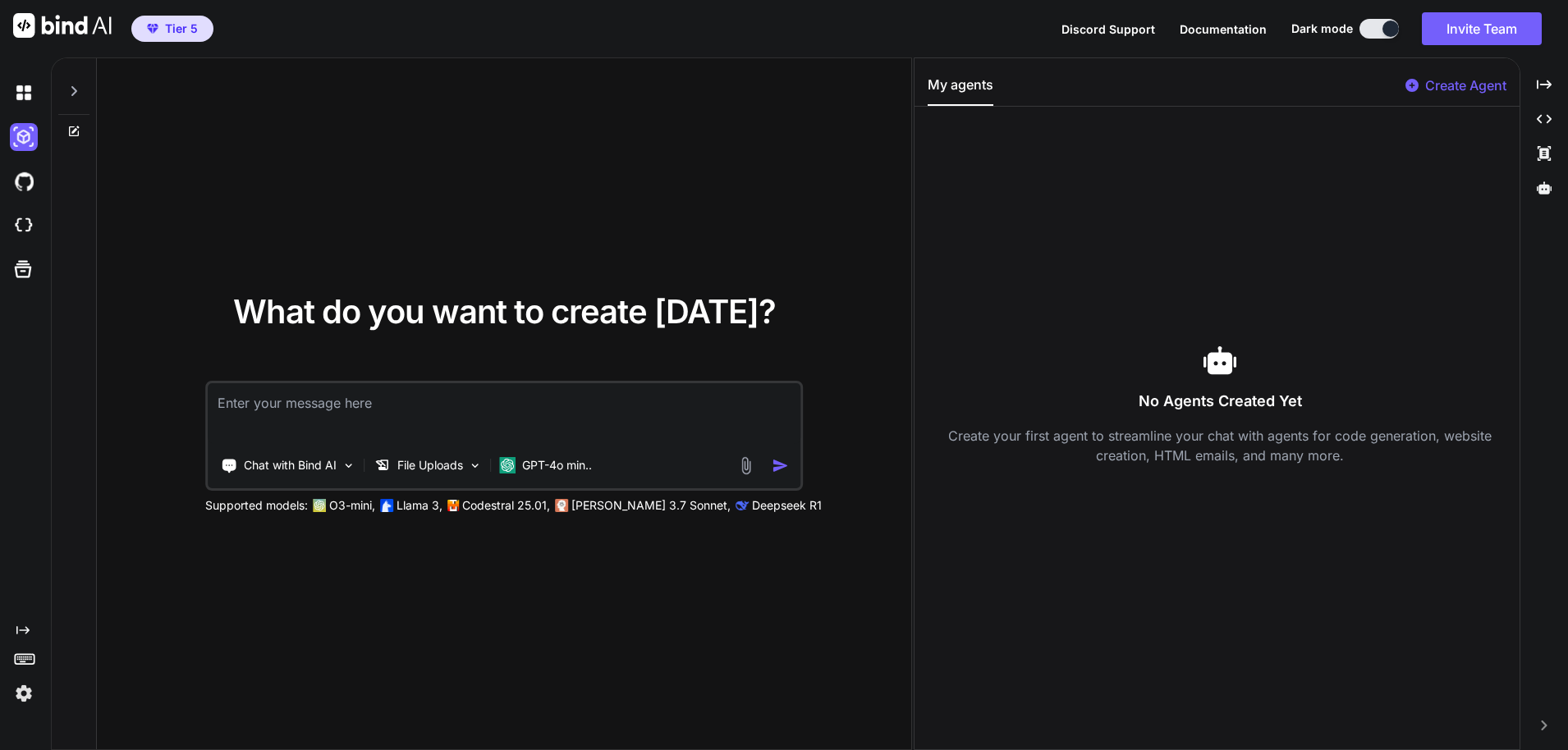
click at [482, 384] on textarea at bounding box center [504, 414] width 593 height 61
type textarea "testing the interface"
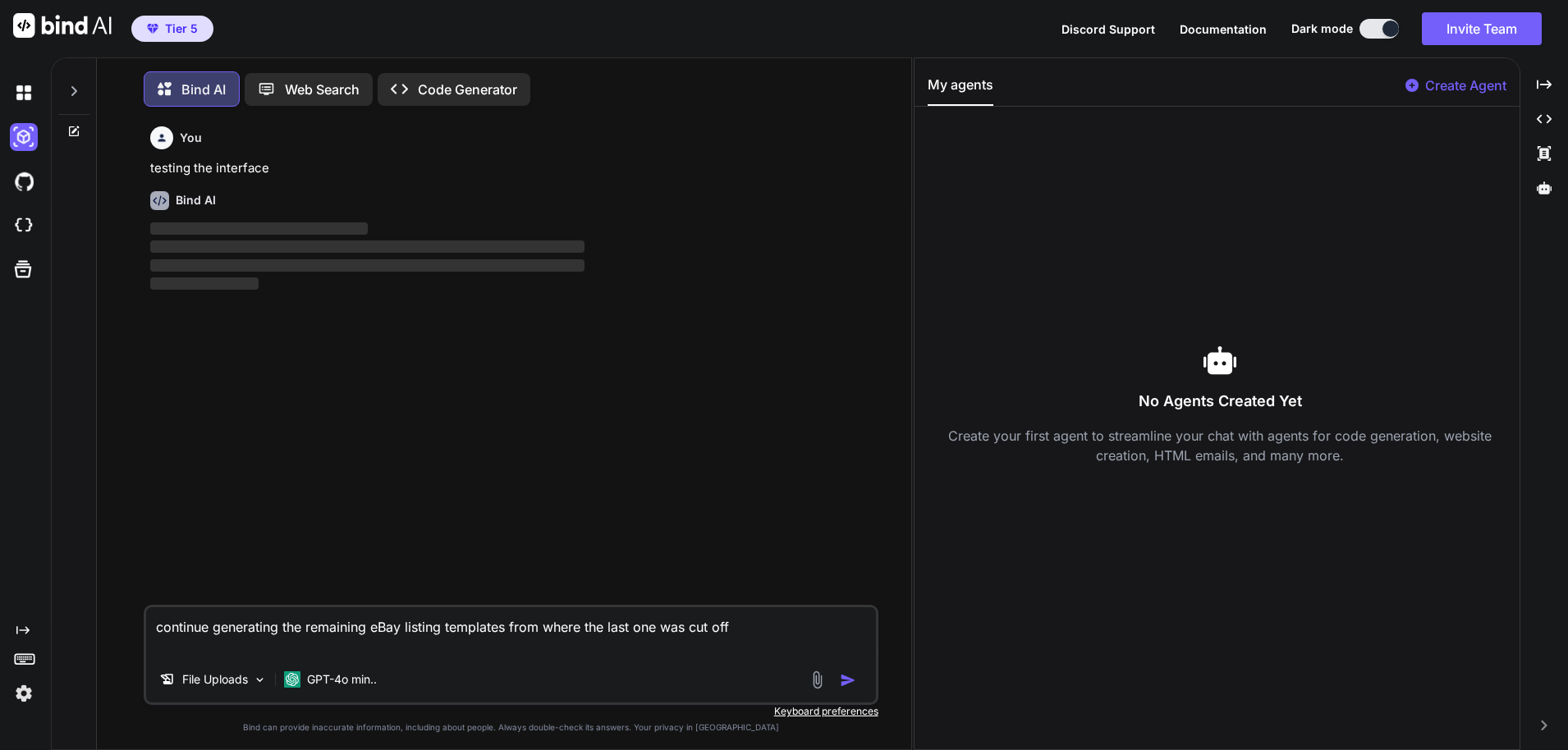
scroll to position [8, 0]
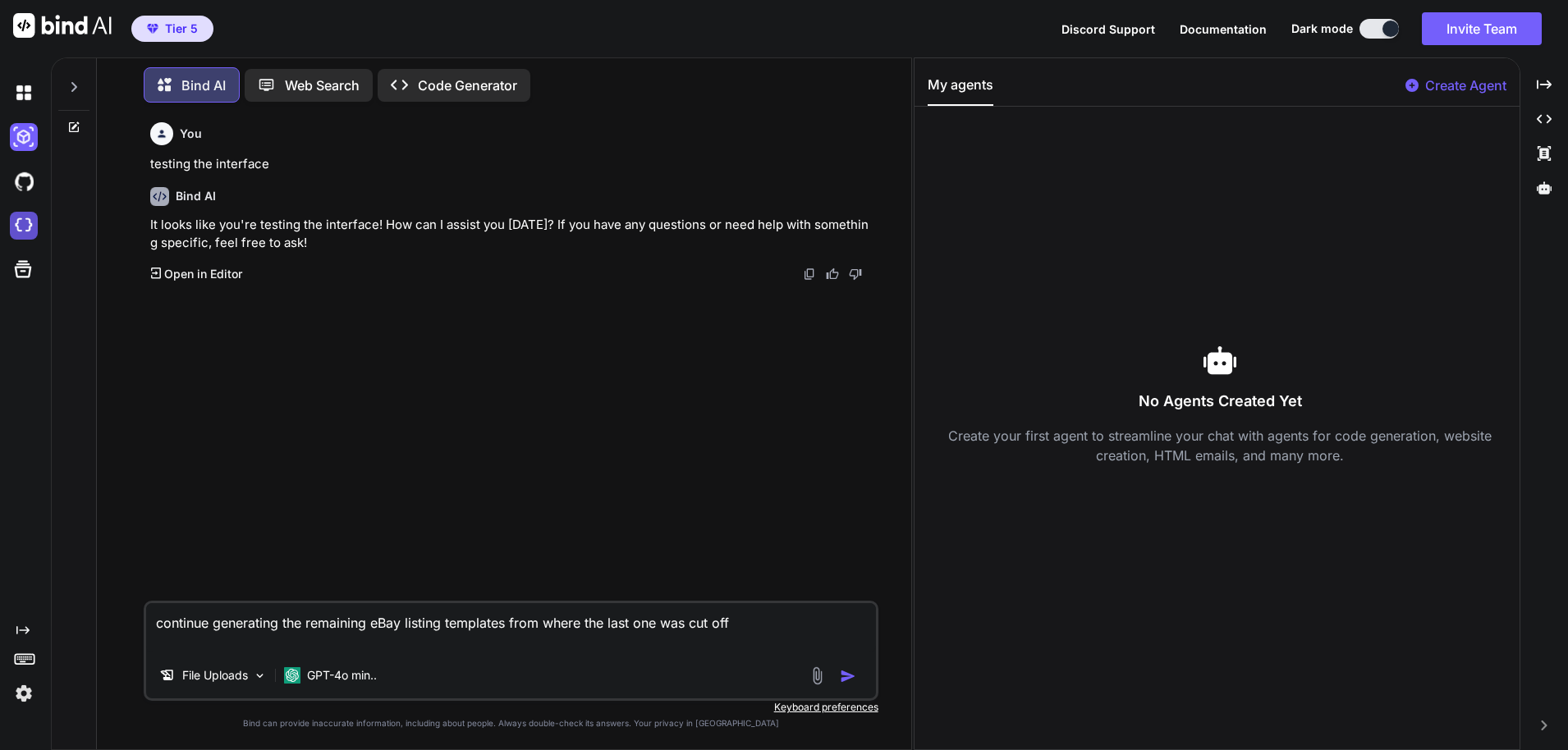
click at [18, 220] on img at bounding box center [24, 225] width 28 height 28
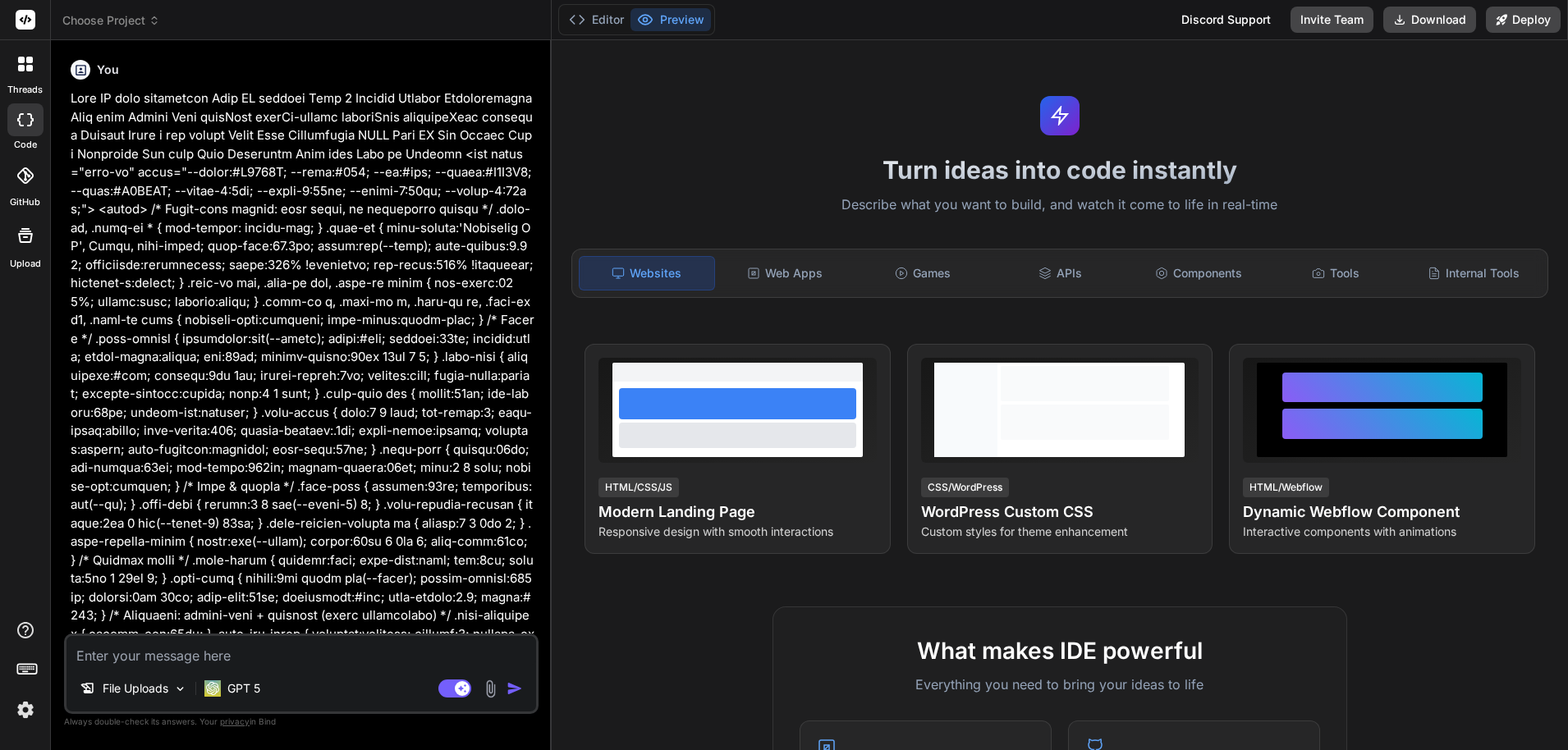
click at [141, 28] on span "Choose Project" at bounding box center [110, 21] width 97 height 17
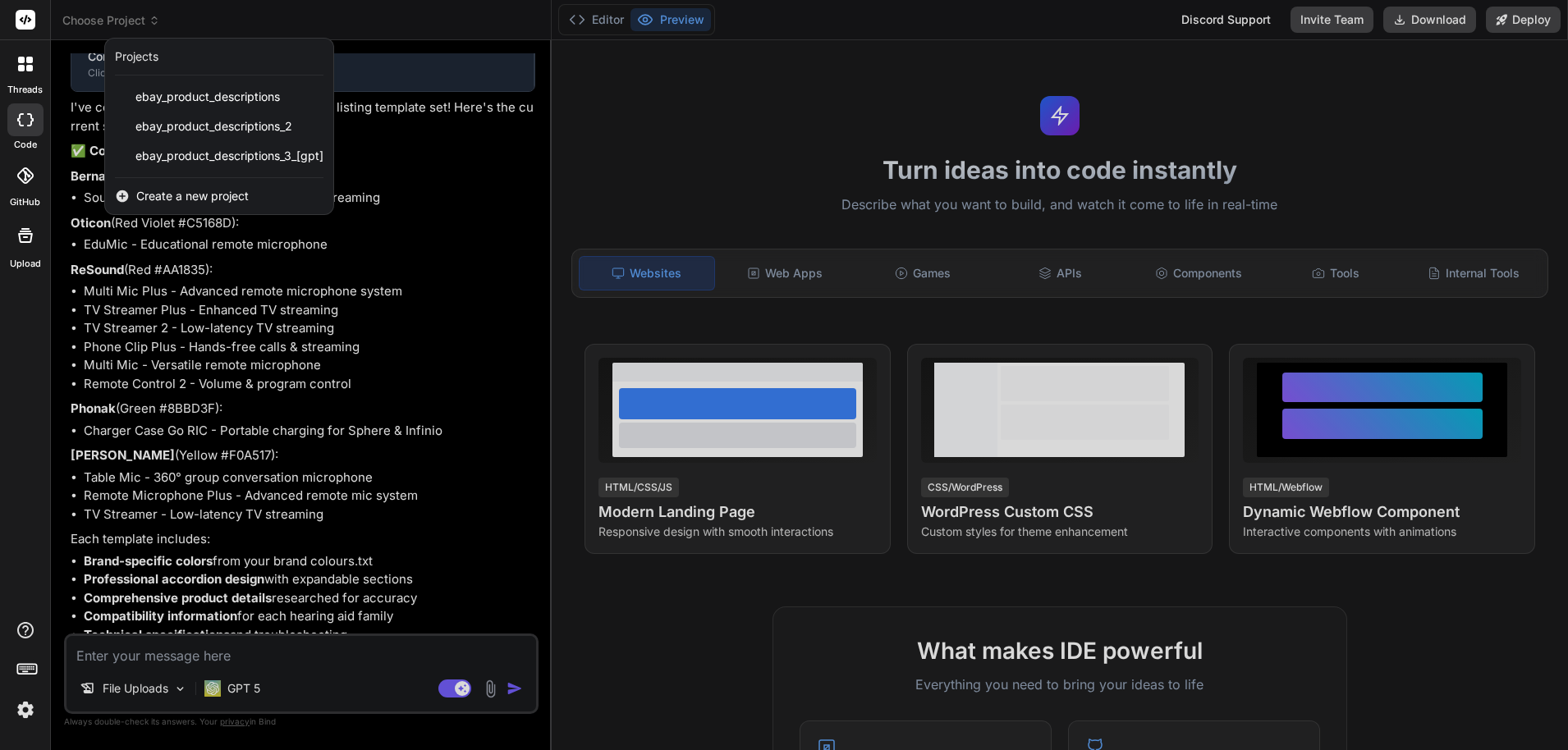
type textarea "x"
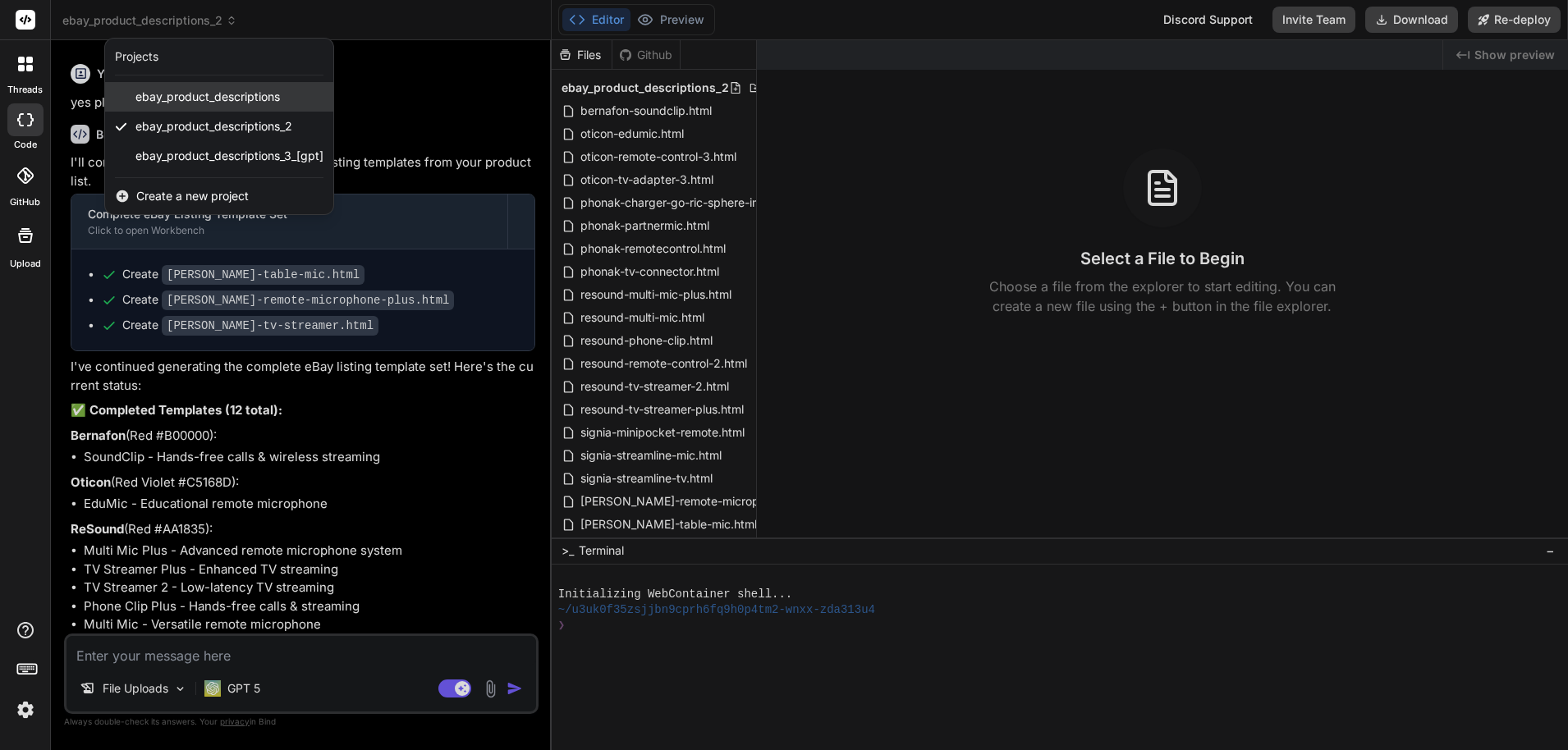
scroll to position [23766, 0]
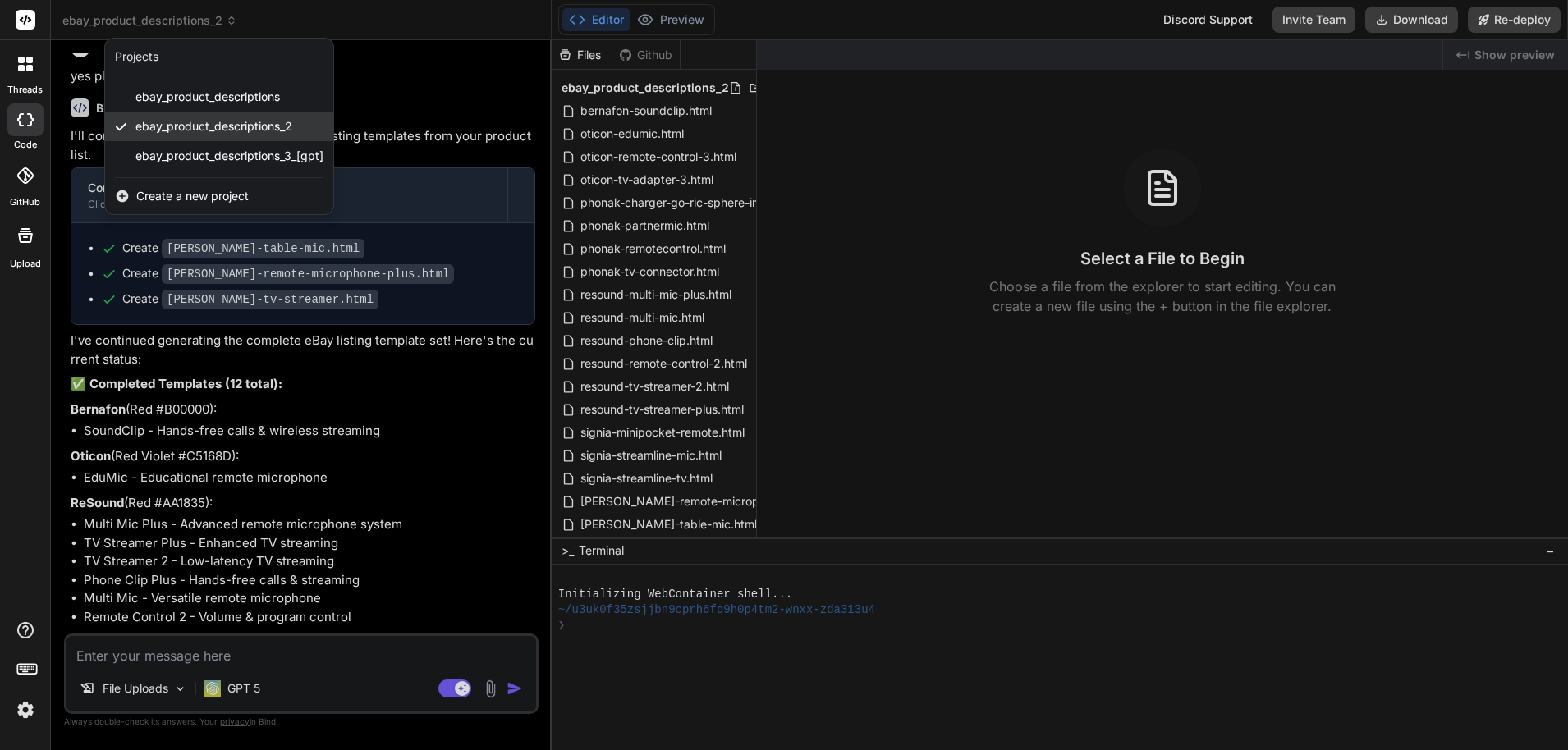
click at [207, 127] on span "ebay_product_descriptions_2" at bounding box center [214, 126] width 157 height 17
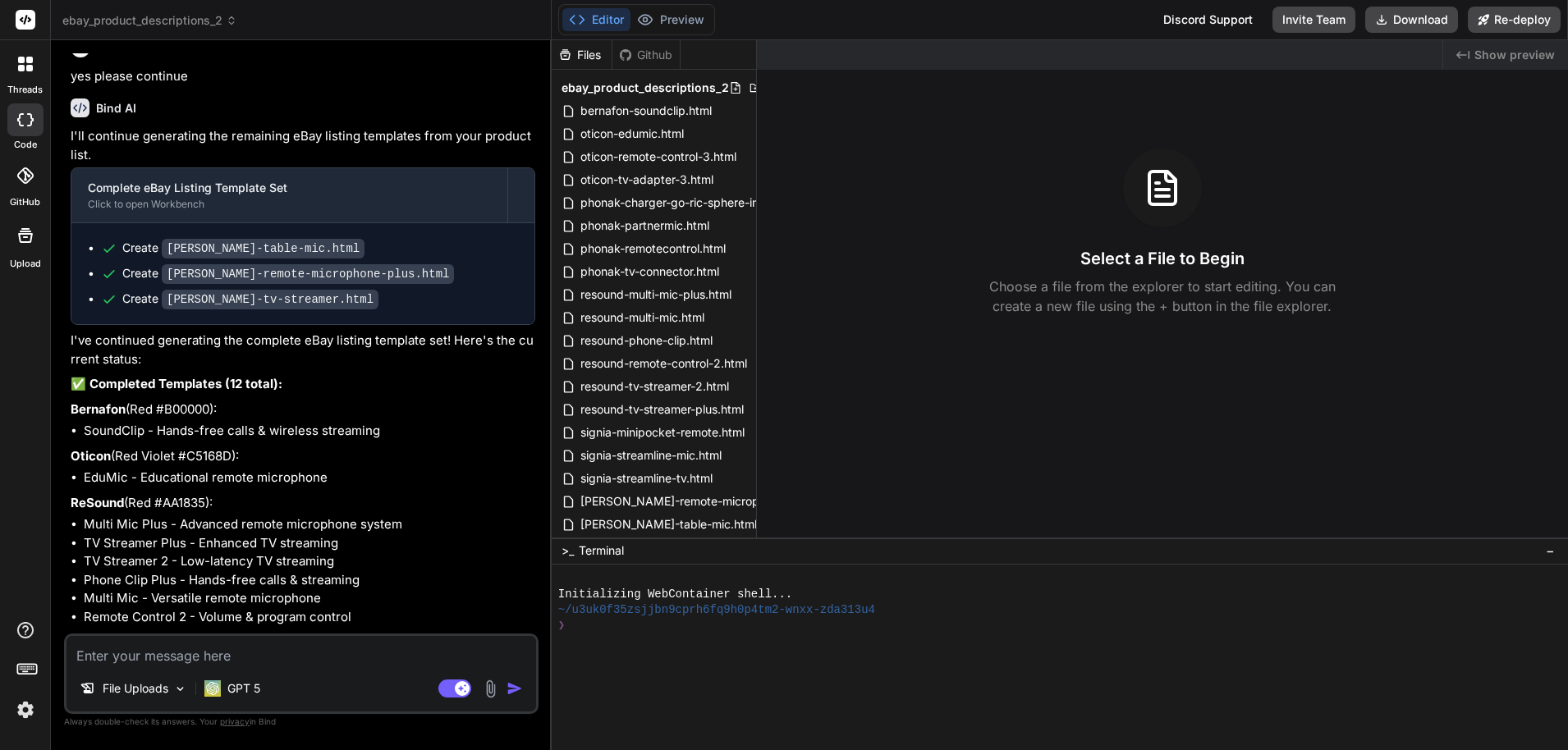
click at [216, 647] on textarea at bounding box center [301, 651] width 470 height 30
drag, startPoint x: 216, startPoint y: 646, endPoint x: 151, endPoint y: 487, distance: 171.8
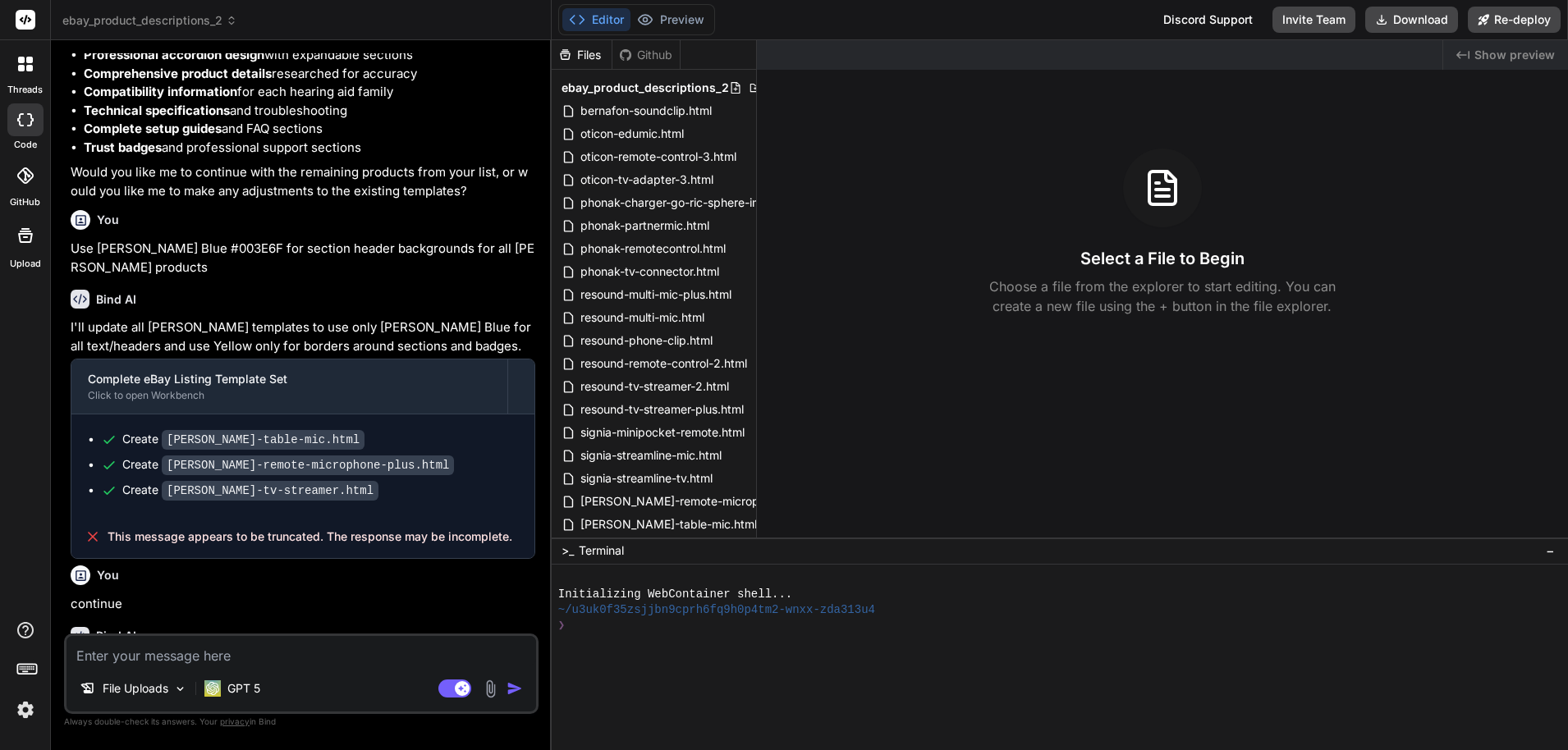
scroll to position [24530, 0]
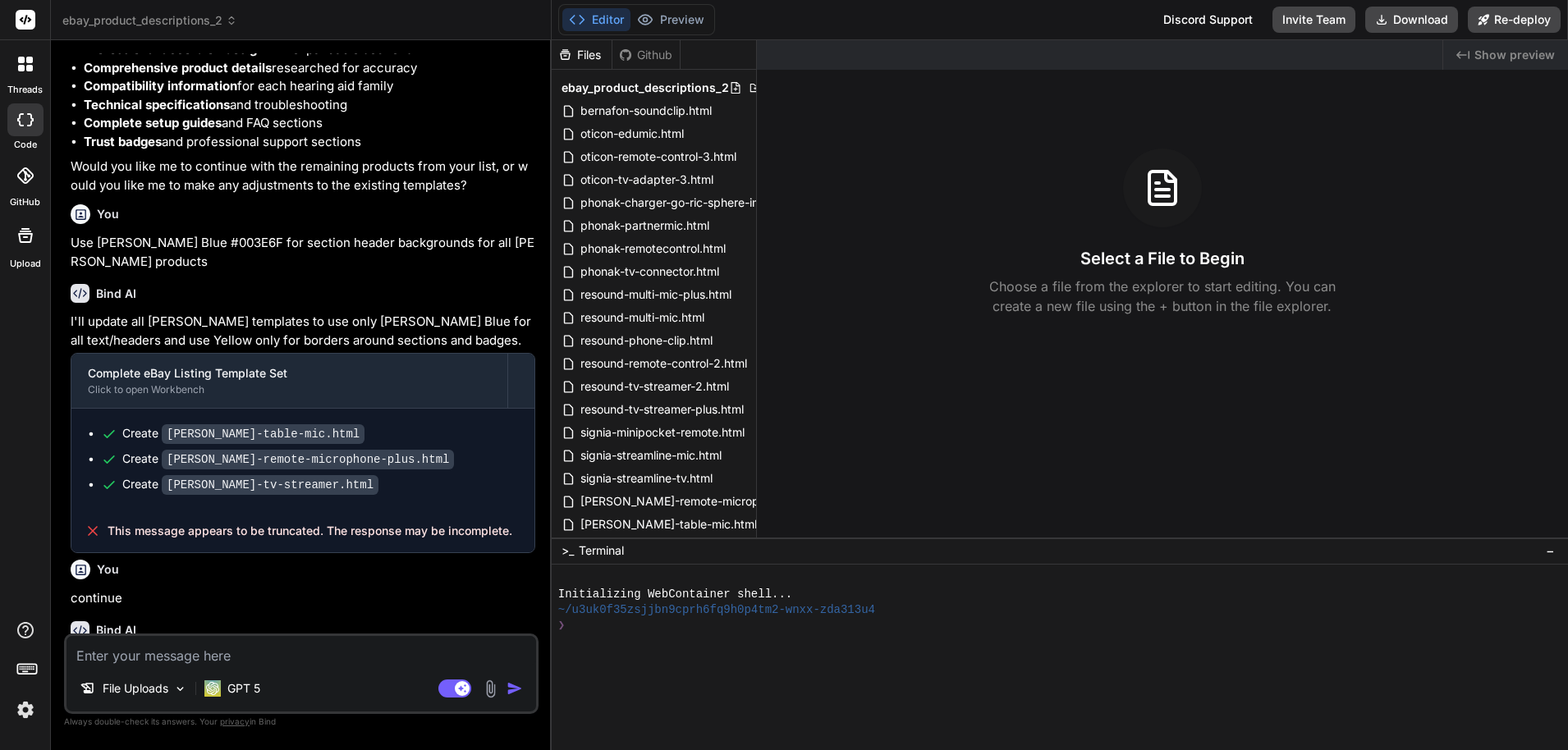
click at [104, 590] on p "continue" at bounding box center [303, 598] width 465 height 19
copy p "continue"
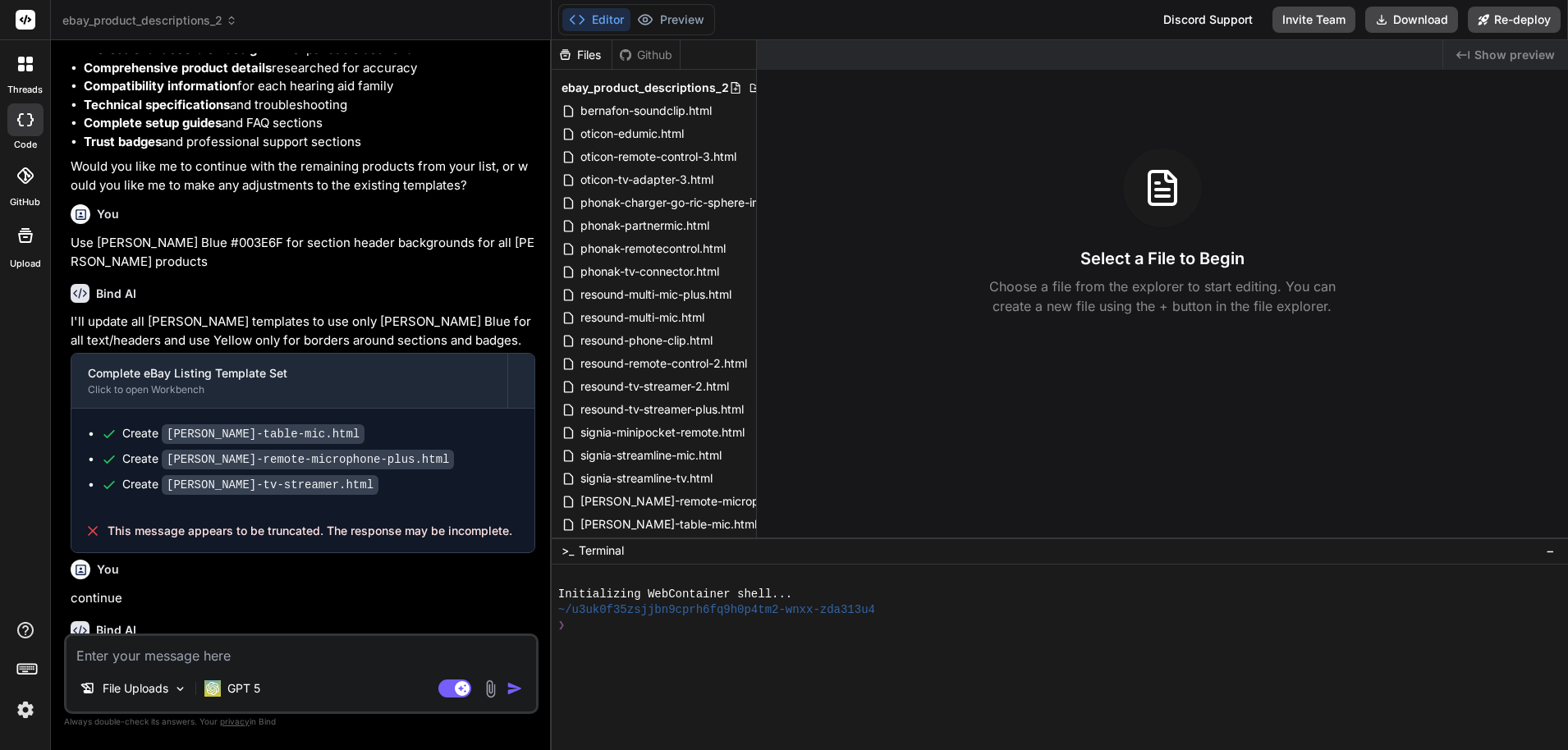
paste textarea "continue"
type textarea "continue"
type textarea "x"
type textarea "continue"
click at [525, 686] on button "button" at bounding box center [518, 688] width 23 height 17
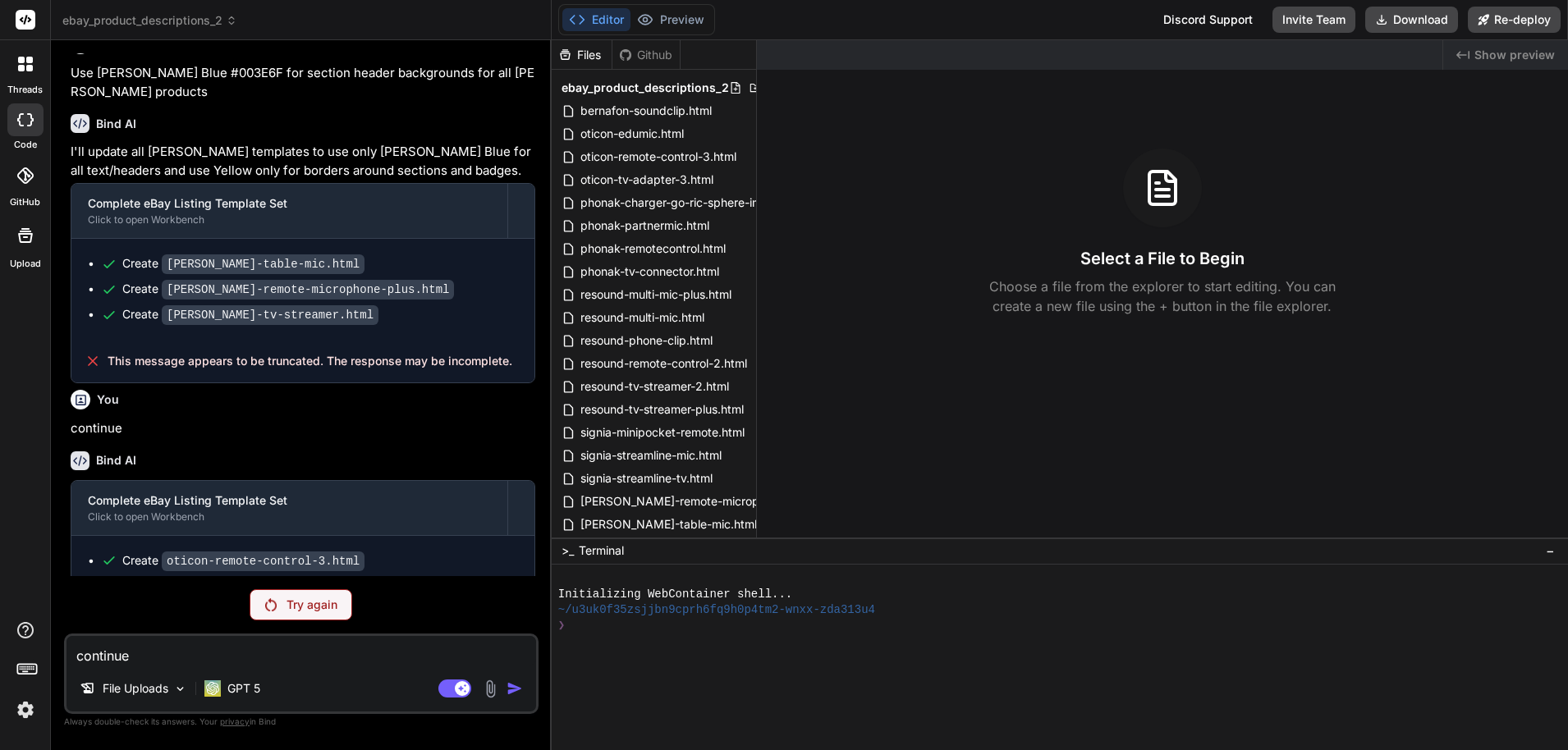
scroll to position [24641, 0]
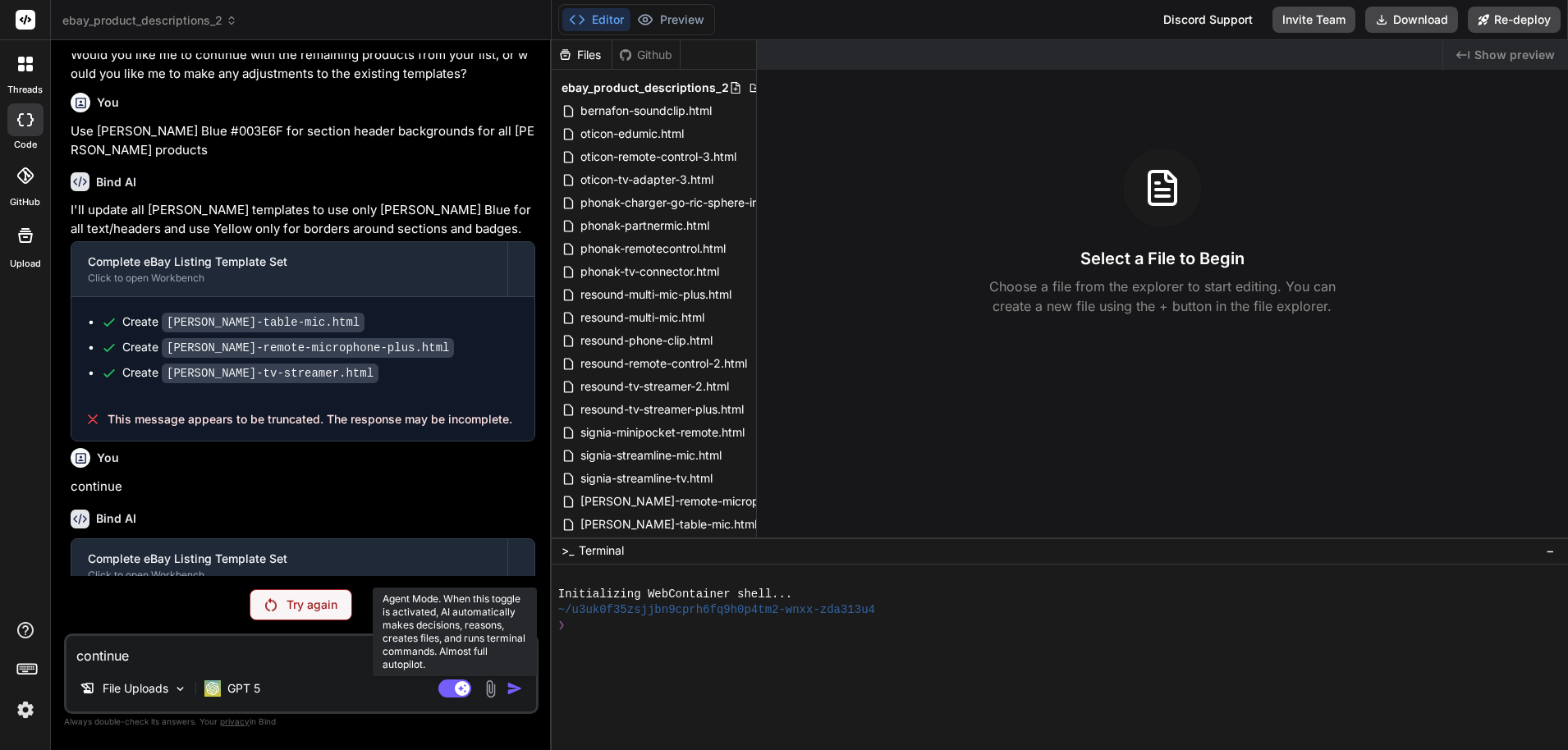
click at [464, 695] on rect at bounding box center [462, 688] width 15 height 15
type textarea "x"
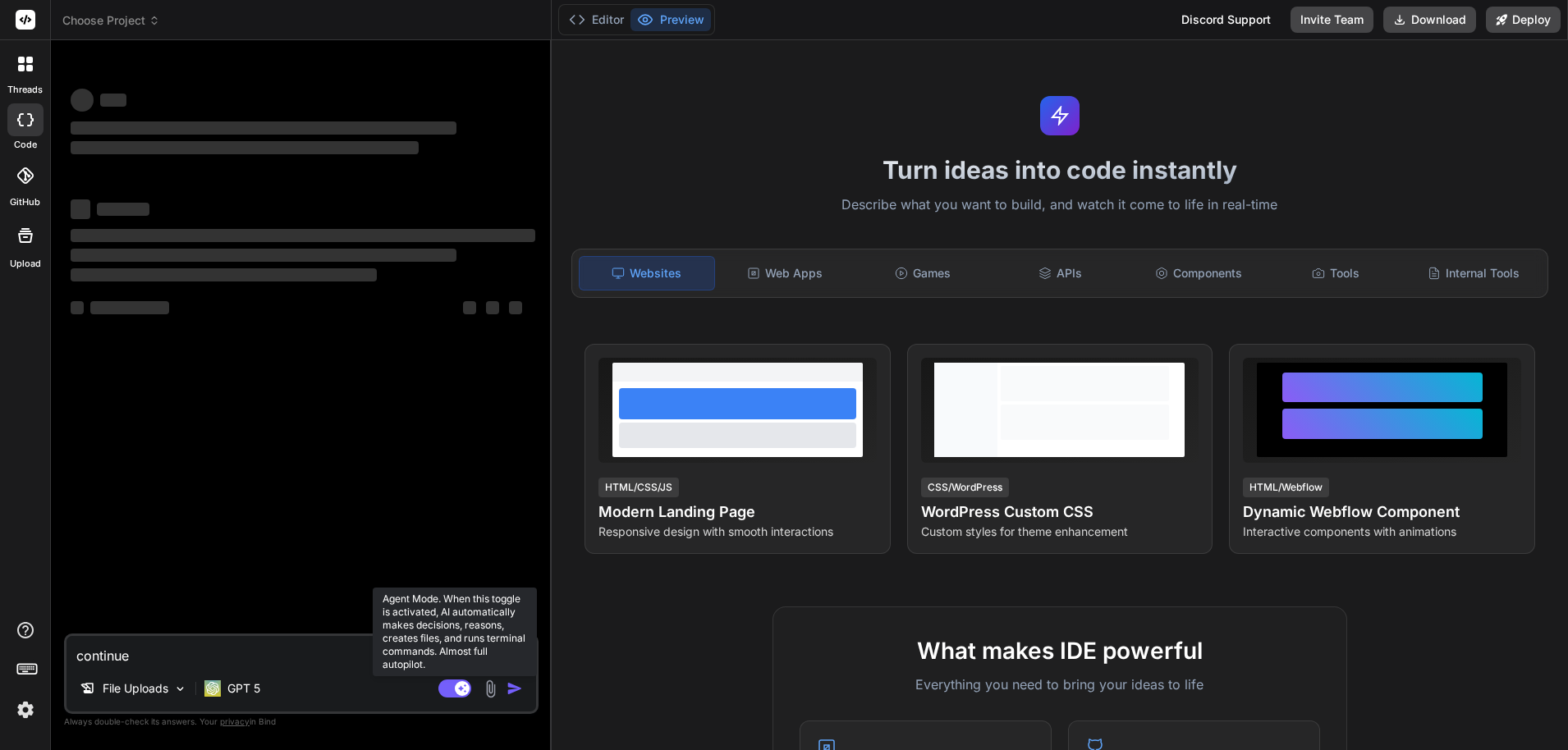
click at [468, 686] on rect at bounding box center [462, 688] width 15 height 15
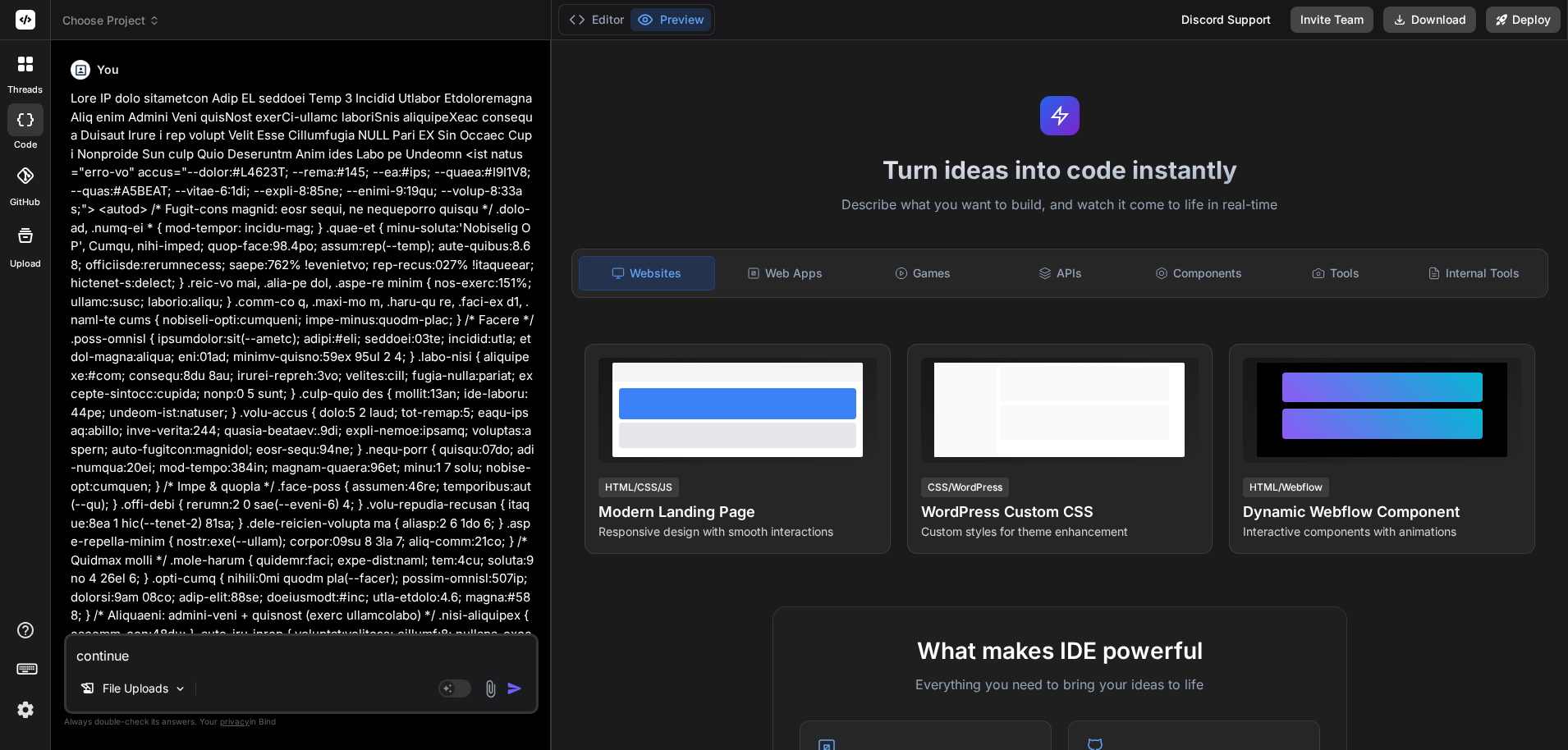
click at [528, 686] on button "button" at bounding box center [518, 688] width 23 height 17
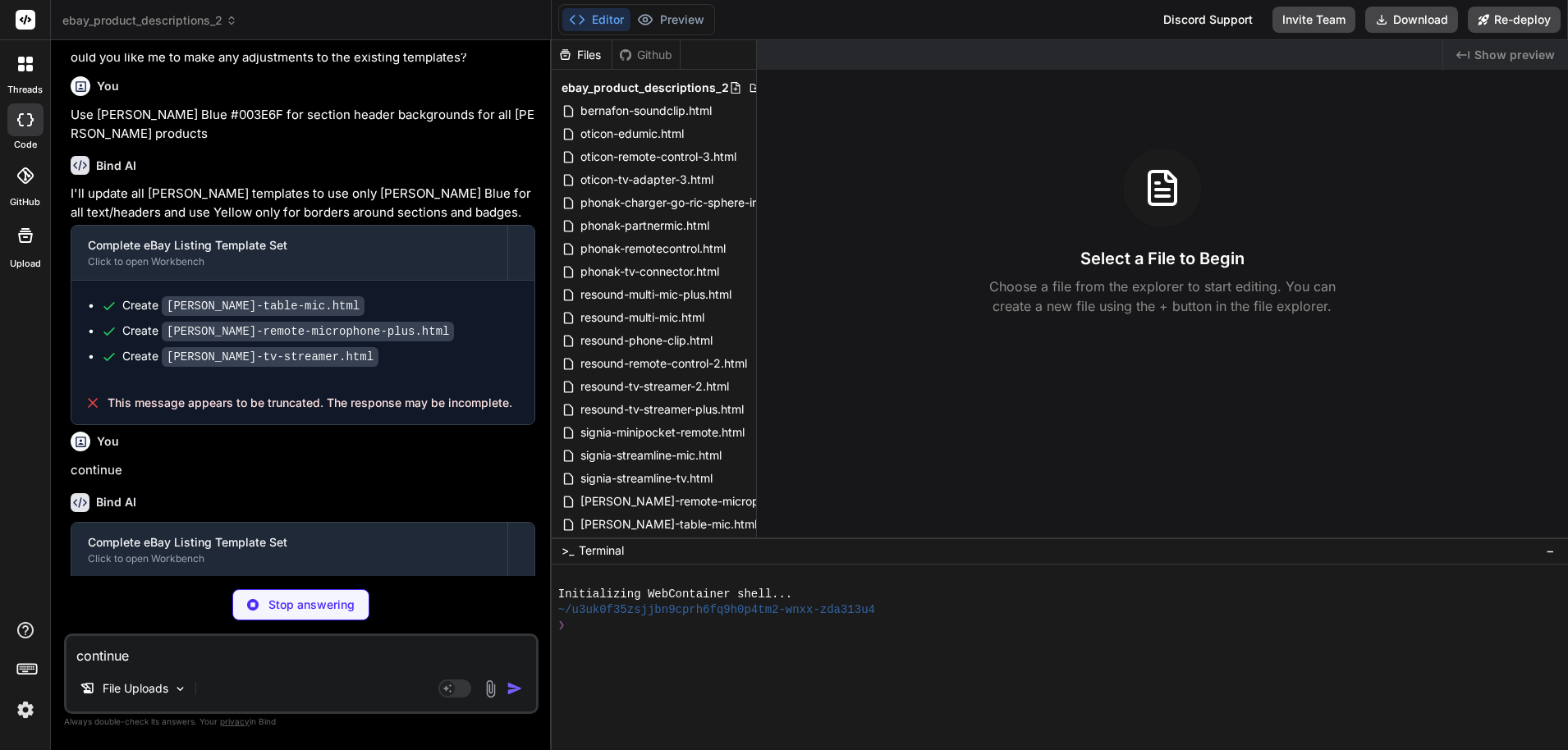
scroll to position [24617, 0]
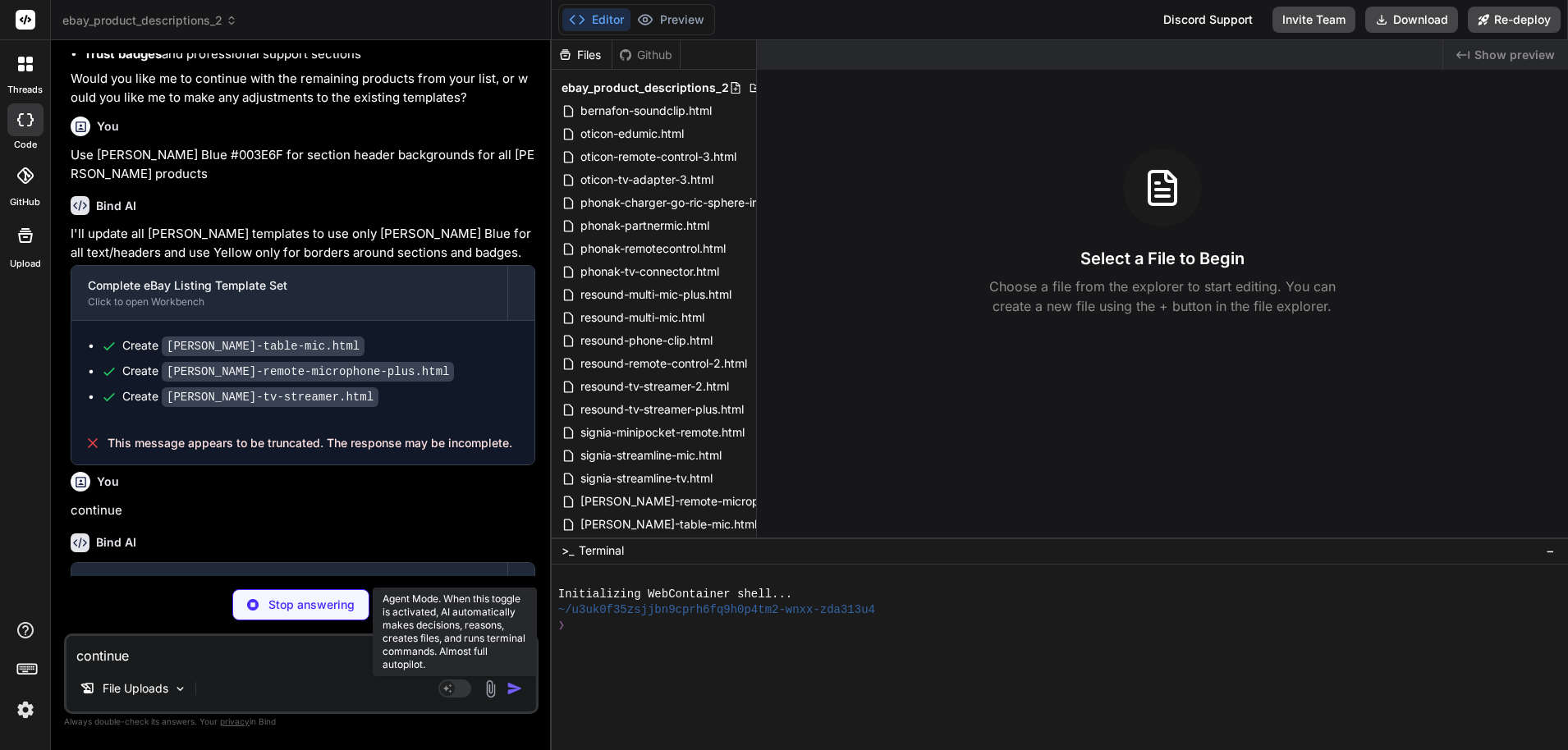
click at [469, 691] on rect at bounding box center [454, 689] width 32 height 18
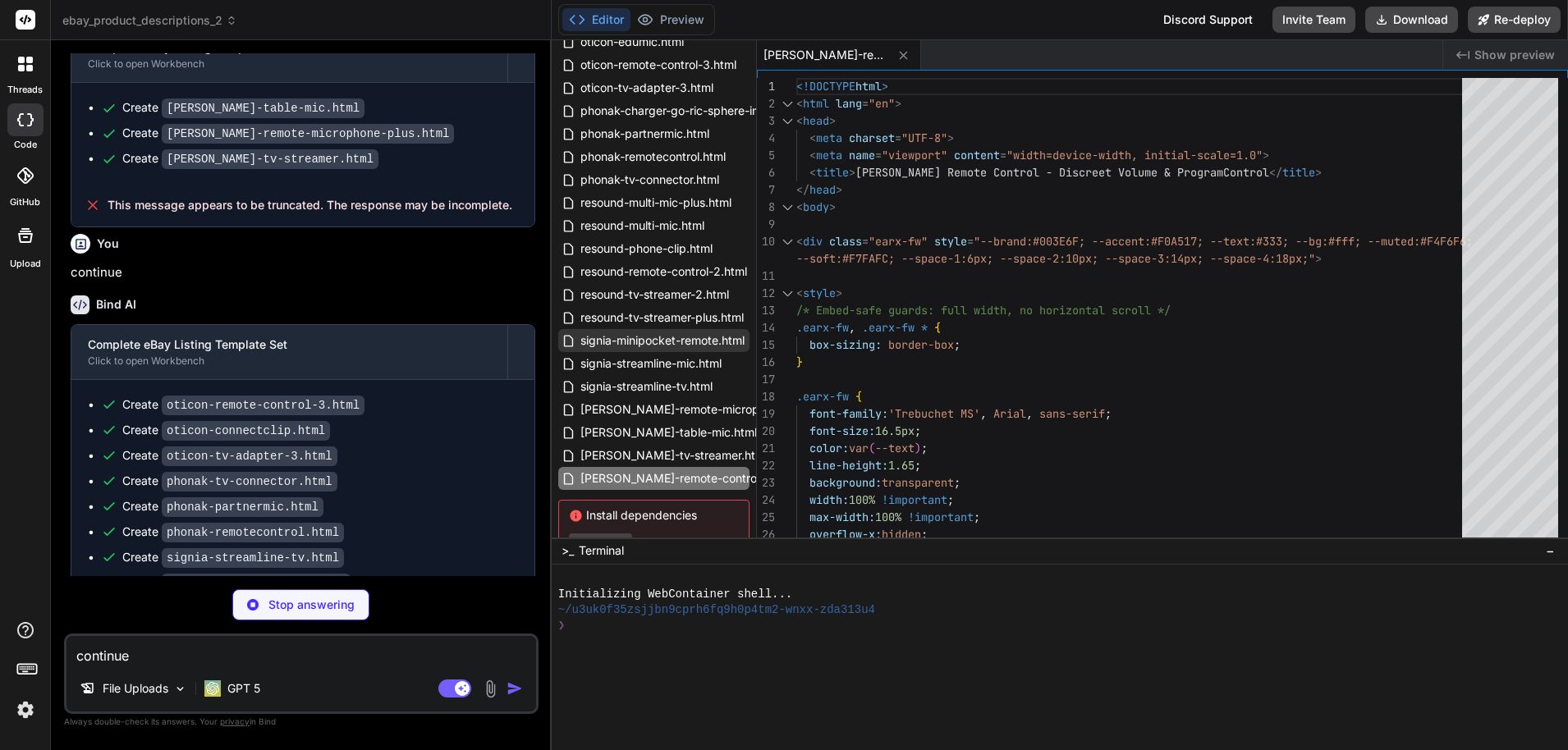
scroll to position [155, 0]
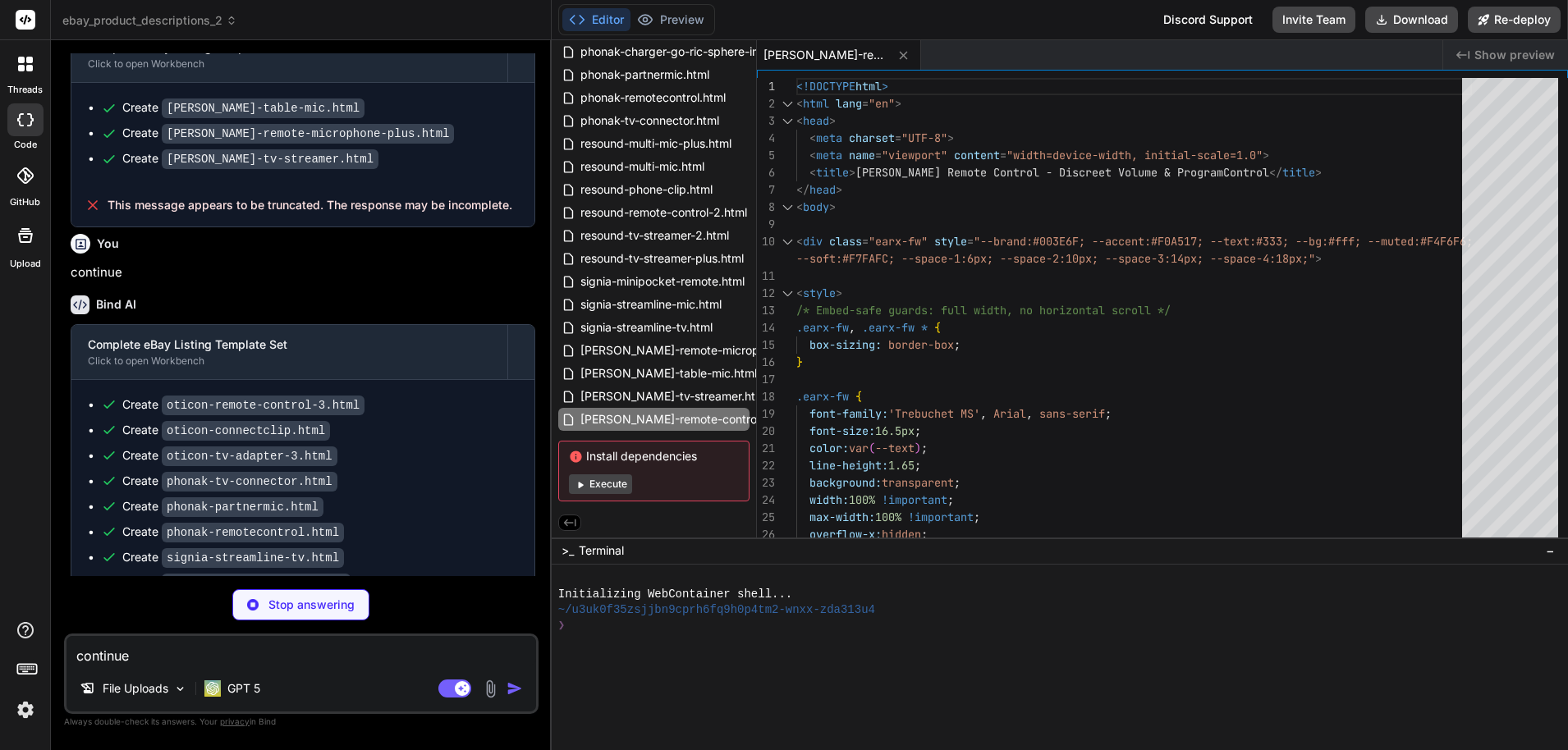
type textarea "x"
type textarea "</div> </div> </div> </body> </html>"
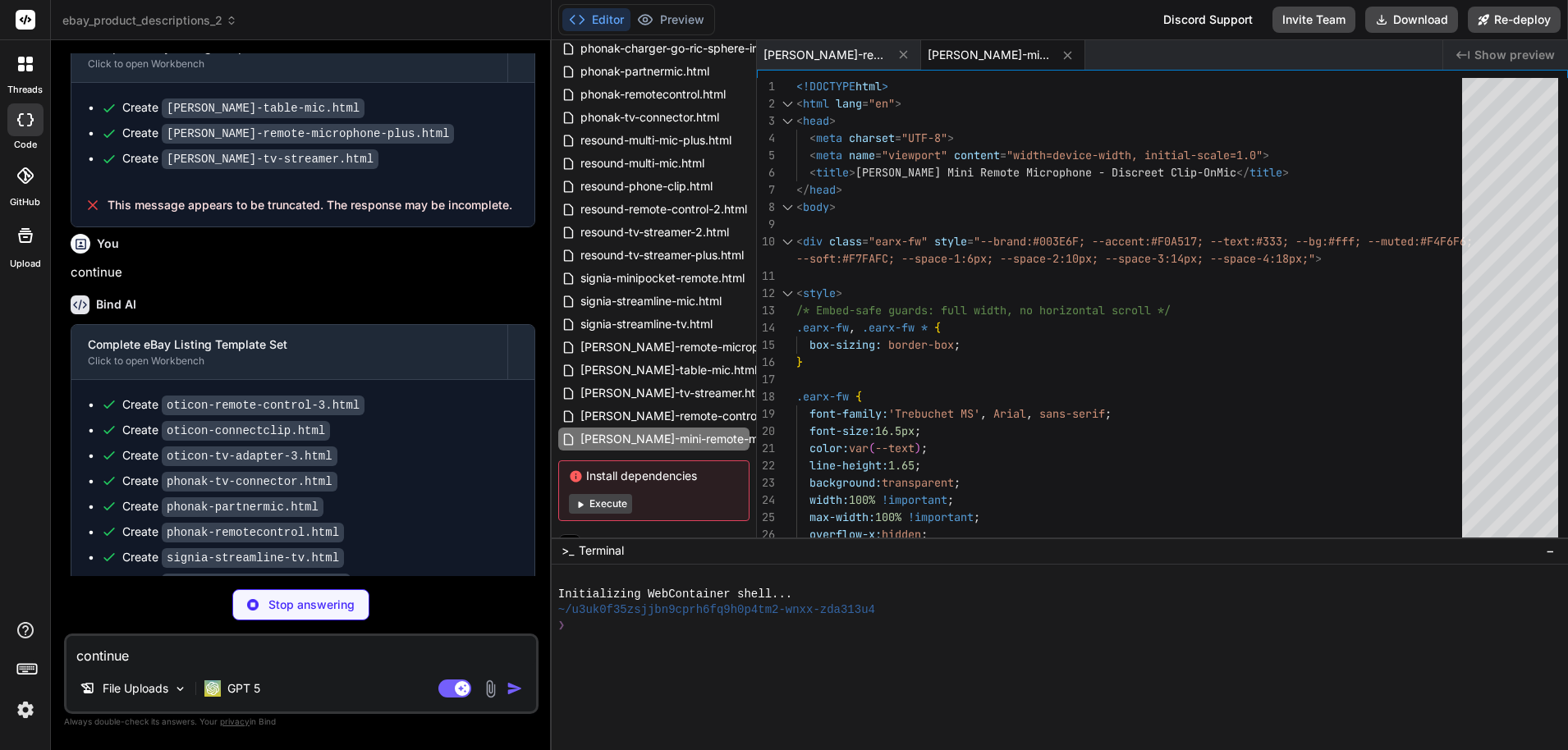
type textarea "x"
type textarea "</html>"
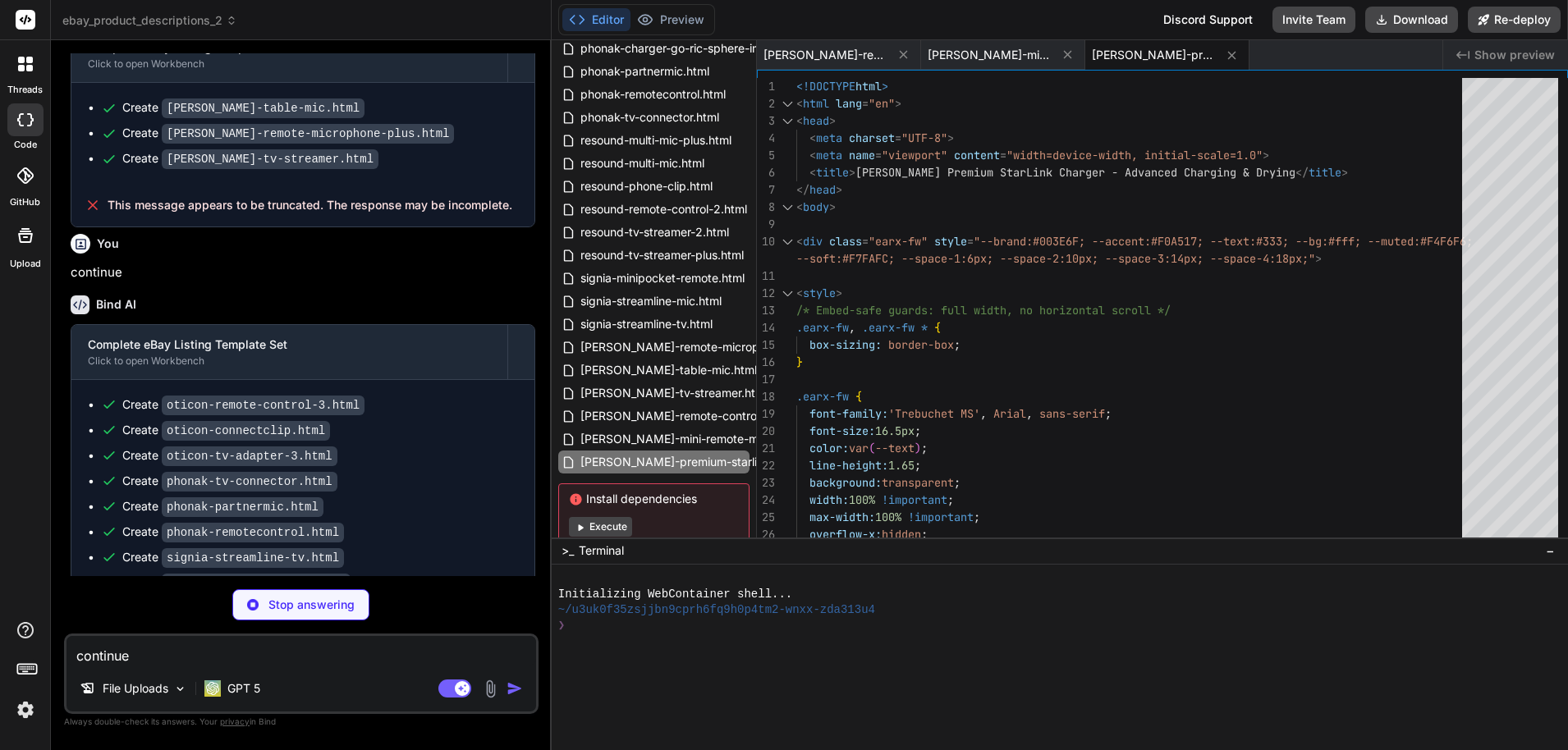
type textarea "x"
type textarea "</body> </html>"
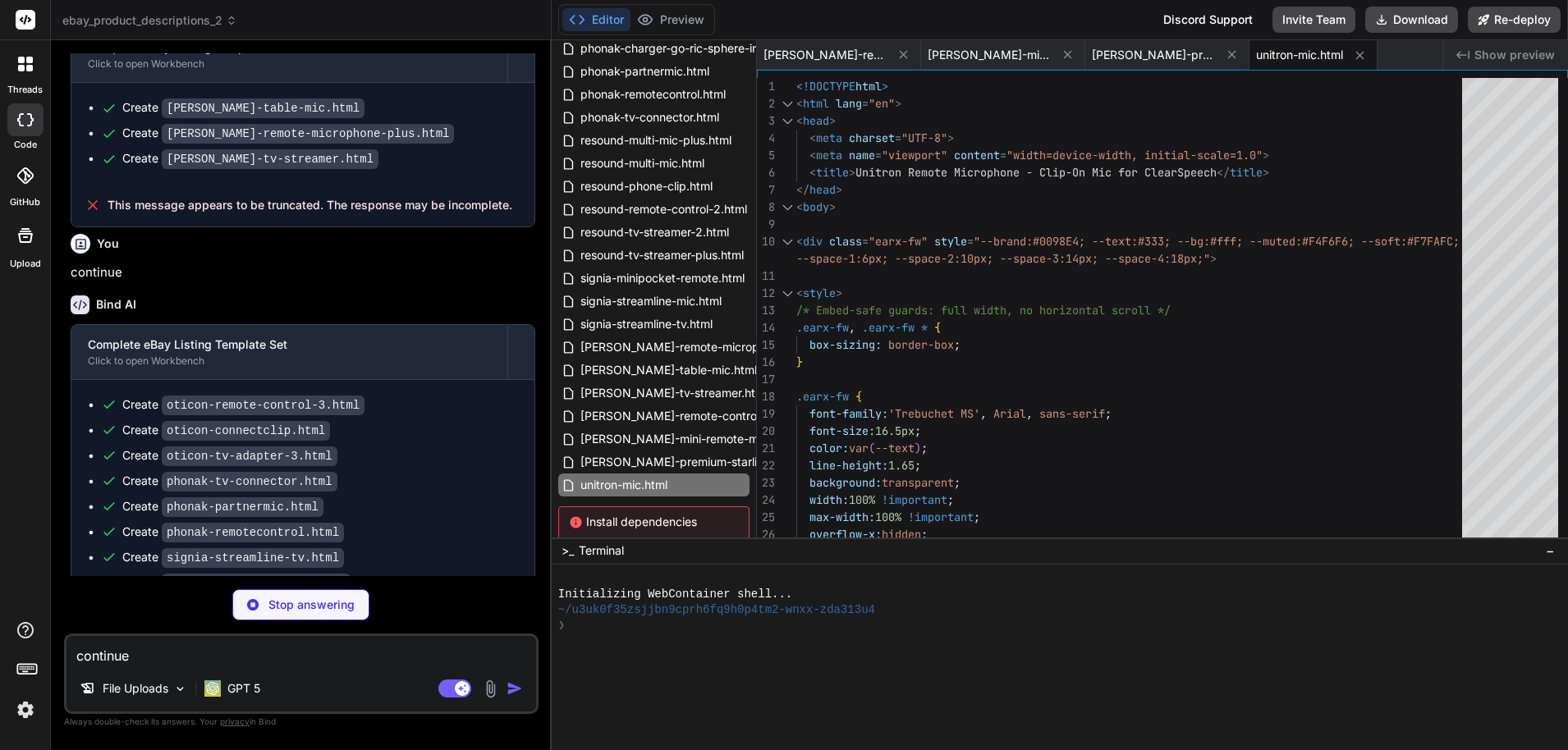
type textarea "x"
type textarea "</div> </body> </html>"
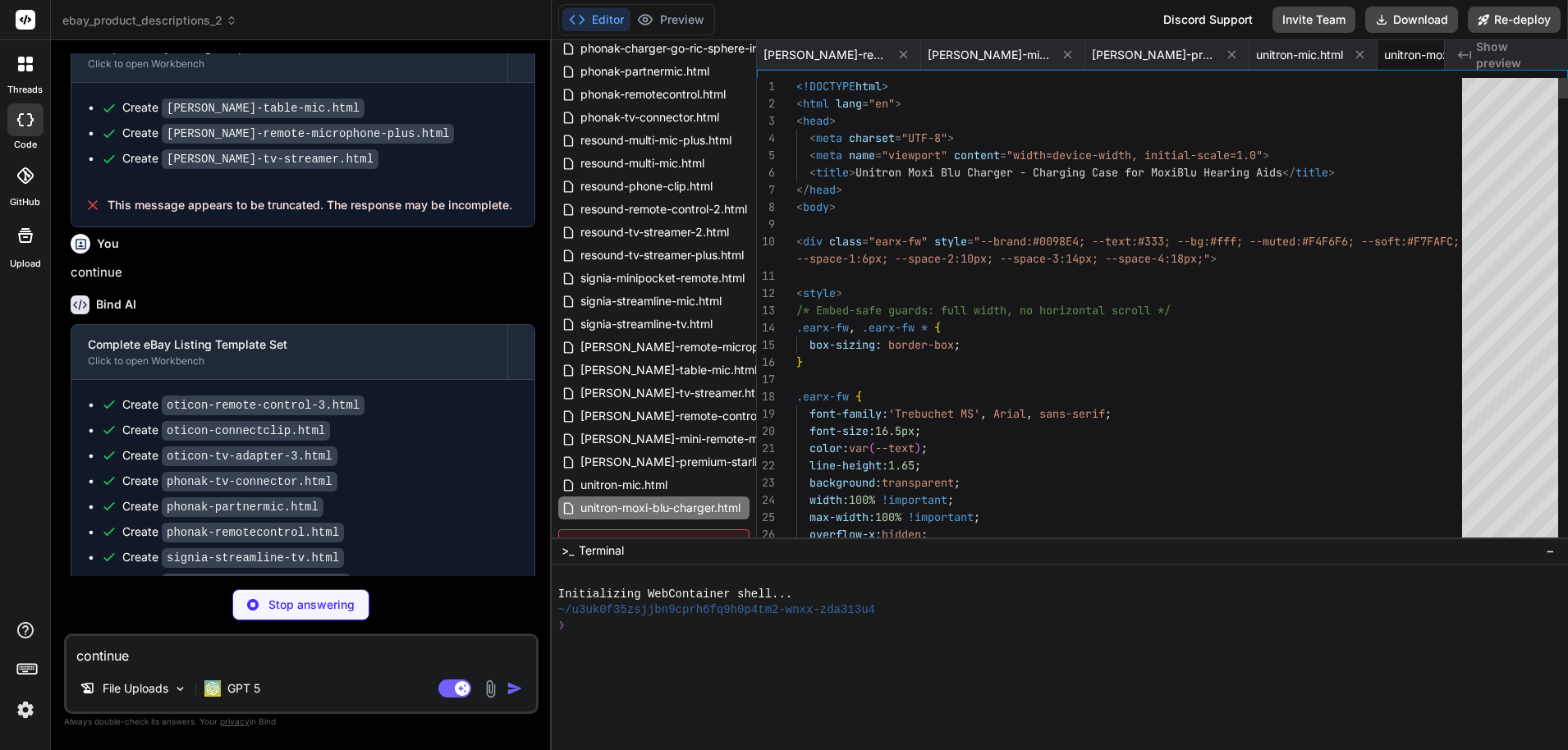
scroll to position [0, 100]
type textarea "x"
